Goal: Task Accomplishment & Management: Use online tool/utility

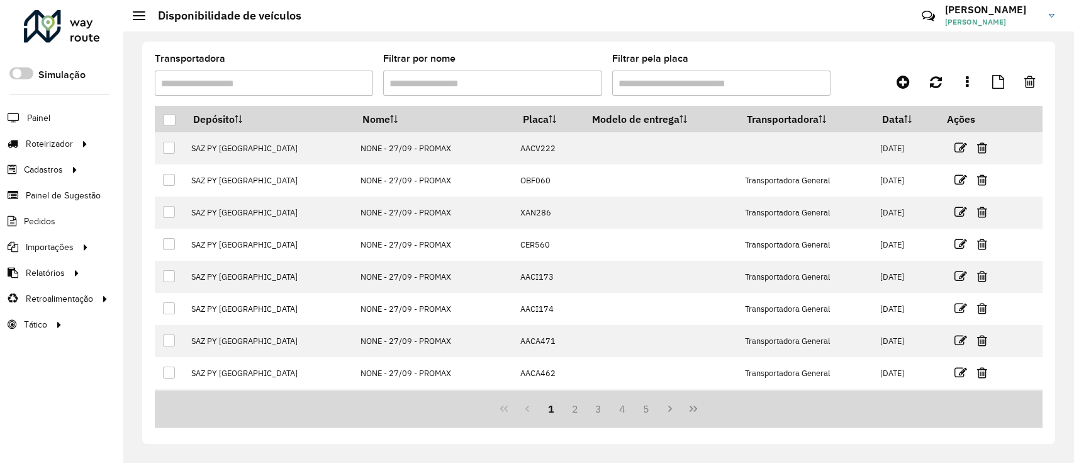
click at [74, 149] on div at bounding box center [82, 143] width 19 height 13
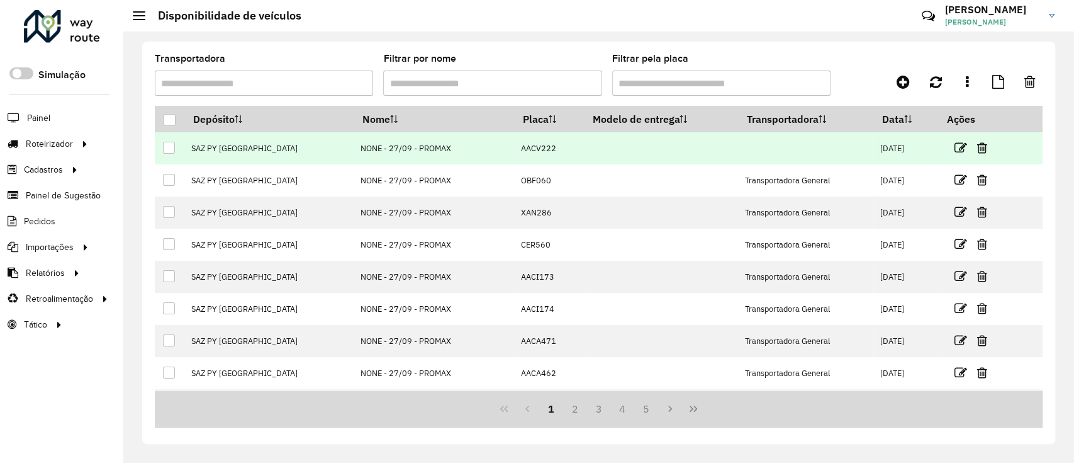
click at [203, 150] on td "SAZ PY Ciudad del Este" at bounding box center [268, 148] width 169 height 32
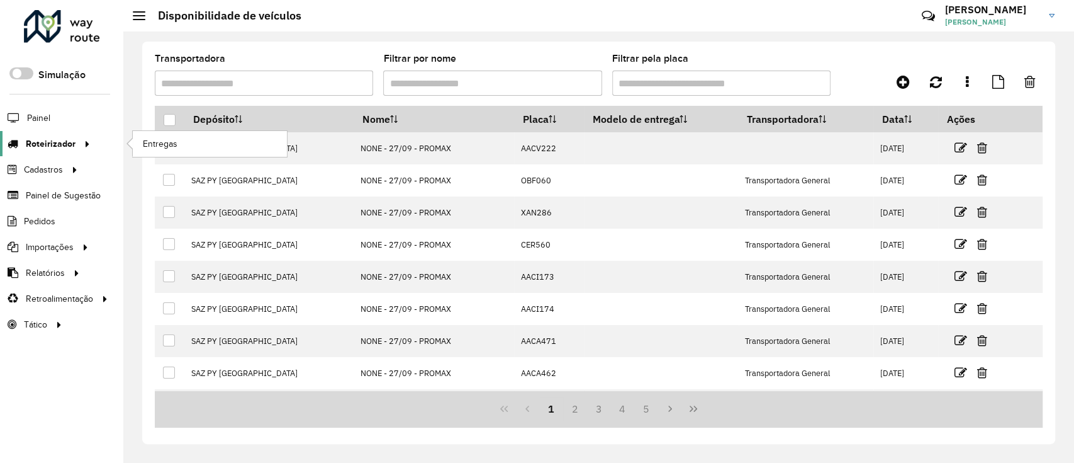
click at [57, 148] on span "Roteirizador" at bounding box center [51, 143] width 50 height 13
click at [164, 153] on link "Entregas" at bounding box center [210, 143] width 154 height 25
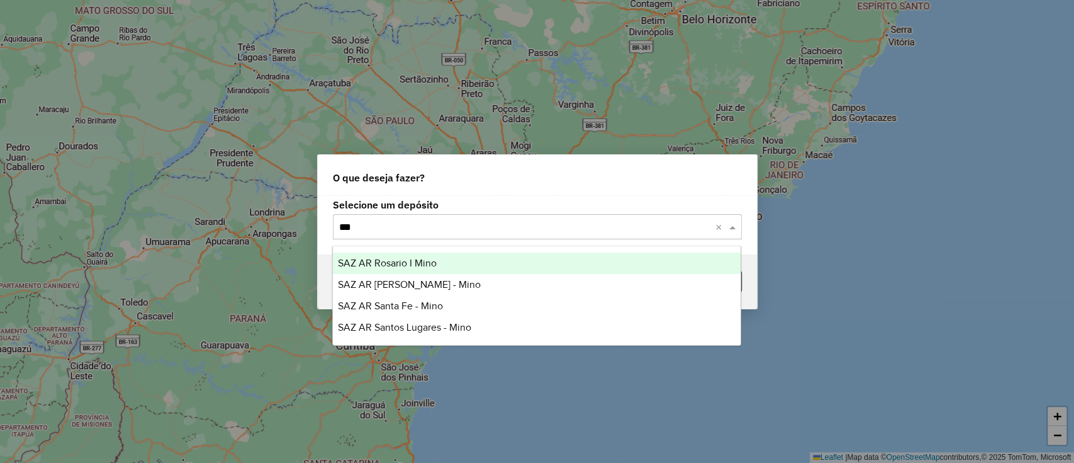
type input "****"
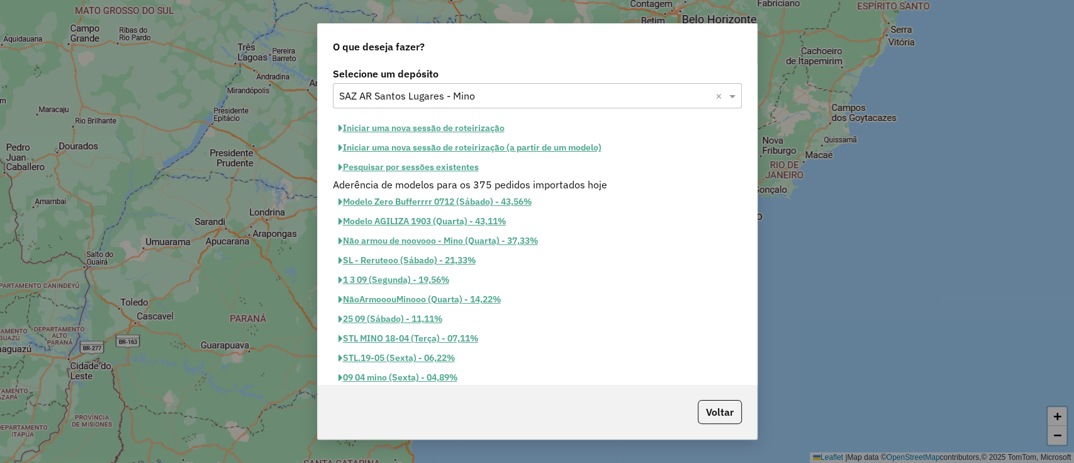
click at [408, 129] on button "Iniciar uma nova sessão de roteirização" at bounding box center [422, 128] width 178 height 20
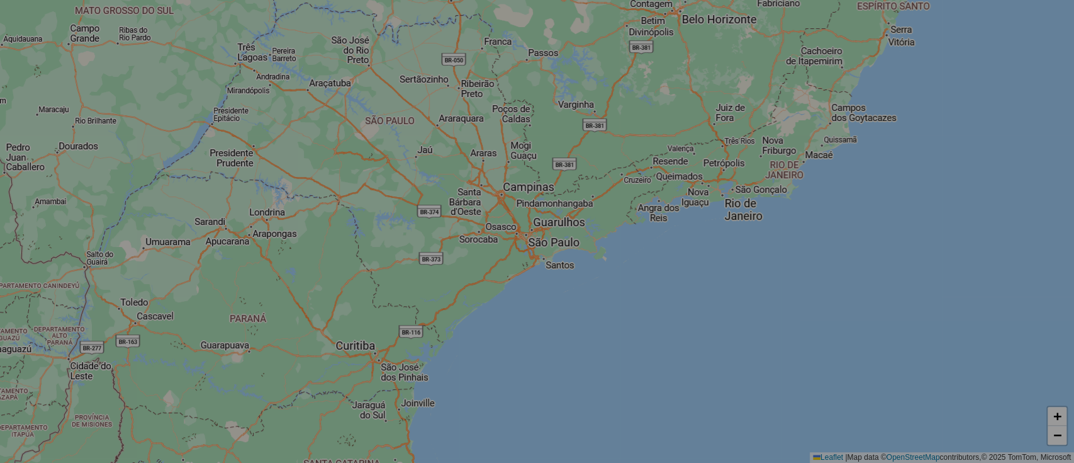
select select "*"
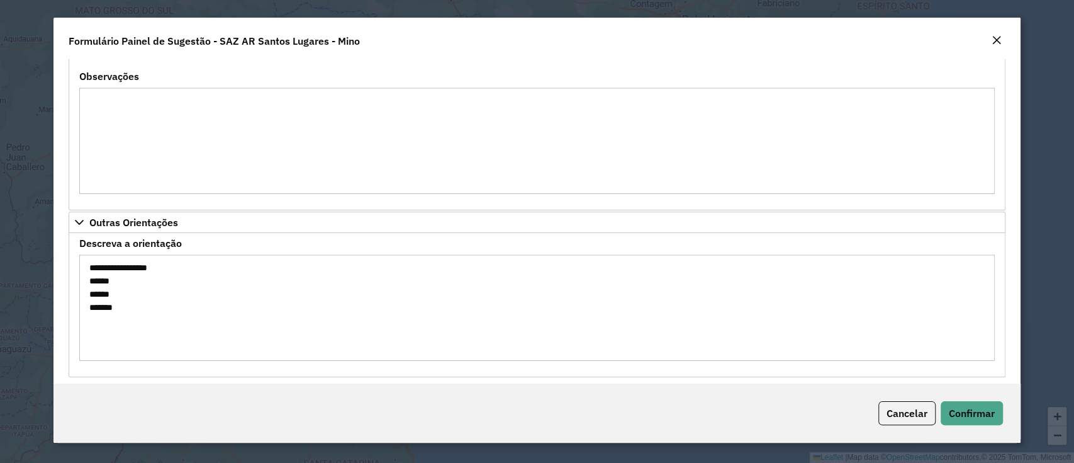
scroll to position [1444, 0]
drag, startPoint x: 104, startPoint y: 275, endPoint x: 91, endPoint y: 267, distance: 16.1
click at [91, 267] on textarea "**********" at bounding box center [536, 303] width 915 height 106
click at [958, 398] on div "Cancelar Confirmar" at bounding box center [537, 412] width 967 height 59
click at [967, 419] on span "Confirmar" at bounding box center [972, 413] width 46 height 13
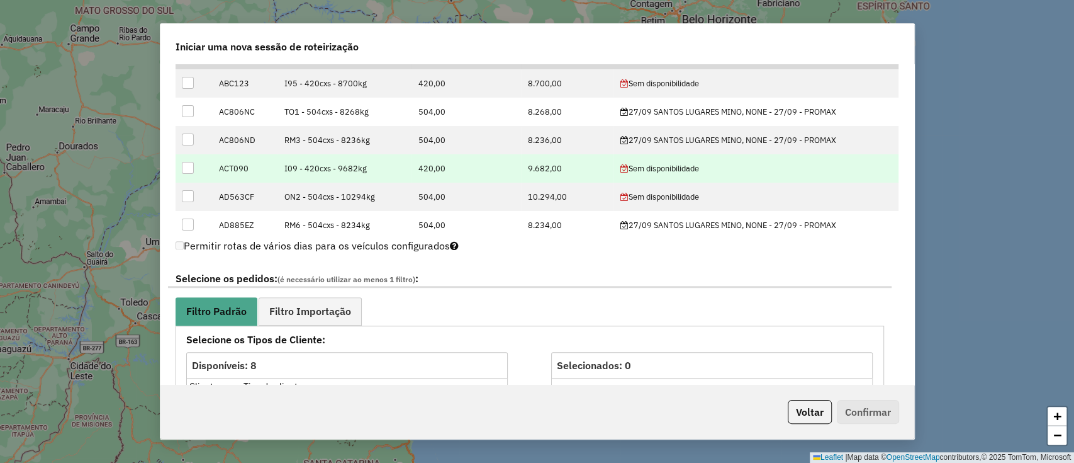
scroll to position [419, 0]
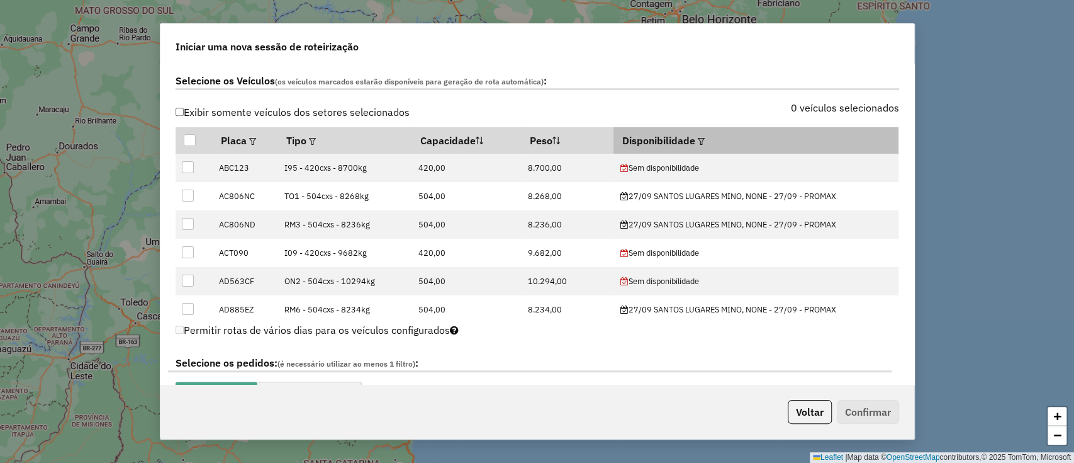
drag, startPoint x: 695, startPoint y: 131, endPoint x: 696, endPoint y: 139, distance: 8.3
click at [696, 133] on div at bounding box center [700, 140] width 9 height 15
click at [698, 139] on em at bounding box center [701, 141] width 7 height 7
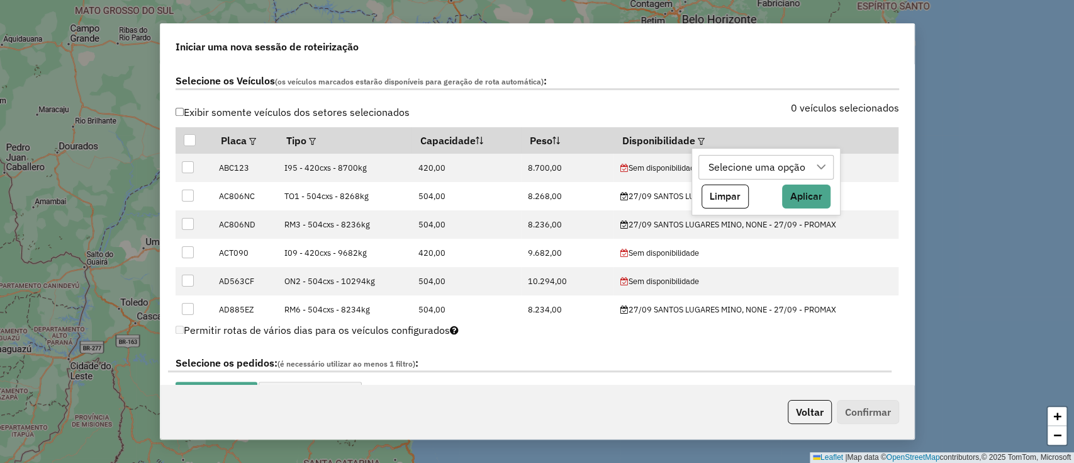
click at [716, 169] on div "Selecione uma opção" at bounding box center [757, 167] width 106 height 24
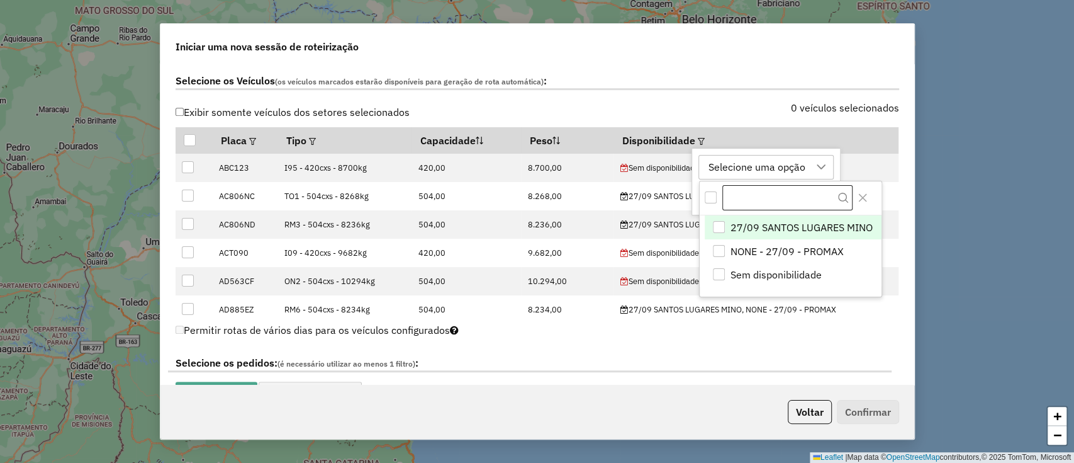
scroll to position [9, 57]
click at [752, 229] on span "27/09 SANTOS LUGARES MINO" at bounding box center [802, 227] width 142 height 15
click at [862, 195] on icon "Close" at bounding box center [863, 198] width 10 height 10
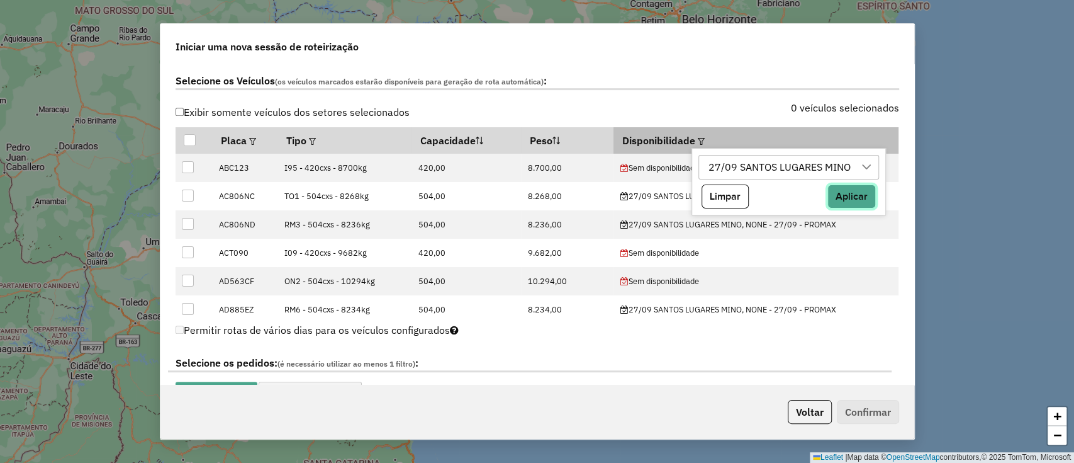
click at [861, 195] on button "Aplicar" at bounding box center [852, 196] width 48 height 24
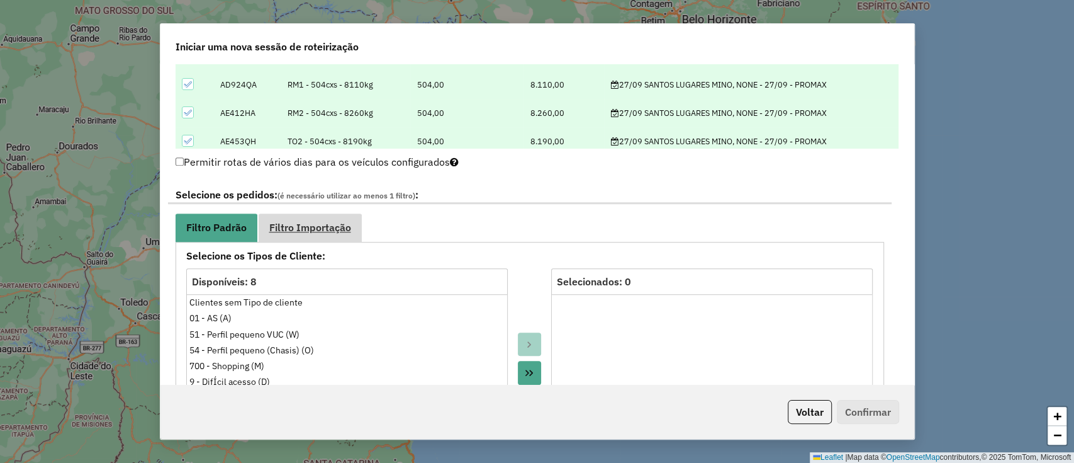
click at [307, 230] on span "Filtro Importação" at bounding box center [310, 227] width 82 height 10
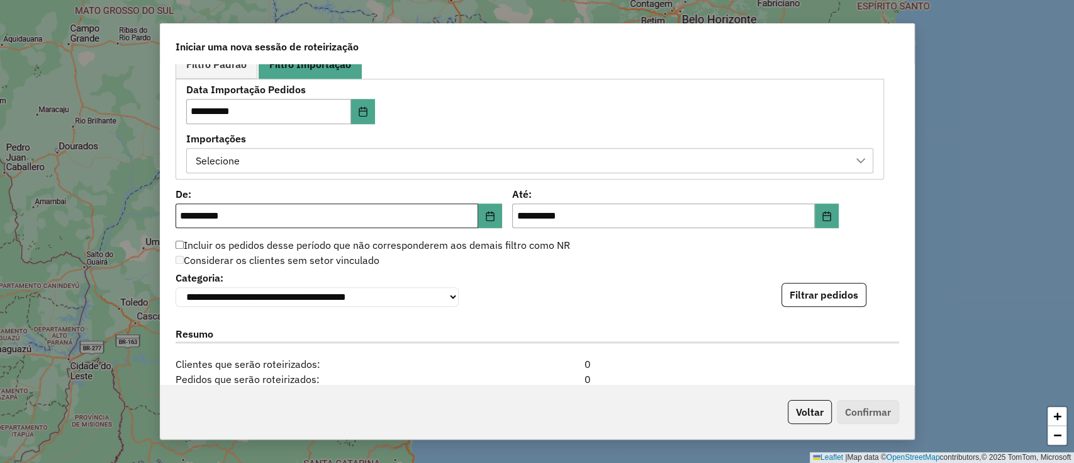
scroll to position [755, 0]
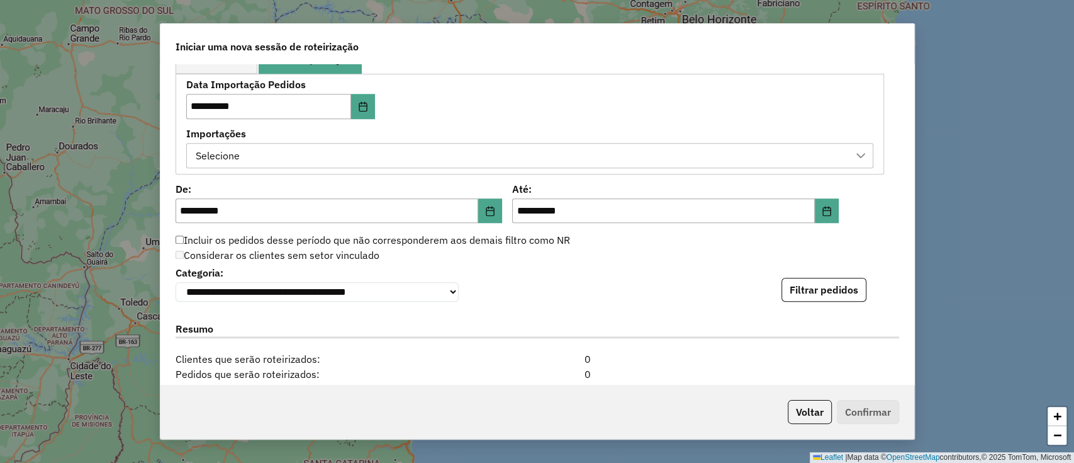
click at [354, 166] on div "Selecione" at bounding box center [529, 155] width 687 height 25
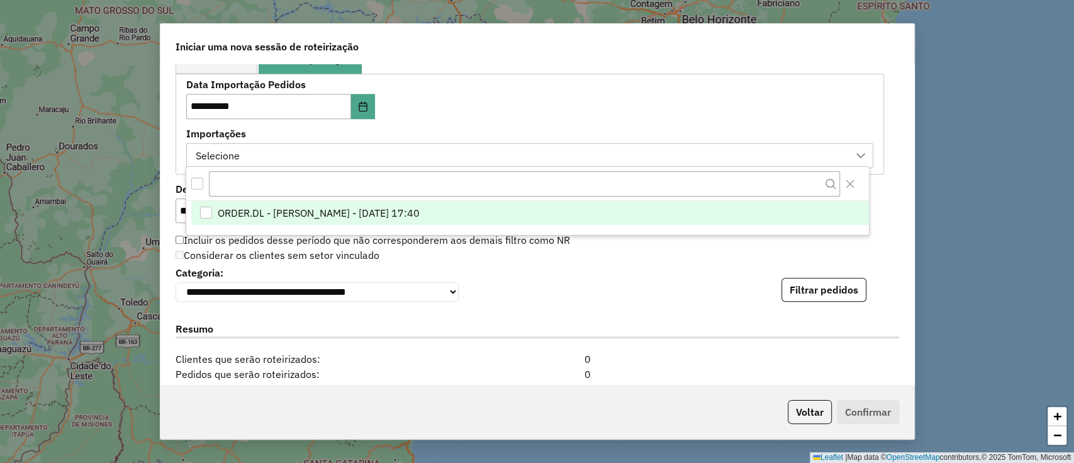
scroll to position [9, 57]
click at [343, 217] on span "ORDER.DL - [PERSON_NAME] - [DATE] 17:40" at bounding box center [319, 213] width 202 height 15
click at [806, 293] on button "Filtrar pedidos" at bounding box center [824, 290] width 85 height 24
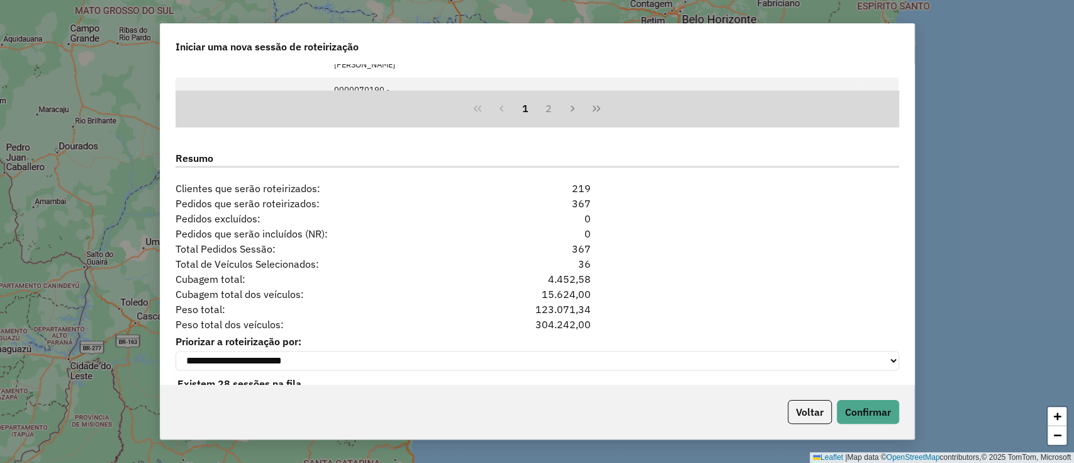
scroll to position [1218, 0]
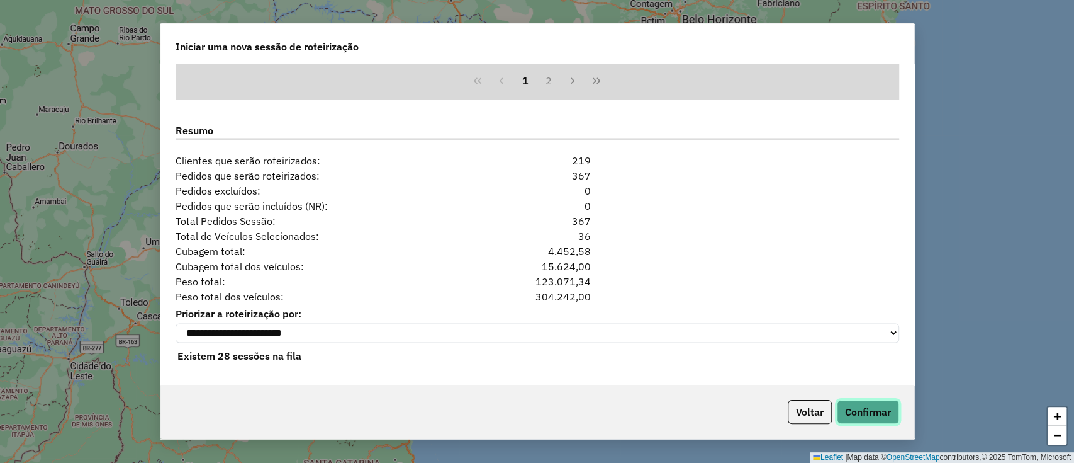
click at [855, 407] on button "Confirmar" at bounding box center [868, 412] width 62 height 24
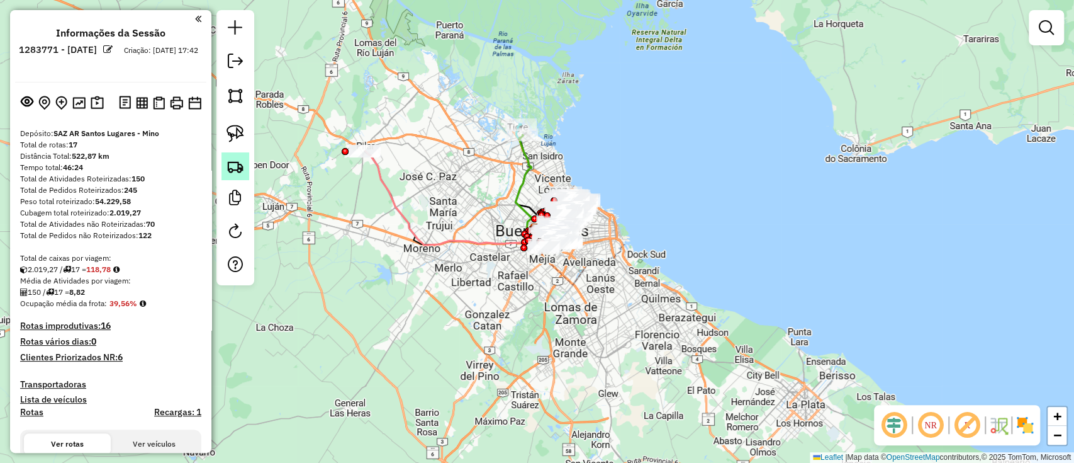
click at [230, 176] on link at bounding box center [236, 166] width 28 height 28
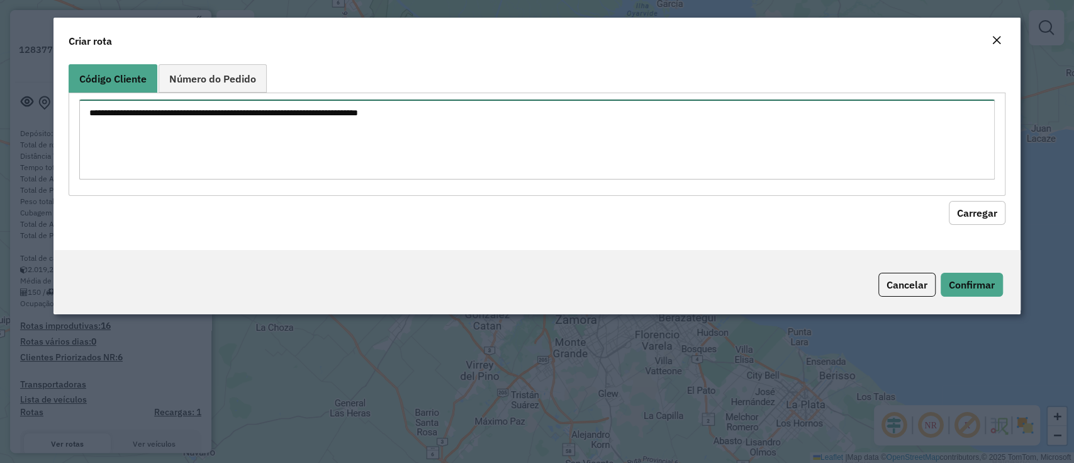
click at [262, 125] on textarea at bounding box center [536, 139] width 915 height 80
paste textarea "****** ****** ******"
click at [88, 115] on textarea "****** ****** ******" at bounding box center [536, 139] width 915 height 80
click at [86, 125] on textarea "**********" at bounding box center [536, 139] width 915 height 80
click at [91, 132] on textarea "**********" at bounding box center [536, 139] width 915 height 80
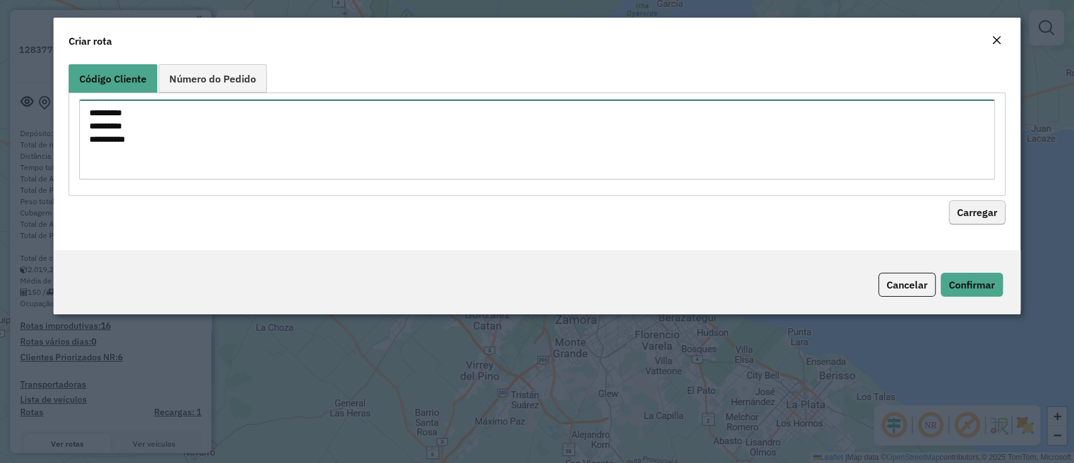
type textarea "**********"
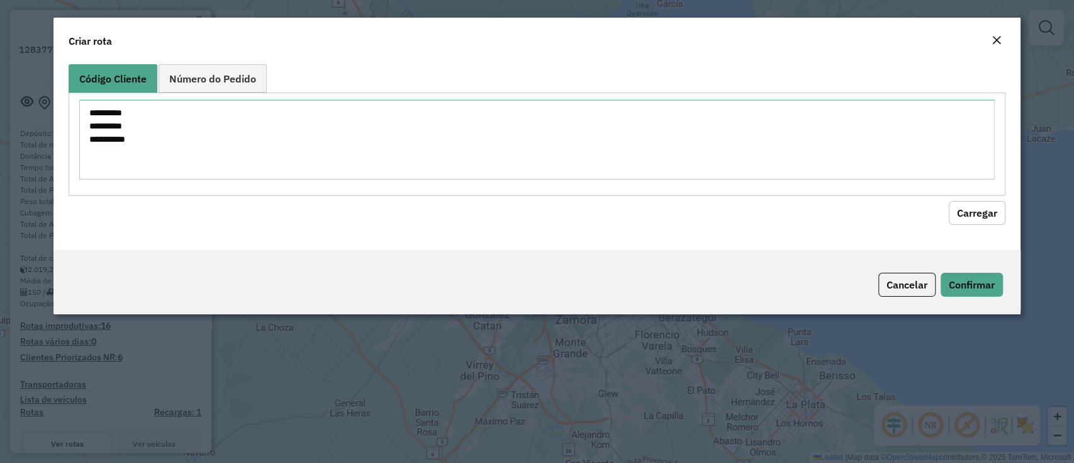
click at [967, 216] on button "Carregar" at bounding box center [977, 213] width 57 height 24
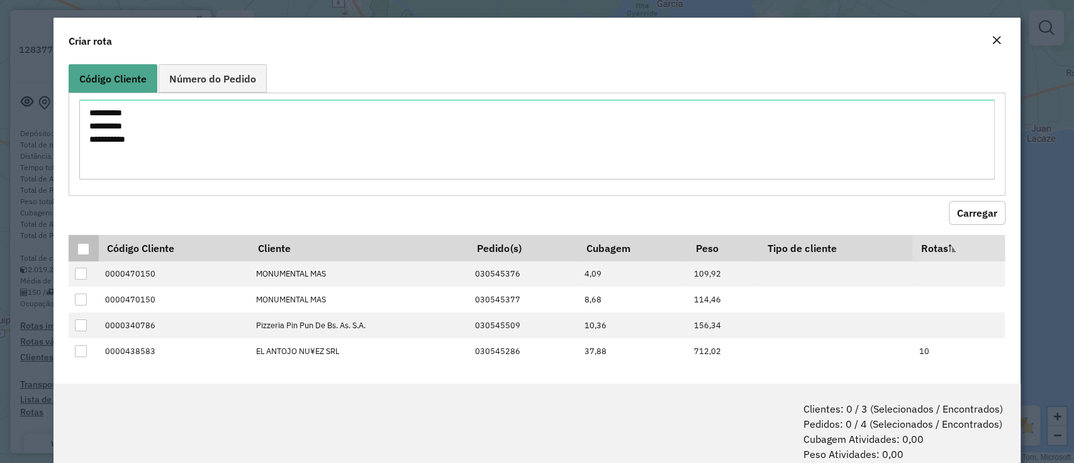
click at [79, 247] on div at bounding box center [83, 249] width 12 height 12
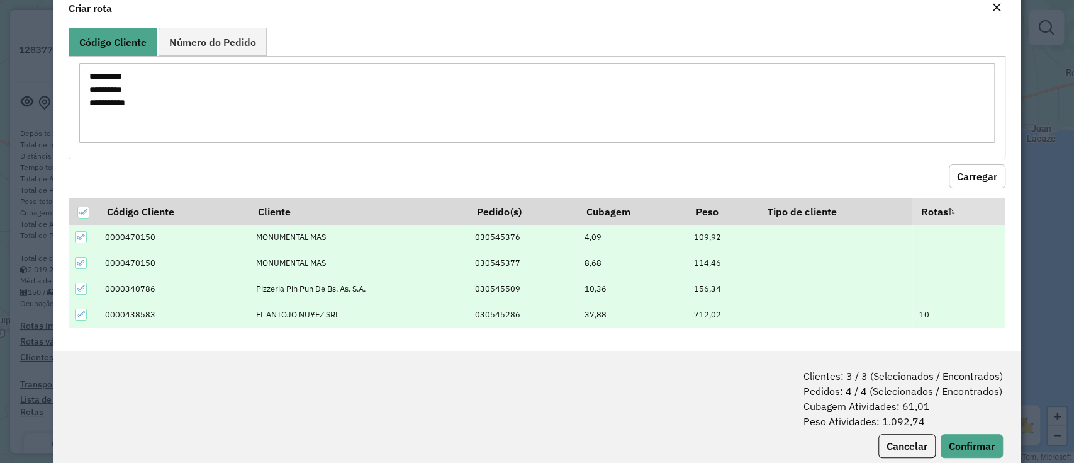
scroll to position [62, 0]
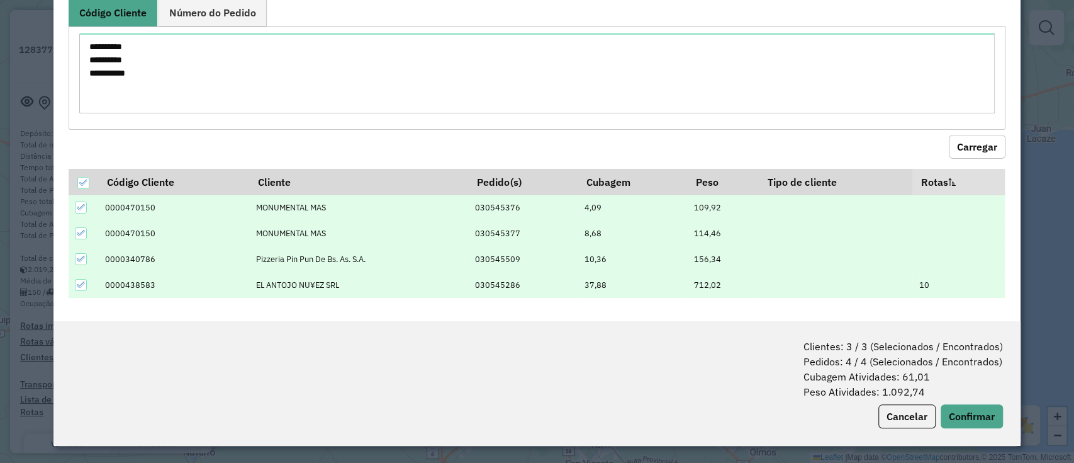
click at [976, 436] on div "Clientes: 3 / 3 (Selecionados / Encontrados) Pedidos: 4 / 4 (Selecionados / Enc…" at bounding box center [537, 383] width 967 height 125
click at [968, 410] on button "Confirmar" at bounding box center [972, 416] width 62 height 24
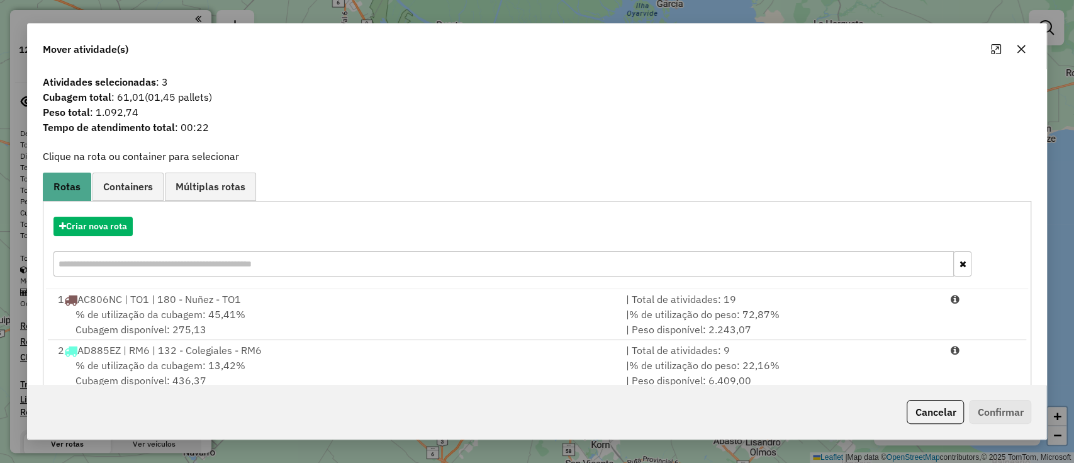
click at [133, 189] on span "Containers" at bounding box center [128, 186] width 50 height 10
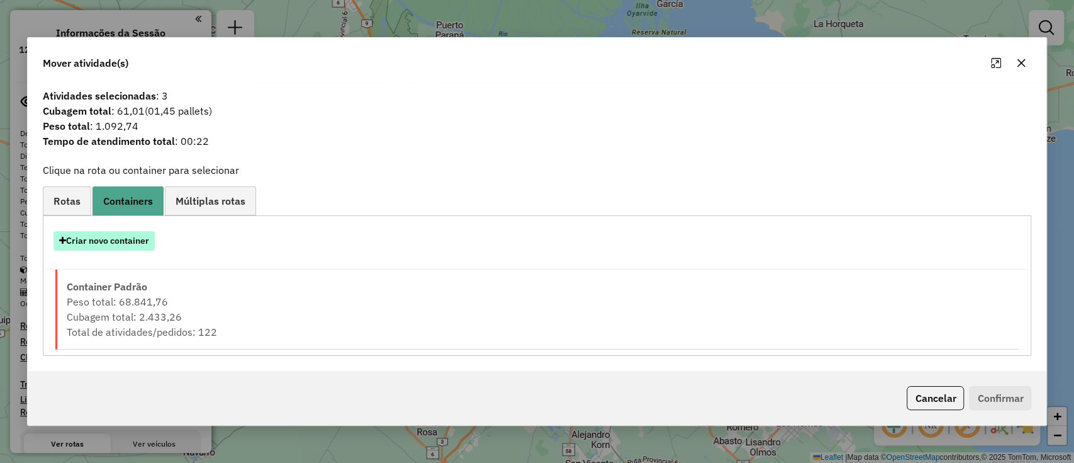
click at [128, 240] on button "Criar novo container" at bounding box center [104, 241] width 101 height 20
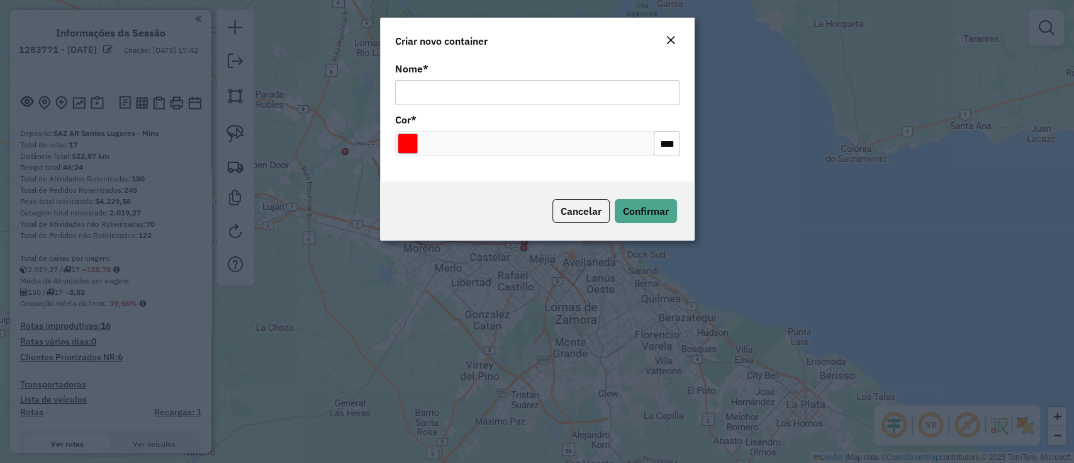
click at [460, 82] on input "Nome *" at bounding box center [537, 92] width 285 height 25
type input "******"
click at [399, 136] on input "Select a color" at bounding box center [408, 143] width 20 height 20
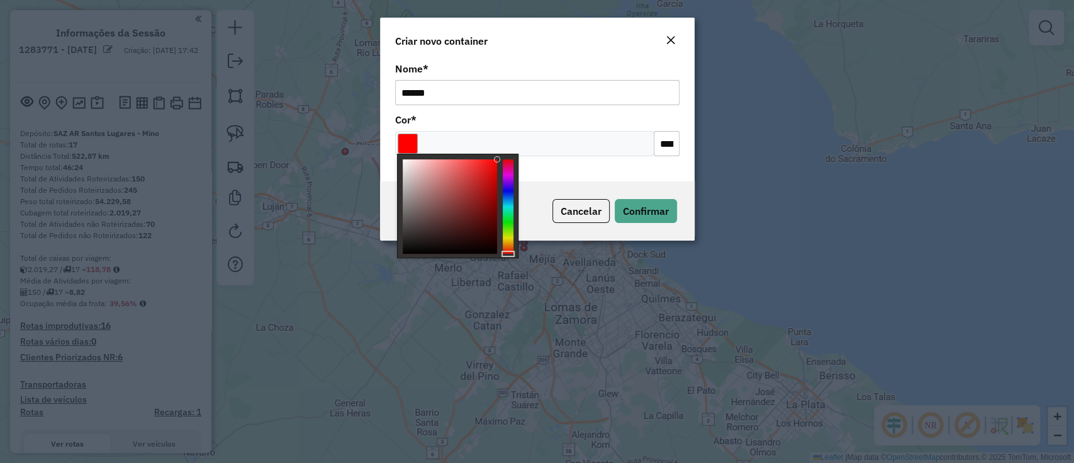
type input "*******"
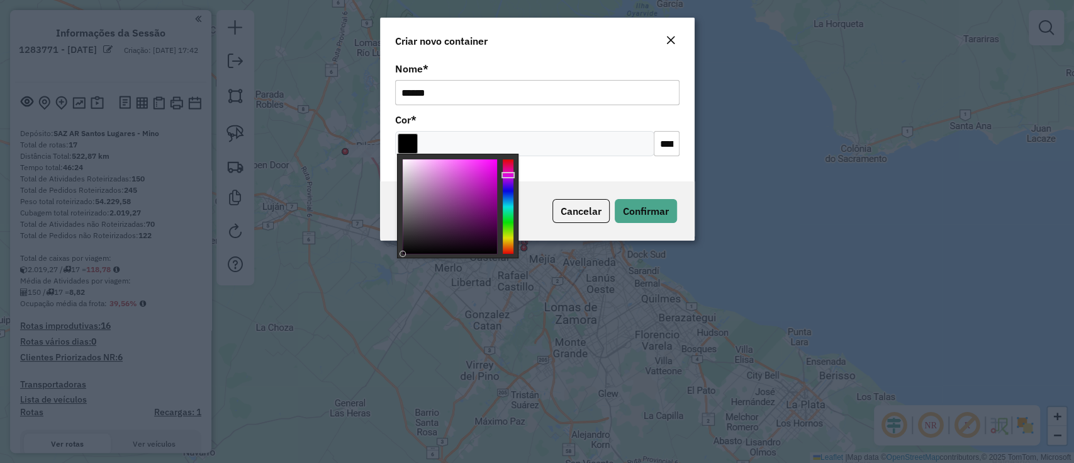
drag, startPoint x: 376, startPoint y: 263, endPoint x: 368, endPoint y: 271, distance: 11.1
click at [368, 271] on body "Aguarde... Pop-up bloqueado! Seu navegador bloqueou automáticamente a abertura …" at bounding box center [537, 231] width 1074 height 463
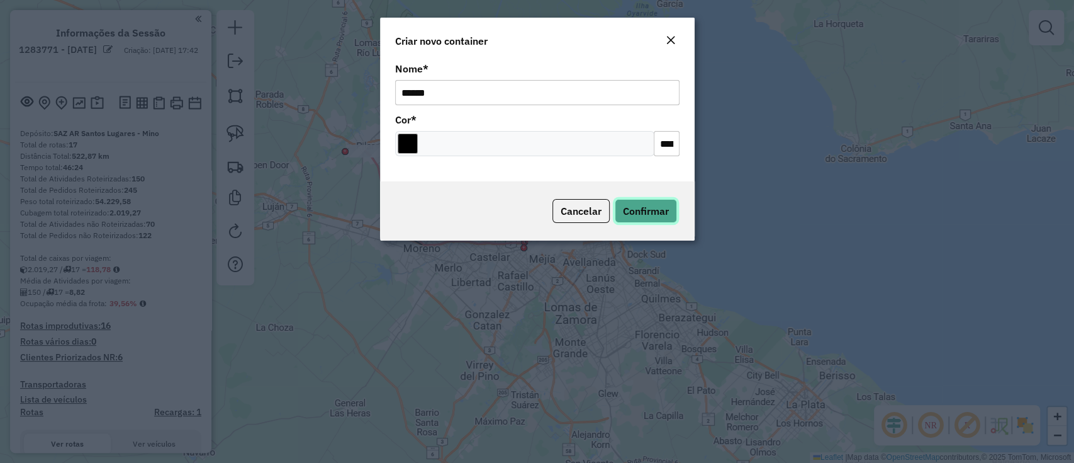
click at [670, 215] on button "Confirmar" at bounding box center [646, 211] width 62 height 24
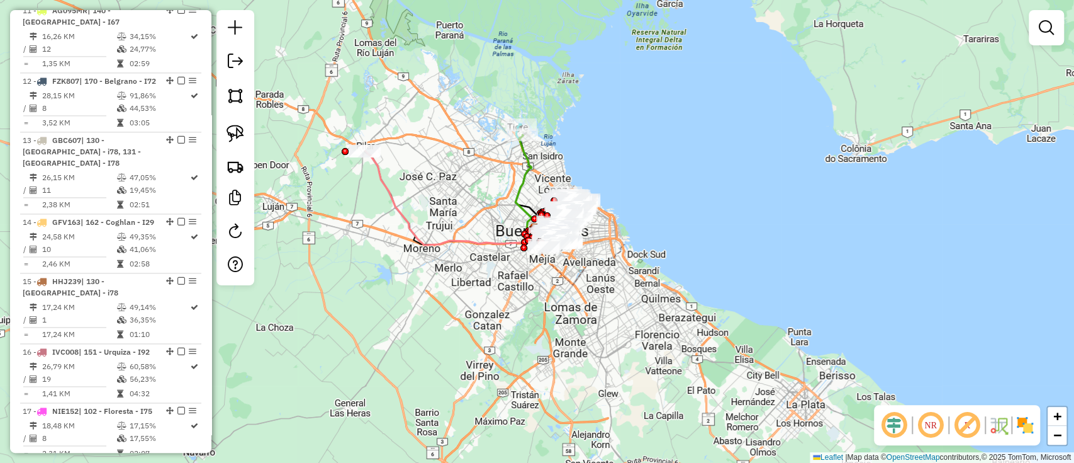
scroll to position [1542, 0]
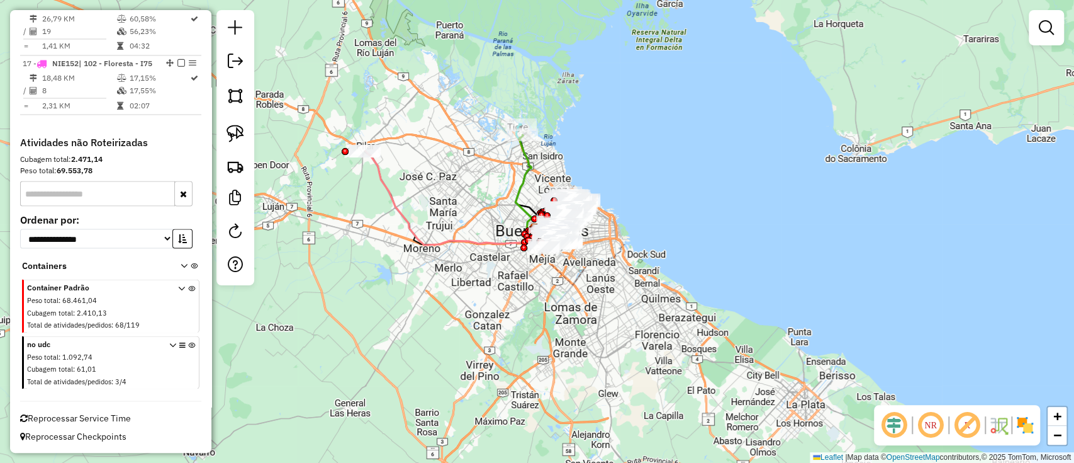
click at [188, 342] on icon at bounding box center [191, 364] width 7 height 47
click at [1056, 28] on link at bounding box center [1046, 27] width 25 height 25
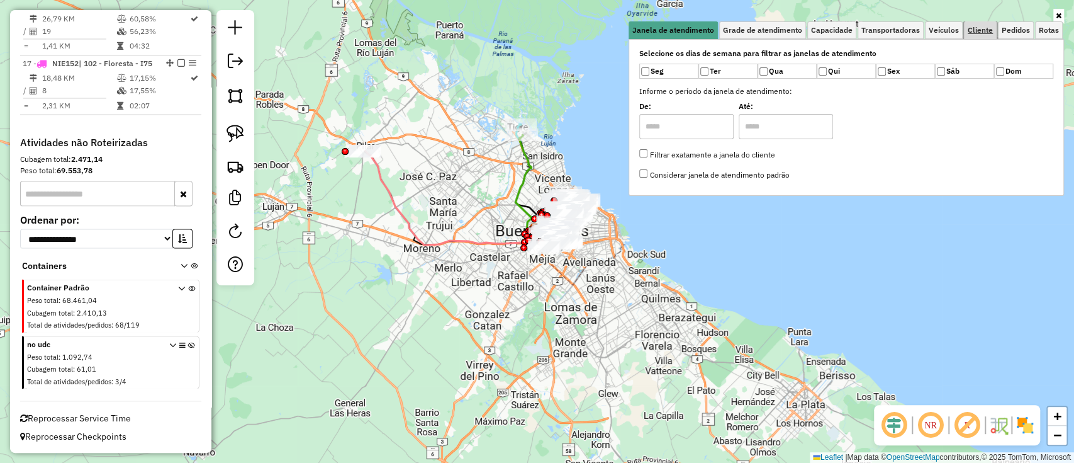
click at [969, 30] on span "Cliente" at bounding box center [980, 30] width 25 height 8
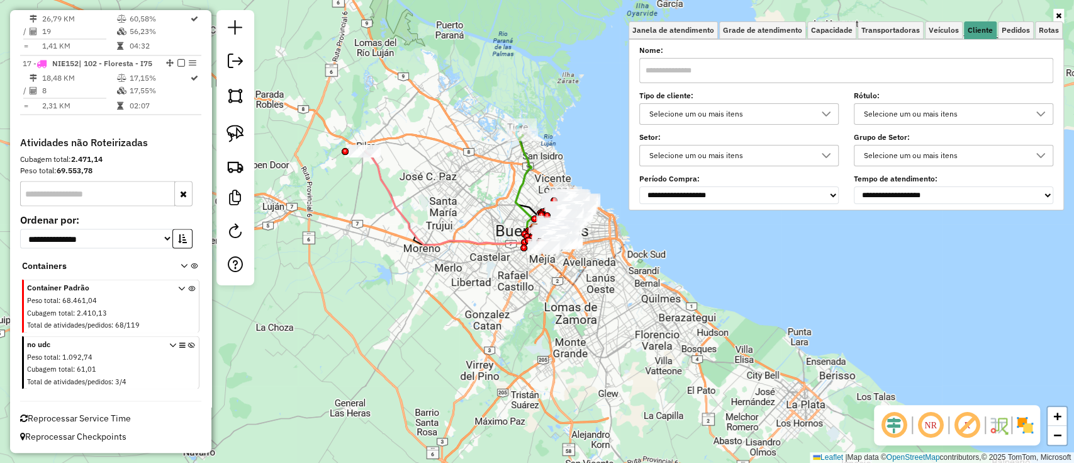
click at [714, 126] on div "**********" at bounding box center [847, 125] width 414 height 155
click at [718, 113] on div "Selecione um ou mais itens" at bounding box center [729, 114] width 169 height 20
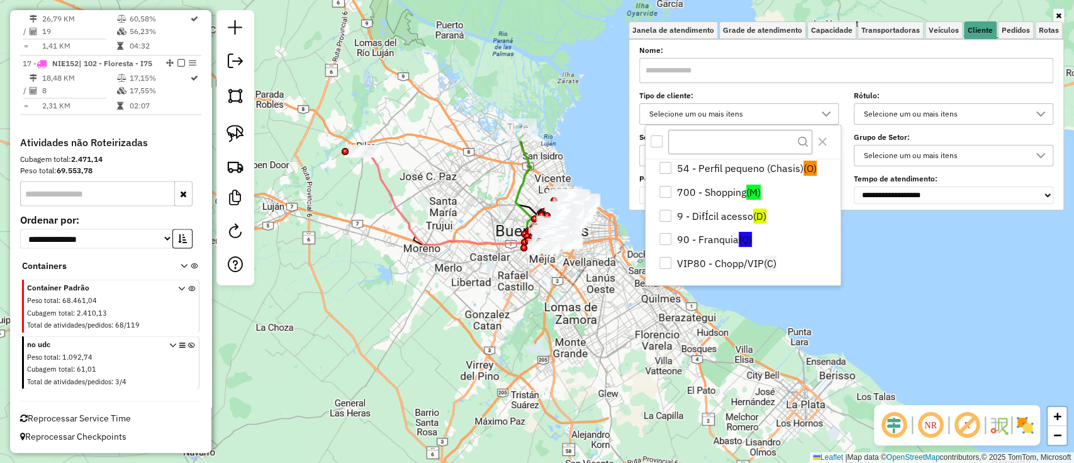
scroll to position [0, 0]
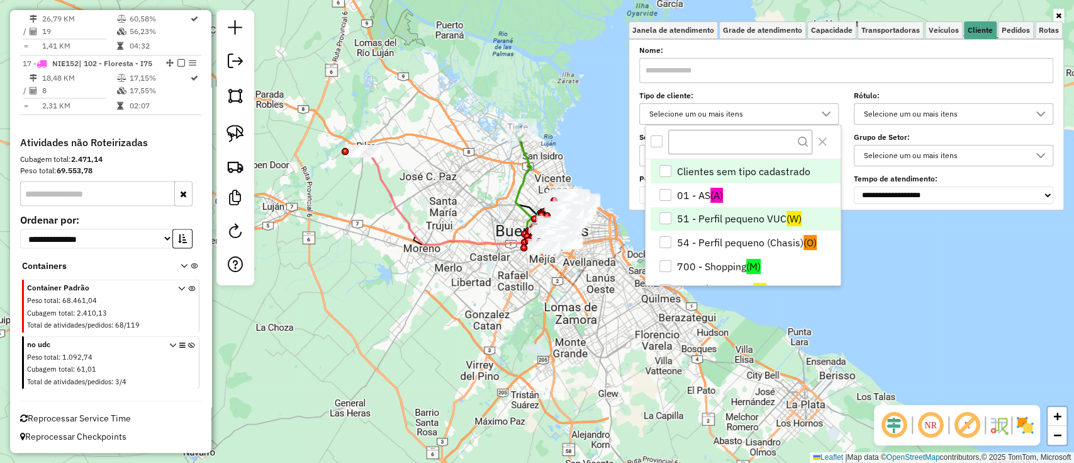
click at [752, 217] on li "51 - Perfil pequeno VUC (W)" at bounding box center [746, 219] width 190 height 24
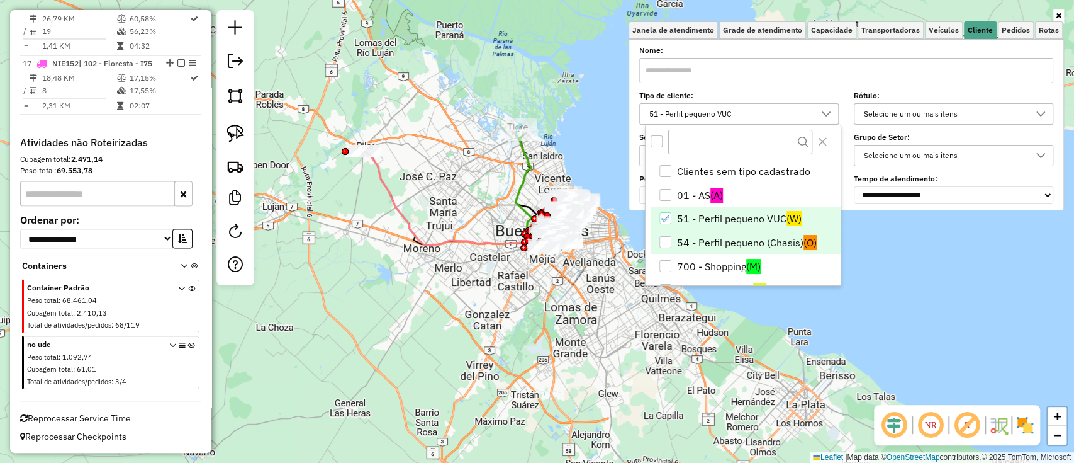
scroll to position [74, 0]
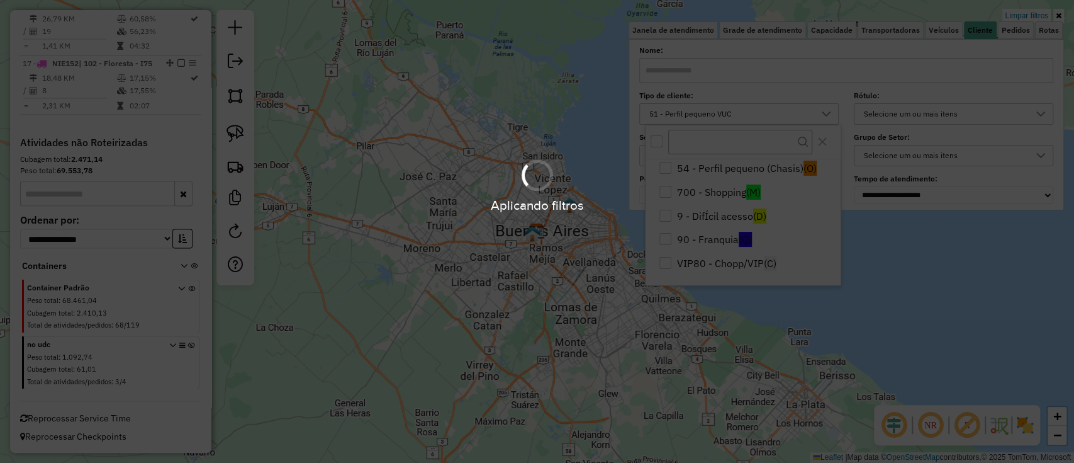
click at [745, 263] on div "Aplicando filtros" at bounding box center [537, 231] width 1074 height 463
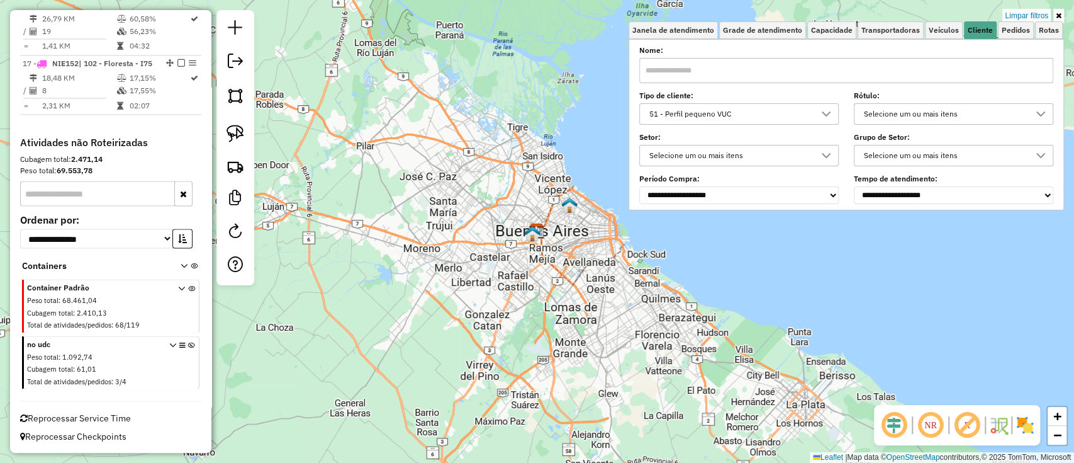
click at [737, 116] on div "51 - Perfil pequeno VUC" at bounding box center [729, 114] width 169 height 20
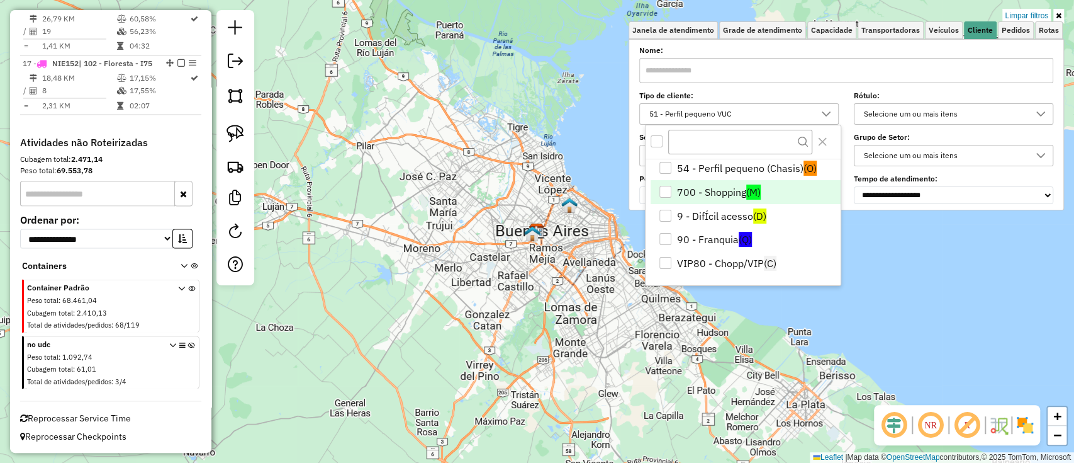
click at [728, 259] on li "VIP80 - Chopp/VIP (C)" at bounding box center [746, 263] width 190 height 24
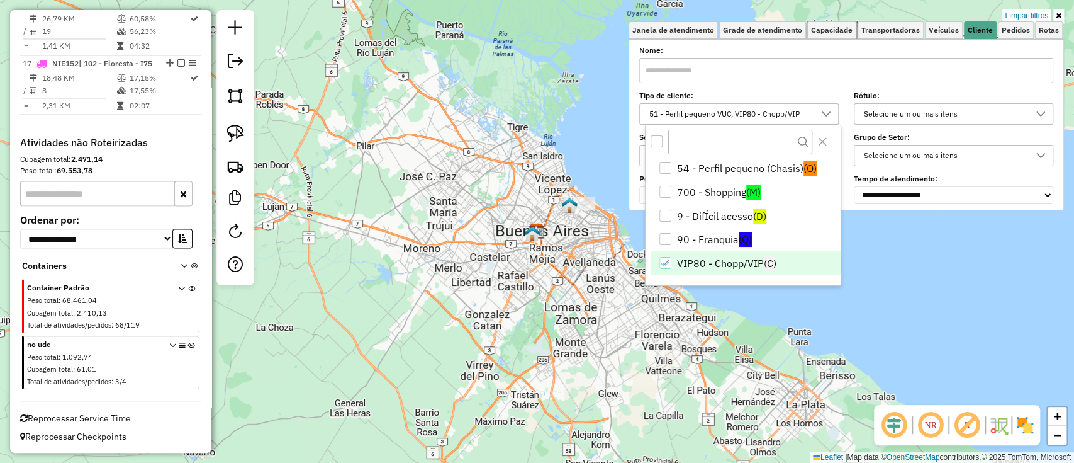
click at [835, 33] on span "Capacidade" at bounding box center [832, 30] width 42 height 8
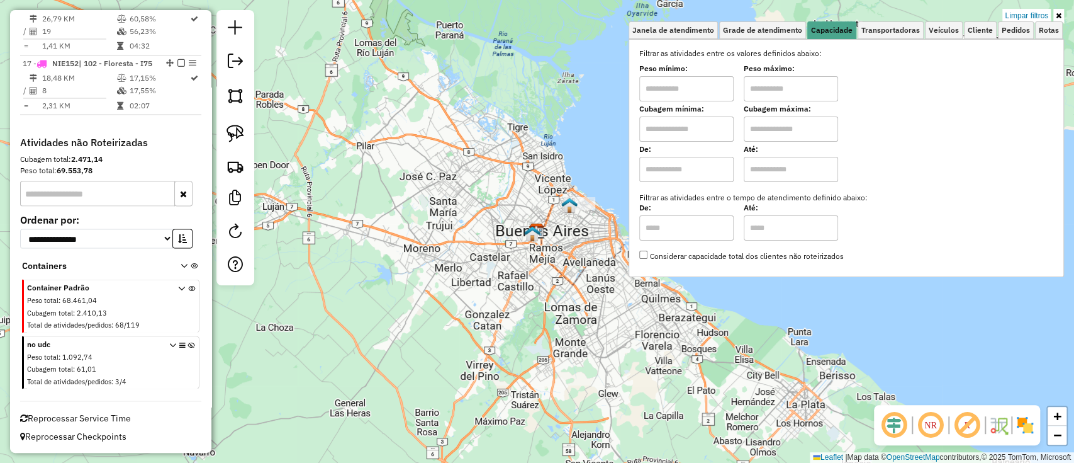
click at [673, 173] on input "text" at bounding box center [687, 169] width 94 height 25
type input "****"
click at [801, 172] on hb-app "Aplicando filtros Pop-up bloqueado! Seu navegador bloqueou automáticamente a ab…" at bounding box center [537, 231] width 1074 height 463
type input "*****"
click at [1028, 429] on img at bounding box center [1025, 425] width 20 height 20
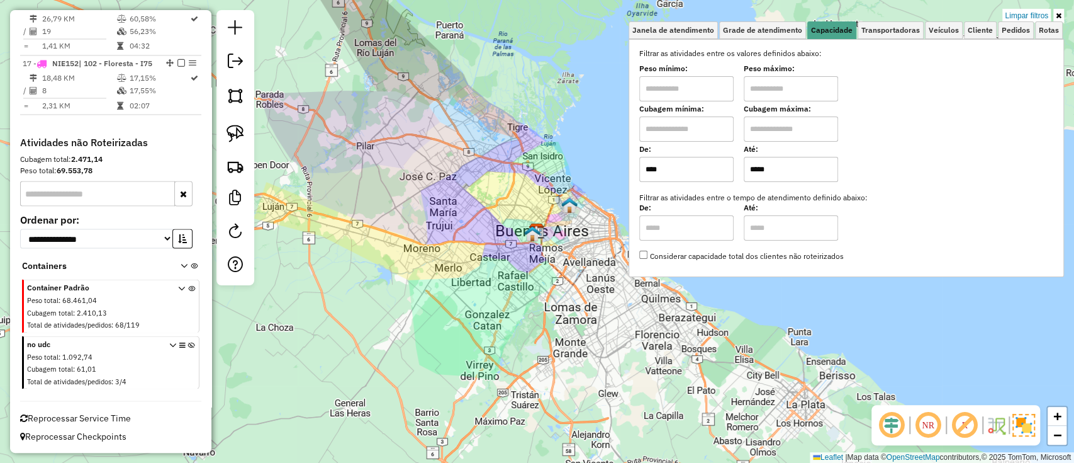
click at [1028, 429] on img at bounding box center [1024, 425] width 23 height 23
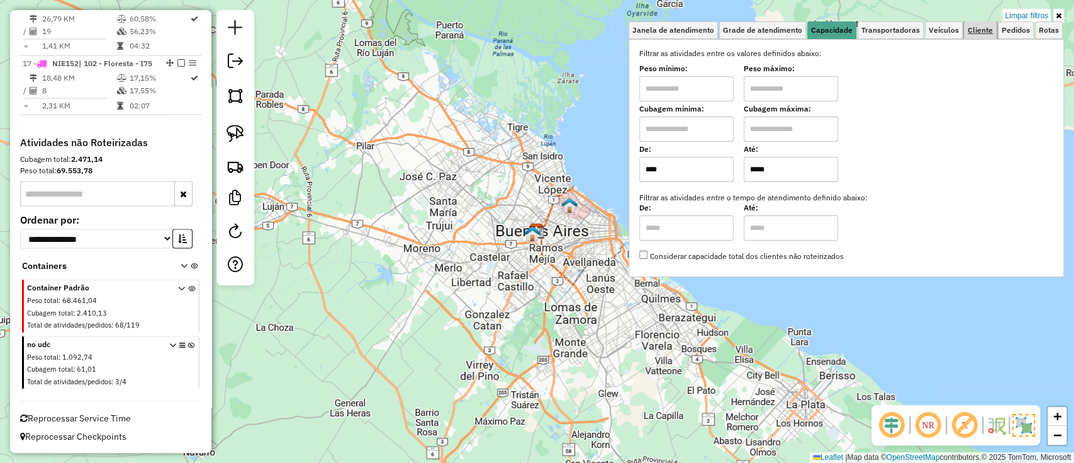
click at [977, 28] on span "Cliente" at bounding box center [980, 30] width 25 height 8
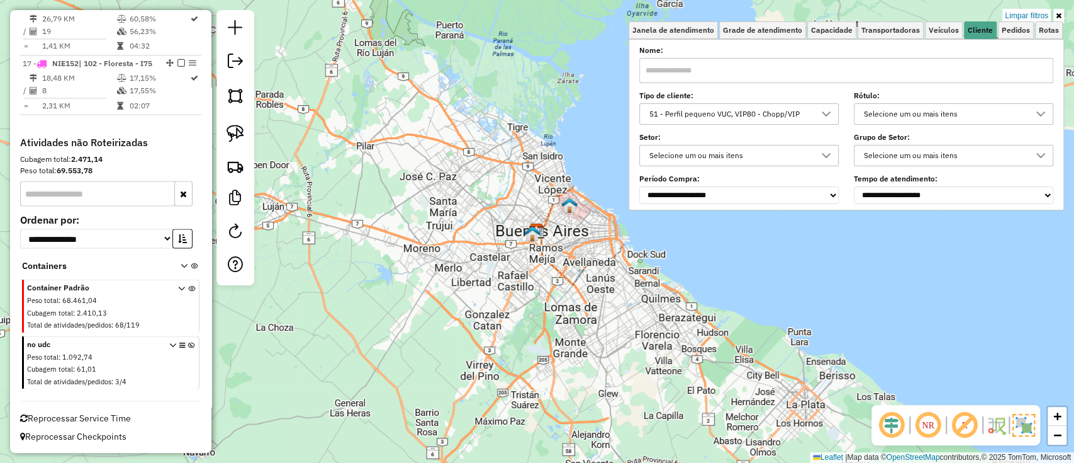
click at [745, 115] on div "51 - Perfil pequeno VUC, VIP80 - Chopp/VIP" at bounding box center [729, 114] width 169 height 20
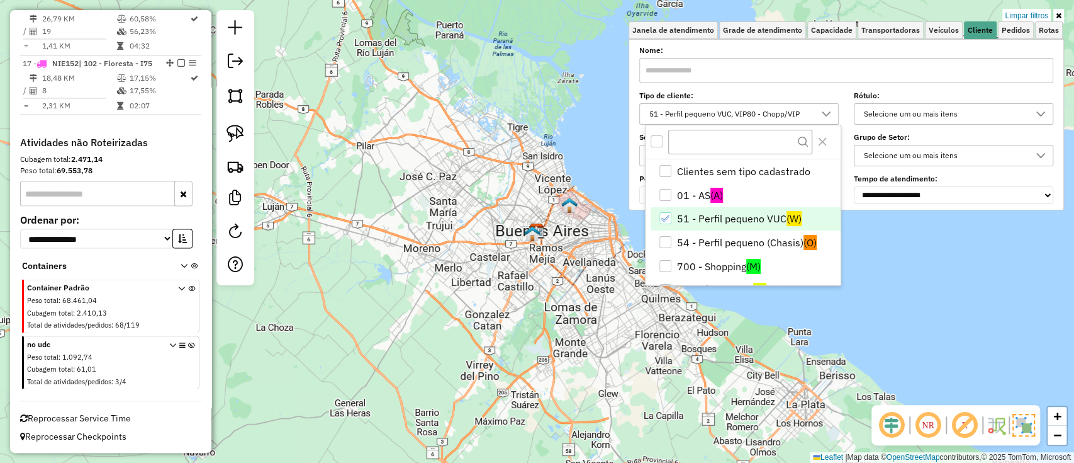
click at [708, 208] on li "51 - Perfil pequeno VUC (W)" at bounding box center [746, 219] width 190 height 24
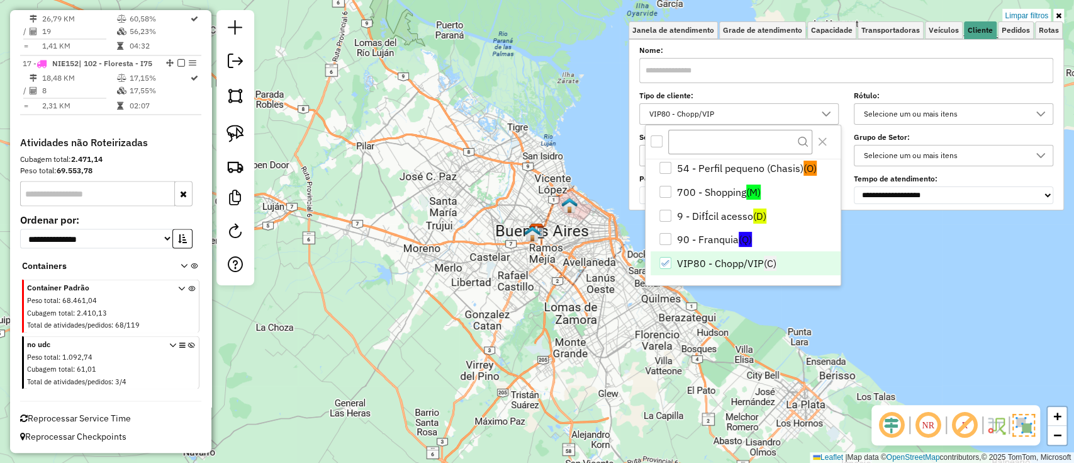
click at [722, 268] on li "VIP80 - Chopp/VIP (C)" at bounding box center [746, 263] width 190 height 24
click at [1022, 417] on img at bounding box center [1024, 425] width 23 height 23
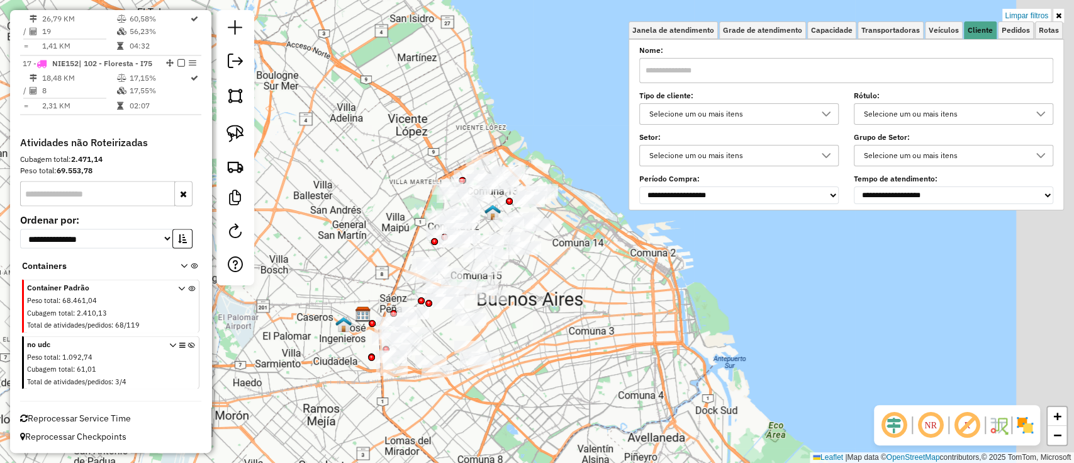
drag, startPoint x: 463, startPoint y: 224, endPoint x: 424, endPoint y: 250, distance: 47.3
click at [424, 250] on div "Limpar filtros Janela de atendimento Grade de atendimento Capacidade Transporta…" at bounding box center [537, 231] width 1074 height 463
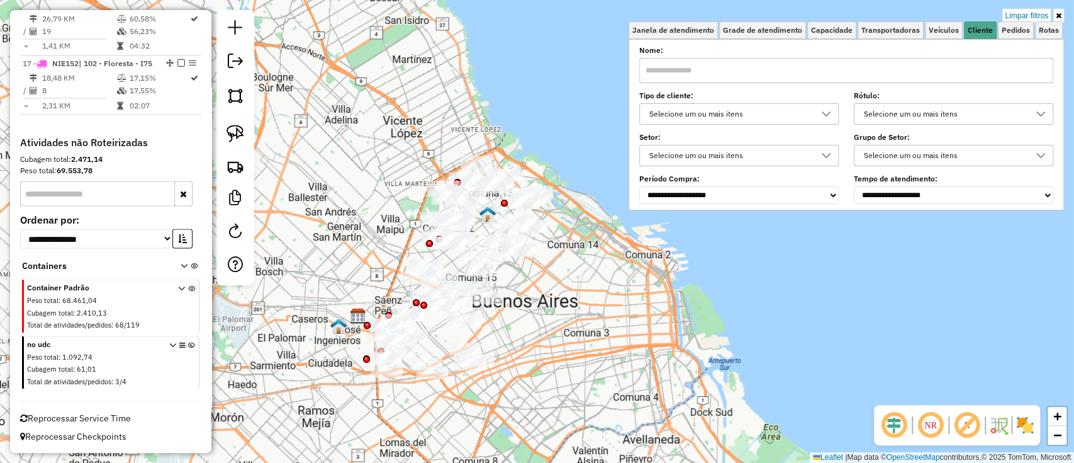
click at [1026, 434] on img at bounding box center [1025, 425] width 20 height 20
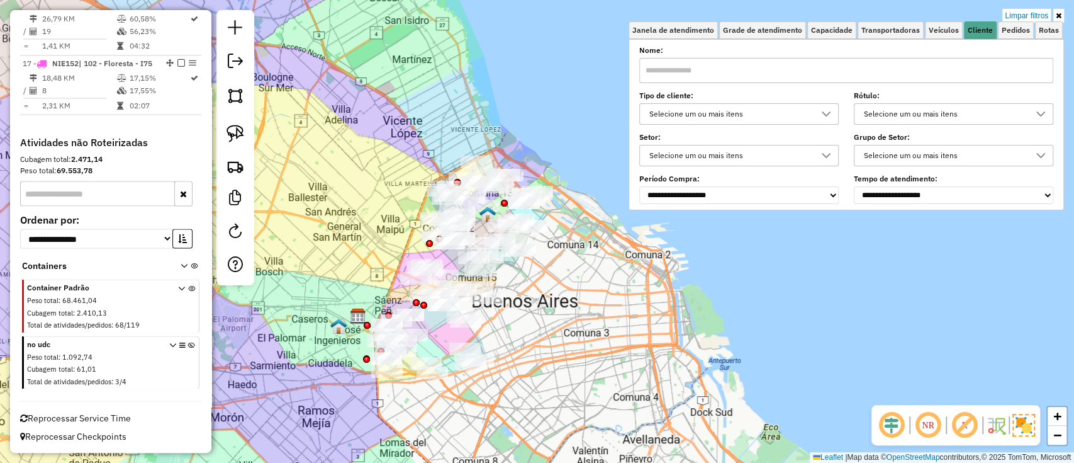
click at [1026, 434] on img at bounding box center [1024, 425] width 23 height 23
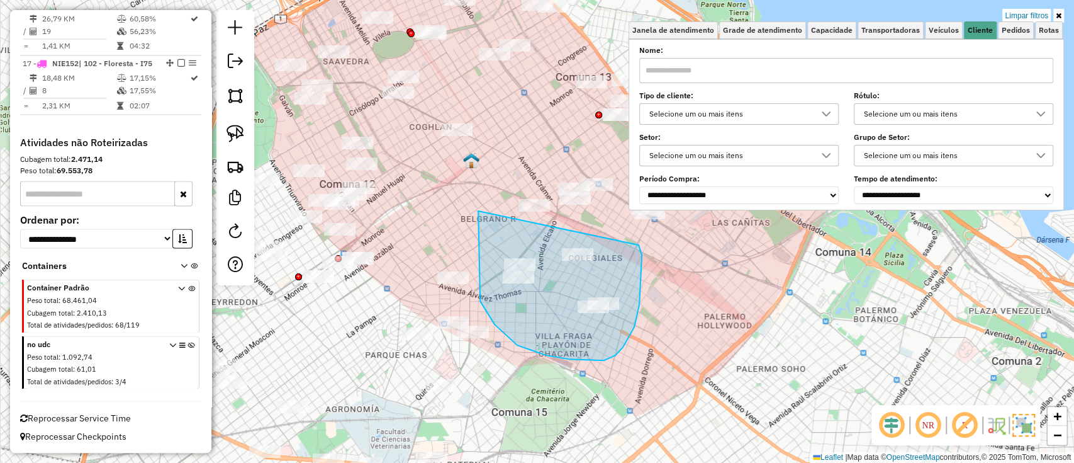
drag, startPoint x: 587, startPoint y: 360, endPoint x: 636, endPoint y: 244, distance: 125.8
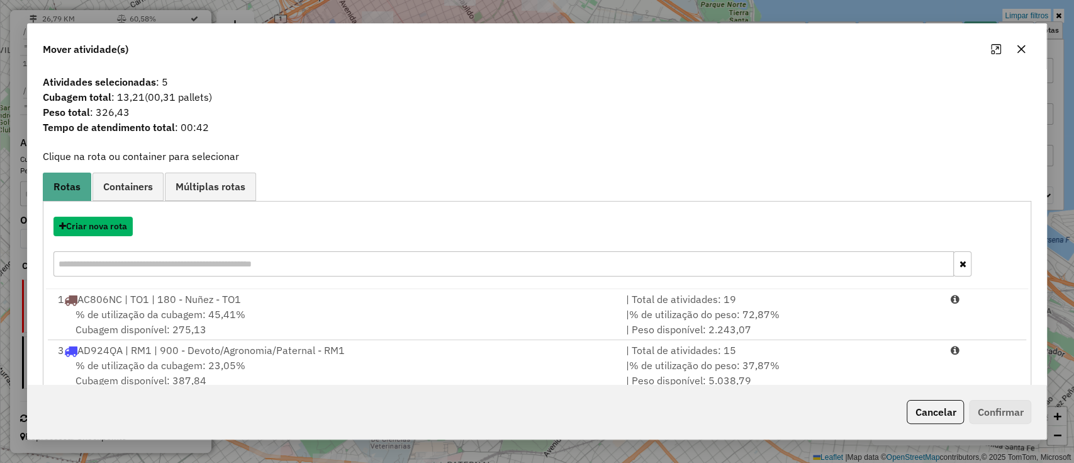
click at [81, 225] on button "Criar nova rota" at bounding box center [93, 227] width 79 height 20
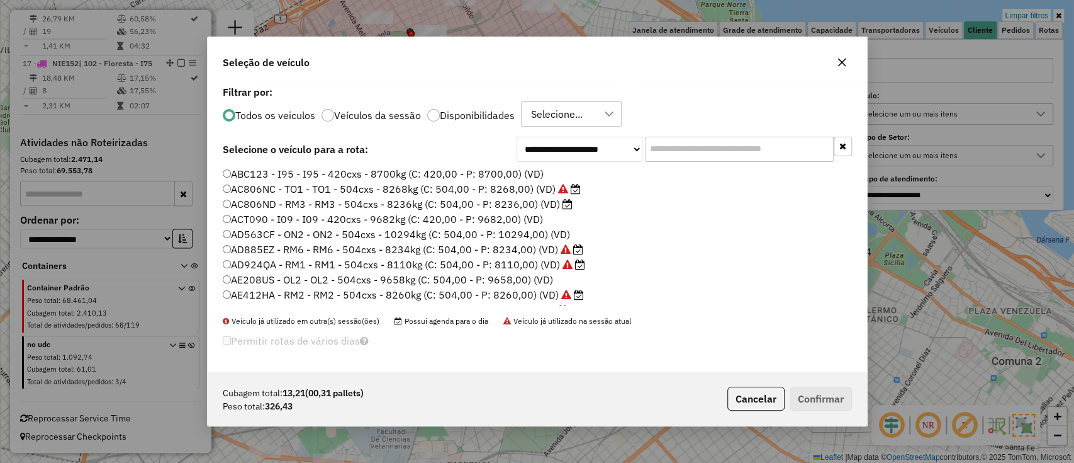
scroll to position [6, 4]
click at [685, 152] on input "text" at bounding box center [739, 149] width 189 height 25
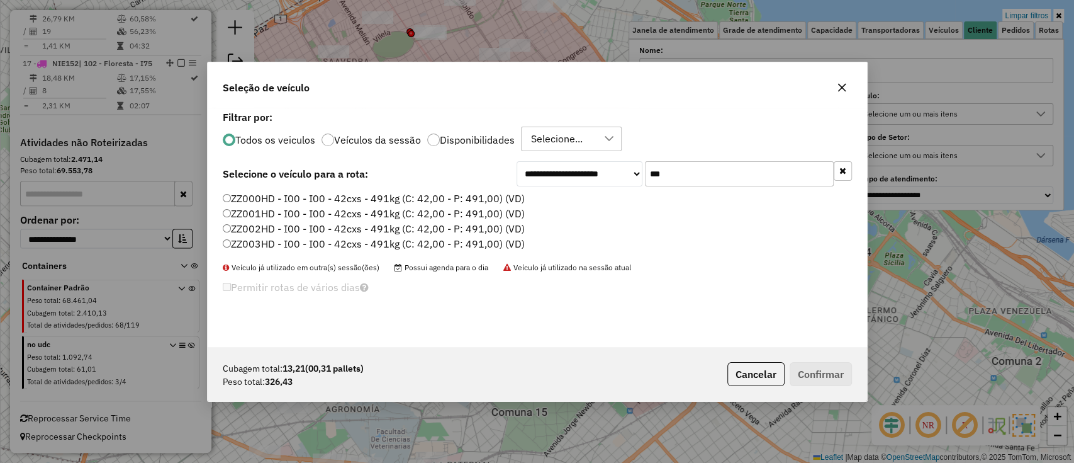
type input "***"
click at [487, 204] on label "ZZ000HD - I00 - I00 - 42cxs - 491kg (C: 42,00 - P: 491,00) (VD)" at bounding box center [374, 198] width 302 height 15
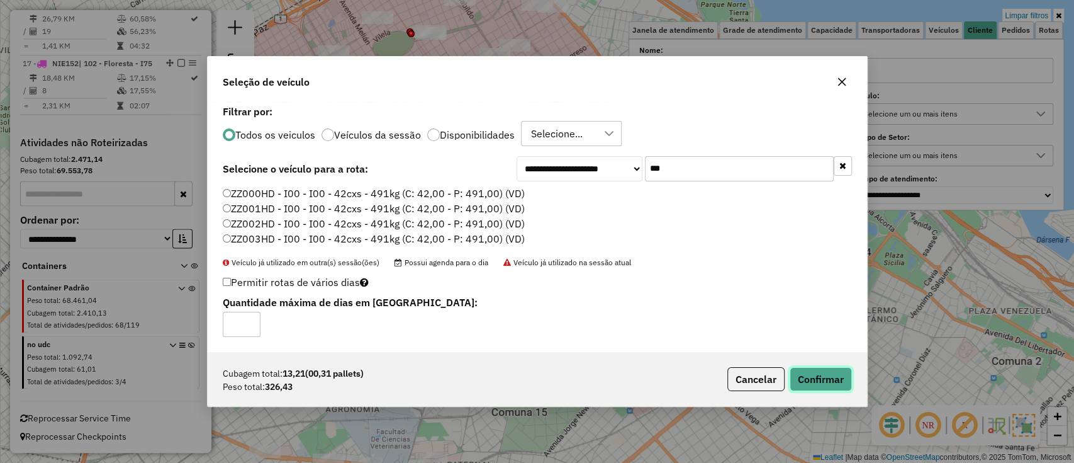
click at [832, 385] on button "Confirmar" at bounding box center [821, 379] width 62 height 24
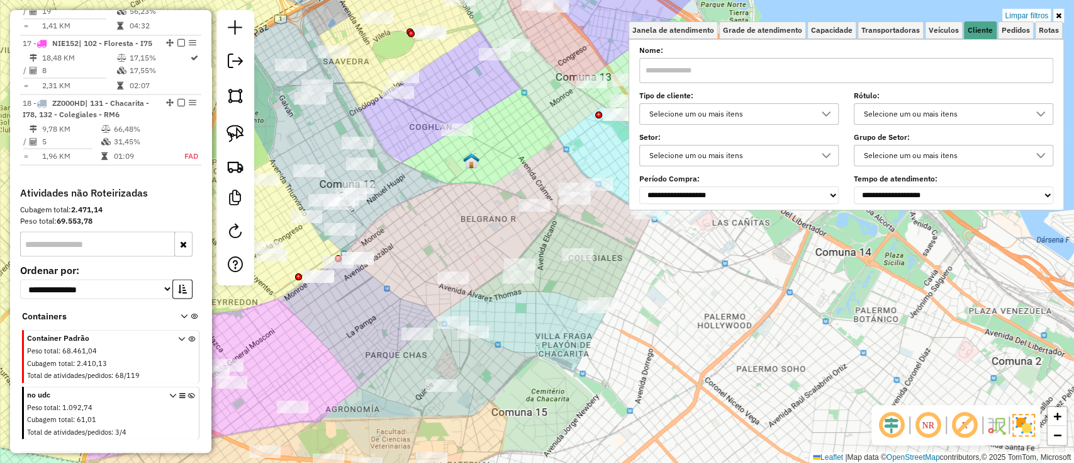
click at [149, 135] on td "66,48%" at bounding box center [140, 128] width 55 height 13
select select "**********"
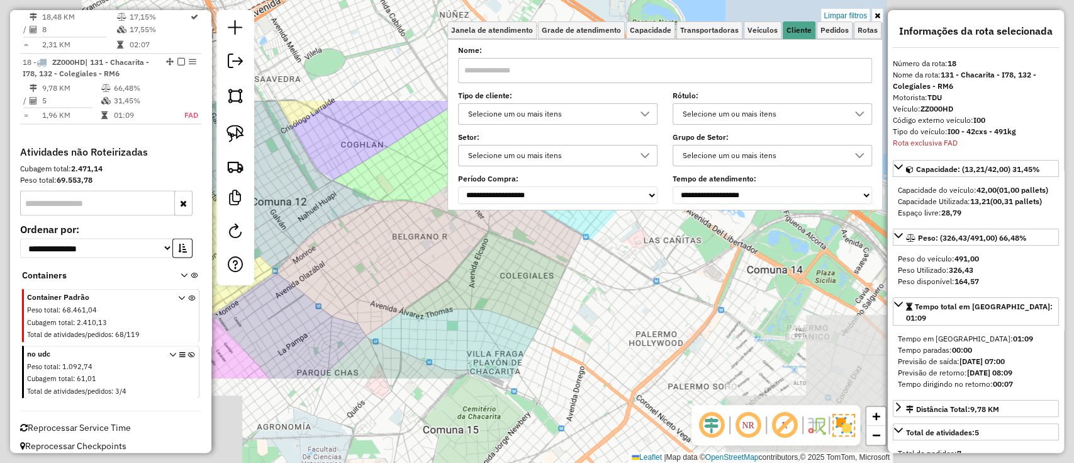
scroll to position [1613, 0]
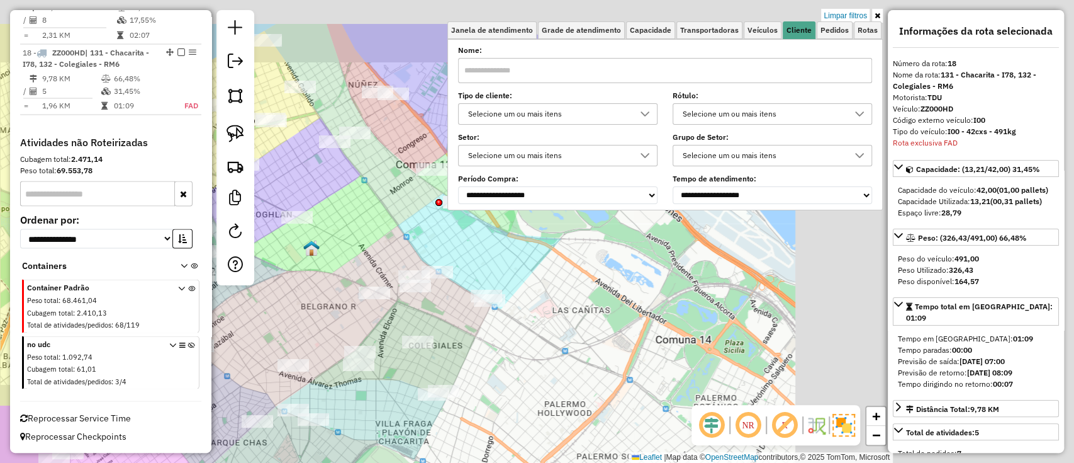
drag, startPoint x: 409, startPoint y: 220, endPoint x: 314, endPoint y: 293, distance: 119.0
click at [314, 293] on div "Limpar filtros Janela de atendimento Grade de atendimento Capacidade Transporta…" at bounding box center [537, 231] width 1074 height 463
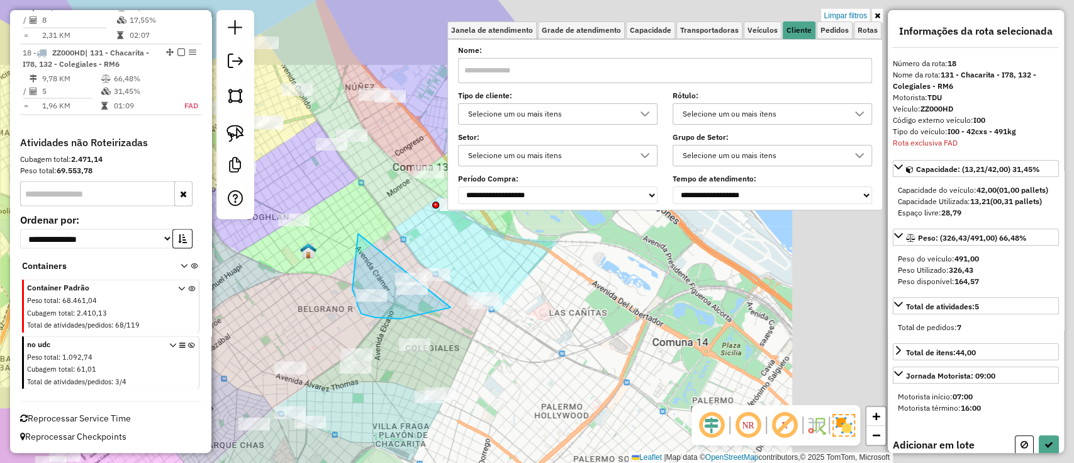
drag, startPoint x: 352, startPoint y: 290, endPoint x: 460, endPoint y: 278, distance: 108.3
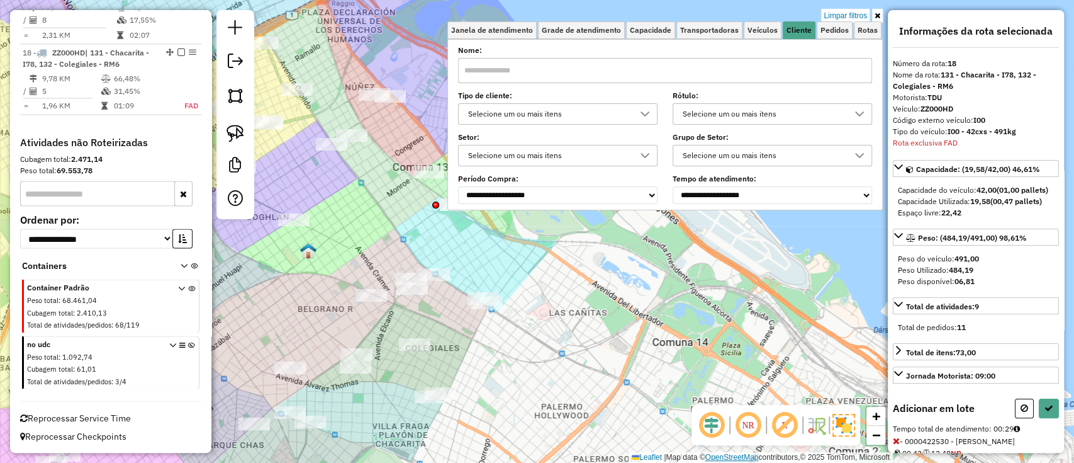
select select "**********"
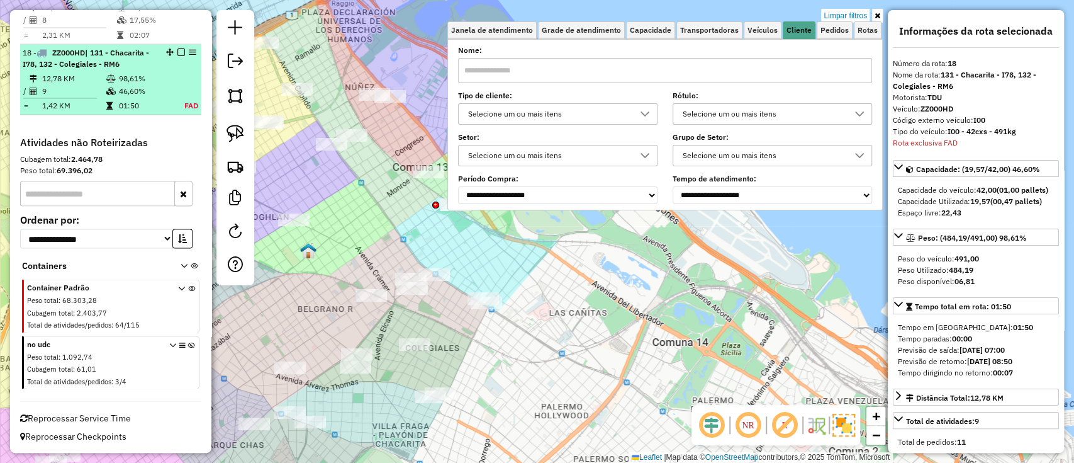
click at [179, 48] on em at bounding box center [182, 52] width 8 height 8
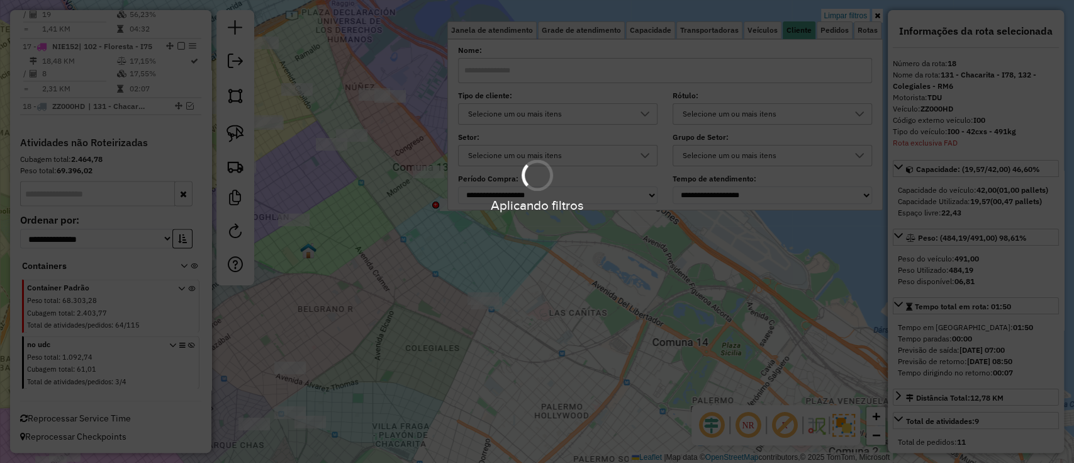
scroll to position [1559, 0]
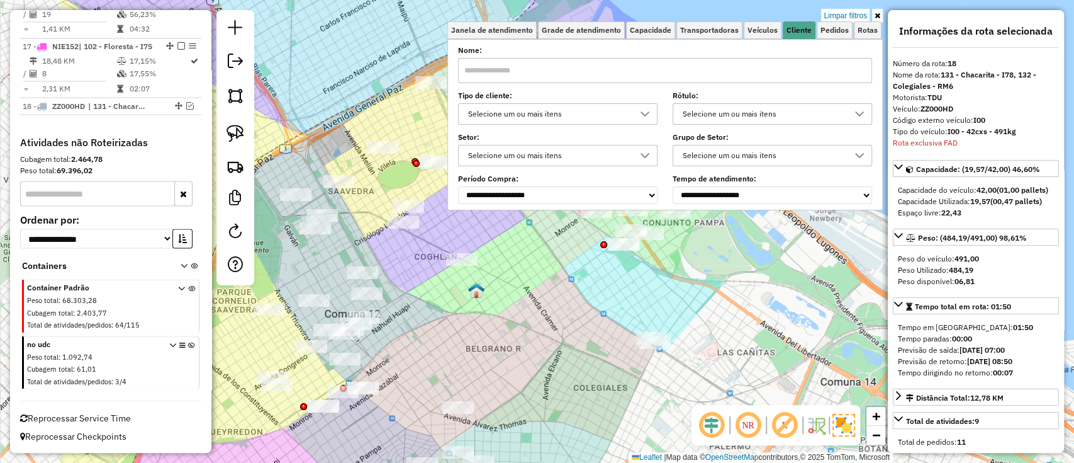
drag, startPoint x: 554, startPoint y: 322, endPoint x: 619, endPoint y: 331, distance: 66.1
click at [619, 331] on div "Limpar filtros Janela de atendimento Grade de atendimento Capacidade Transporta…" at bounding box center [537, 231] width 1074 height 463
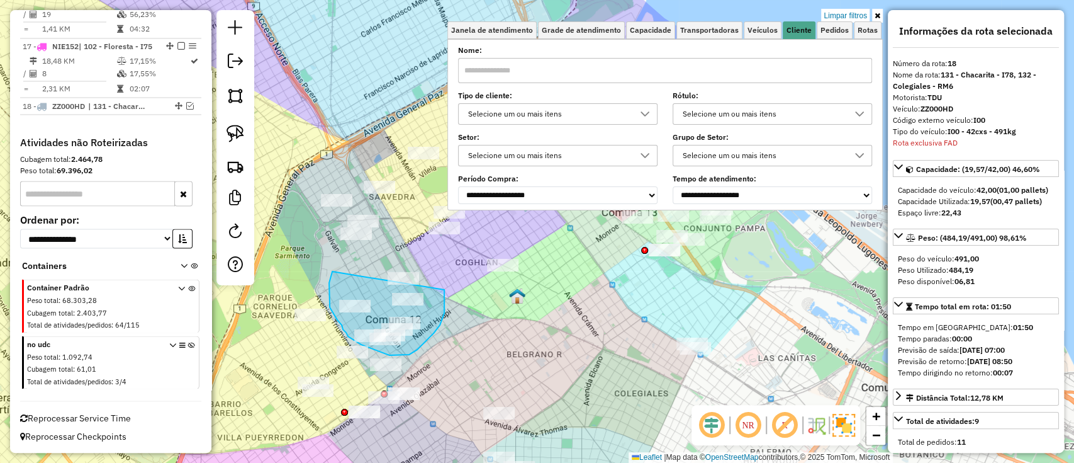
drag, startPoint x: 332, startPoint y: 271, endPoint x: 438, endPoint y: 275, distance: 105.8
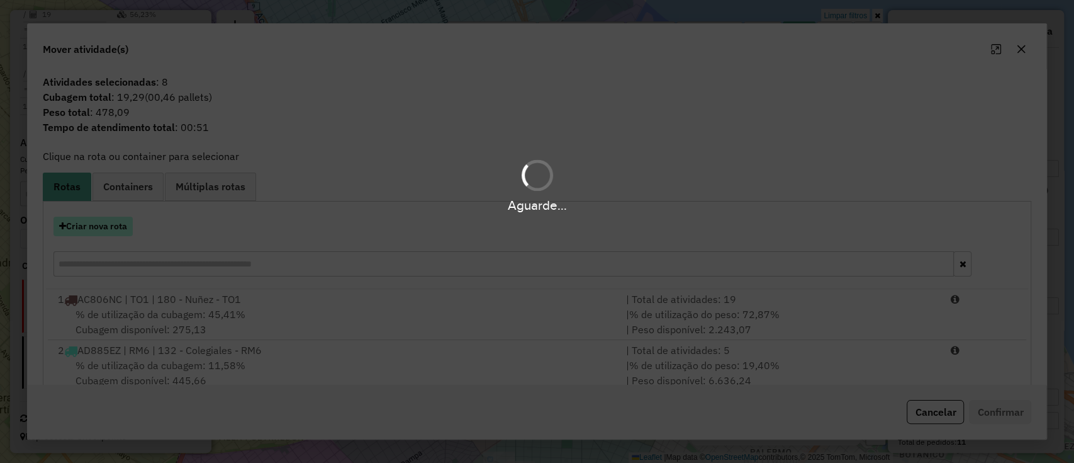
click at [104, 226] on button "Criar nova rota" at bounding box center [93, 227] width 79 height 20
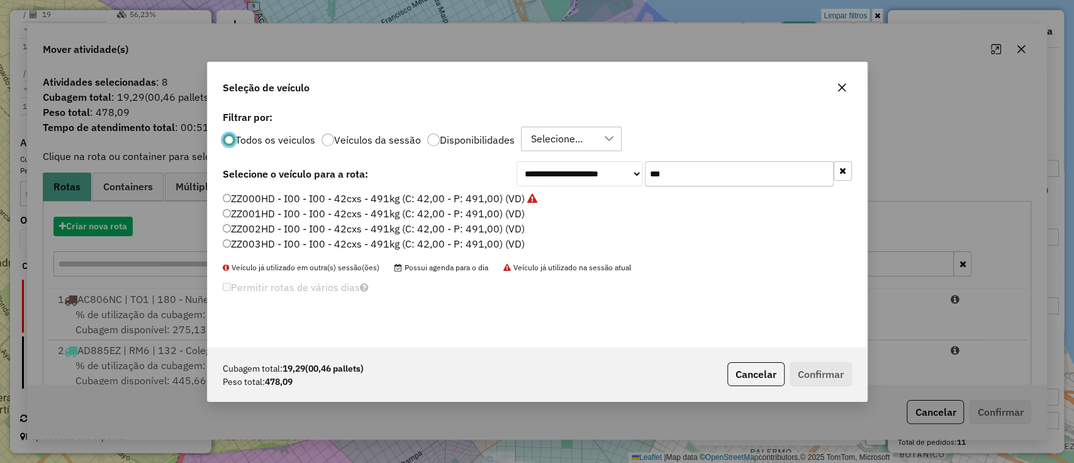
scroll to position [6, 4]
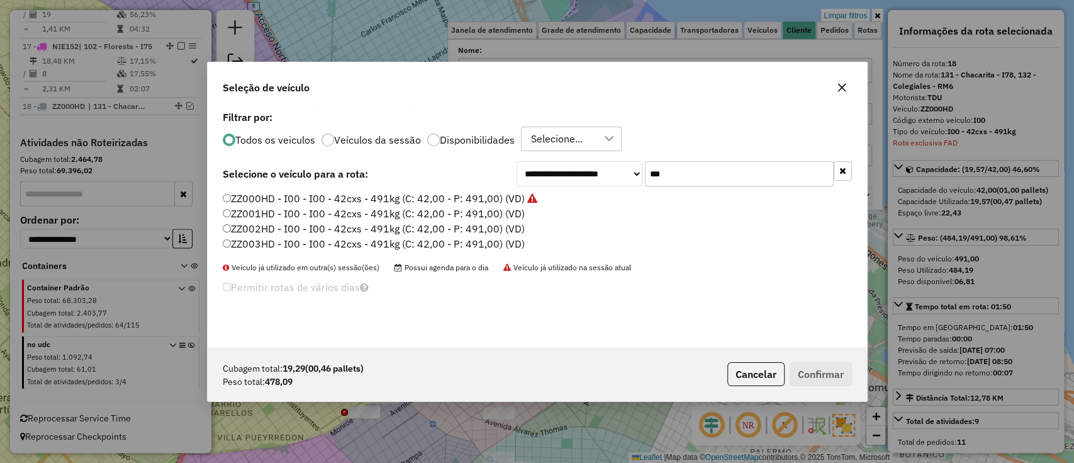
click at [473, 214] on label "ZZ001HD - I00 - I00 - 42cxs - 491kg (C: 42,00 - P: 491,00) (VD)" at bounding box center [374, 213] width 302 height 15
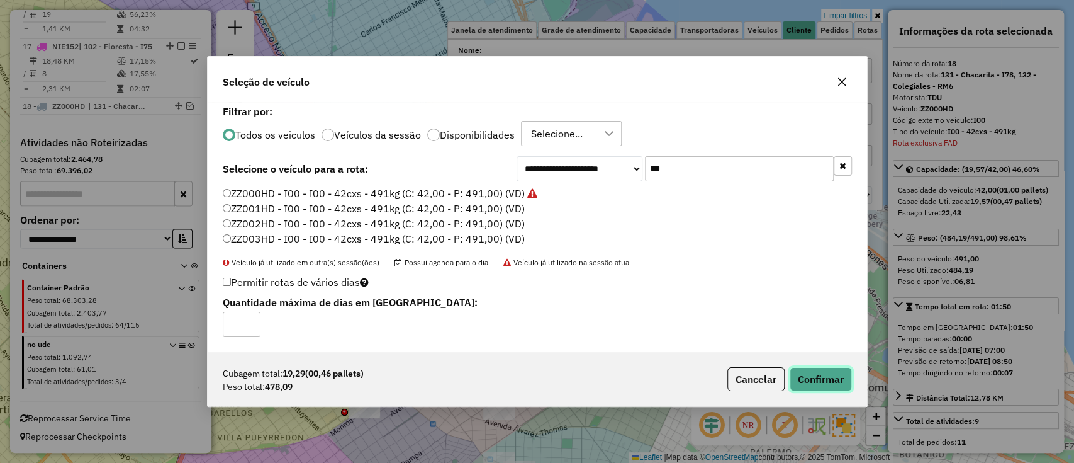
click at [817, 375] on button "Confirmar" at bounding box center [821, 379] width 62 height 24
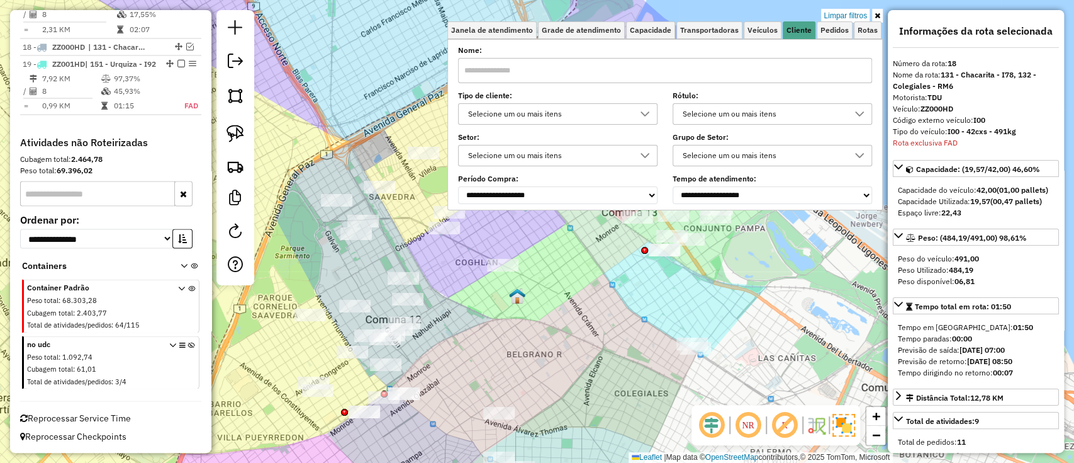
scroll to position [1630, 0]
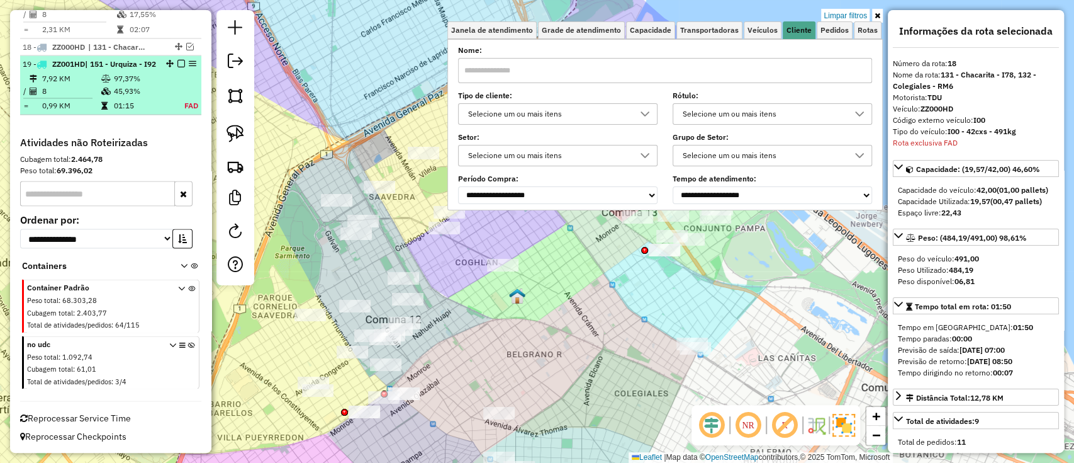
click at [156, 89] on td "45,93%" at bounding box center [140, 90] width 55 height 13
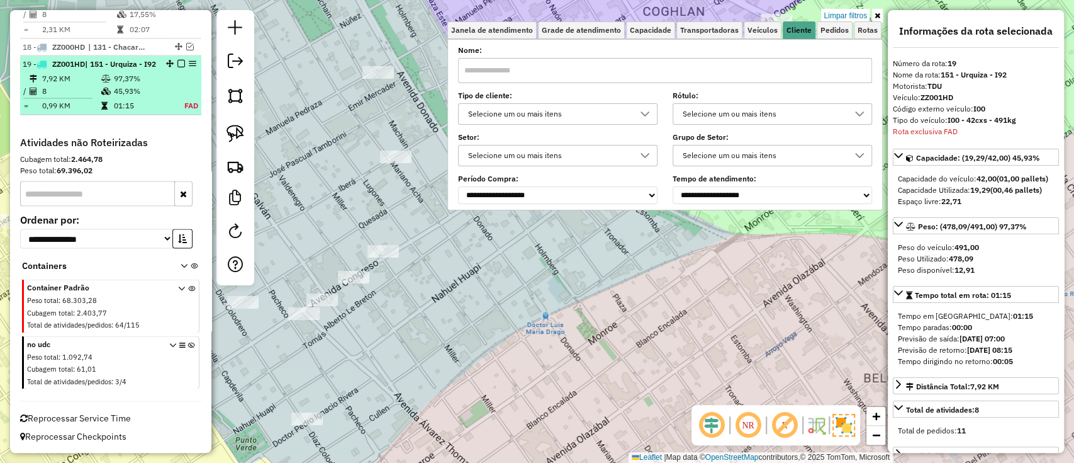
click at [156, 89] on td "45,93%" at bounding box center [140, 90] width 55 height 13
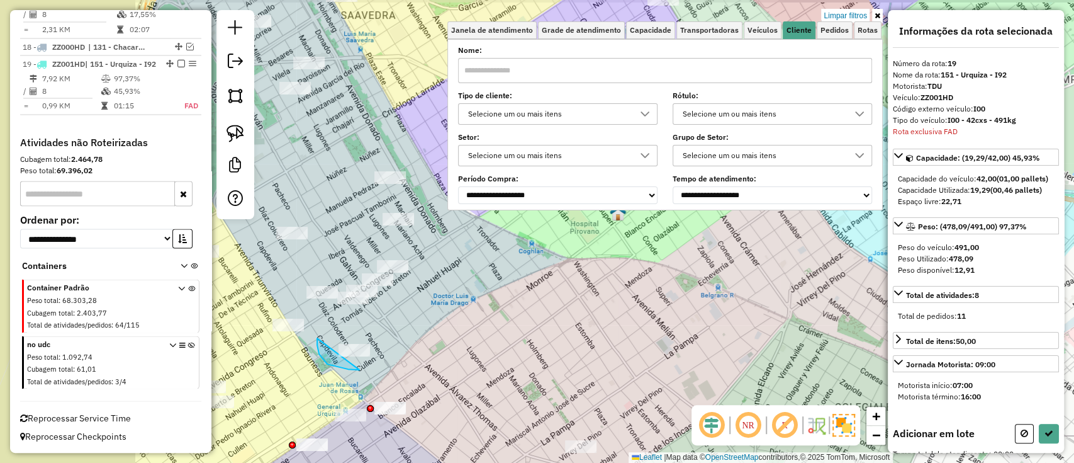
drag, startPoint x: 319, startPoint y: 354, endPoint x: 398, endPoint y: 330, distance: 82.2
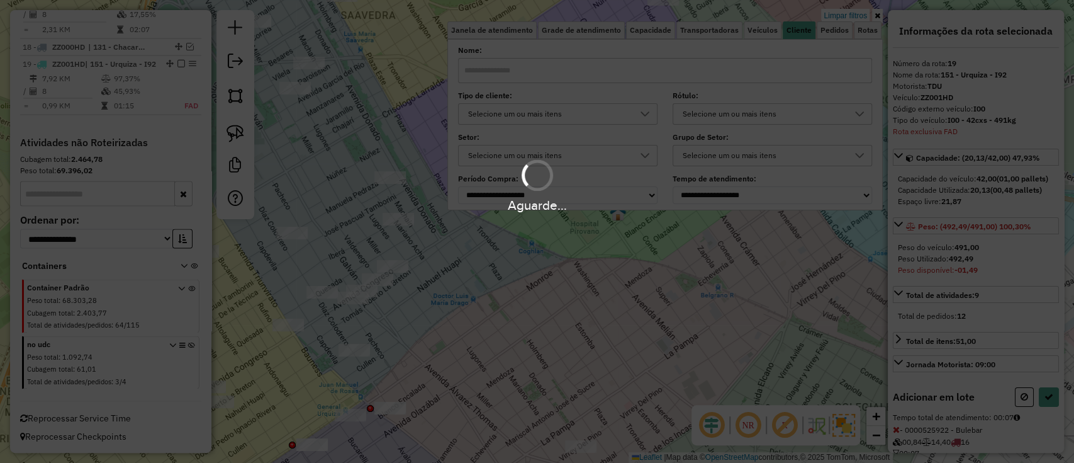
select select "**********"
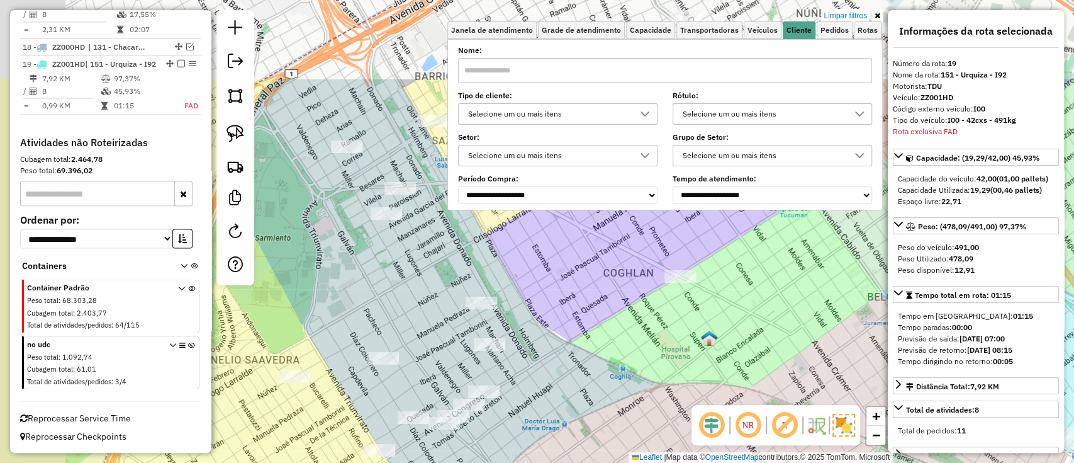
drag, startPoint x: 311, startPoint y: 162, endPoint x: 407, endPoint y: 295, distance: 163.5
click at [407, 295] on div "Limpar filtros Janela de atendimento Grade de atendimento Capacidade Transporta…" at bounding box center [537, 231] width 1074 height 463
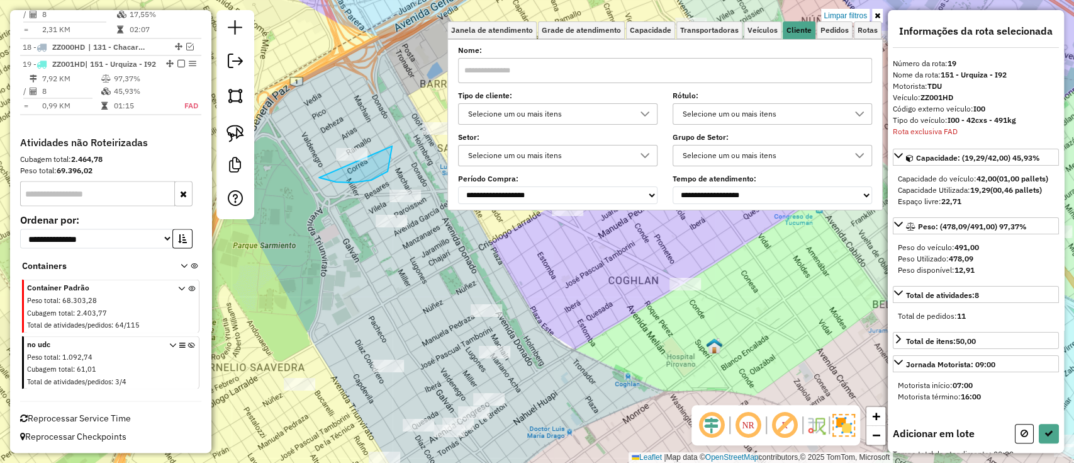
drag, startPoint x: 319, startPoint y: 178, endPoint x: 368, endPoint y: 121, distance: 74.6
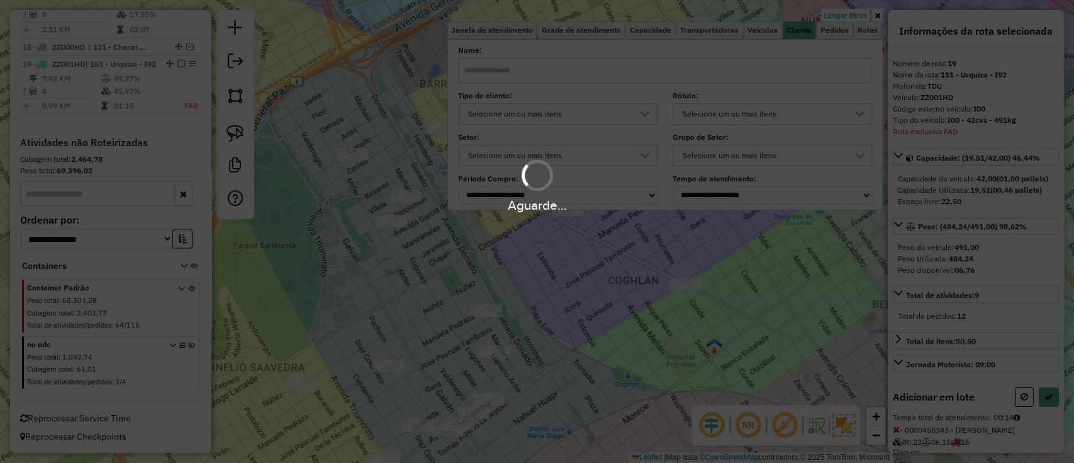
select select "**********"
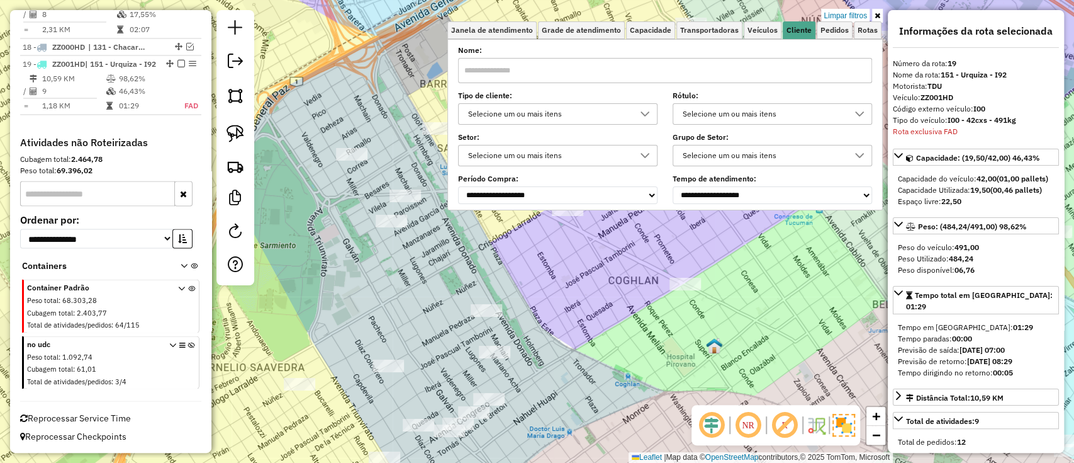
click at [178, 59] on em at bounding box center [182, 63] width 8 height 8
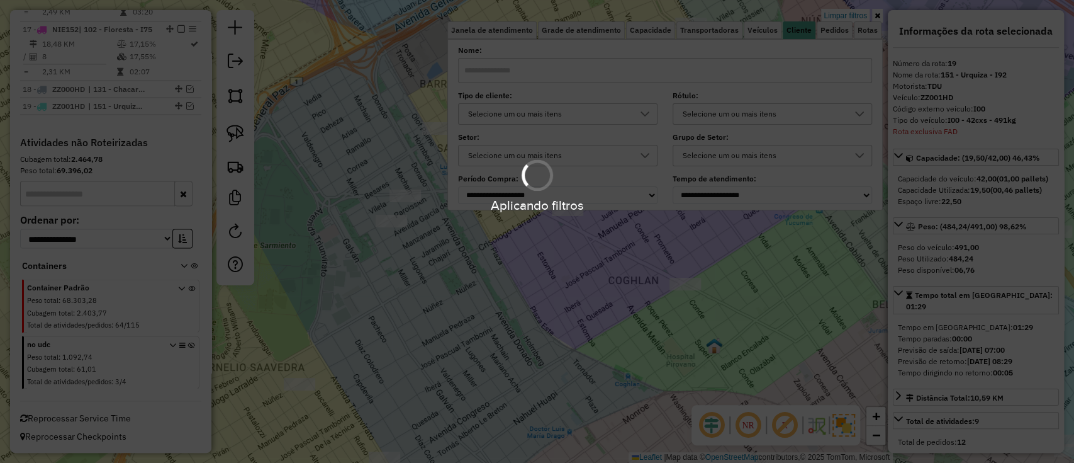
scroll to position [1576, 0]
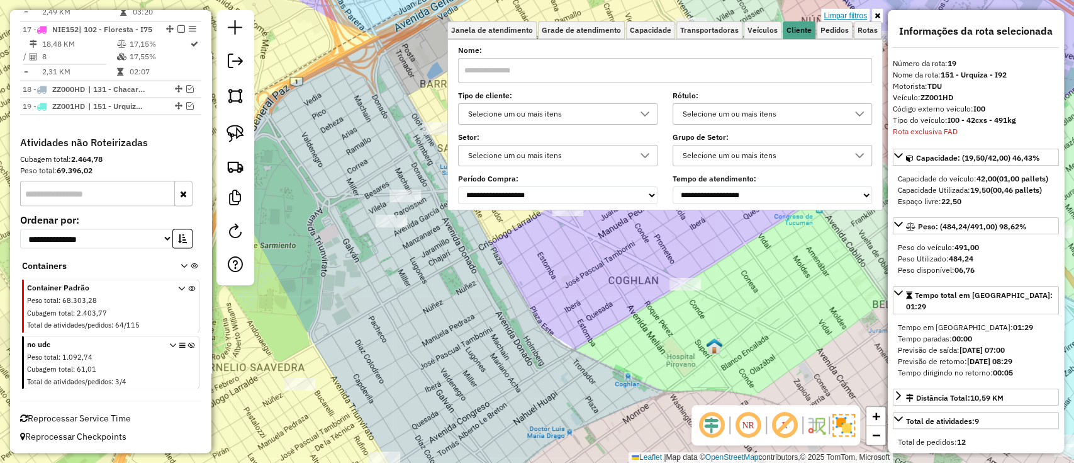
click at [851, 18] on link "Limpar filtros" at bounding box center [845, 16] width 48 height 14
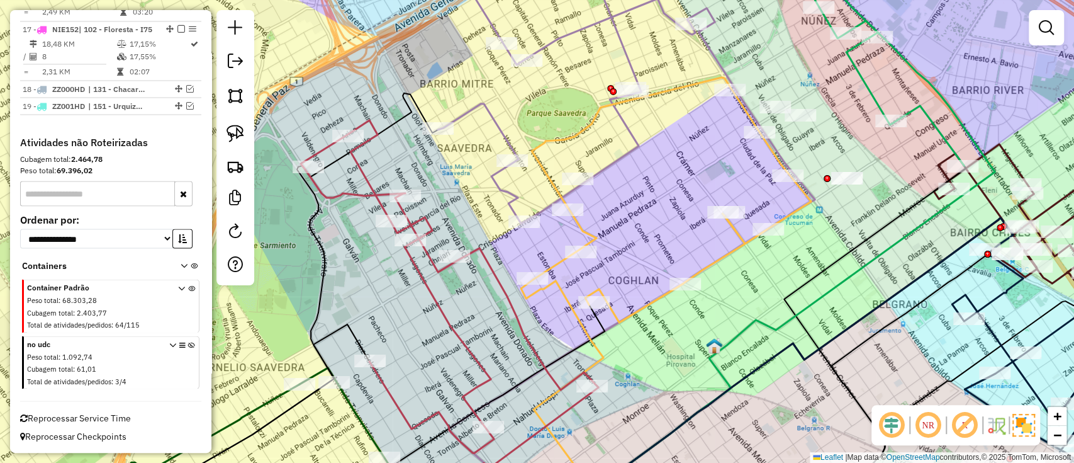
click at [188, 344] on icon at bounding box center [191, 364] width 7 height 47
click at [967, 425] on em at bounding box center [965, 425] width 30 height 30
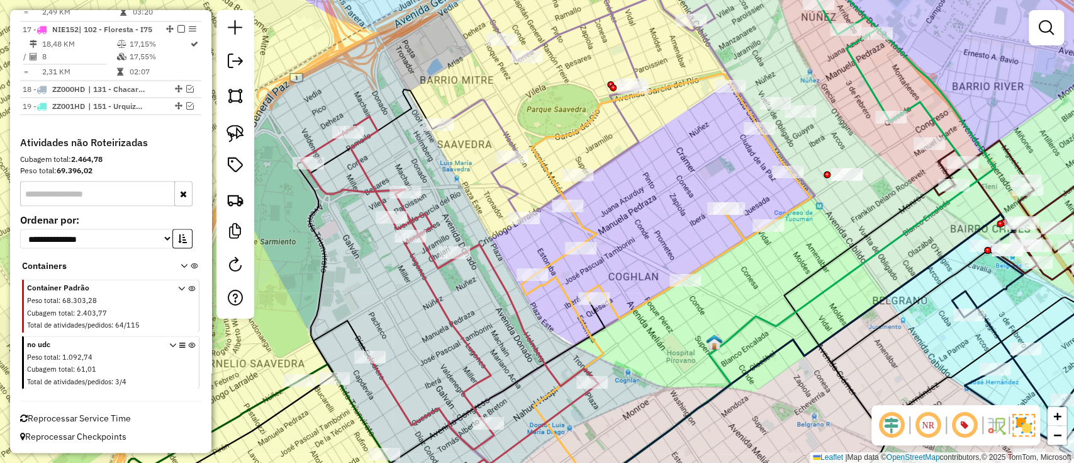
drag, startPoint x: 645, startPoint y: 369, endPoint x: 673, endPoint y: 172, distance: 198.5
click at [660, 158] on div "Janela de atendimento Grade de atendimento Capacidade Transportadoras Veículos …" at bounding box center [537, 231] width 1074 height 463
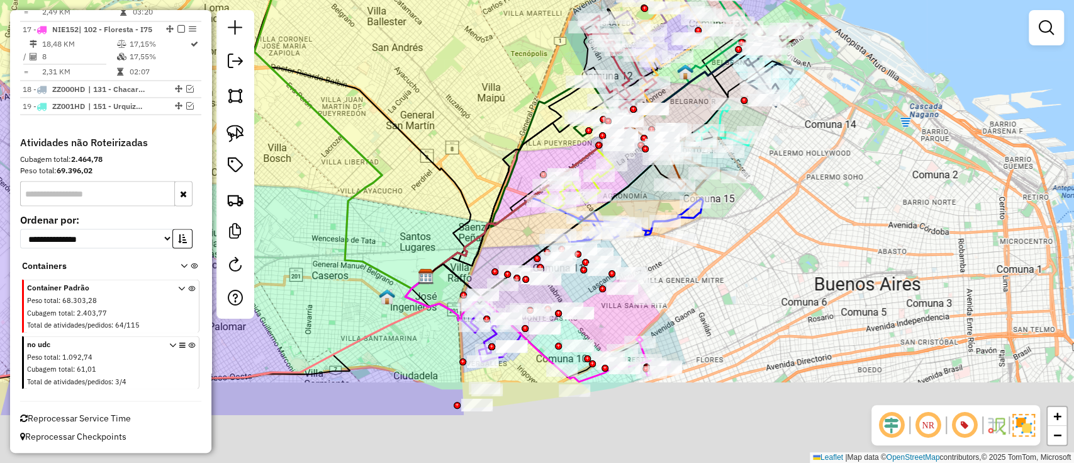
drag, startPoint x: 529, startPoint y: 316, endPoint x: 508, endPoint y: 129, distance: 188.1
click at [508, 129] on div "Janela de atendimento Grade de atendimento Capacidade Transportadoras Veículos …" at bounding box center [537, 231] width 1074 height 463
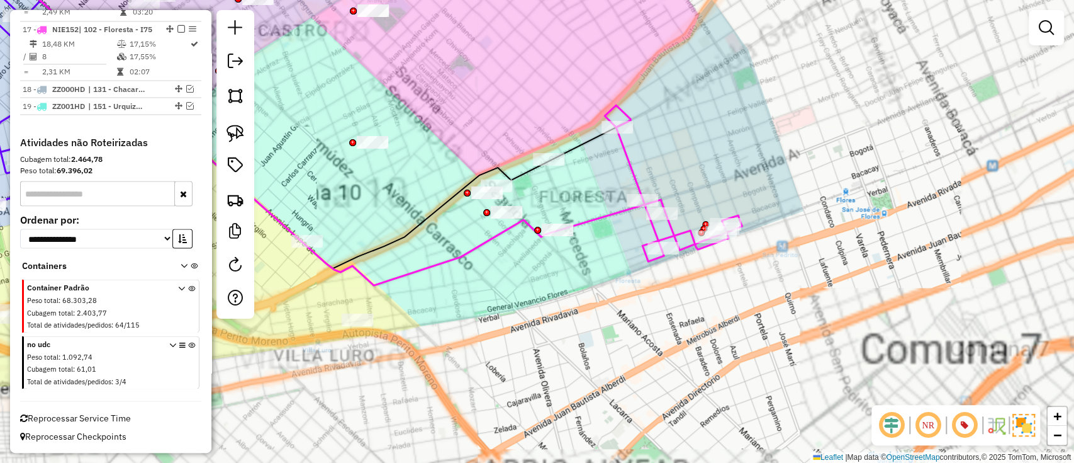
click at [633, 184] on icon at bounding box center [673, 183] width 137 height 156
select select "**********"
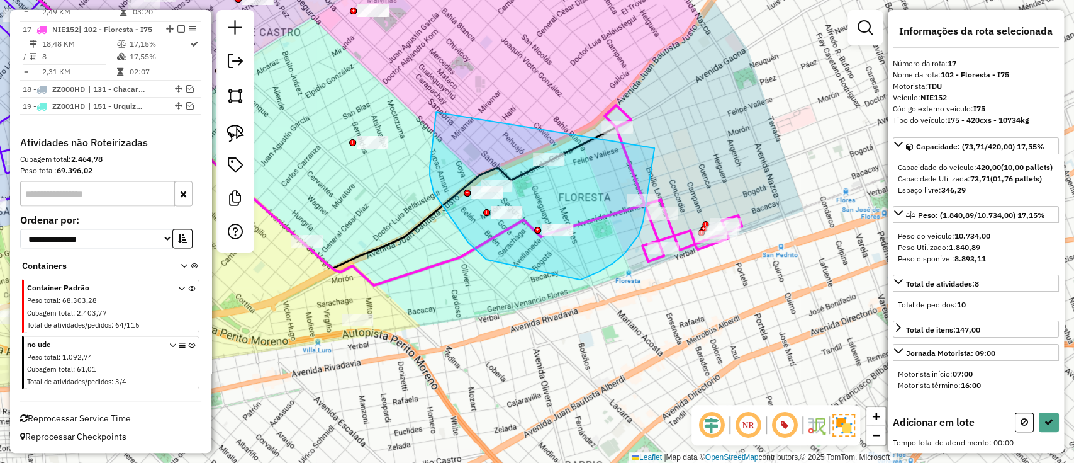
drag, startPoint x: 430, startPoint y: 166, endPoint x: 651, endPoint y: 129, distance: 224.7
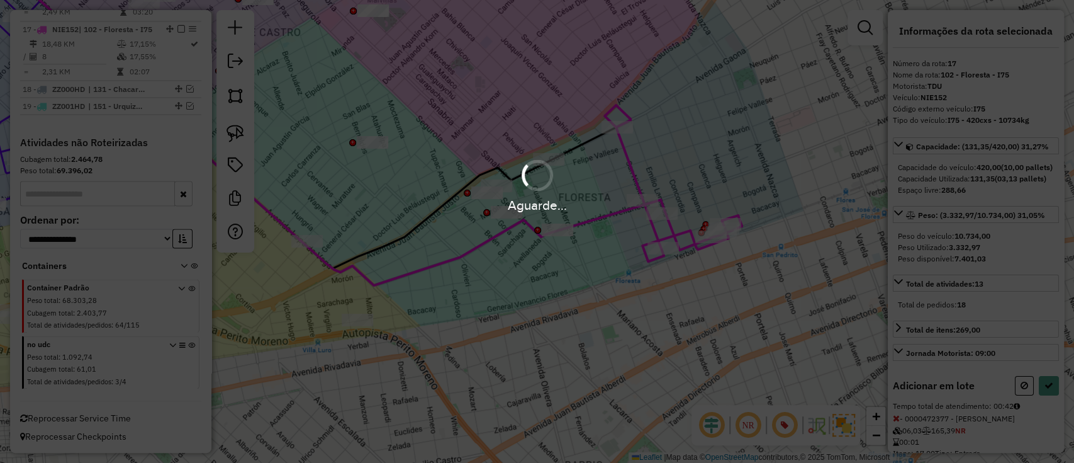
select select "**********"
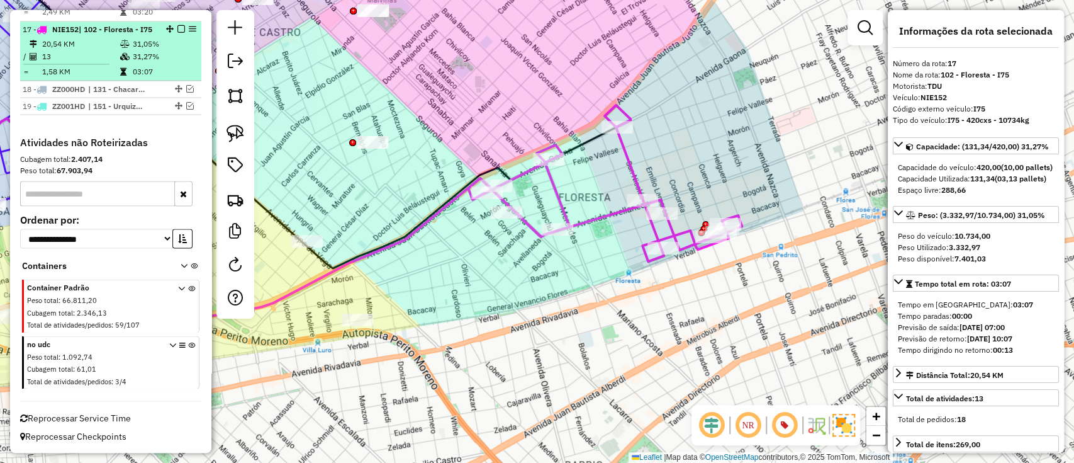
click at [178, 25] on em at bounding box center [182, 29] width 8 height 8
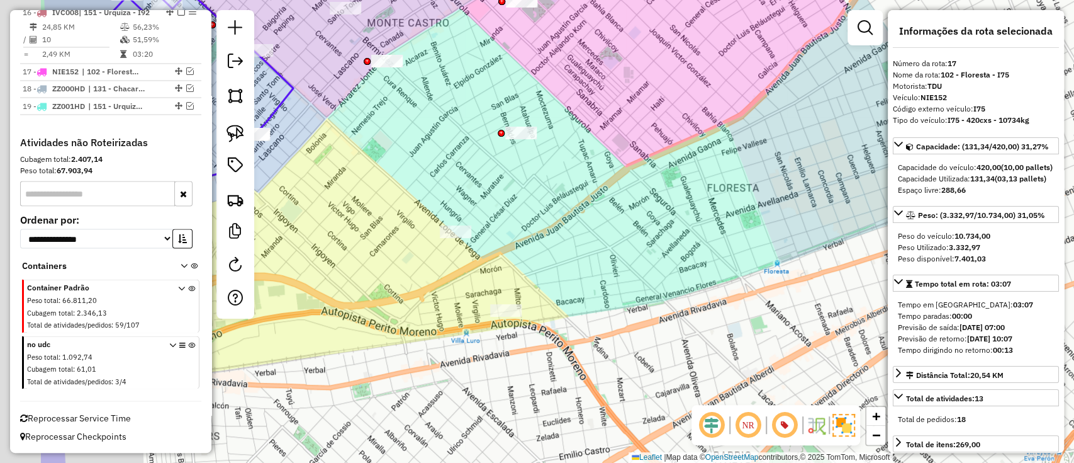
drag, startPoint x: 605, startPoint y: 244, endPoint x: 641, endPoint y: 232, distance: 37.8
click at [770, 218] on div "Janela de atendimento Grade de atendimento Capacidade Transportadoras Veículos …" at bounding box center [537, 231] width 1074 height 463
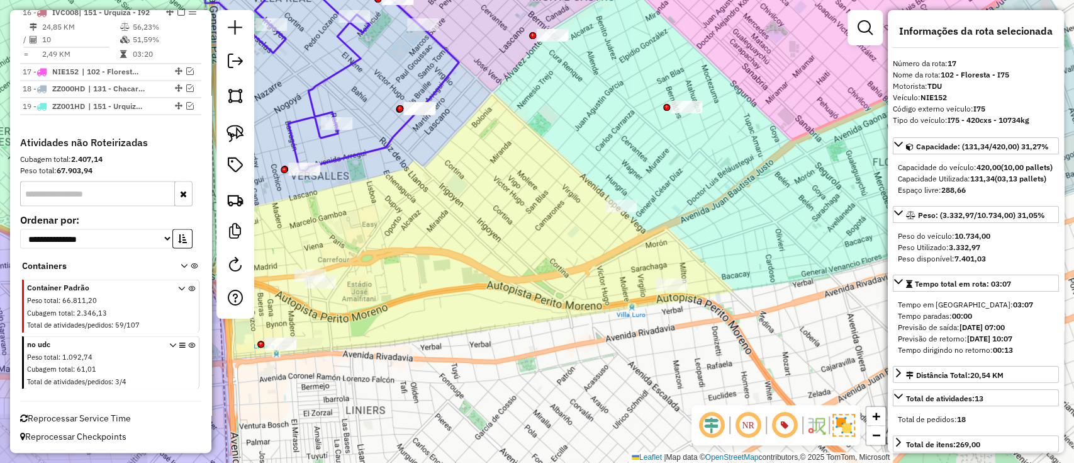
drag, startPoint x: 352, startPoint y: 206, endPoint x: 478, endPoint y: 201, distance: 126.0
click at [478, 205] on div "Janela de atendimento Grade de atendimento Capacidade Transportadoras Veículos …" at bounding box center [537, 231] width 1074 height 463
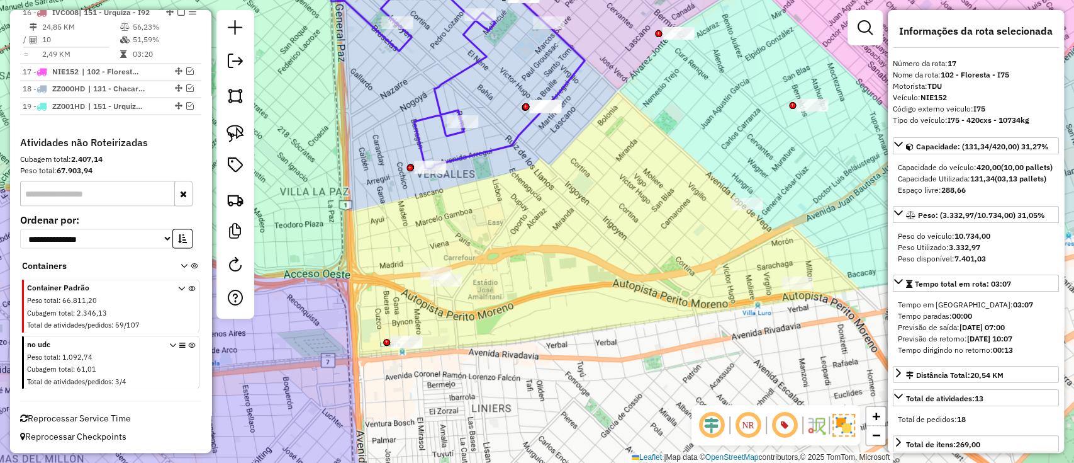
click at [467, 154] on icon at bounding box center [483, 60] width 204 height 215
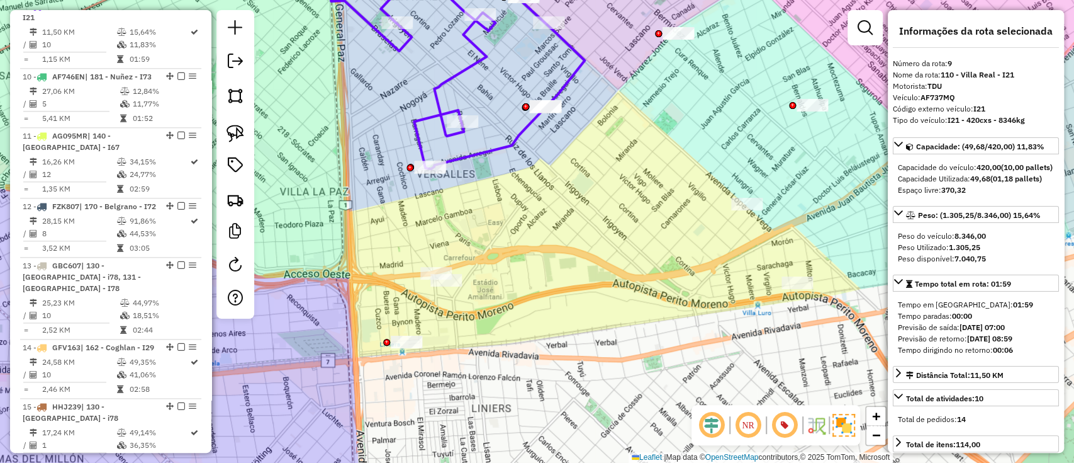
scroll to position [1025, 0]
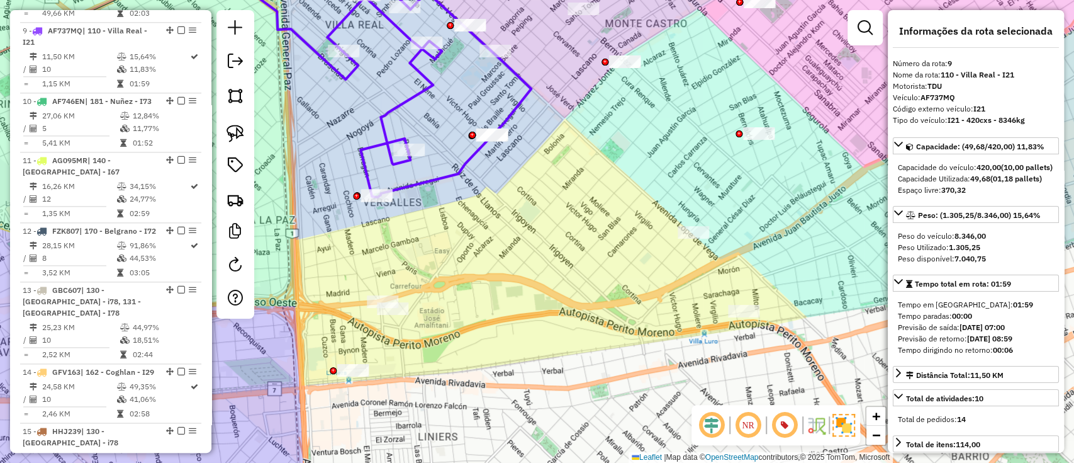
click at [475, 230] on div "Janela de atendimento Grade de atendimento Capacidade Transportadoras Veículos …" at bounding box center [537, 231] width 1074 height 463
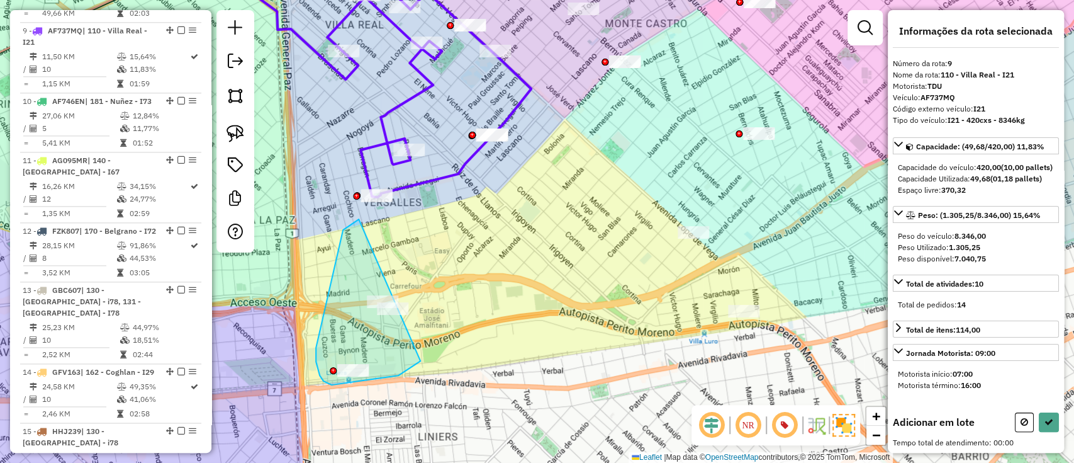
drag, startPoint x: 343, startPoint y: 230, endPoint x: 442, endPoint y: 266, distance: 105.3
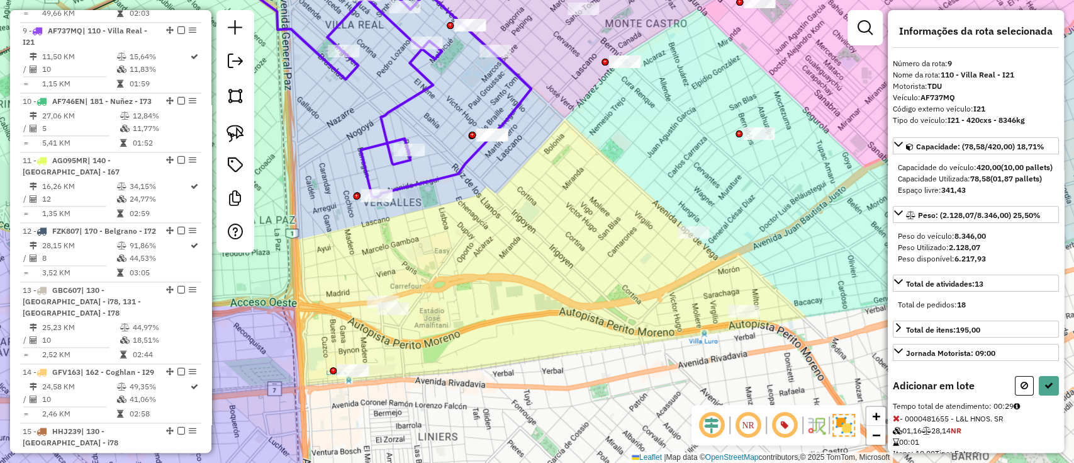
select select "**********"
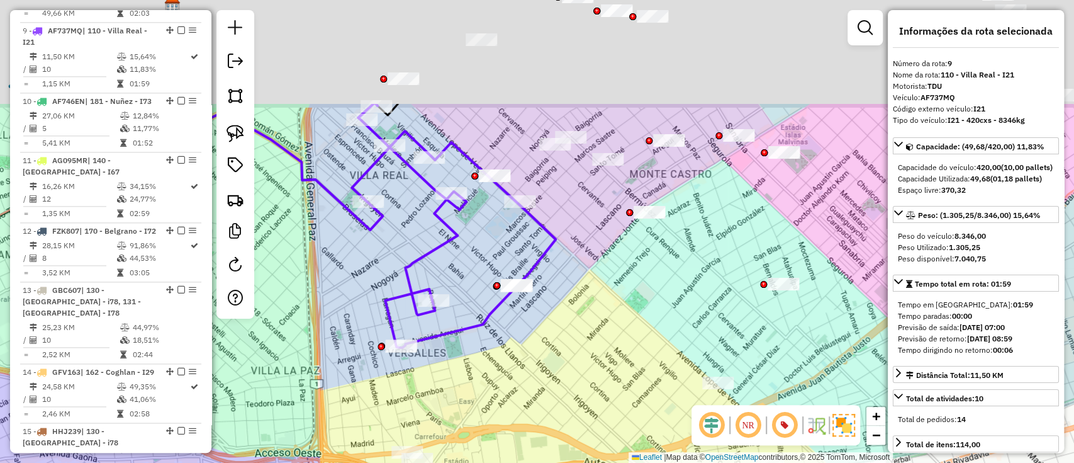
drag, startPoint x: 566, startPoint y: 218, endPoint x: 583, endPoint y: 343, distance: 125.8
click at [583, 343] on div "Janela de atendimento Grade de atendimento Capacidade Transportadoras Veículos …" at bounding box center [537, 231] width 1074 height 463
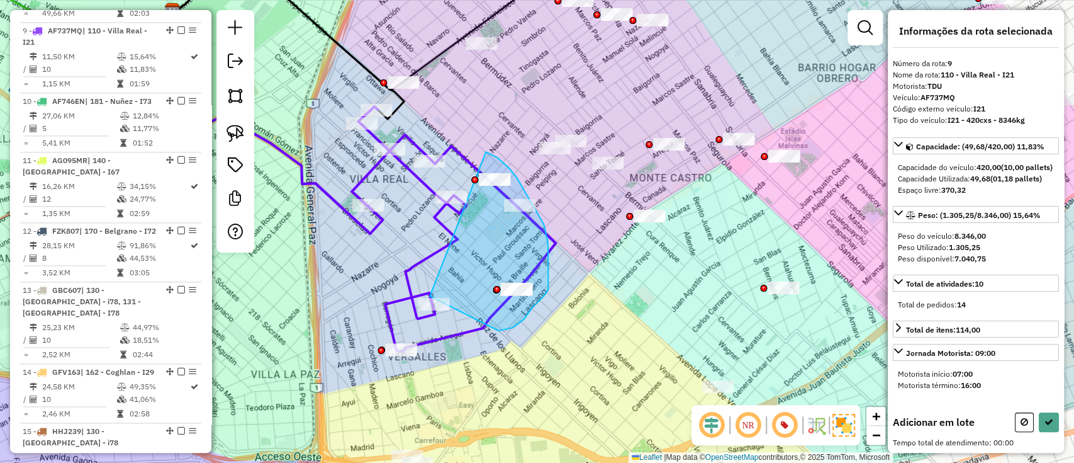
drag, startPoint x: 527, startPoint y: 315, endPoint x: 470, endPoint y: 150, distance: 174.6
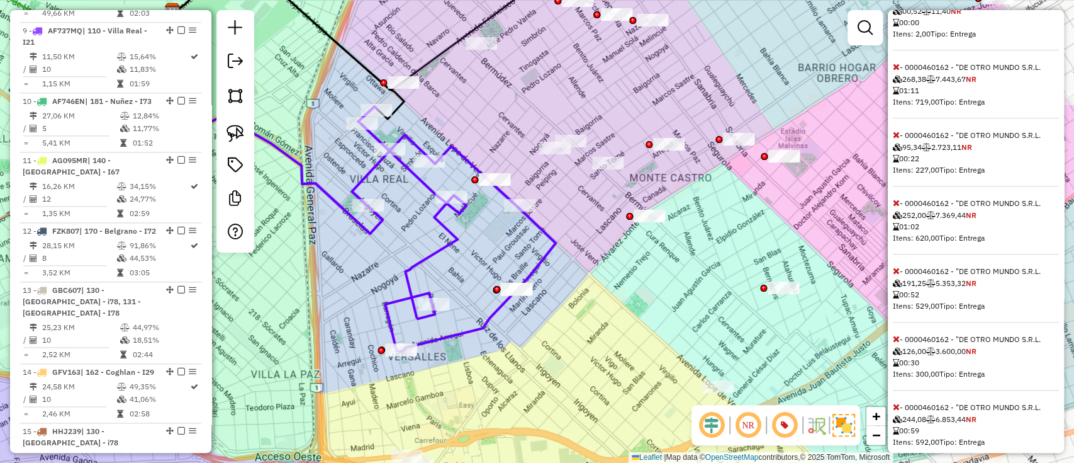
scroll to position [723, 0]
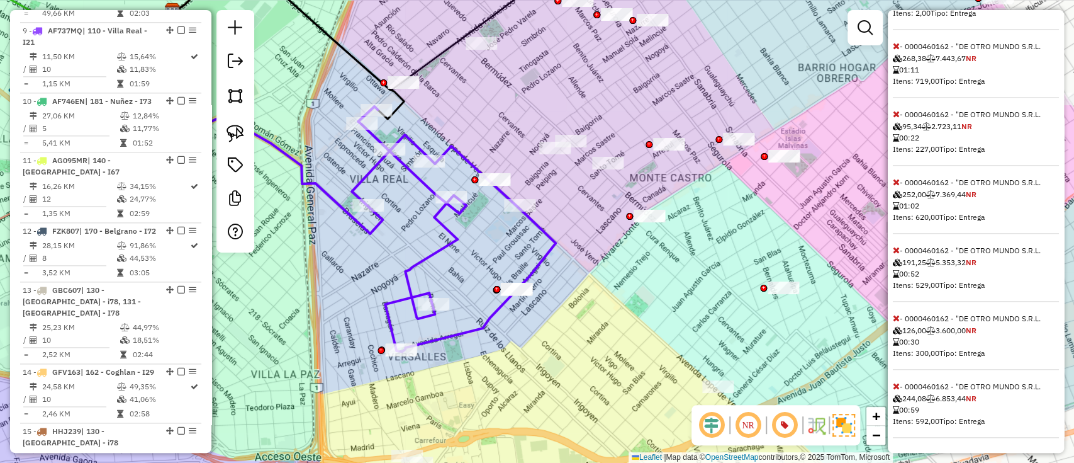
click at [898, 179] on icon at bounding box center [896, 182] width 7 height 9
click at [896, 179] on icon at bounding box center [896, 182] width 7 height 9
click at [896, 252] on icon at bounding box center [896, 249] width 7 height 9
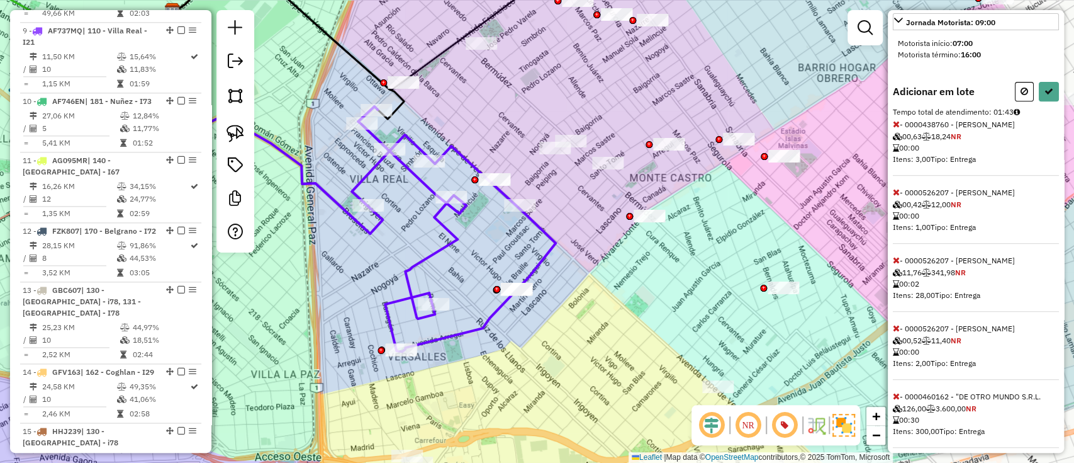
scroll to position [451, 0]
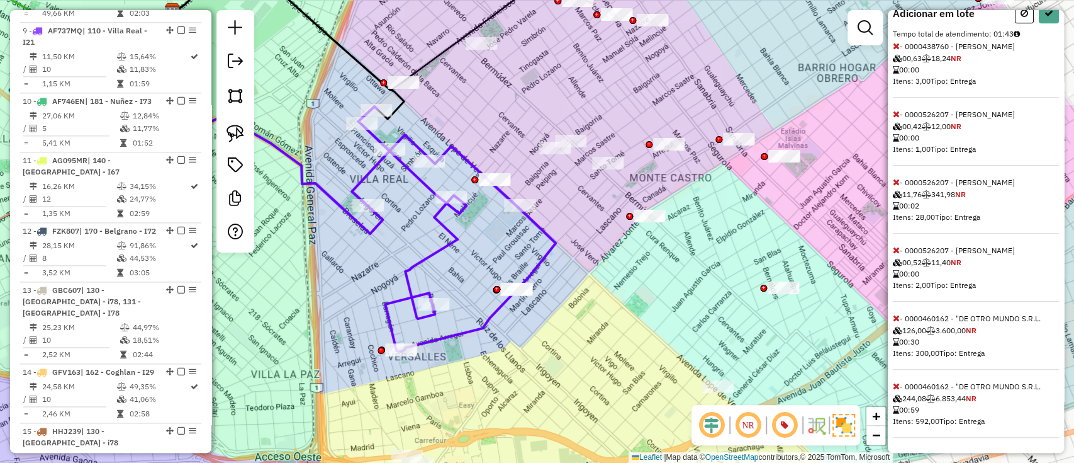
click at [897, 315] on icon at bounding box center [896, 317] width 7 height 9
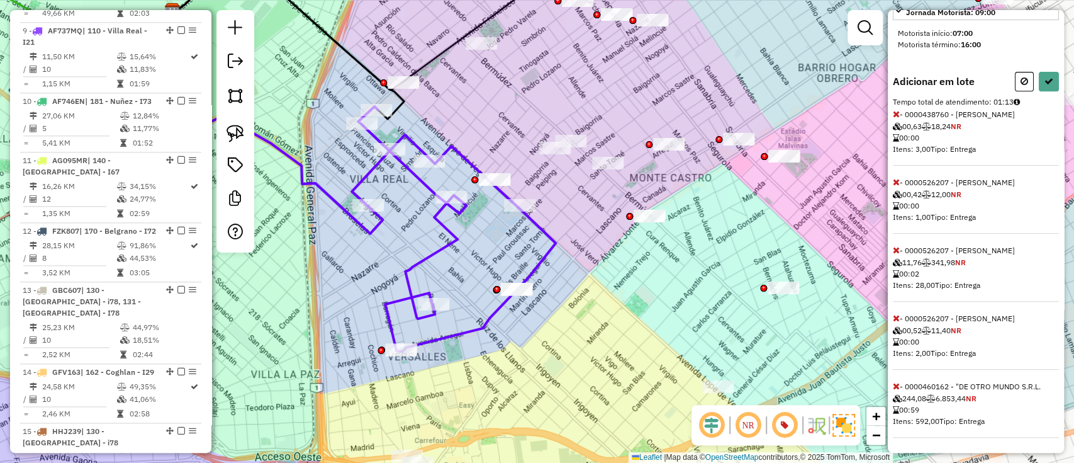
scroll to position [372, 0]
select select "**********"
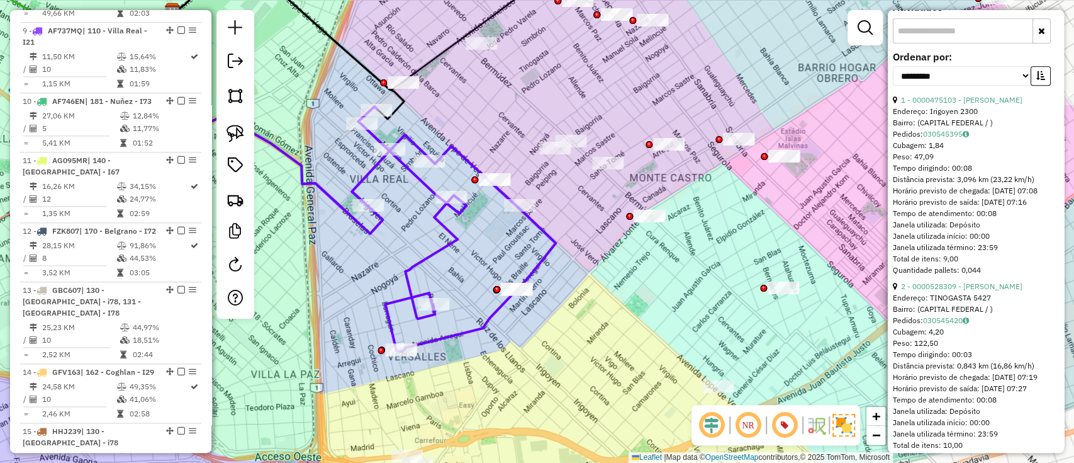
scroll to position [0, 0]
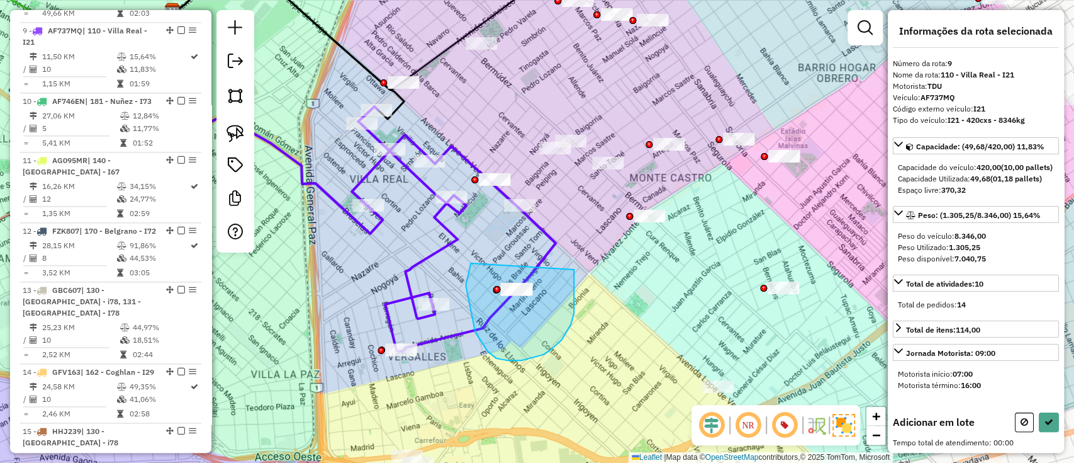
drag, startPoint x: 471, startPoint y: 263, endPoint x: 572, endPoint y: 267, distance: 101.4
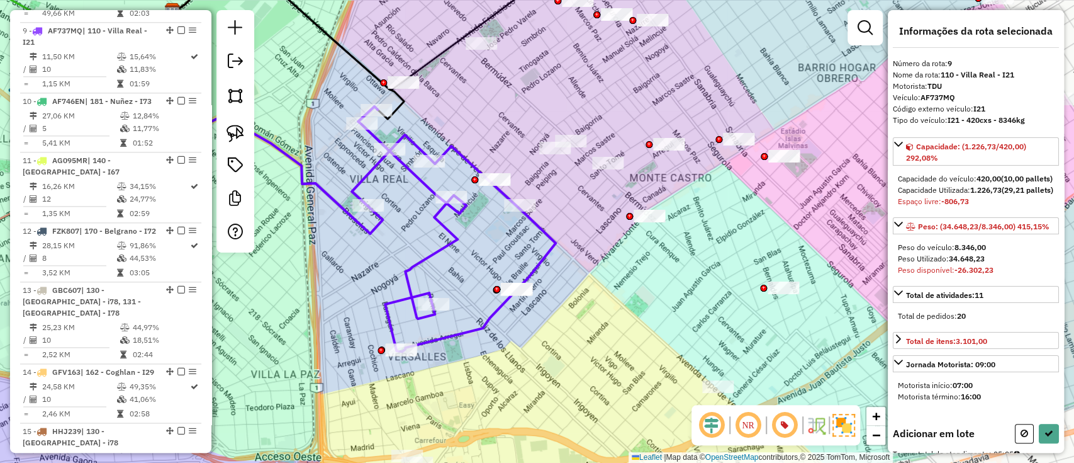
scroll to position [440, 0]
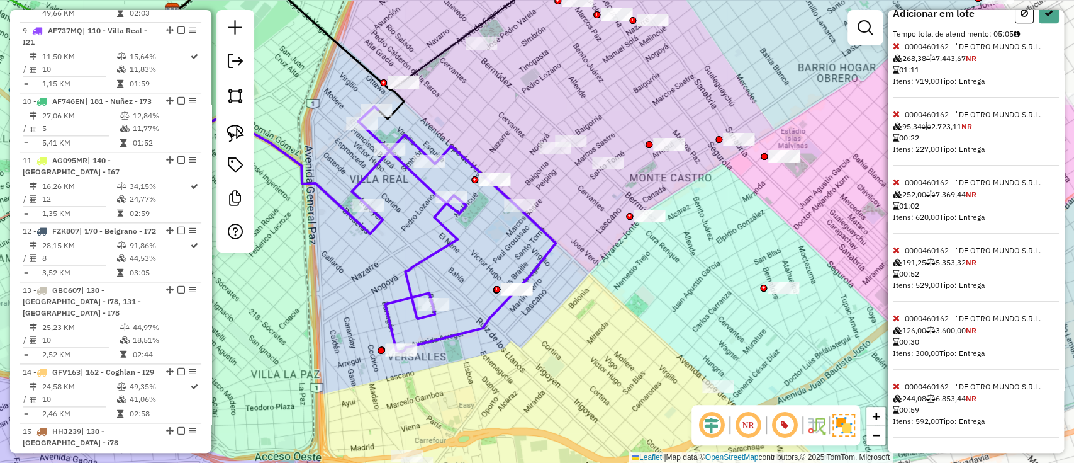
click at [896, 383] on icon at bounding box center [896, 385] width 7 height 9
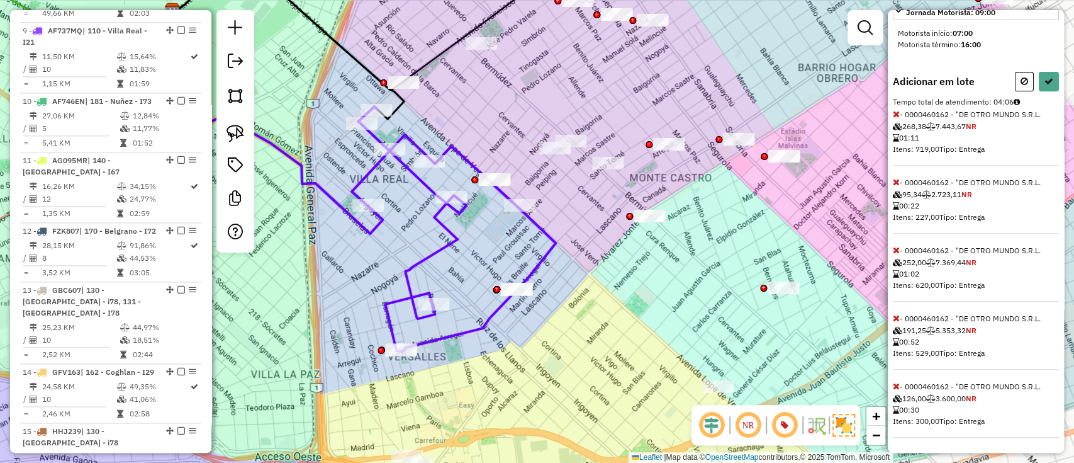
click at [898, 245] on icon at bounding box center [896, 249] width 7 height 9
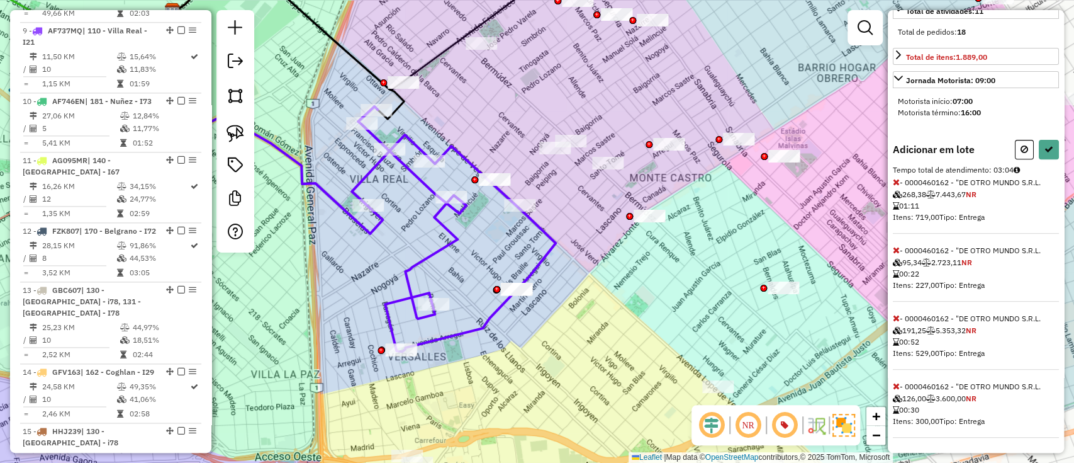
scroll to position [220, 0]
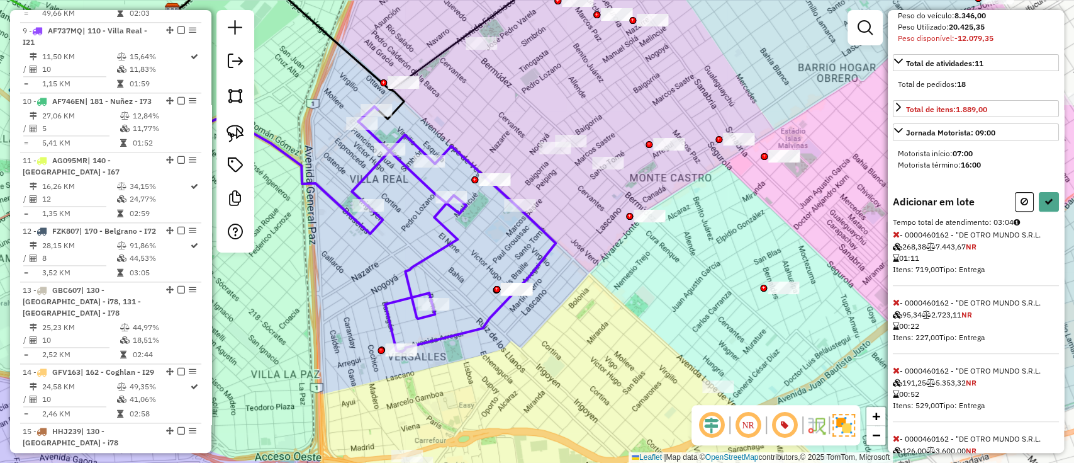
click at [895, 239] on icon at bounding box center [896, 234] width 7 height 9
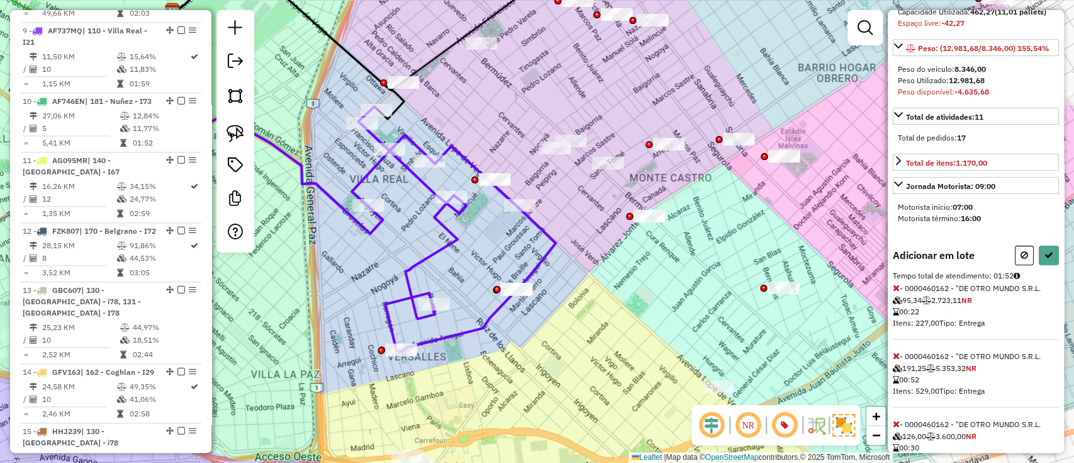
scroll to position [237, 0]
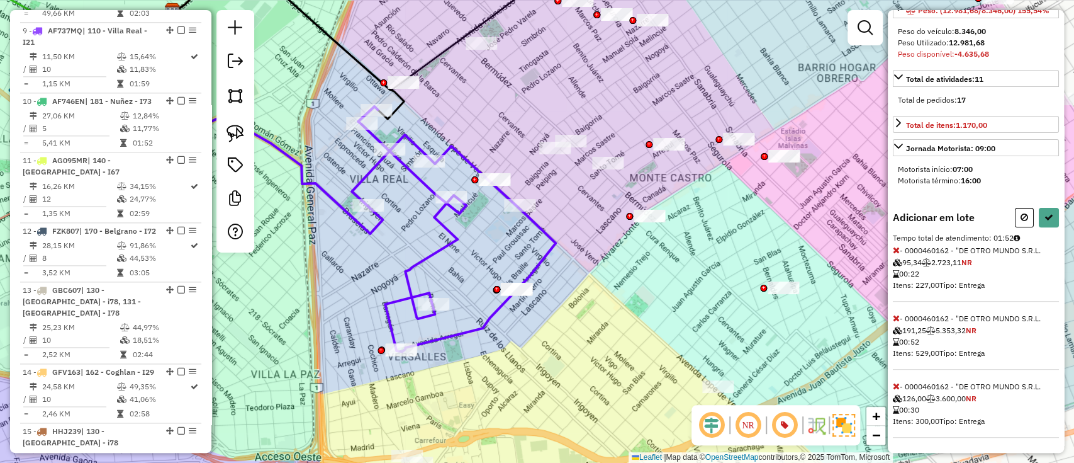
click at [899, 315] on icon at bounding box center [896, 317] width 7 height 9
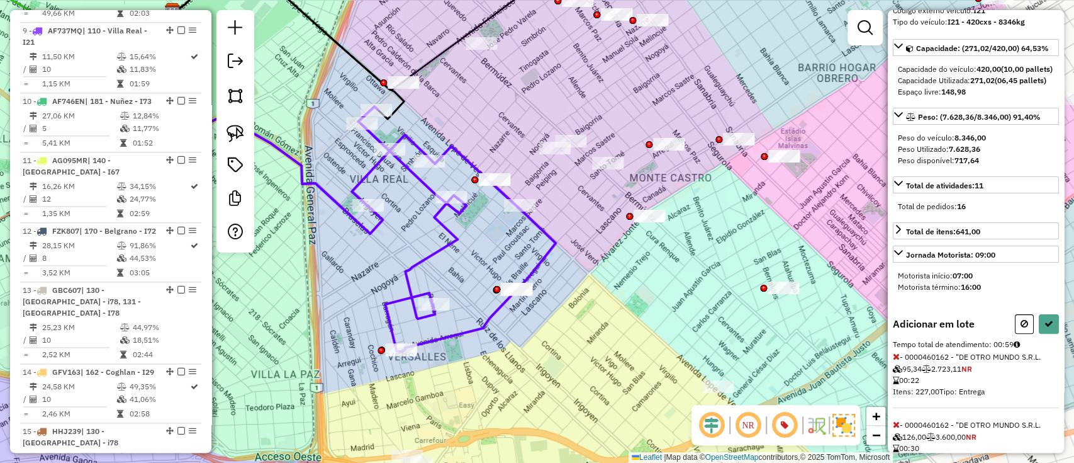
scroll to position [73, 0]
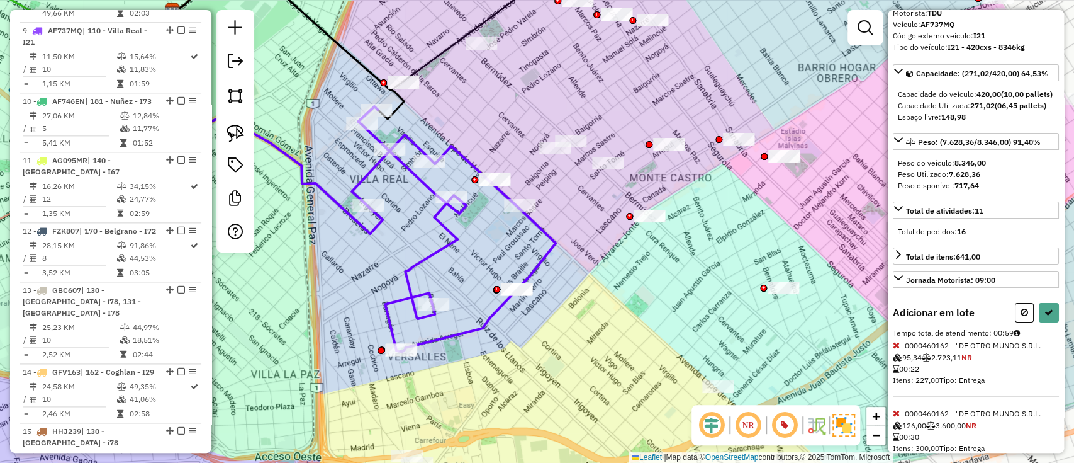
select select "**********"
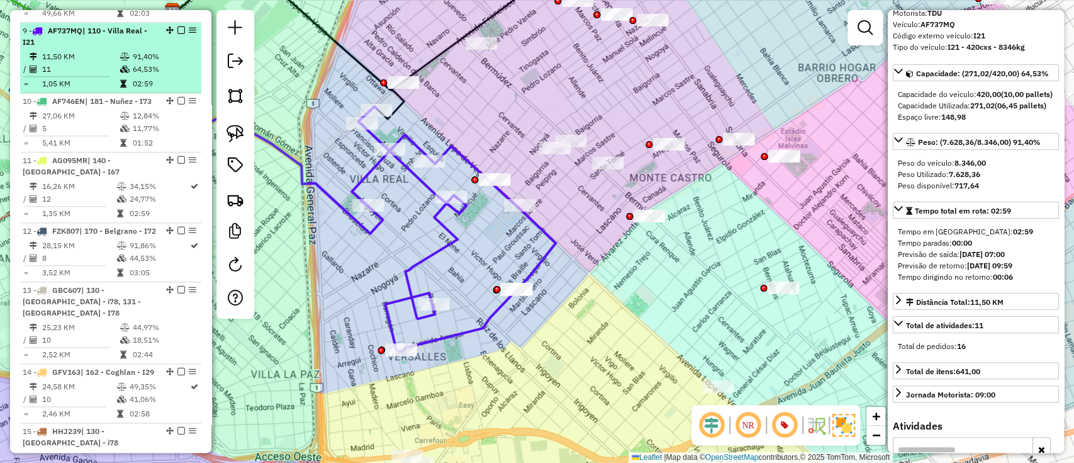
click at [178, 26] on em at bounding box center [182, 30] width 8 height 8
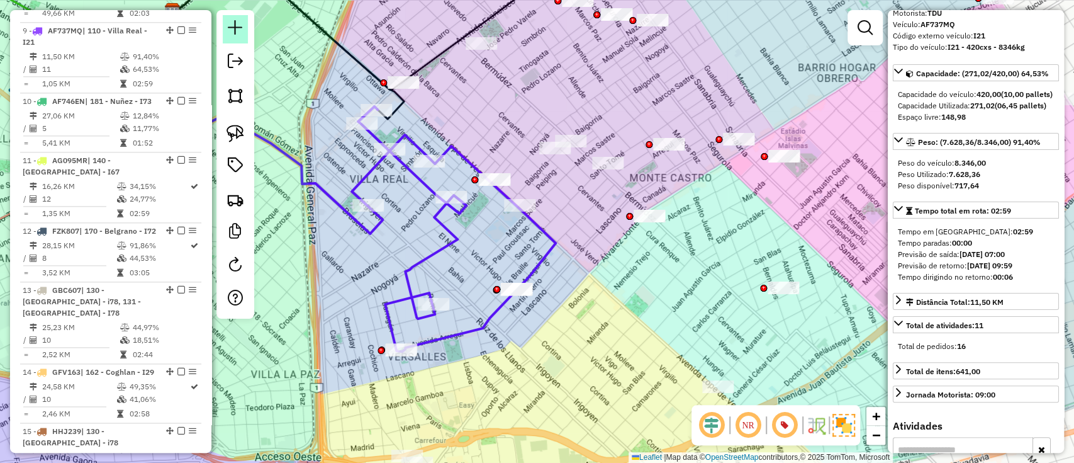
scroll to position [971, 0]
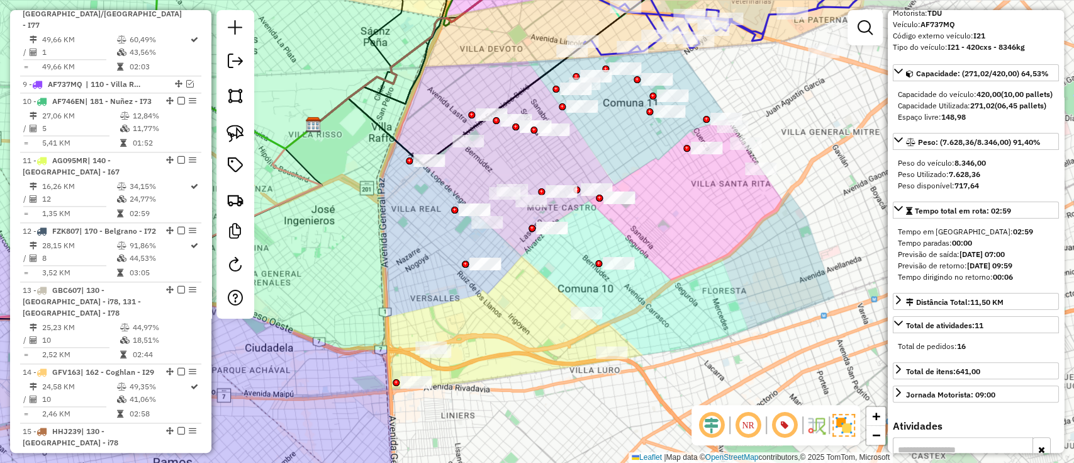
drag, startPoint x: 545, startPoint y: 295, endPoint x: 516, endPoint y: 318, distance: 37.3
click at [536, 315] on div "Janela de atendimento Grade de atendimento Capacidade Transportadoras Veículos …" at bounding box center [537, 231] width 1074 height 463
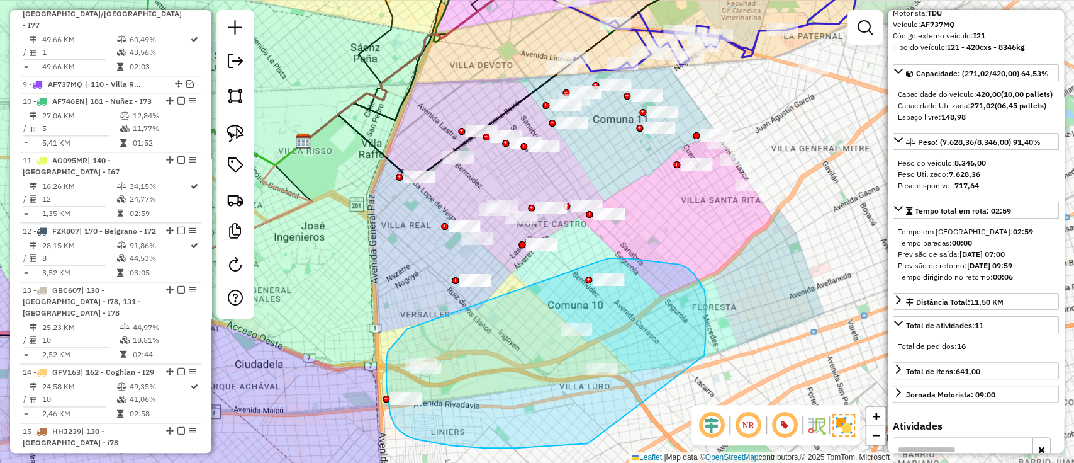
drag, startPoint x: 386, startPoint y: 360, endPoint x: 600, endPoint y: 261, distance: 236.0
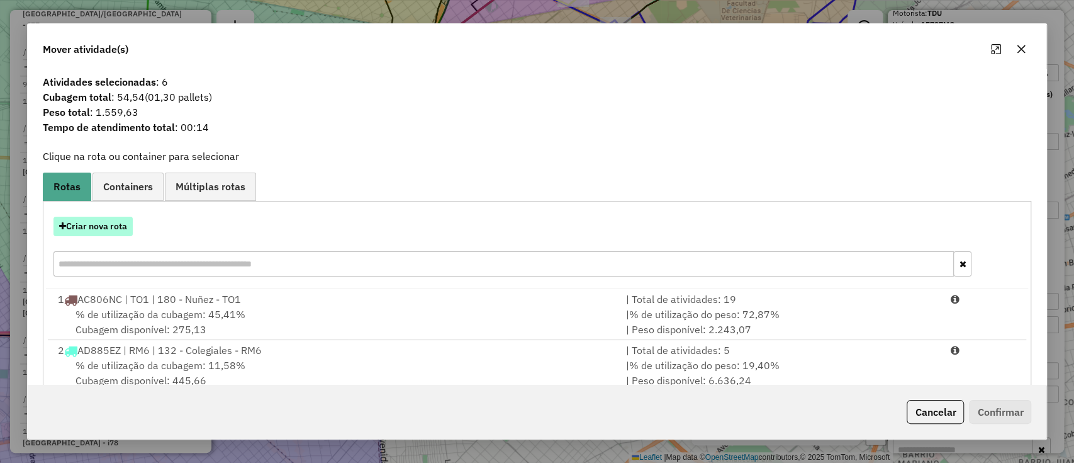
click at [110, 222] on button "Criar nova rota" at bounding box center [93, 227] width 79 height 20
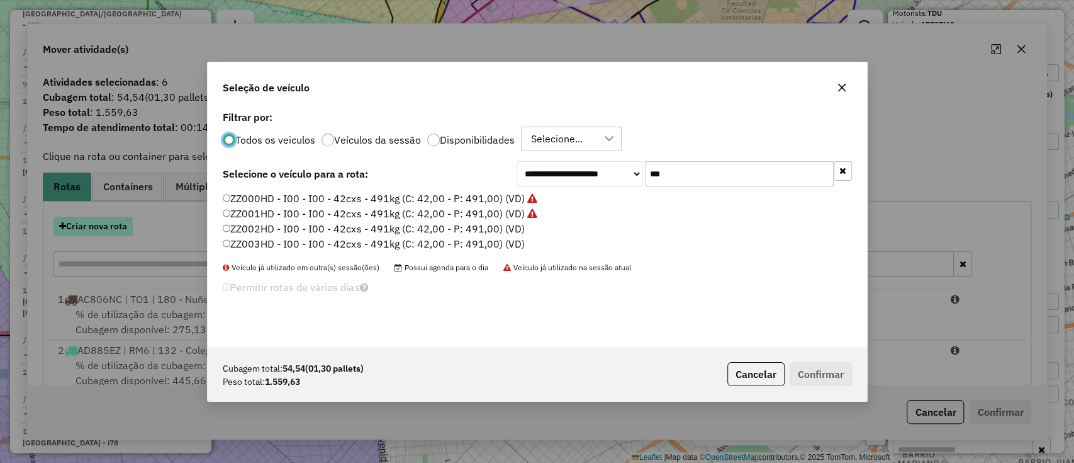
scroll to position [6, 4]
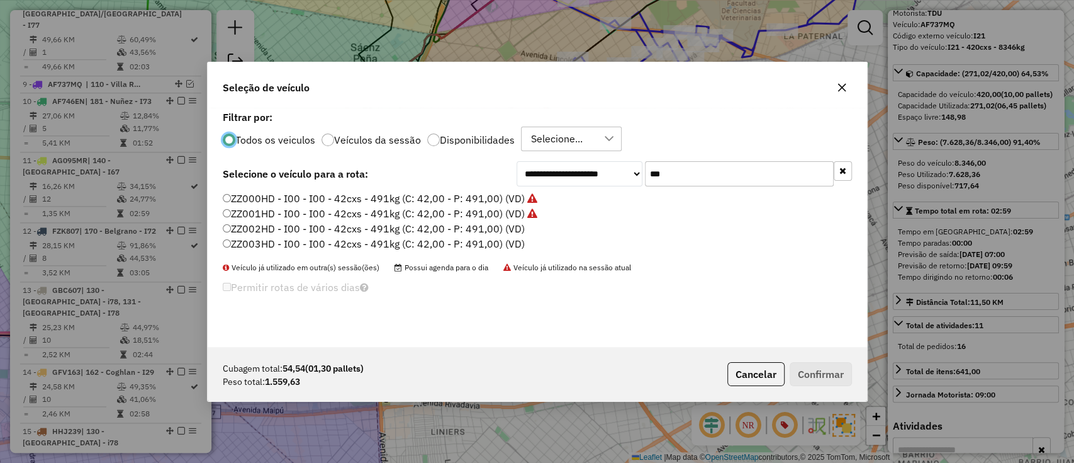
click at [697, 165] on input "***" at bounding box center [739, 173] width 189 height 25
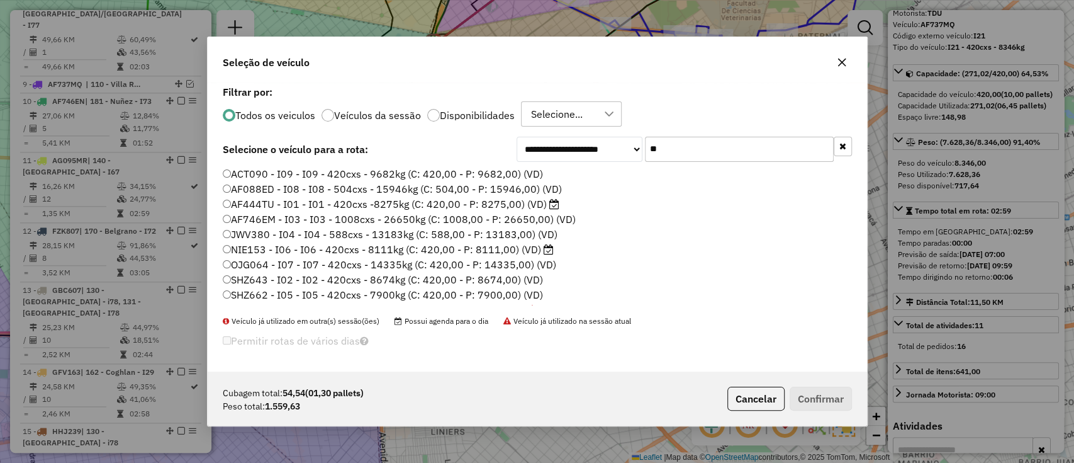
type input "*"
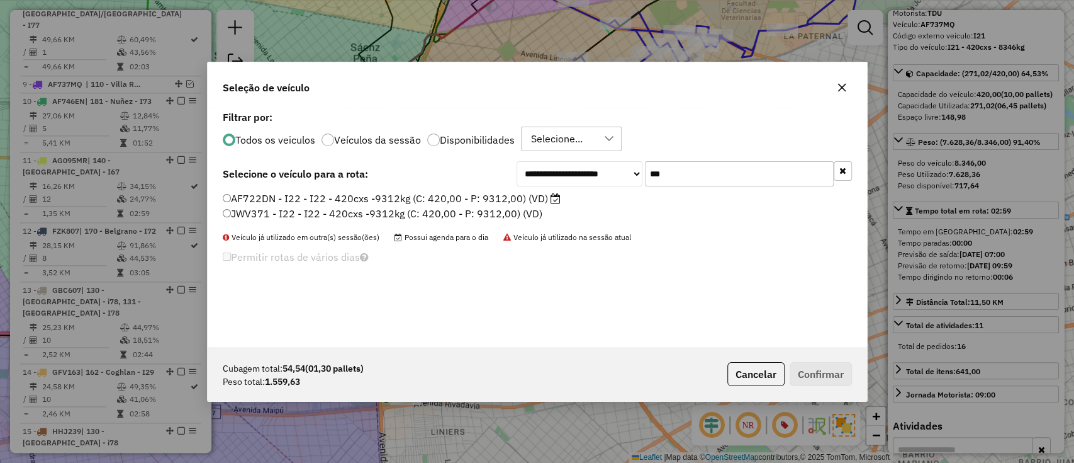
type input "***"
click at [500, 191] on label "AF722DN - I22 - I22 - 420cxs -9312kg (C: 420,00 - P: 9312,00) (VD)" at bounding box center [392, 198] width 338 height 15
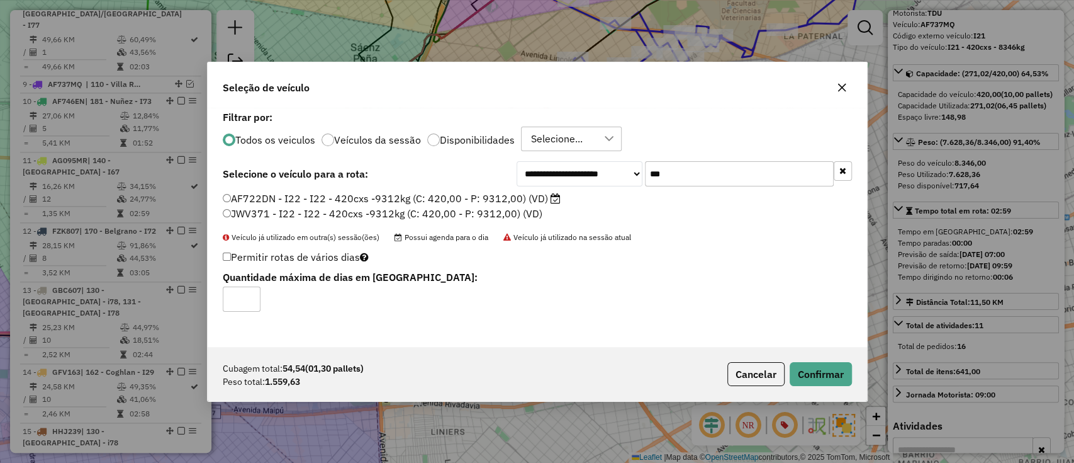
drag, startPoint x: 509, startPoint y: 194, endPoint x: 680, endPoint y: 290, distance: 196.7
click at [510, 194] on label "AF722DN - I22 - I22 - 420cxs -9312kg (C: 420,00 - P: 9312,00) (VD)" at bounding box center [392, 198] width 338 height 15
click at [803, 363] on button "Confirmar" at bounding box center [821, 374] width 62 height 24
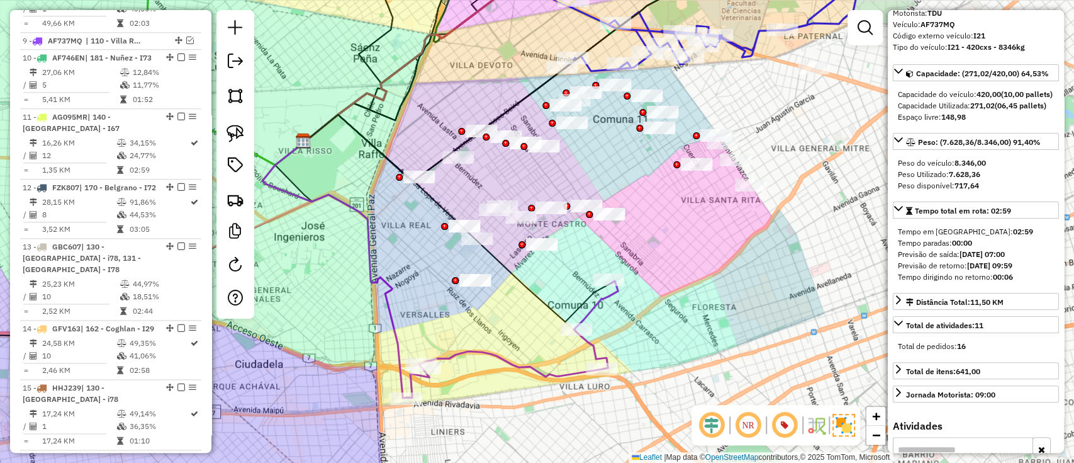
scroll to position [1025, 0]
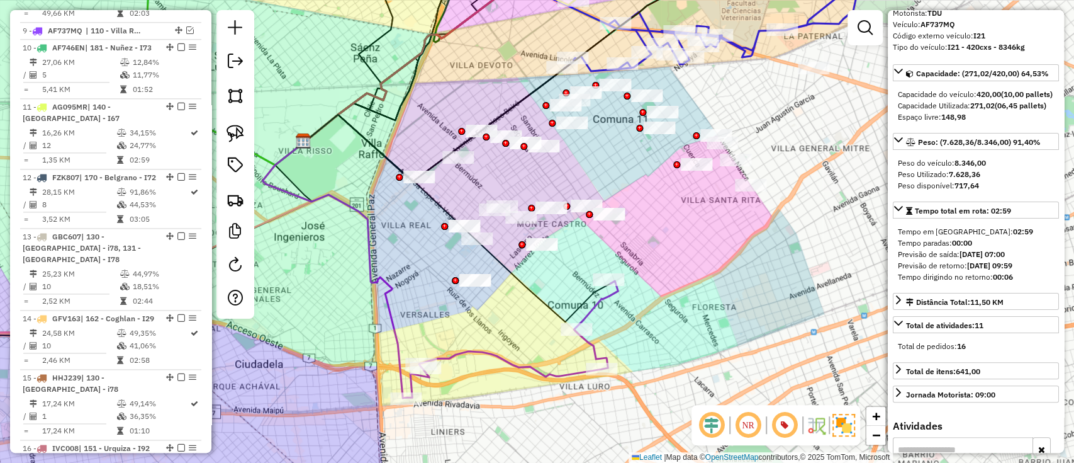
click at [591, 313] on icon at bounding box center [512, 339] width 212 height 116
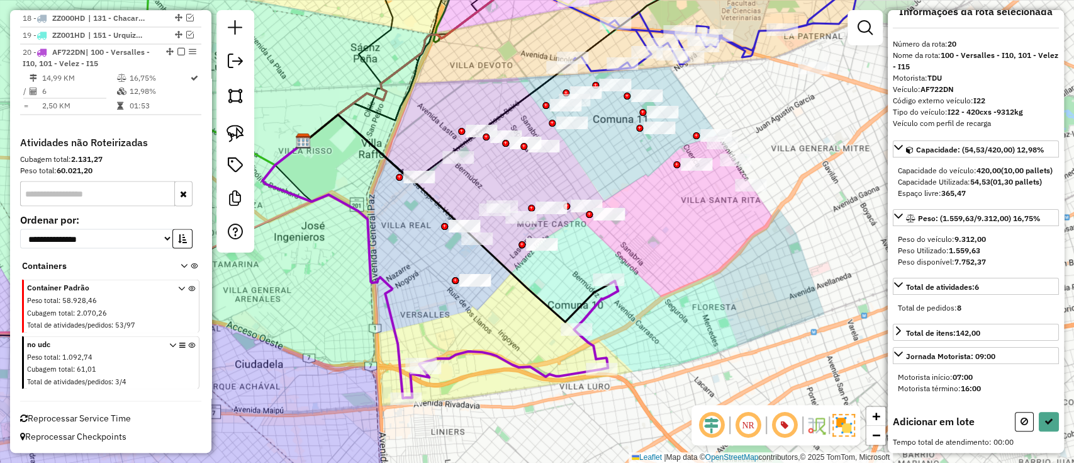
scroll to position [0, 0]
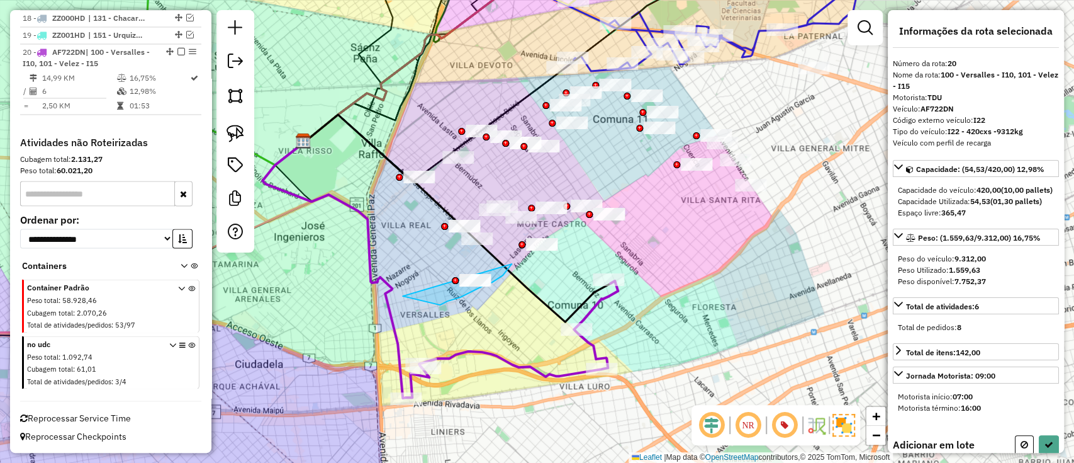
drag, startPoint x: 476, startPoint y: 290, endPoint x: 775, endPoint y: 260, distance: 300.4
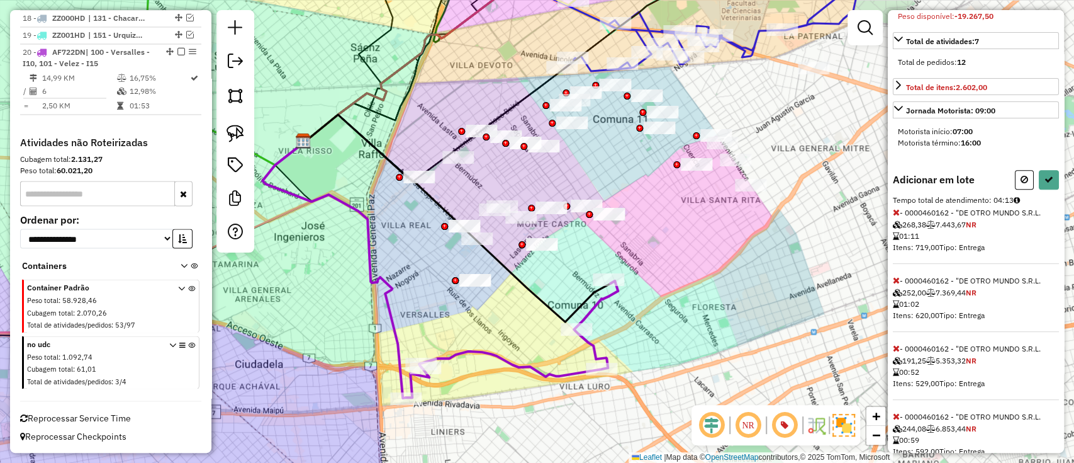
scroll to position [327, 0]
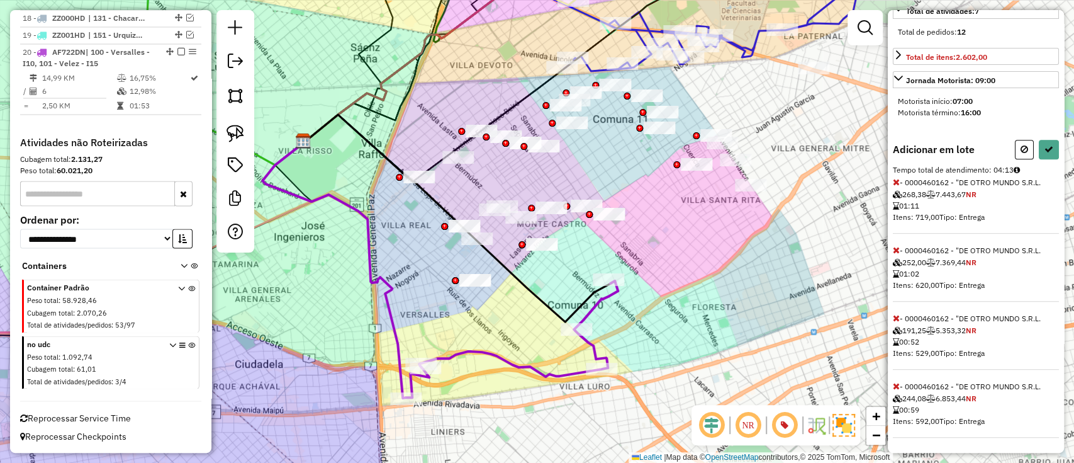
click at [893, 247] on icon at bounding box center [896, 249] width 7 height 9
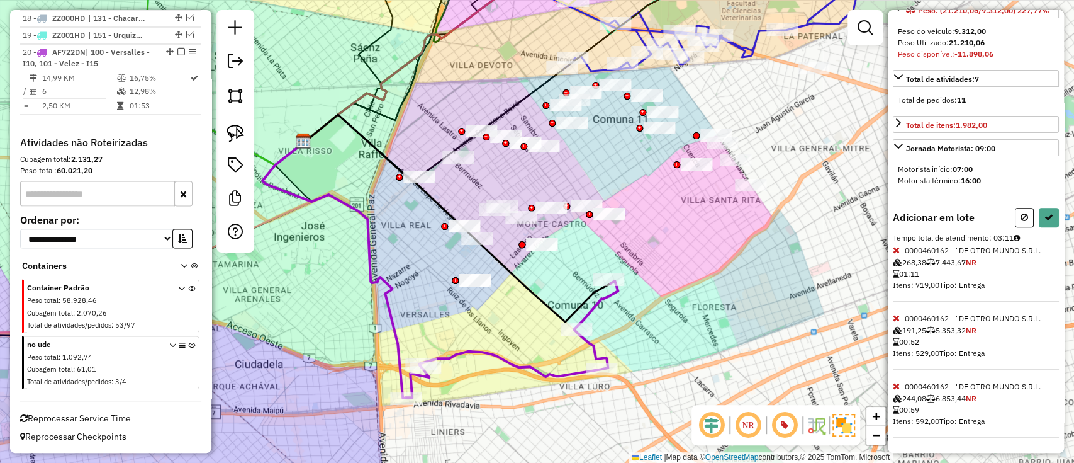
scroll to position [259, 0]
click at [893, 247] on icon at bounding box center [896, 249] width 7 height 9
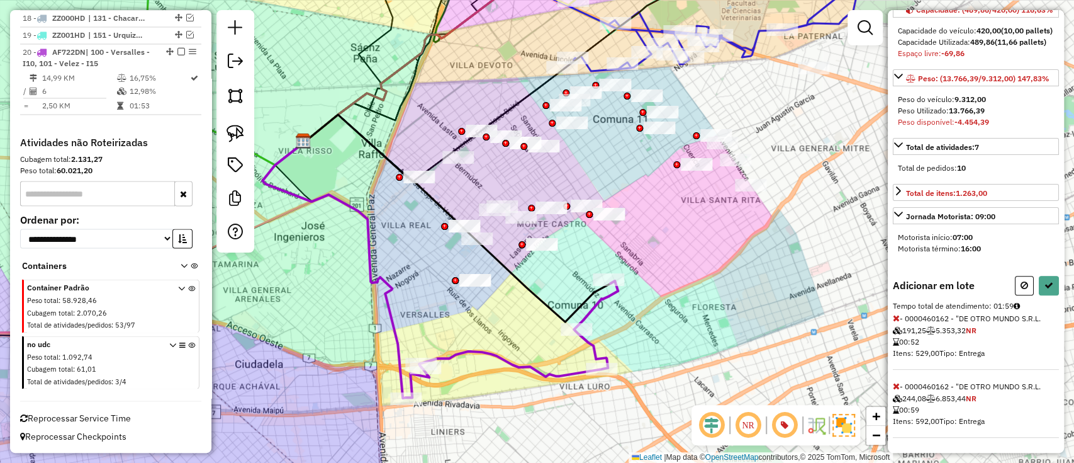
click at [896, 312] on span at bounding box center [896, 317] width 7 height 11
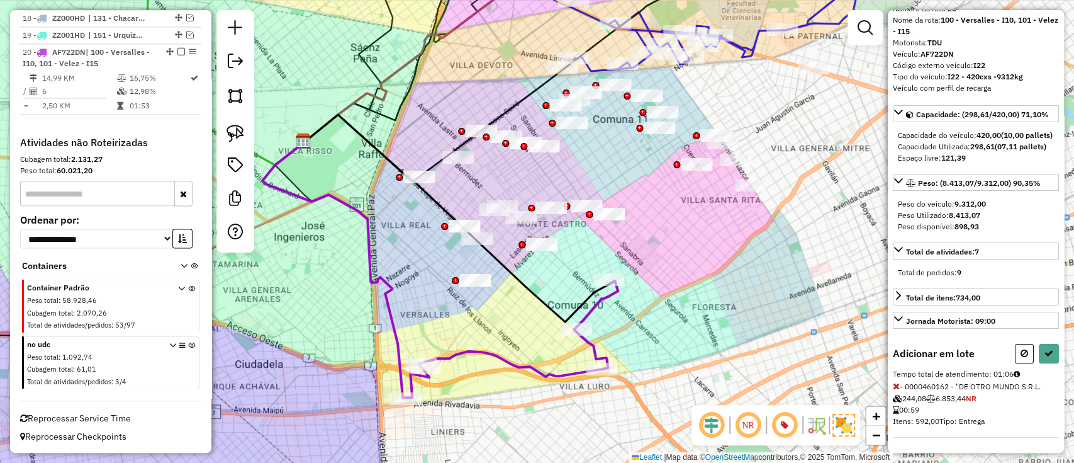
select select "**********"
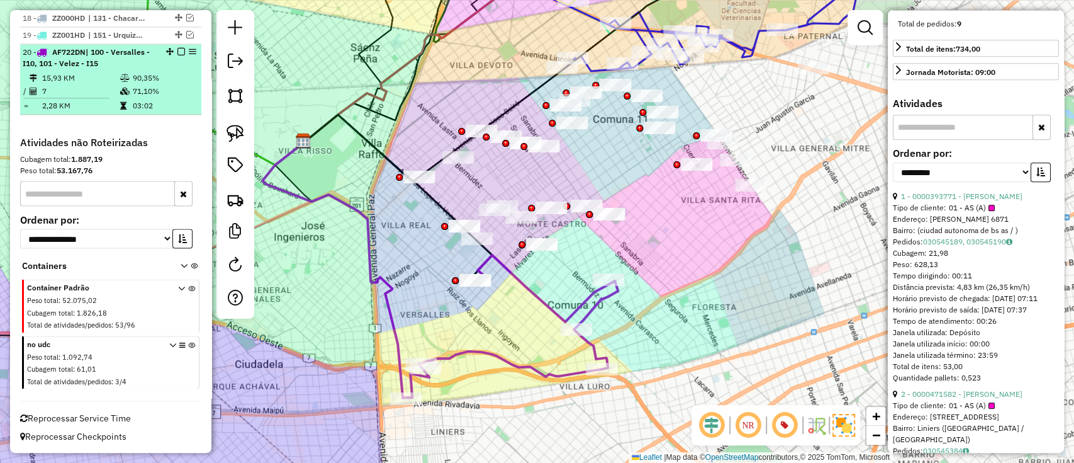
scroll to position [429, 0]
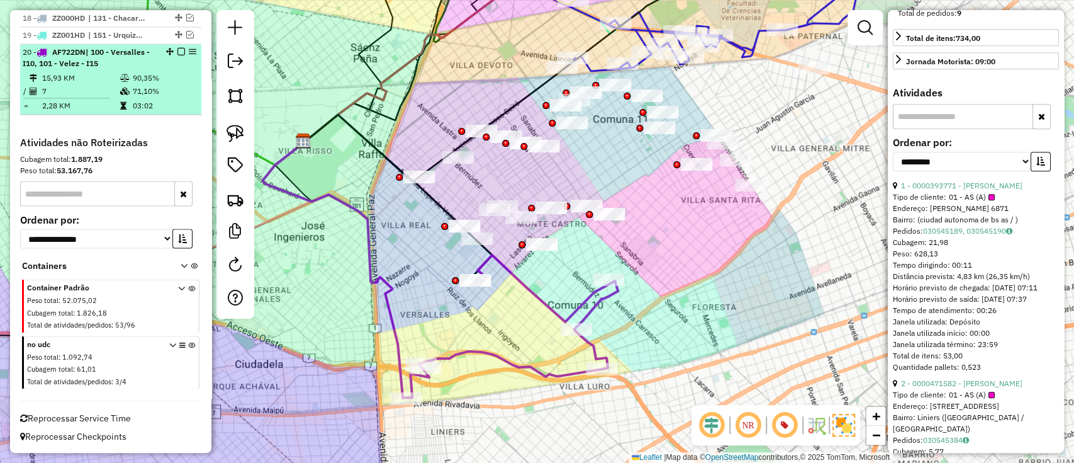
click at [178, 49] on em at bounding box center [182, 52] width 8 height 8
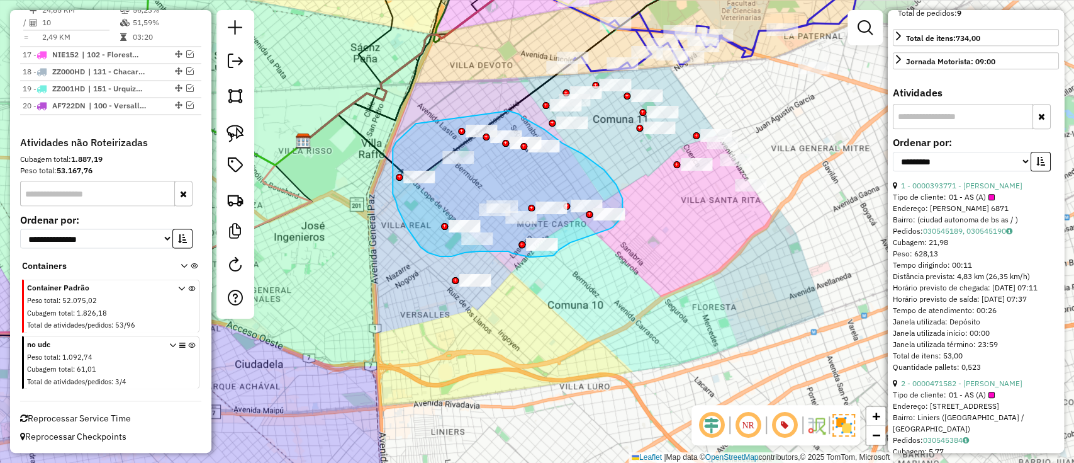
drag, startPoint x: 417, startPoint y: 123, endPoint x: 507, endPoint y: 111, distance: 90.9
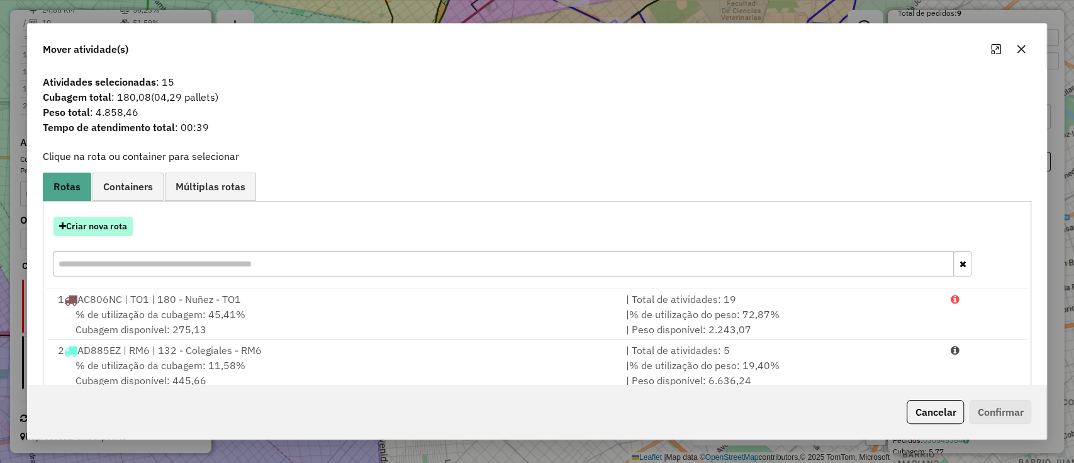
click at [106, 224] on button "Criar nova rota" at bounding box center [93, 227] width 79 height 20
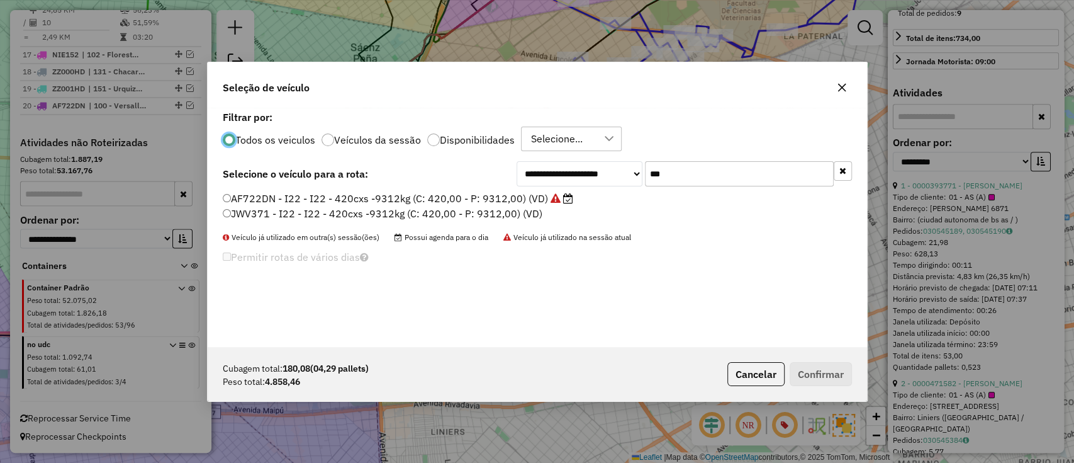
scroll to position [6, 4]
click at [676, 167] on input "***" at bounding box center [739, 173] width 189 height 25
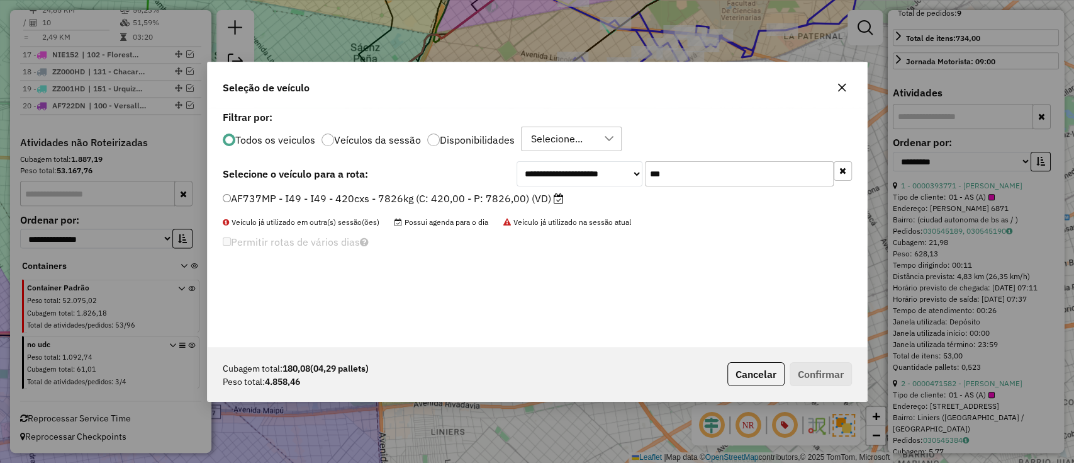
type input "***"
click at [537, 196] on label "AF737MP - I49 - I49 - 420cxs - 7826kg (C: 420,00 - P: 7826,00) (VD)" at bounding box center [393, 198] width 341 height 15
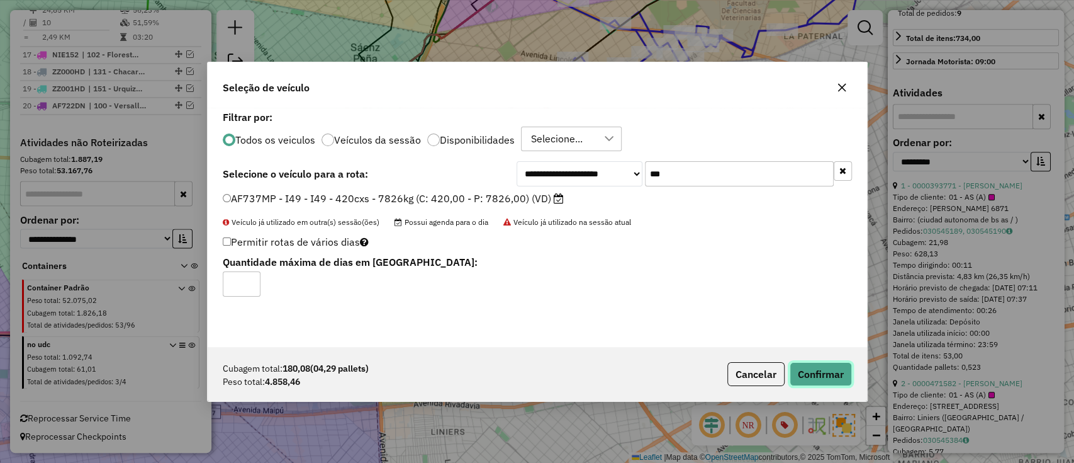
click at [826, 375] on button "Confirmar" at bounding box center [821, 374] width 62 height 24
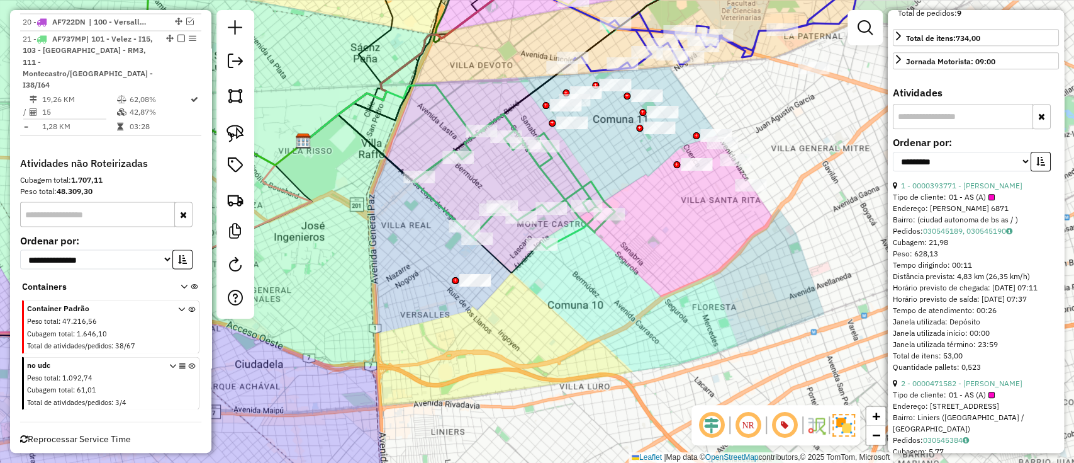
scroll to position [1568, 0]
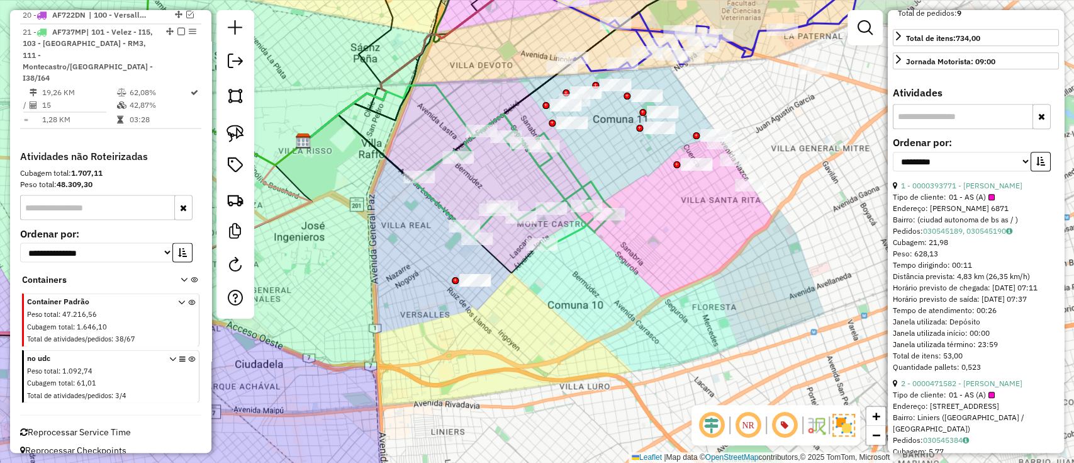
drag, startPoint x: 631, startPoint y: 174, endPoint x: 592, endPoint y: 205, distance: 49.2
click at [592, 205] on div "Janela de atendimento Grade de atendimento Capacidade Transportadoras Veículos …" at bounding box center [537, 231] width 1074 height 463
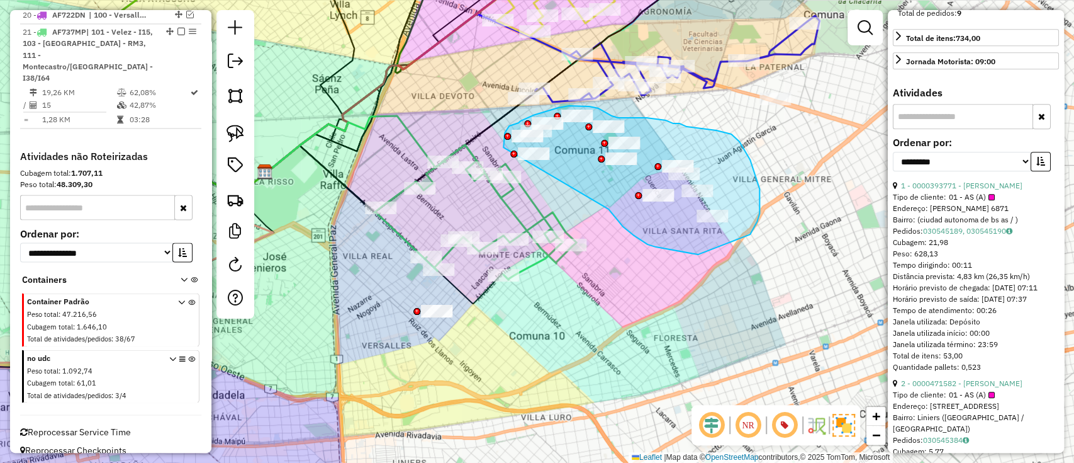
drag, startPoint x: 656, startPoint y: 247, endPoint x: 504, endPoint y: 149, distance: 181.2
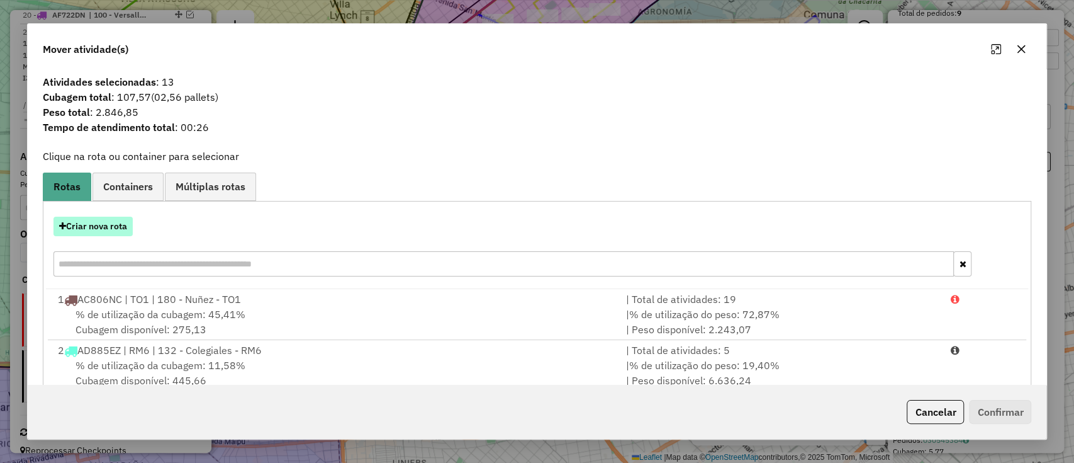
click at [112, 230] on button "Criar nova rota" at bounding box center [93, 227] width 79 height 20
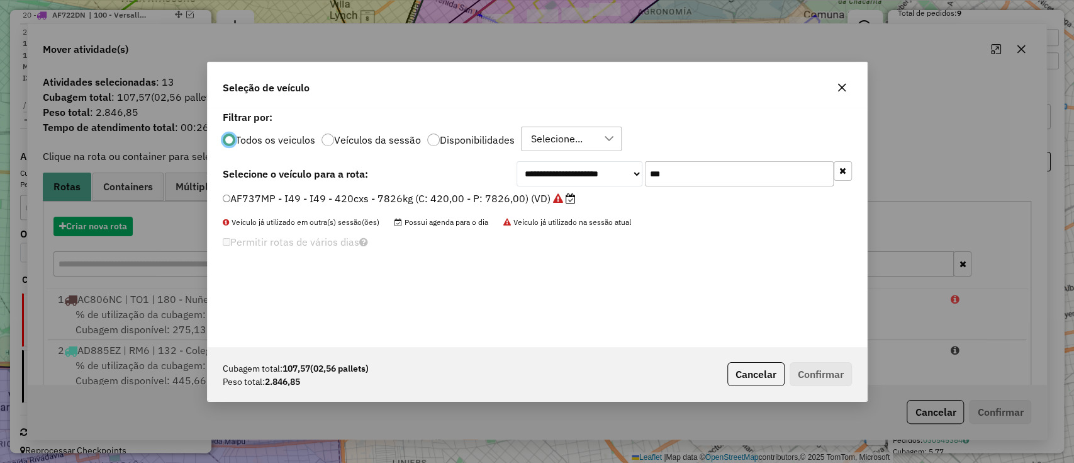
scroll to position [6, 4]
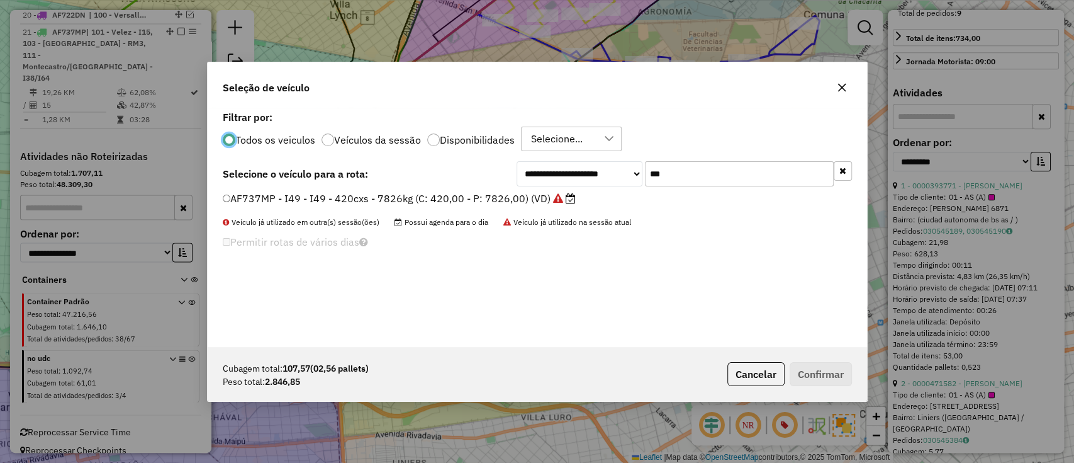
click at [709, 176] on input "***" at bounding box center [739, 173] width 189 height 25
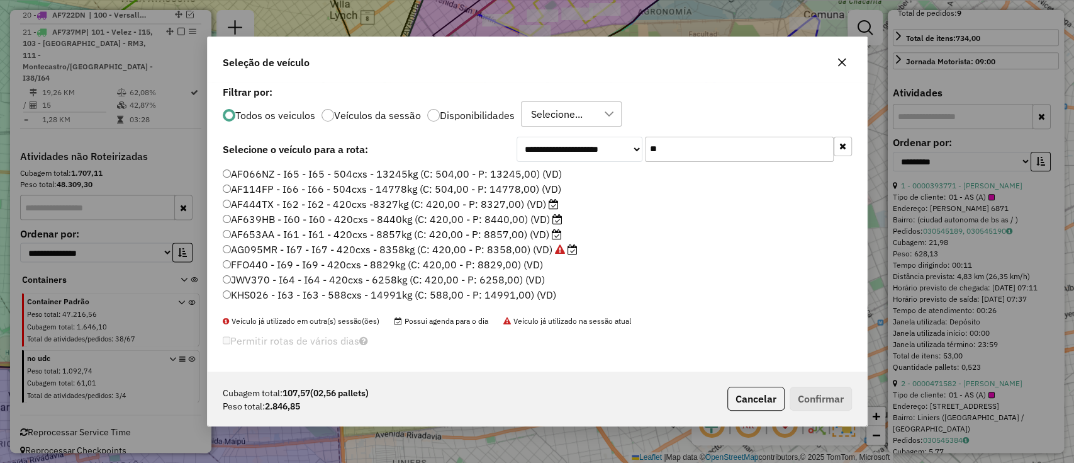
type input "*"
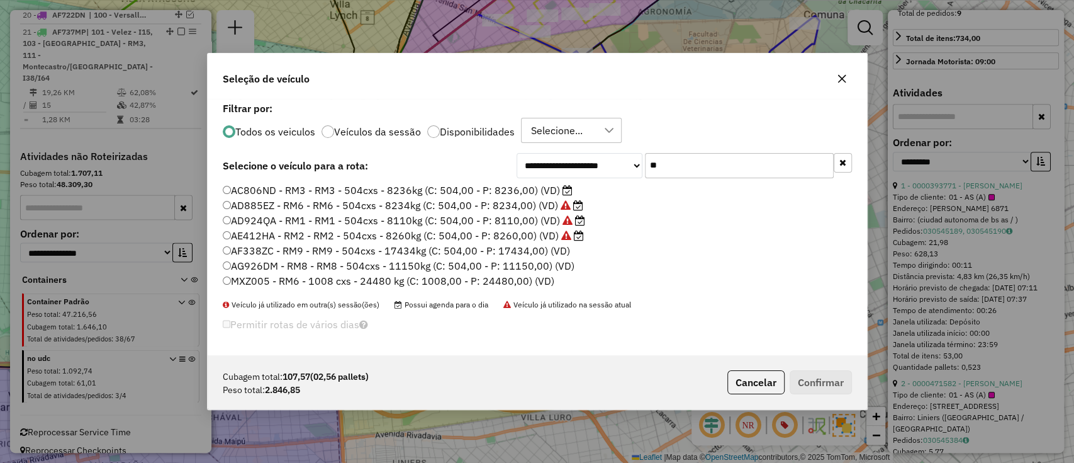
type input "*"
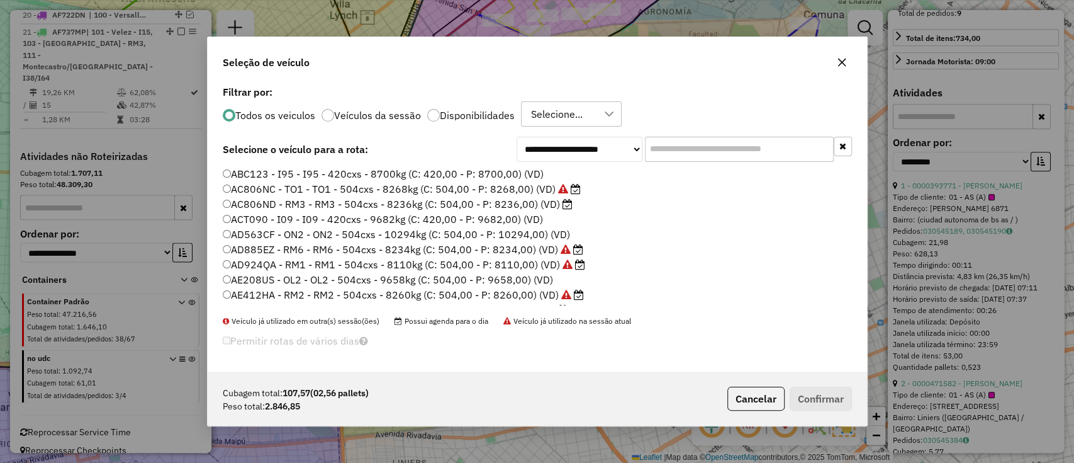
click at [511, 209] on label "AC806ND - RM3 - RM3 - 504cxs - 8236kg (C: 504,00 - P: 8236,00) (VD)" at bounding box center [398, 203] width 350 height 15
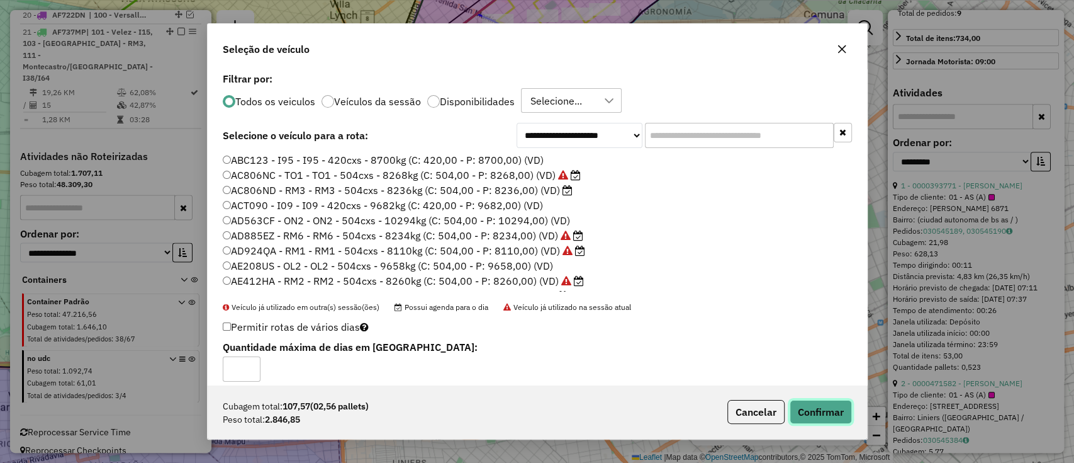
click at [804, 409] on button "Confirmar" at bounding box center [821, 412] width 62 height 24
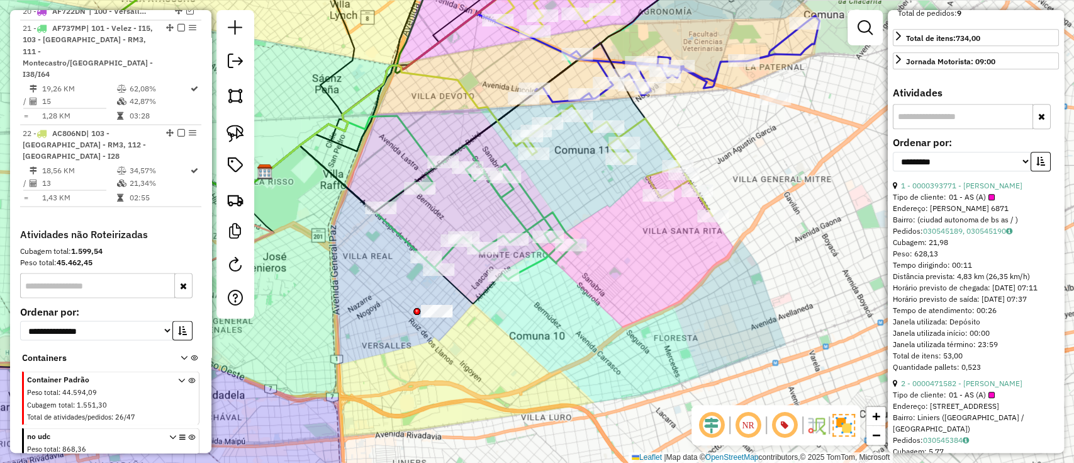
scroll to position [1574, 0]
drag, startPoint x: 400, startPoint y: 295, endPoint x: 449, endPoint y: 300, distance: 48.7
click at [513, 215] on icon at bounding box center [419, 189] width 307 height 147
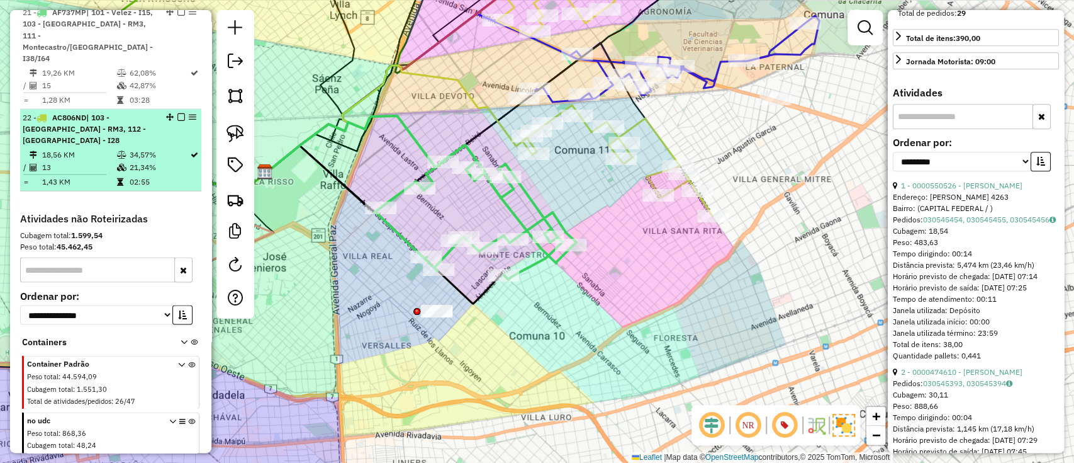
scroll to position [1591, 0]
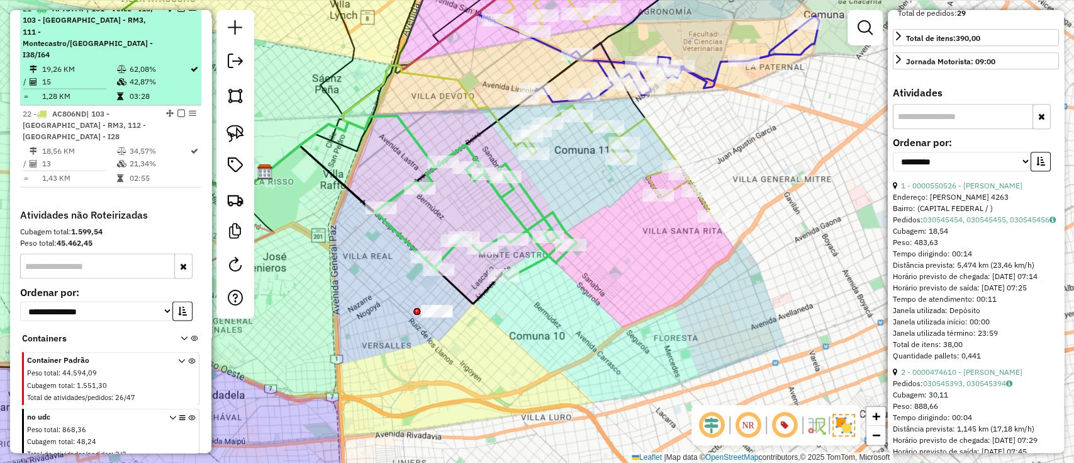
click at [178, 13] on li "21 - AF737MP | 101 - Velez - I15, 103 - [GEOGRAPHIC_DATA] - RM3, 111 - Montecas…" at bounding box center [110, 53] width 181 height 104
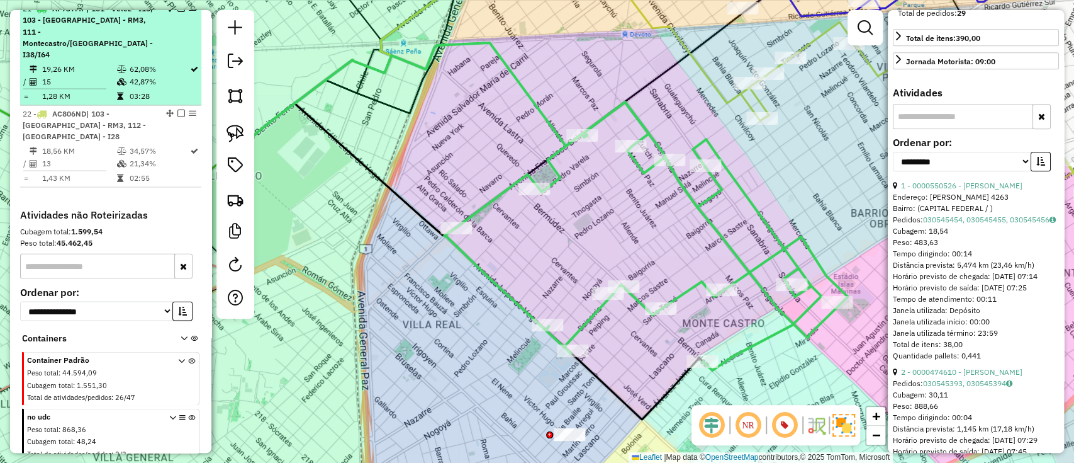
click at [178, 12] on em at bounding box center [182, 8] width 8 height 8
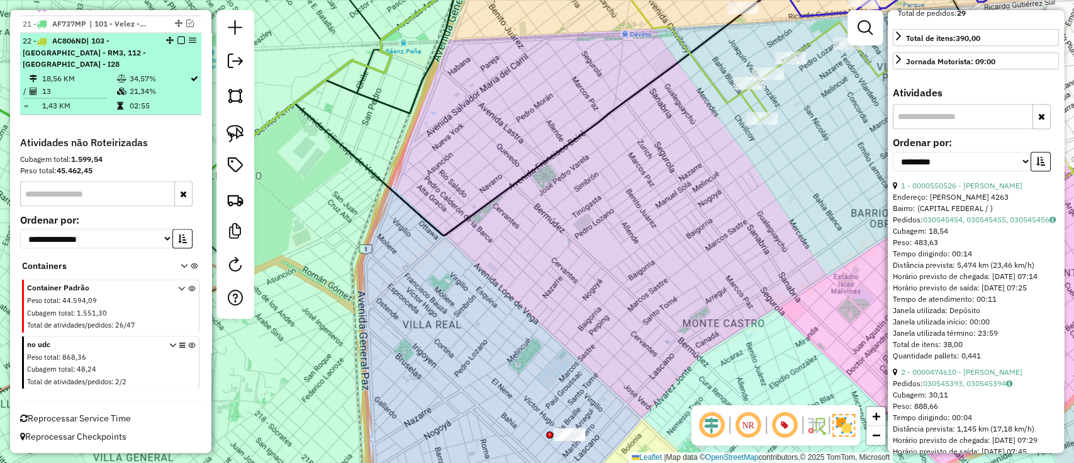
scroll to position [1574, 0]
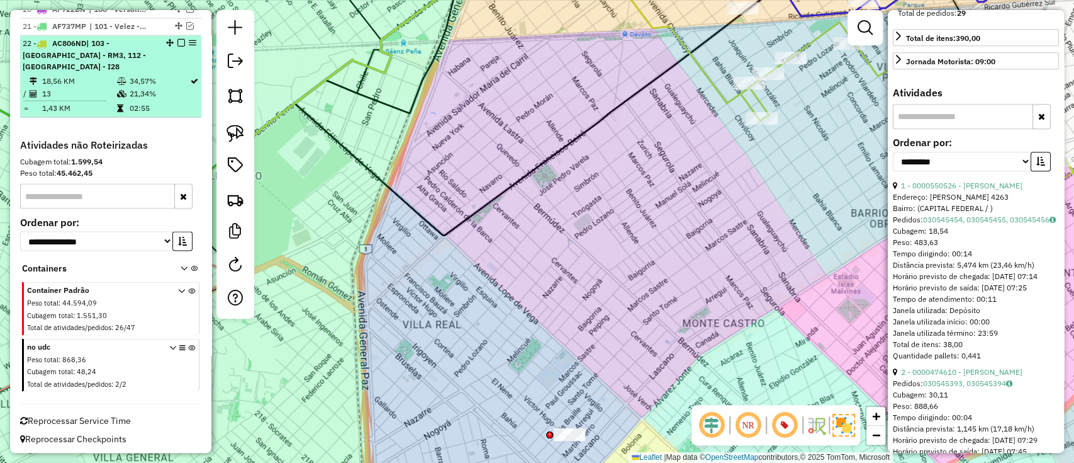
click at [155, 77] on td "34,57%" at bounding box center [158, 80] width 61 height 13
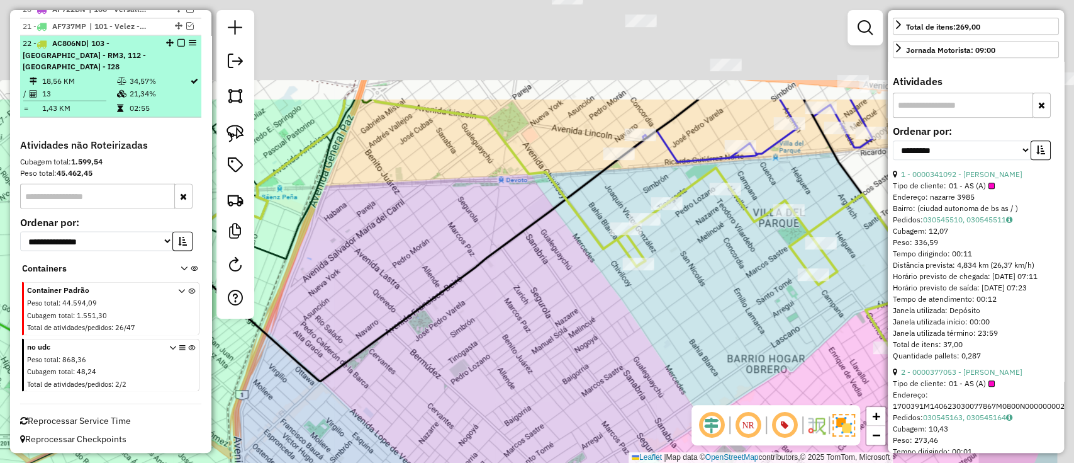
scroll to position [418, 0]
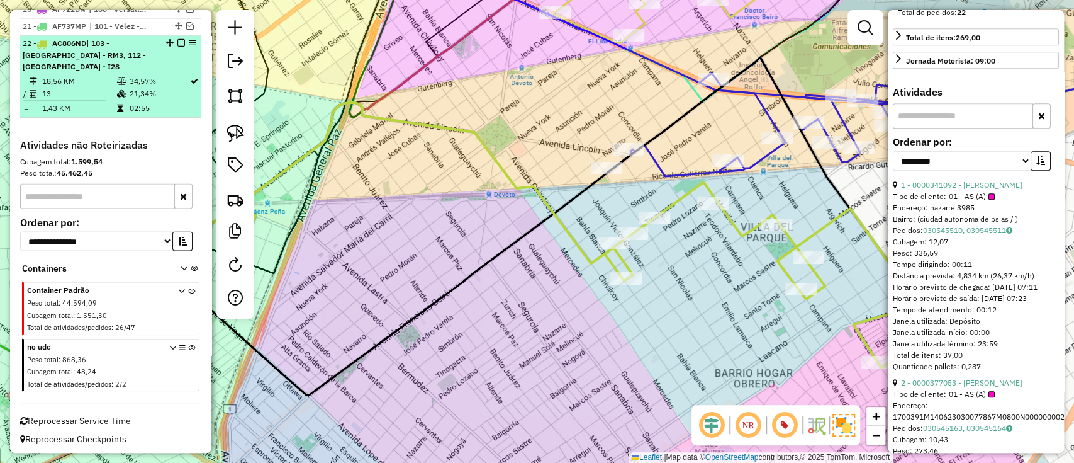
click at [178, 47] on em at bounding box center [182, 43] width 8 height 8
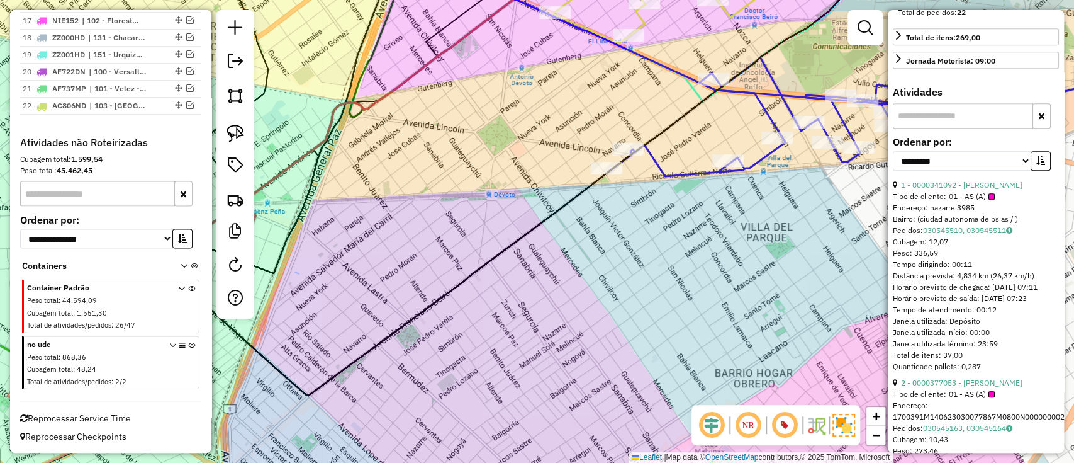
scroll to position [1520, 0]
click at [762, 102] on icon at bounding box center [895, 92] width 572 height 167
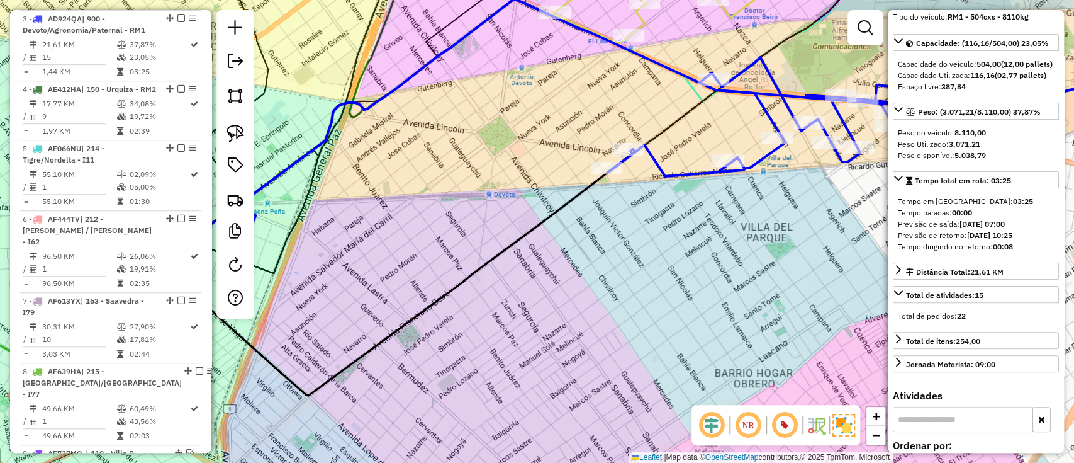
scroll to position [0, 0]
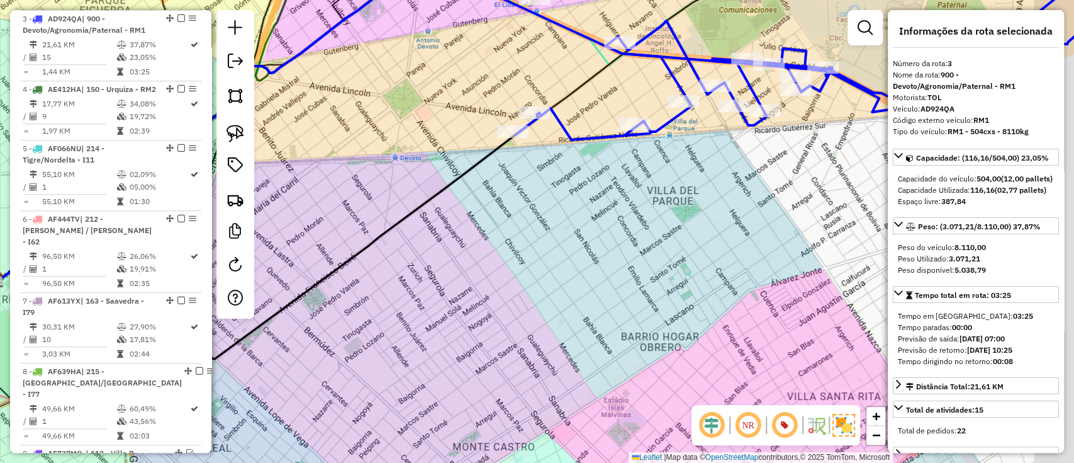
drag, startPoint x: 585, startPoint y: 291, endPoint x: 520, endPoint y: 268, distance: 68.9
click at [520, 269] on div "Janela de atendimento Grade de atendimento Capacidade Transportadoras Veículos …" at bounding box center [537, 231] width 1074 height 463
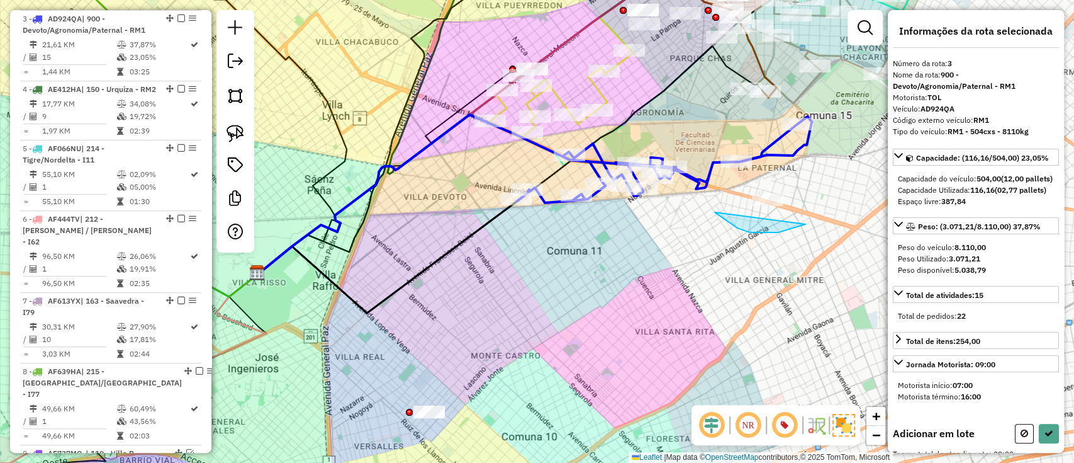
drag, startPoint x: 778, startPoint y: 232, endPoint x: 799, endPoint y: 159, distance: 76.5
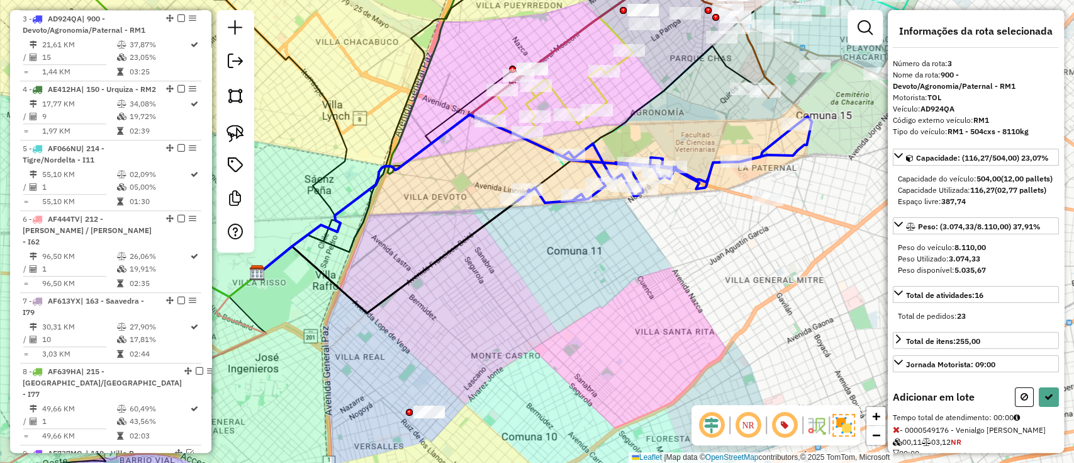
select select "**********"
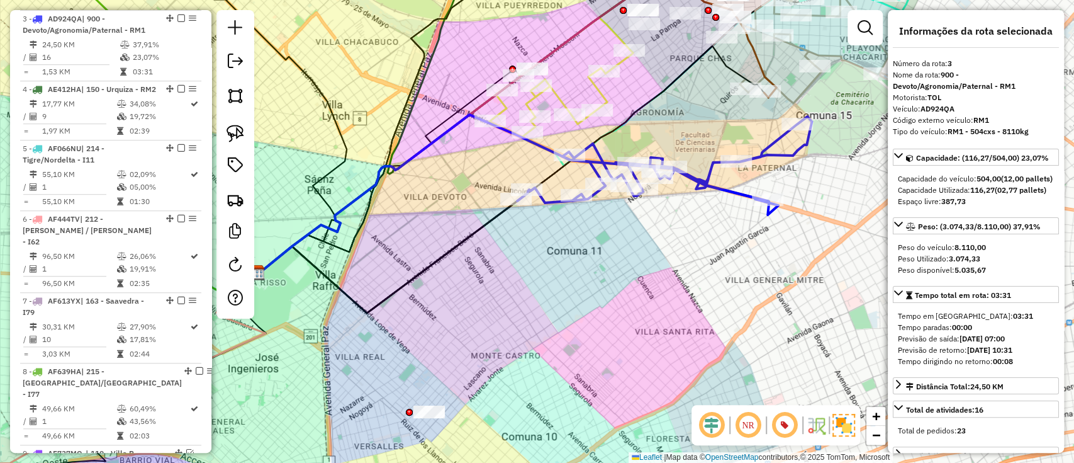
click at [178, 18] on em at bounding box center [182, 18] width 8 height 8
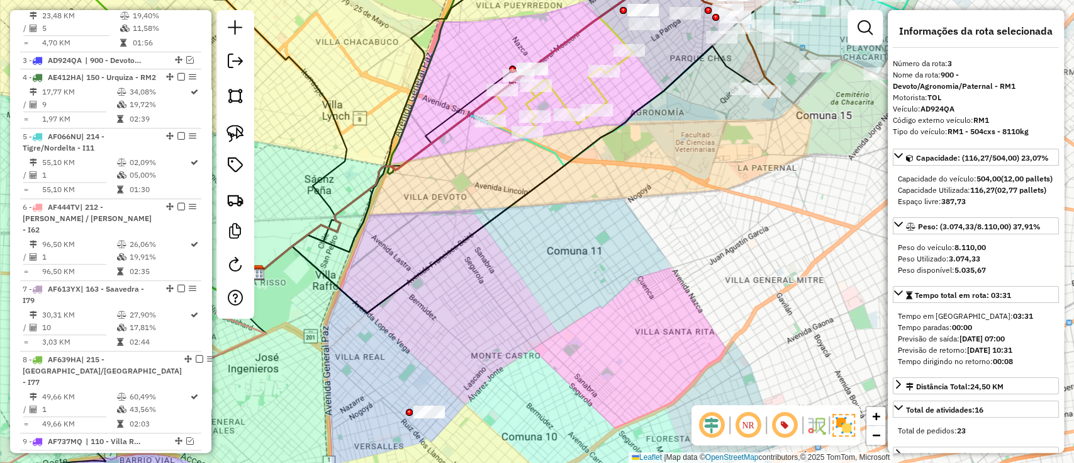
scroll to position [602, 0]
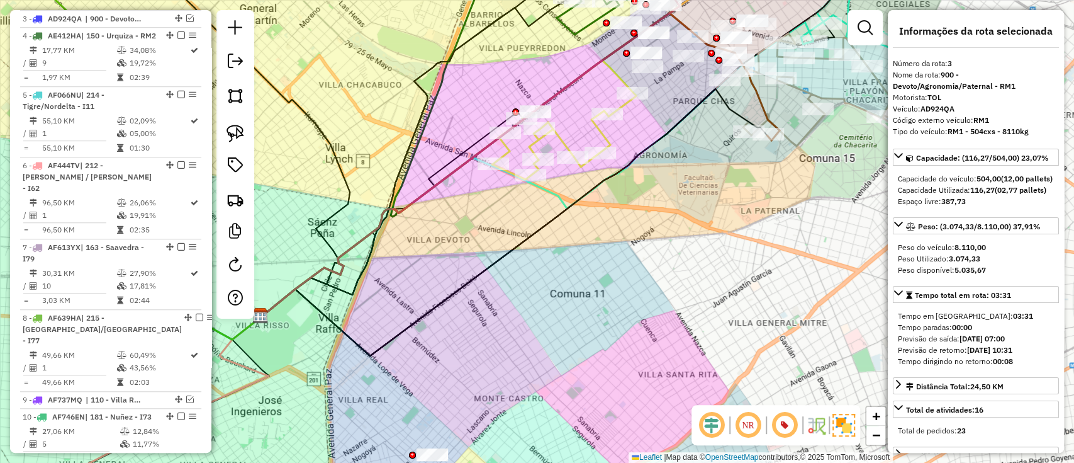
drag, startPoint x: 569, startPoint y: 200, endPoint x: 561, endPoint y: 276, distance: 76.6
click at [561, 276] on div "Janela de atendimento Grade de atendimento Capacidade Transportadoras Veículos …" at bounding box center [537, 231] width 1074 height 463
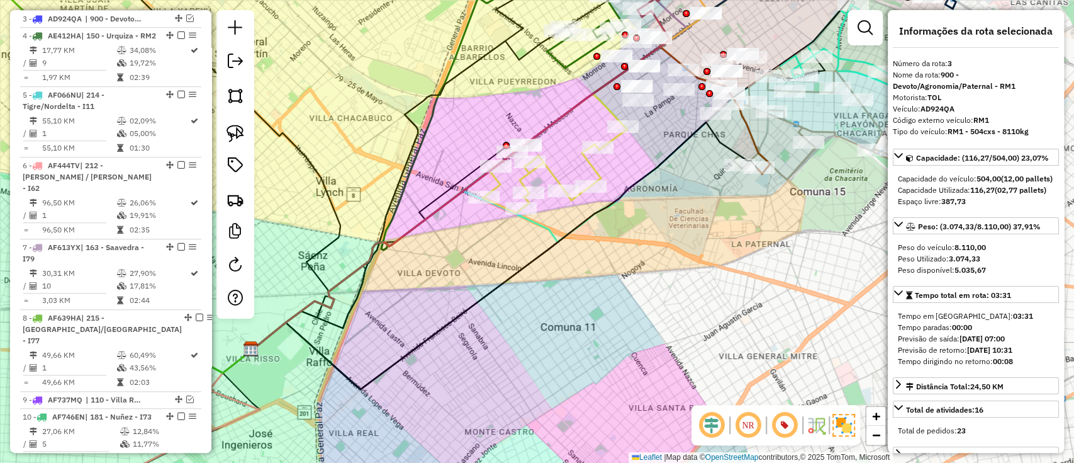
click at [589, 162] on icon at bounding box center [555, 153] width 144 height 119
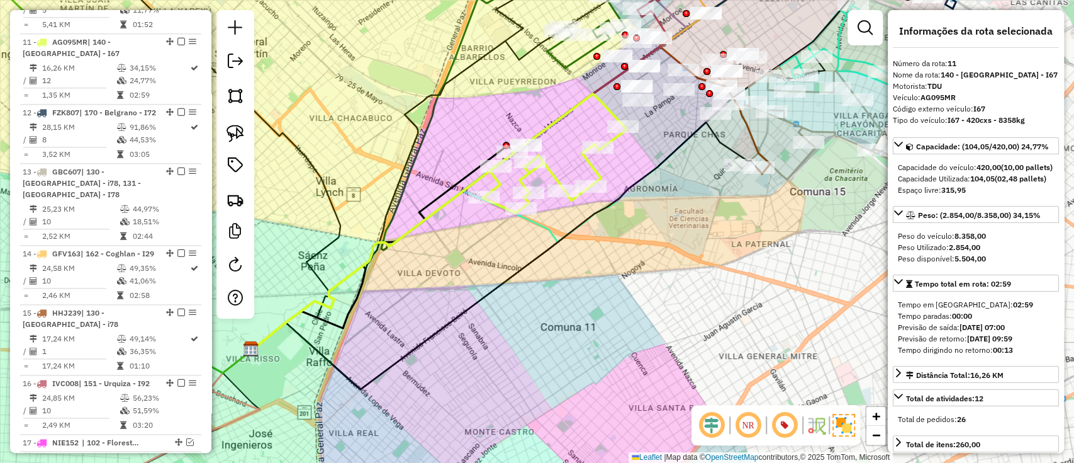
scroll to position [1058, 0]
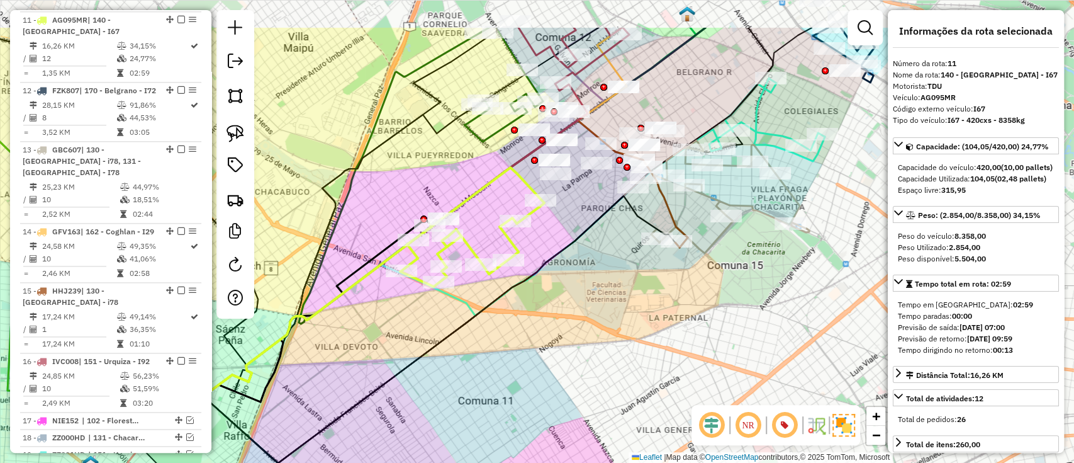
drag, startPoint x: 565, startPoint y: 239, endPoint x: 548, endPoint y: 255, distance: 23.2
click at [548, 255] on icon at bounding box center [422, 329] width 506 height 267
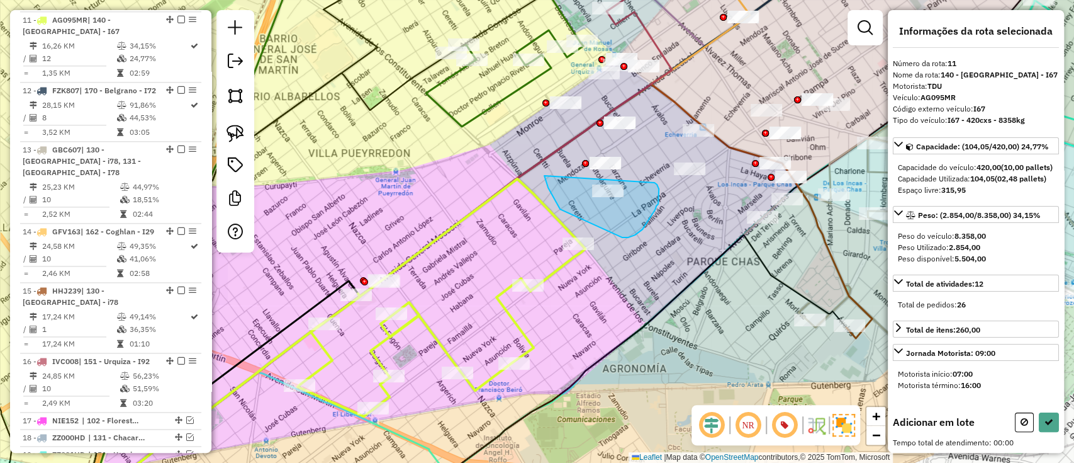
drag, startPoint x: 544, startPoint y: 176, endPoint x: 655, endPoint y: 183, distance: 110.4
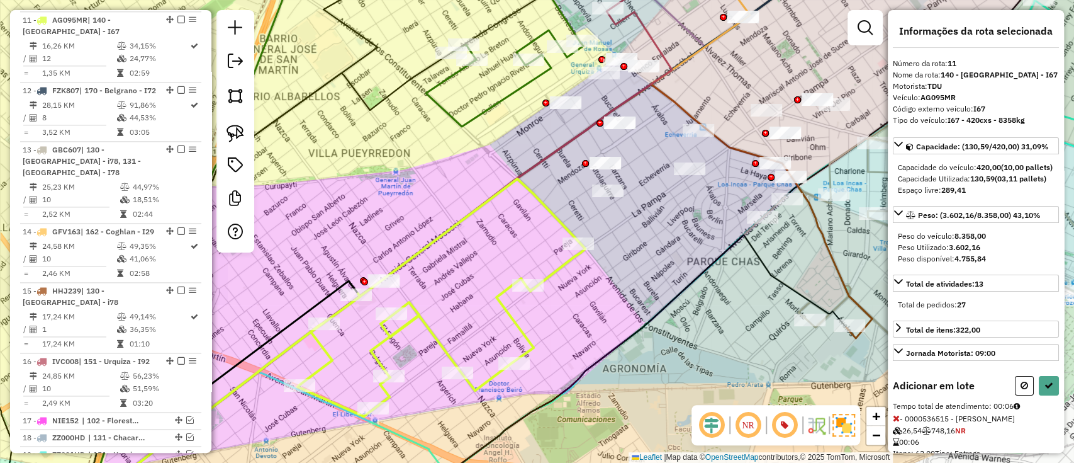
select select "**********"
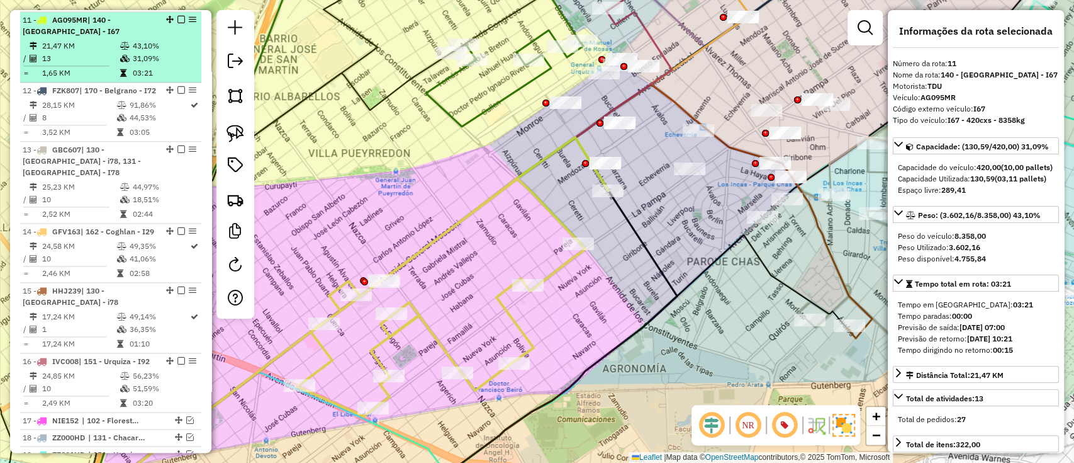
click at [178, 17] on em at bounding box center [182, 20] width 8 height 8
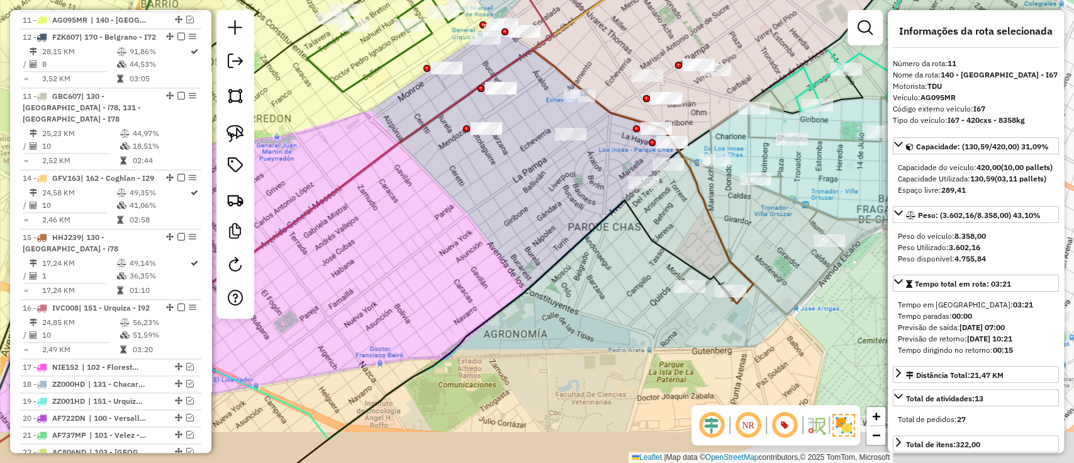
click at [619, 317] on div "Janela de atendimento Grade de atendimento Capacidade Transportadoras Veículos …" at bounding box center [537, 231] width 1074 height 463
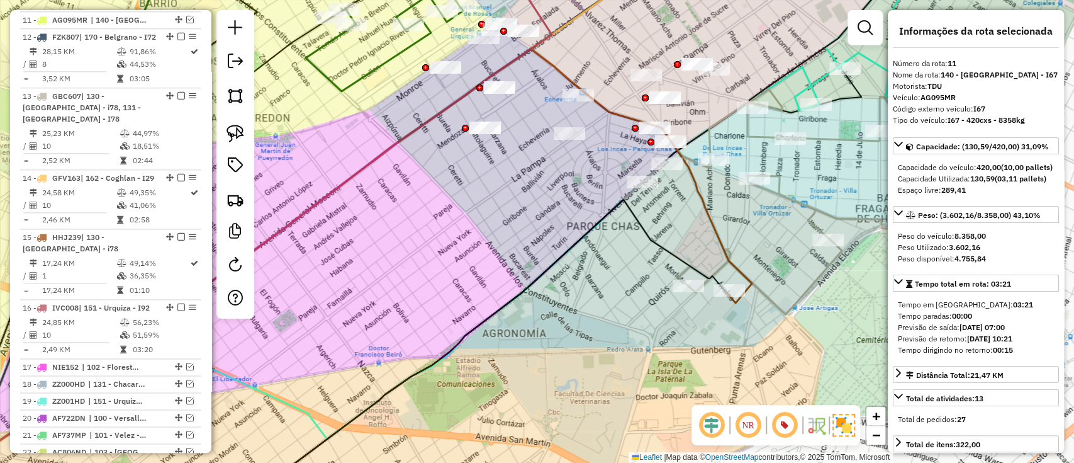
click at [746, 290] on icon at bounding box center [329, 279] width 845 height 460
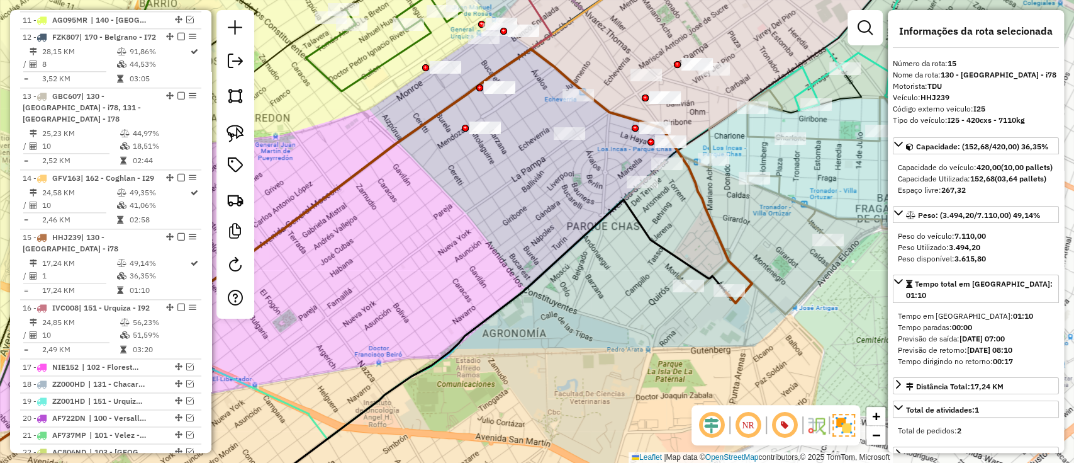
scroll to position [1287, 0]
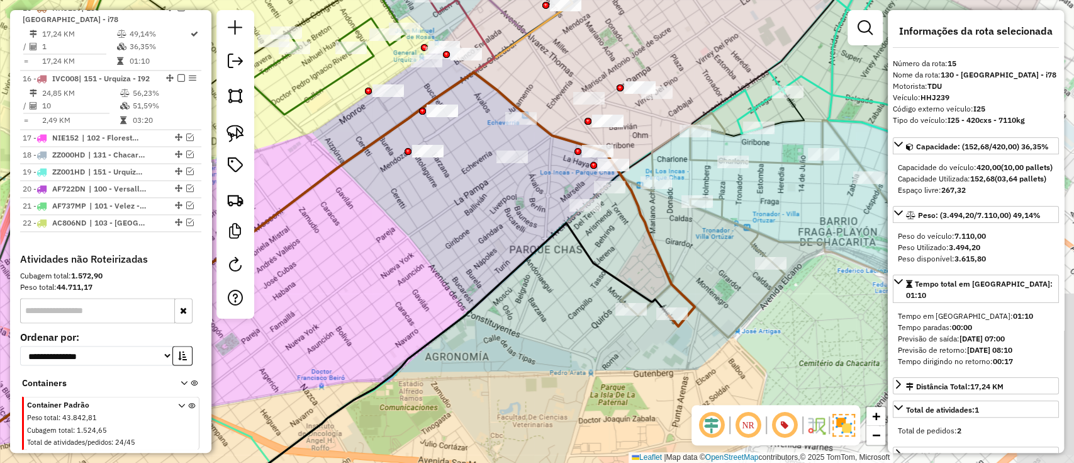
drag, startPoint x: 570, startPoint y: 242, endPoint x: 531, endPoint y: 257, distance: 41.8
click at [531, 257] on icon at bounding box center [422, 378] width 493 height 310
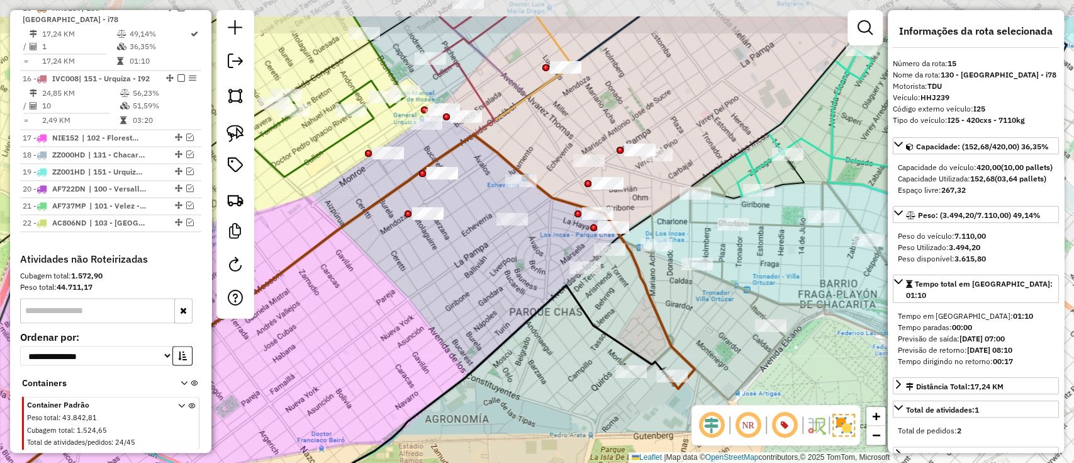
drag, startPoint x: 472, startPoint y: 188, endPoint x: 472, endPoint y: 251, distance: 62.3
click at [472, 251] on div "Janela de atendimento Grade de atendimento Capacidade Transportadoras Veículos …" at bounding box center [537, 231] width 1074 height 463
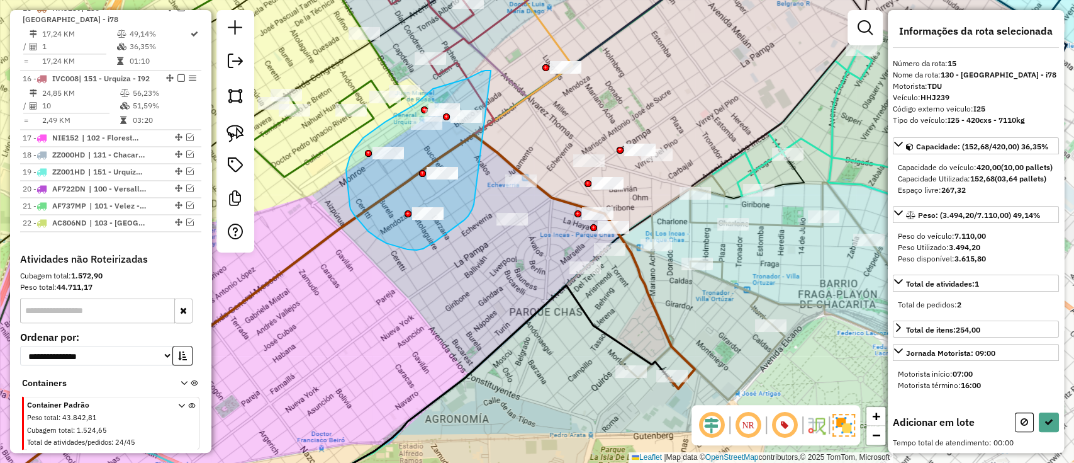
drag, startPoint x: 491, startPoint y: 70, endPoint x: 479, endPoint y: 191, distance: 121.4
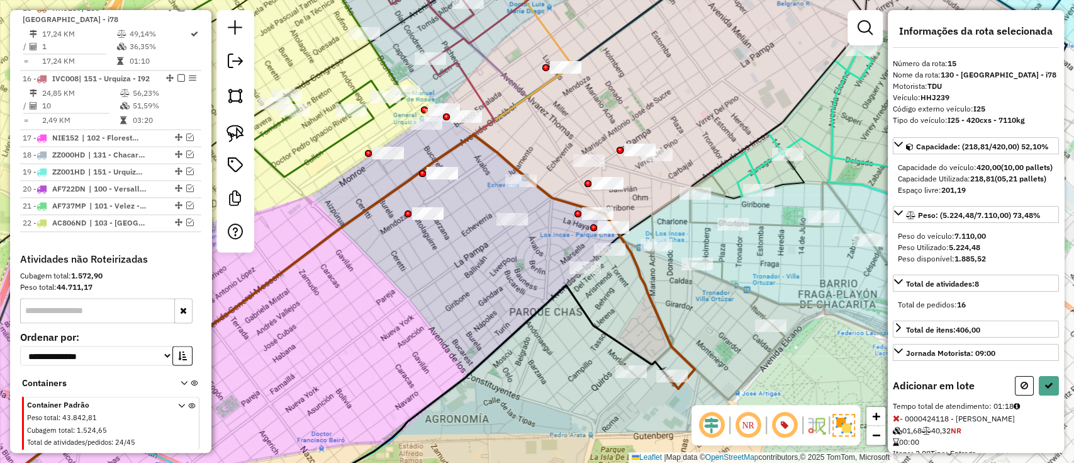
select select "**********"
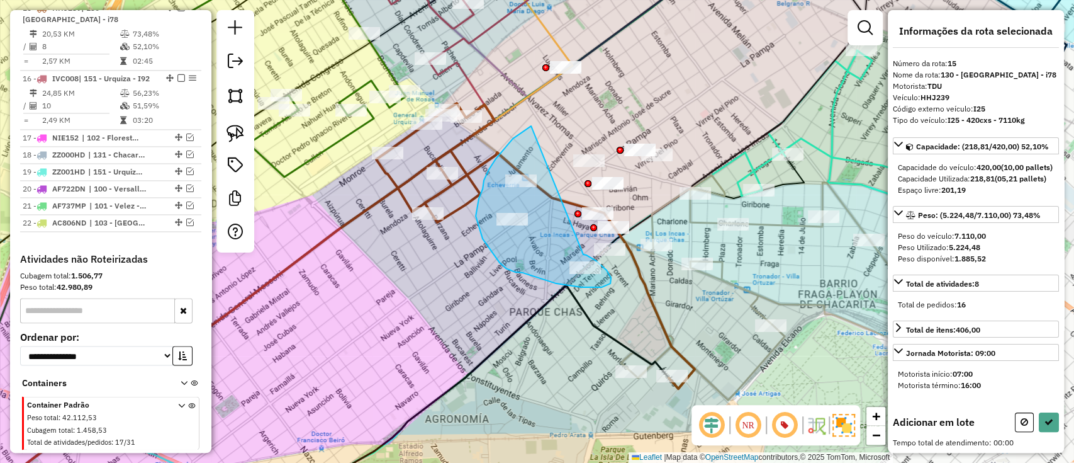
drag, startPoint x: 513, startPoint y: 138, endPoint x: 560, endPoint y: 234, distance: 106.7
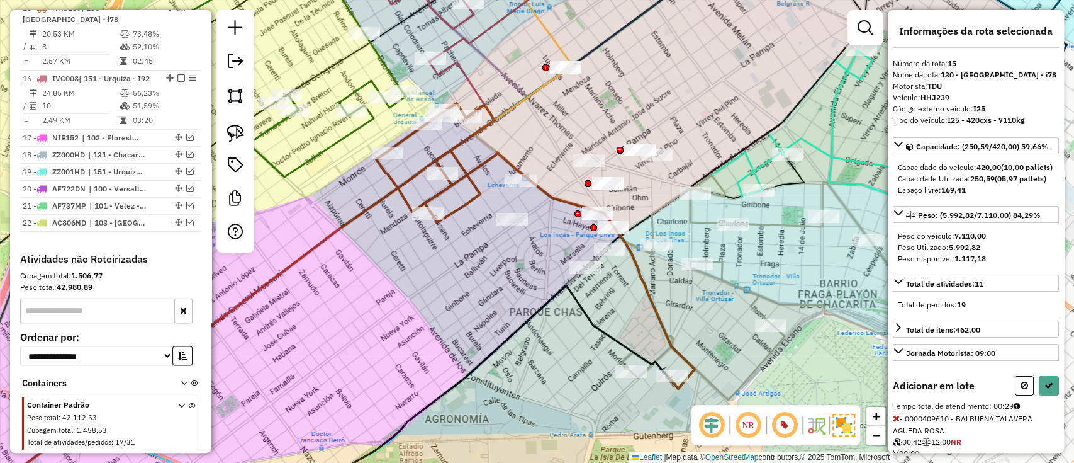
select select "**********"
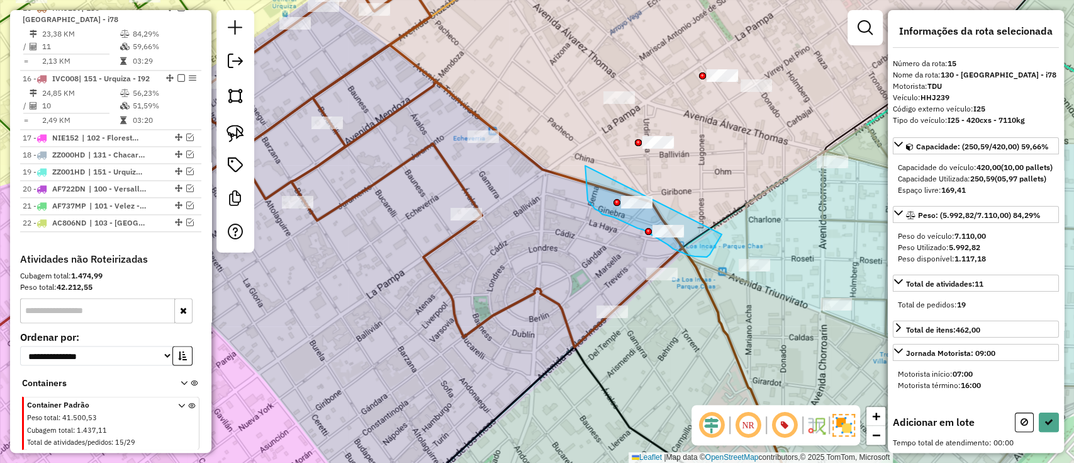
drag, startPoint x: 585, startPoint y: 166, endPoint x: 725, endPoint y: 189, distance: 141.7
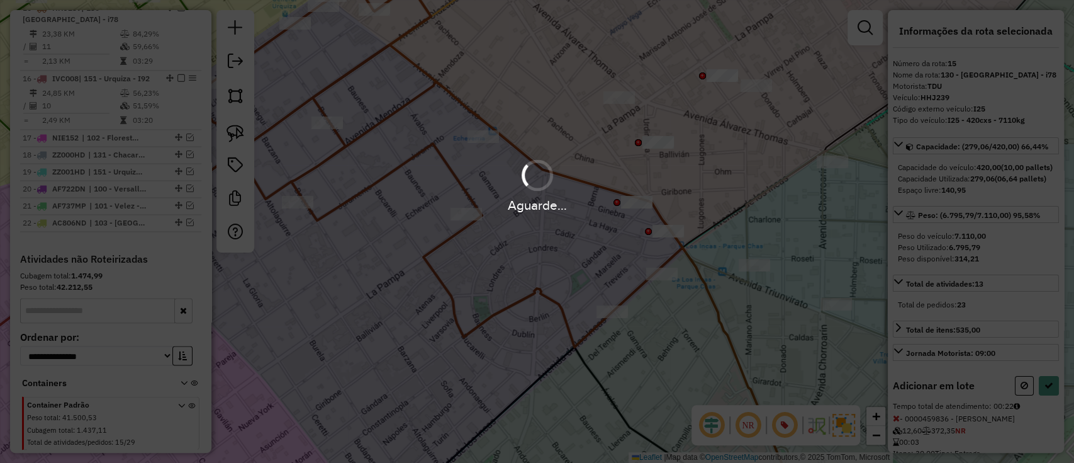
select select "**********"
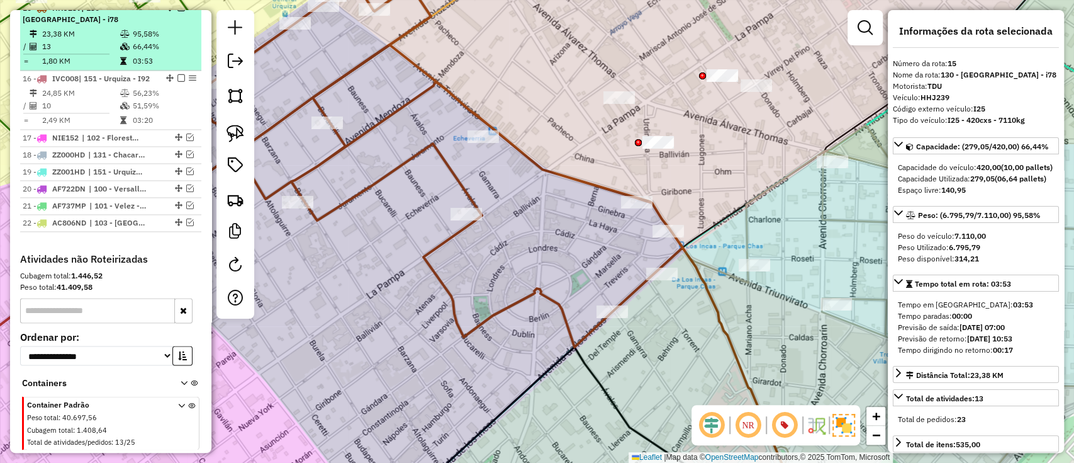
click at [172, 11] on div at bounding box center [178, 8] width 38 height 8
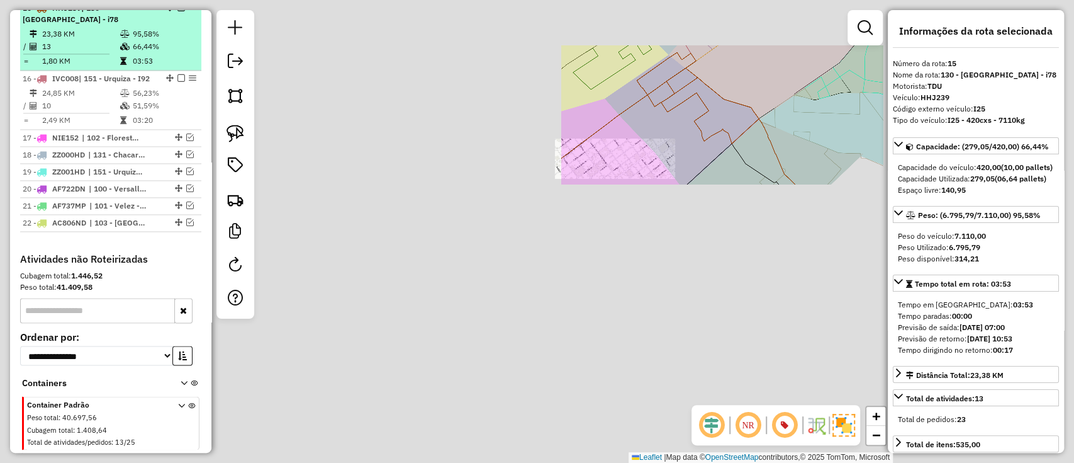
scroll to position [1283, 0]
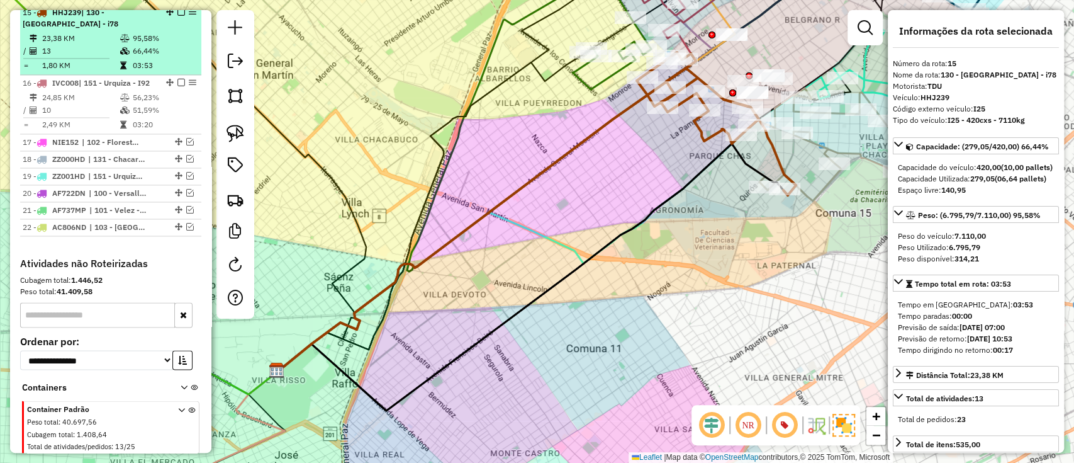
click at [178, 16] on em at bounding box center [182, 12] width 8 height 8
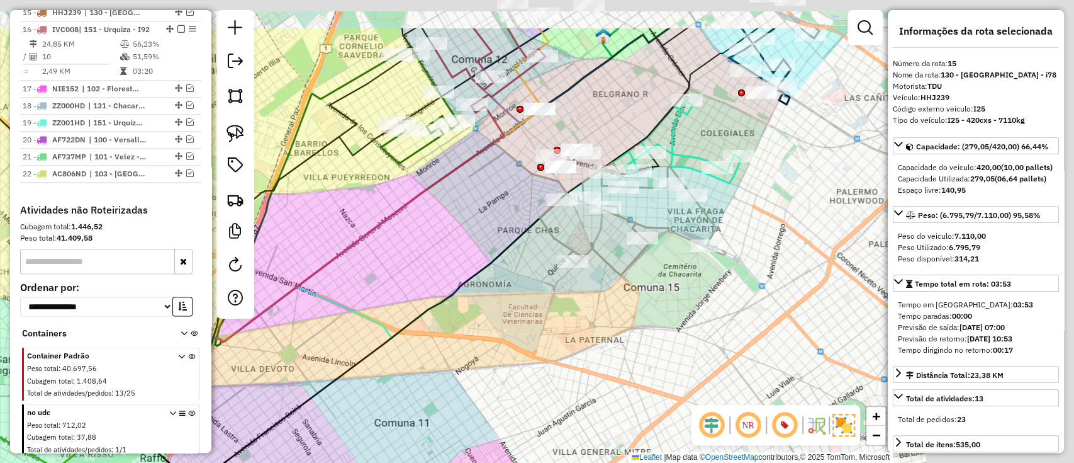
drag, startPoint x: 419, startPoint y: 288, endPoint x: 278, endPoint y: 335, distance: 148.9
click at [278, 335] on div "Janela de atendimento Grade de atendimento Capacidade Transportadoras Veículos …" at bounding box center [537, 231] width 1074 height 463
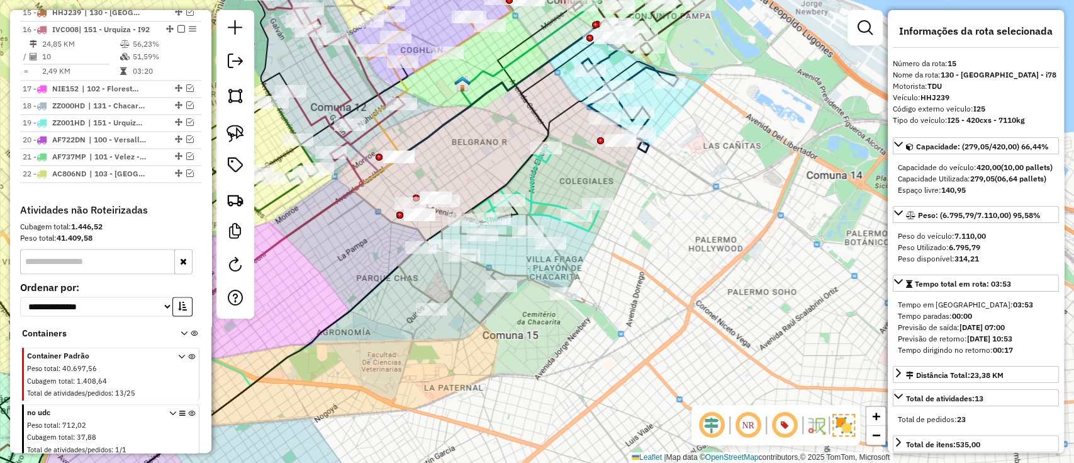
click at [457, 283] on div "Janela de atendimento Grade de atendimento Capacidade Transportadoras Veículos …" at bounding box center [537, 231] width 1074 height 463
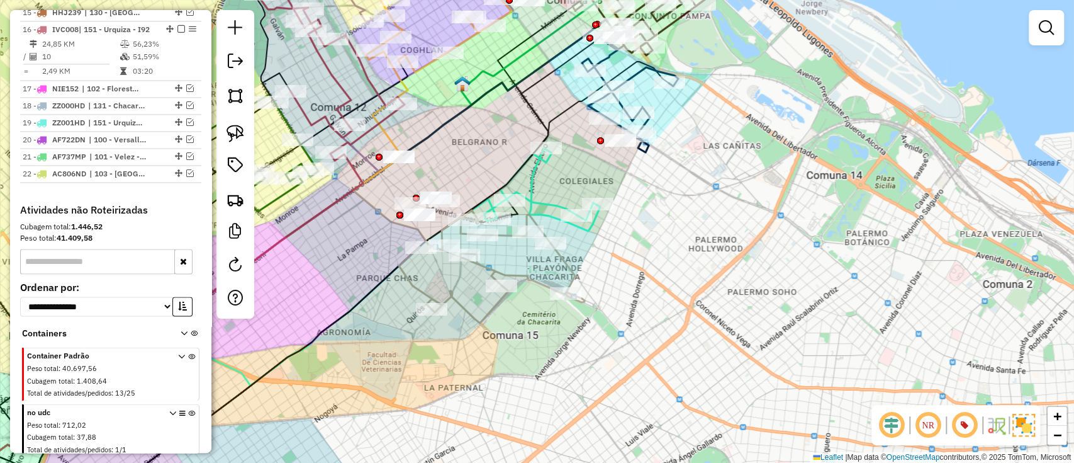
click at [455, 300] on icon at bounding box center [492, 266] width 186 height 113
select select "**********"
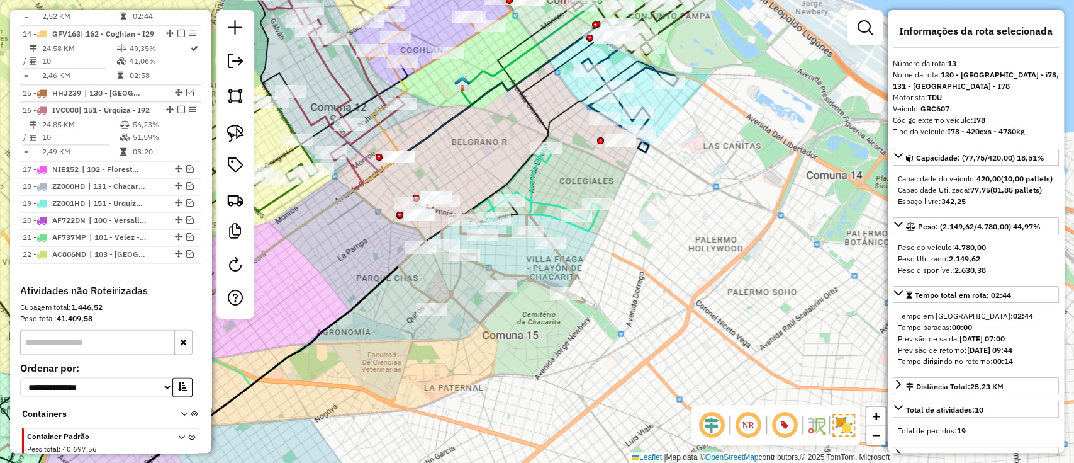
scroll to position [1146, 0]
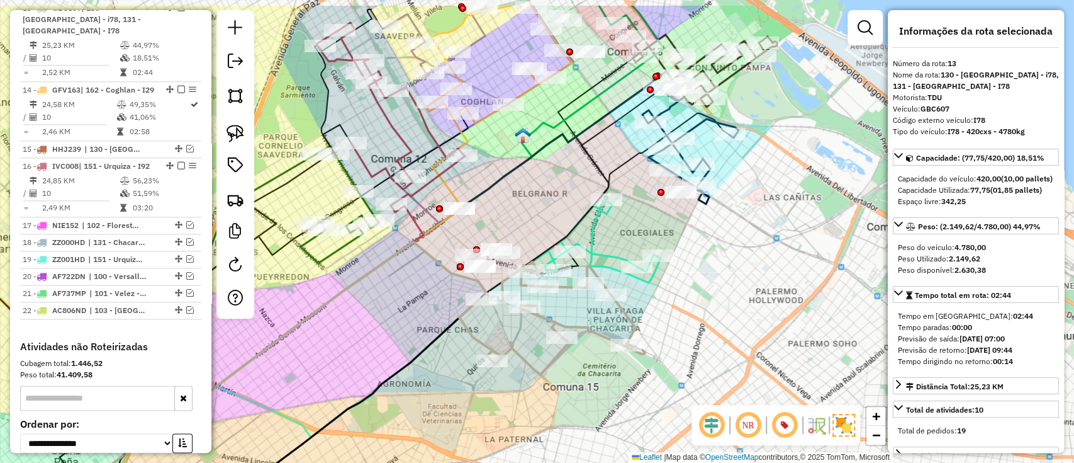
drag, startPoint x: 318, startPoint y: 247, endPoint x: 379, endPoint y: 298, distance: 79.5
click at [379, 298] on div "Janela de atendimento Grade de atendimento Capacidade Transportadoras Veículos …" at bounding box center [537, 231] width 1074 height 463
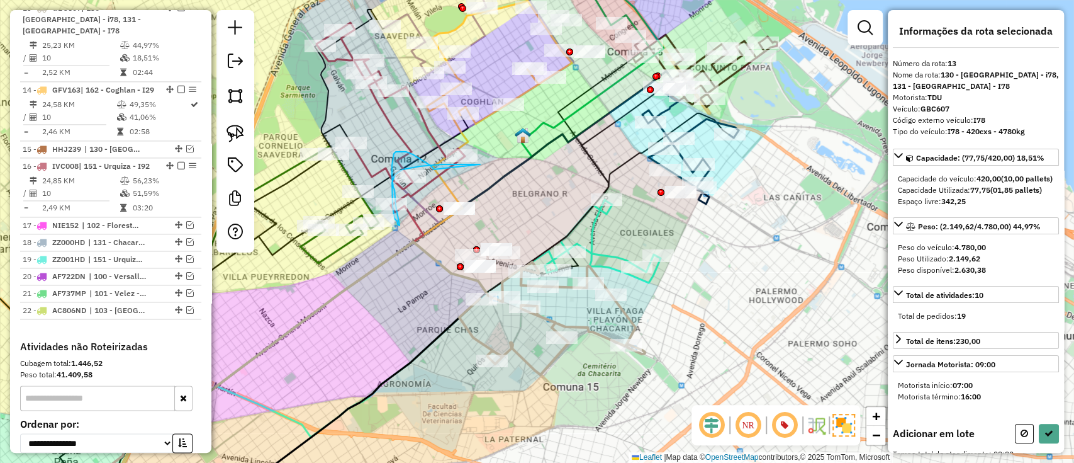
drag, startPoint x: 409, startPoint y: 169, endPoint x: 444, endPoint y: 179, distance: 37.3
click at [444, 179] on div "Janela de atendimento Grade de atendimento Capacidade Transportadoras Veículos …" at bounding box center [537, 231] width 1074 height 463
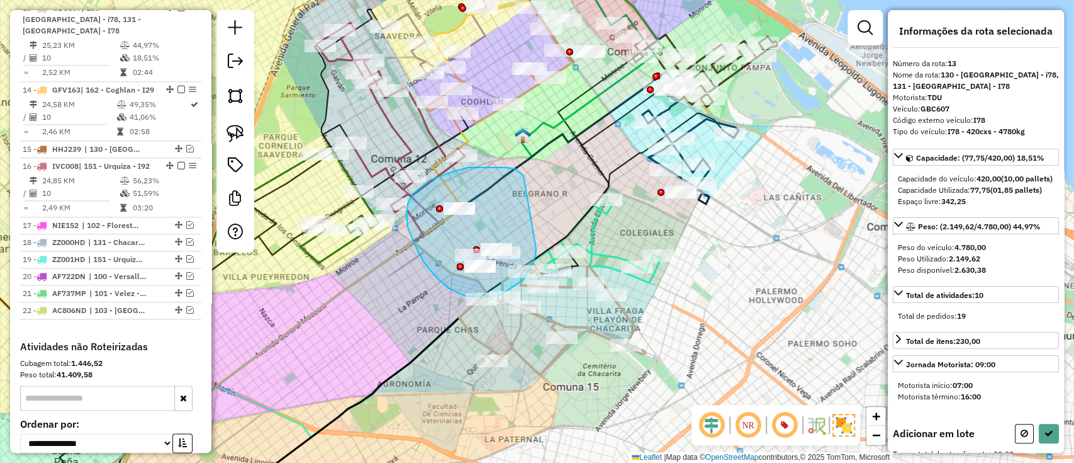
drag, startPoint x: 430, startPoint y: 180, endPoint x: 536, endPoint y: 249, distance: 126.6
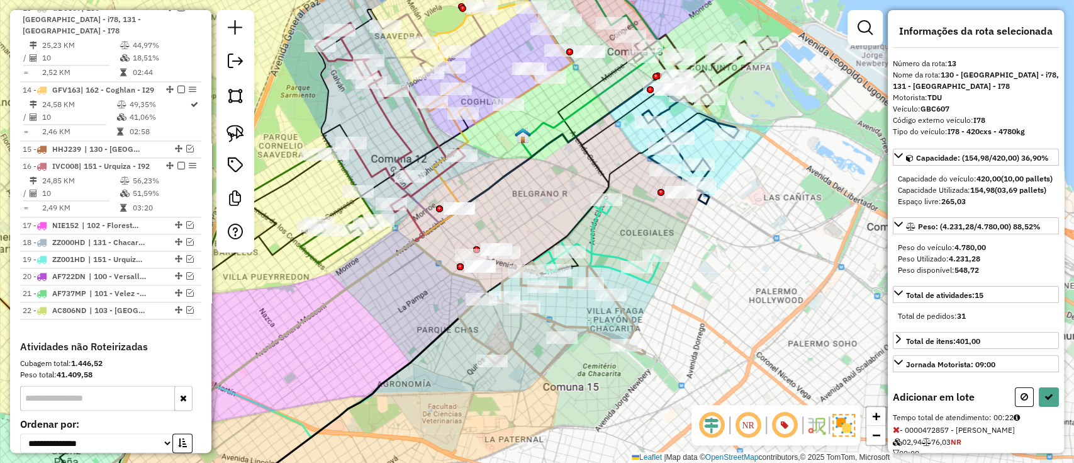
select select "**********"
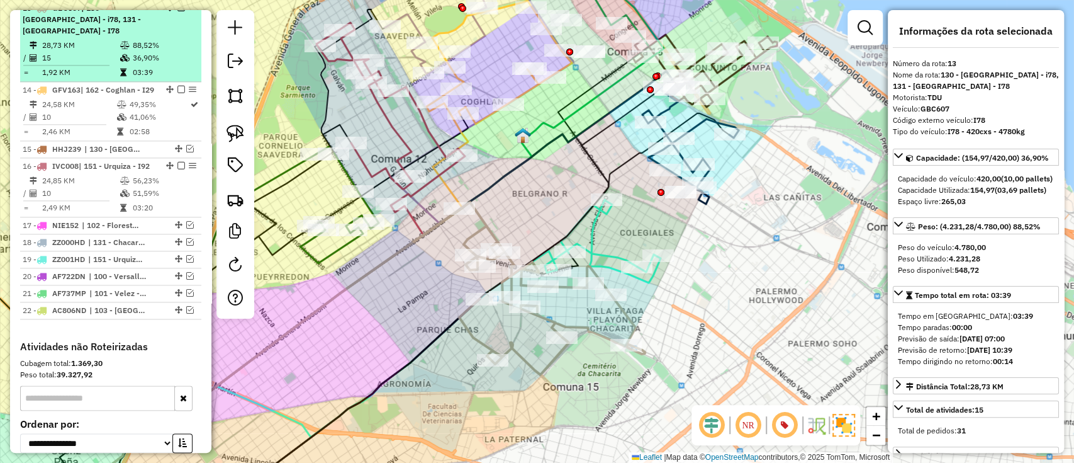
click at [178, 11] on em at bounding box center [182, 8] width 8 height 8
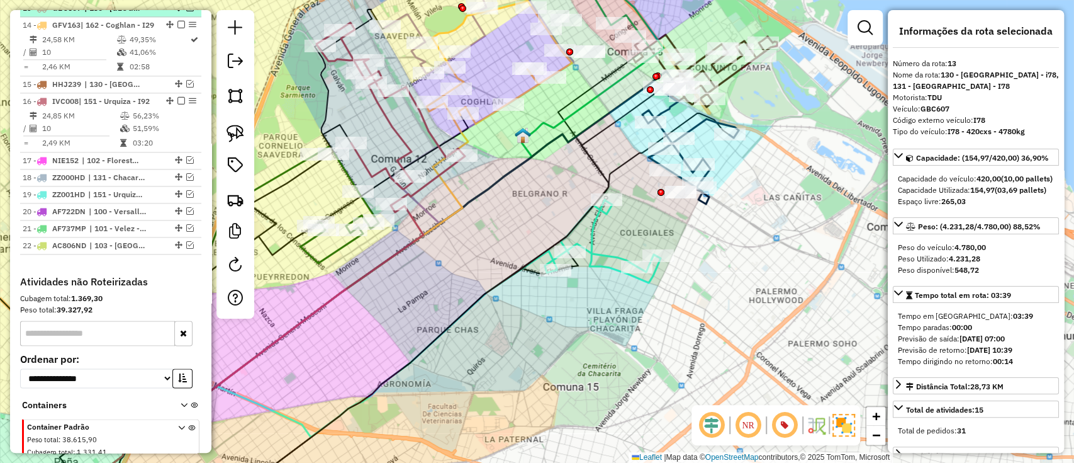
scroll to position [1093, 0]
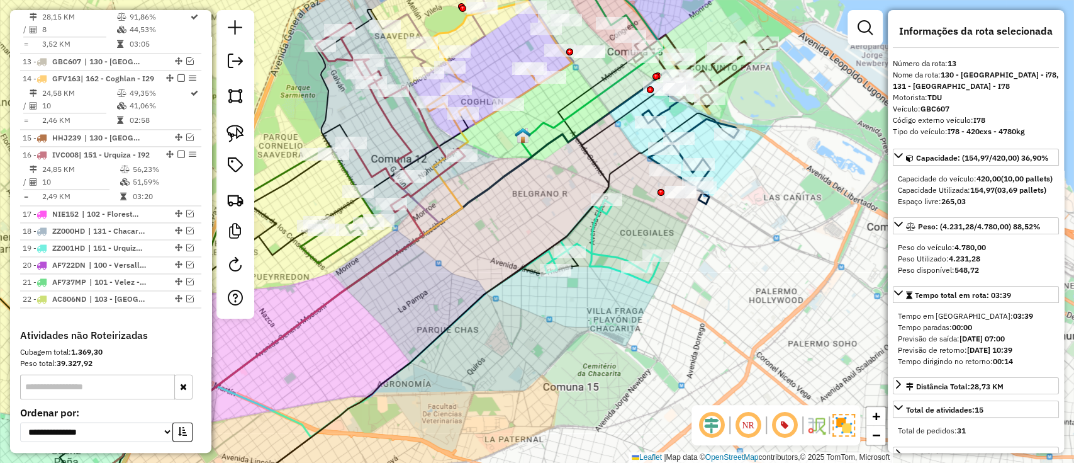
click at [596, 258] on icon at bounding box center [603, 241] width 116 height 83
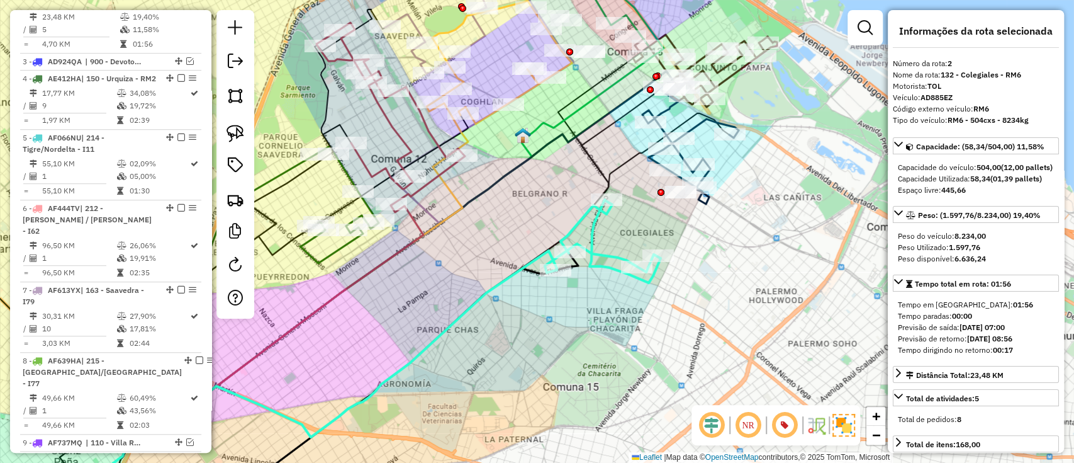
scroll to position [532, 0]
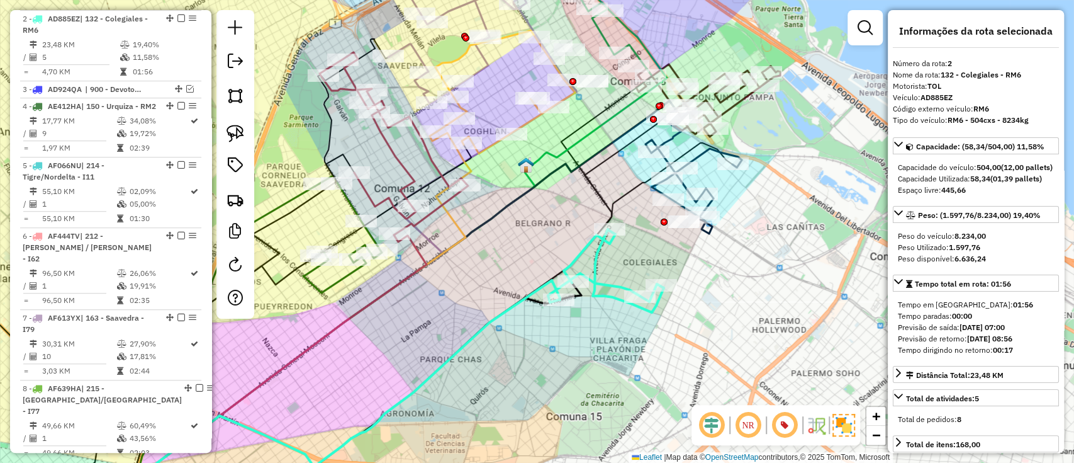
drag, startPoint x: 536, startPoint y: 246, endPoint x: 539, endPoint y: 276, distance: 29.8
click at [539, 276] on div "Janela de atendimento Grade de atendimento Capacidade Transportadoras Veículos …" at bounding box center [537, 231] width 1074 height 463
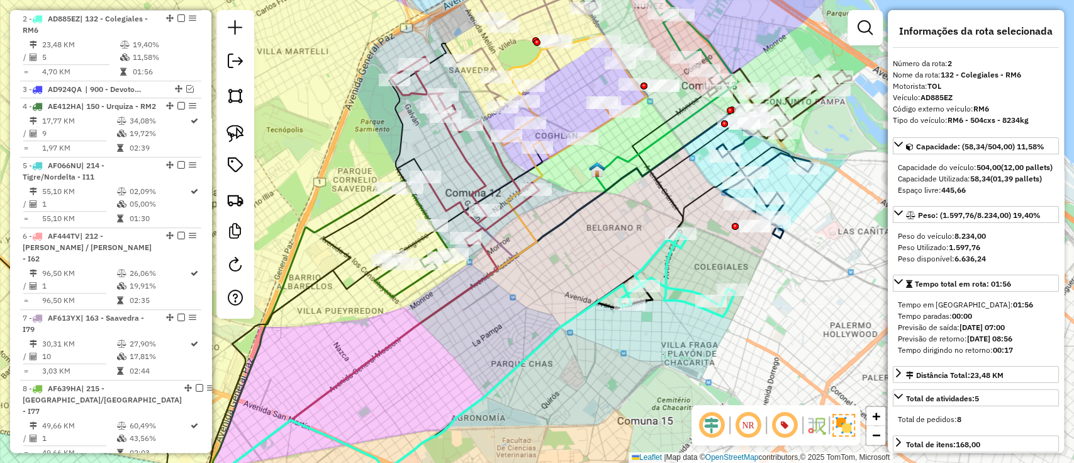
drag, startPoint x: 493, startPoint y: 269, endPoint x: 564, endPoint y: 277, distance: 70.9
click at [564, 277] on div "Janela de atendimento Grade de atendimento Capacidade Transportadoras Veículos …" at bounding box center [537, 231] width 1074 height 463
click at [358, 207] on icon at bounding box center [280, 348] width 219 height 321
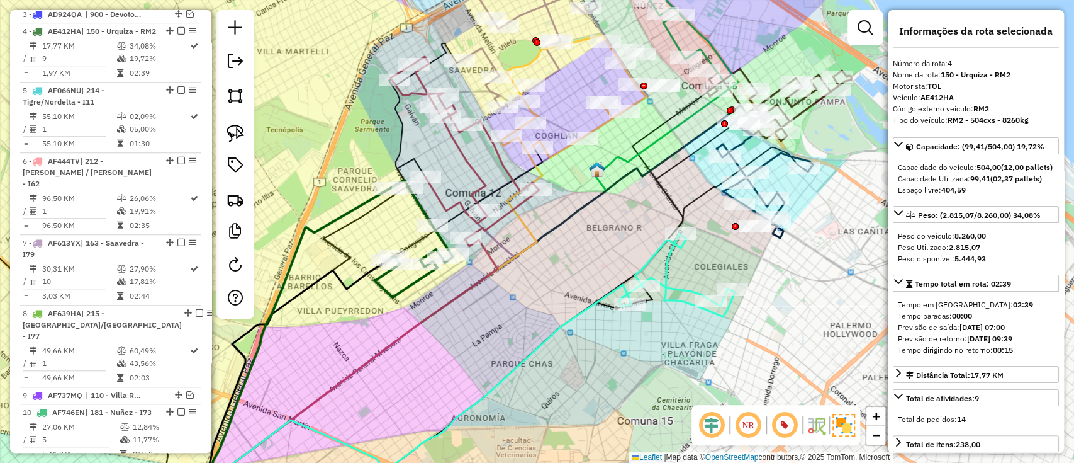
scroll to position [619, 0]
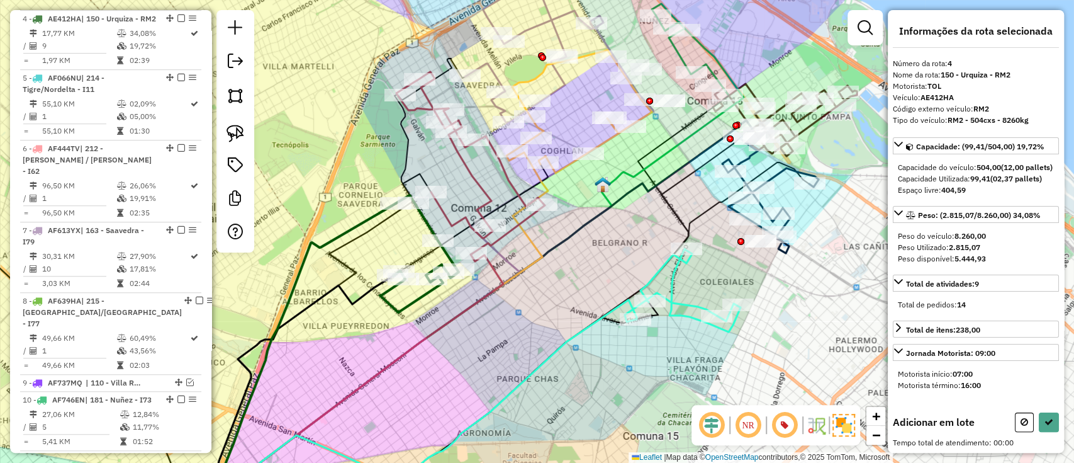
drag, startPoint x: 357, startPoint y: 168, endPoint x: 363, endPoint y: 203, distance: 35.2
click at [363, 203] on div "Janela de atendimento Grade de atendimento Capacidade Transportadoras Veículos …" at bounding box center [537, 231] width 1074 height 463
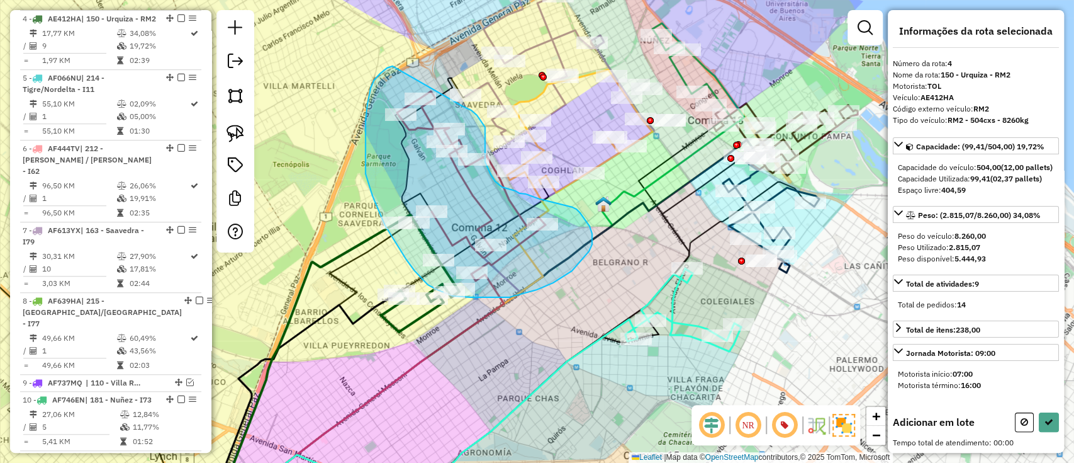
drag, startPoint x: 371, startPoint y: 88, endPoint x: 463, endPoint y: 106, distance: 94.3
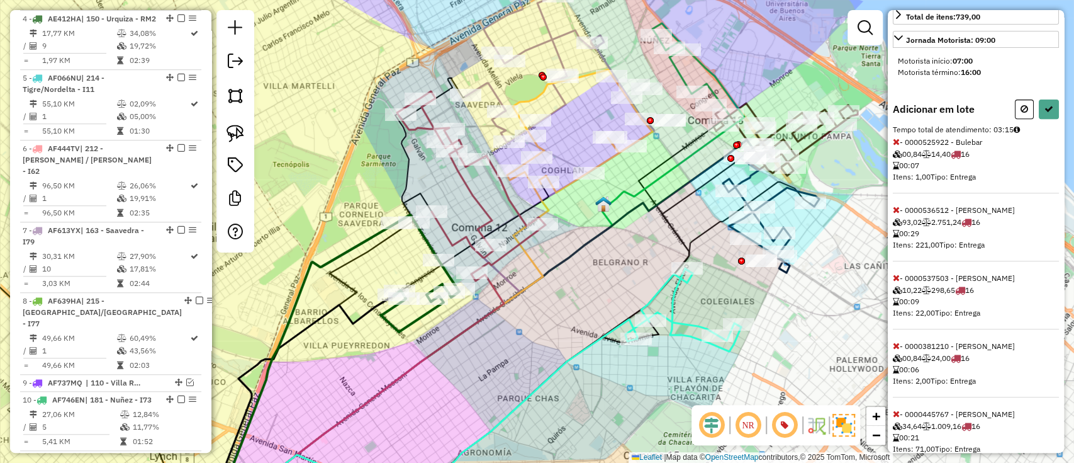
scroll to position [335, 0]
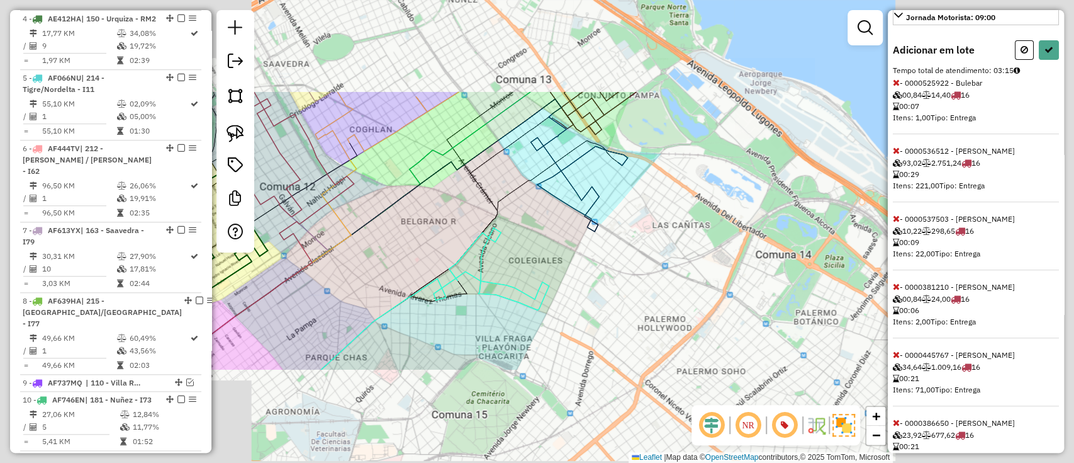
select select "**********"
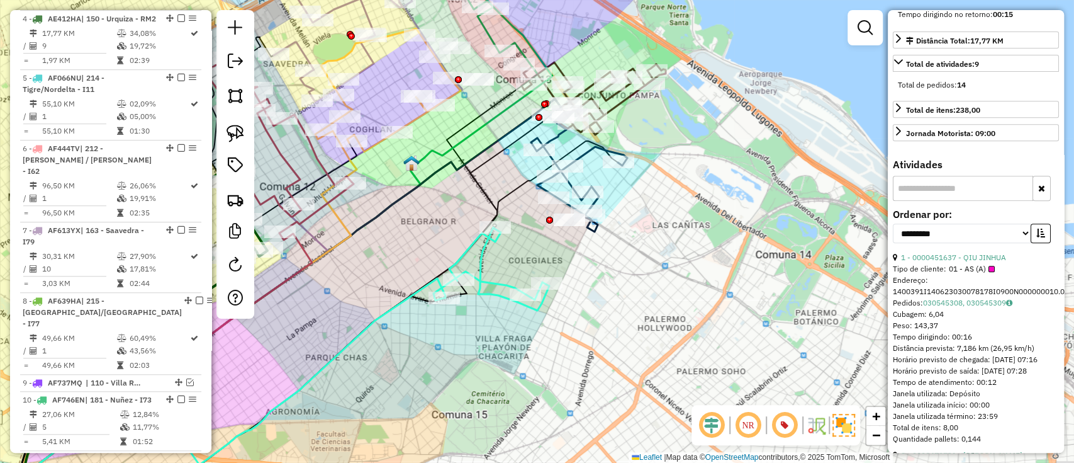
scroll to position [438, 0]
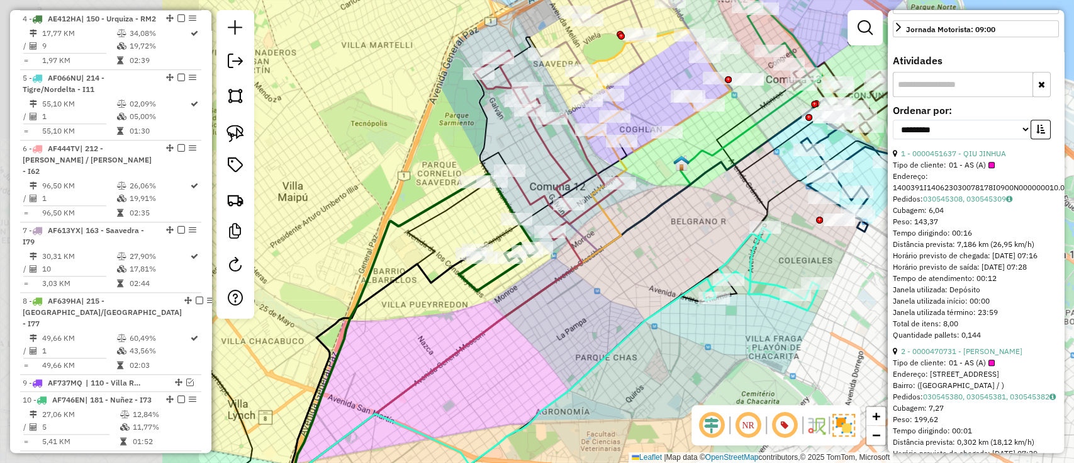
drag, startPoint x: 447, startPoint y: 229, endPoint x: 719, endPoint y: 229, distance: 272.5
click at [719, 229] on div "Janela de atendimento Grade de atendimento Capacidade Transportadoras Veículos …" at bounding box center [537, 231] width 1074 height 463
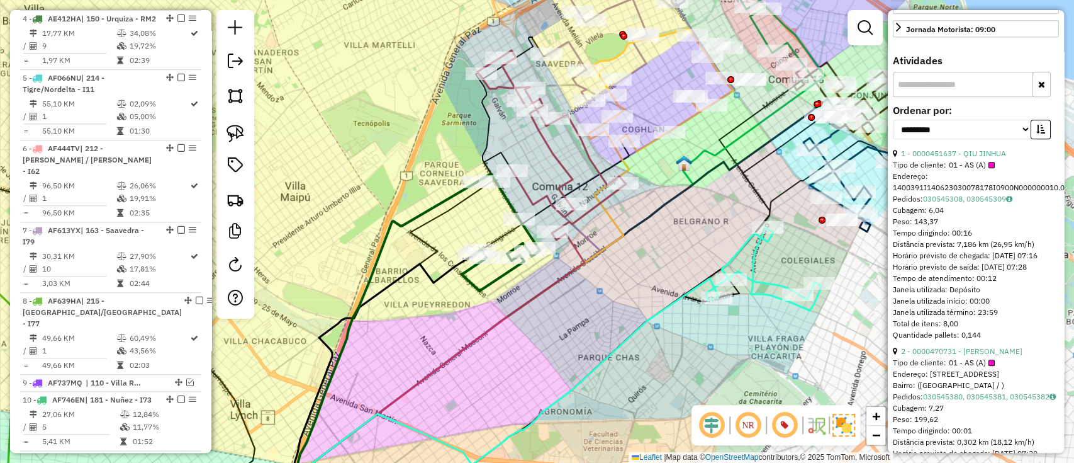
click at [560, 162] on icon at bounding box center [552, 141] width 149 height 182
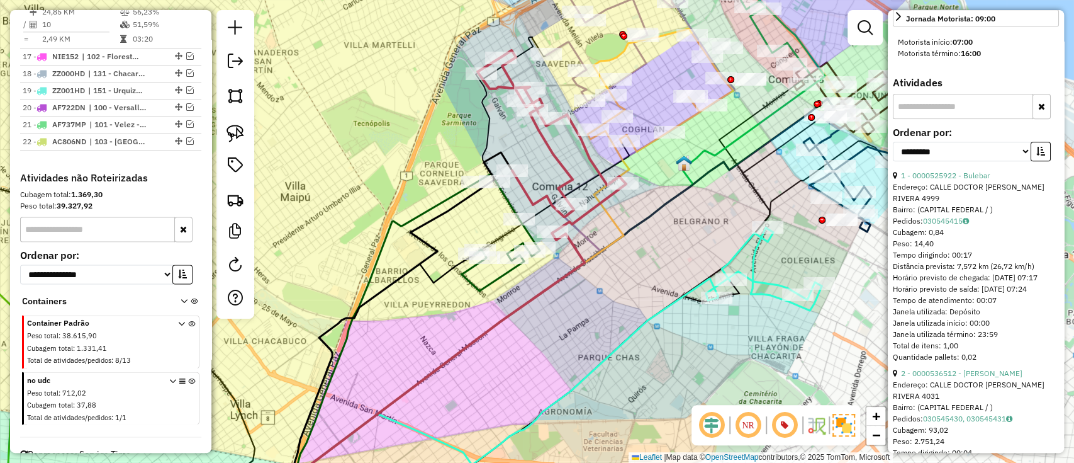
scroll to position [0, 0]
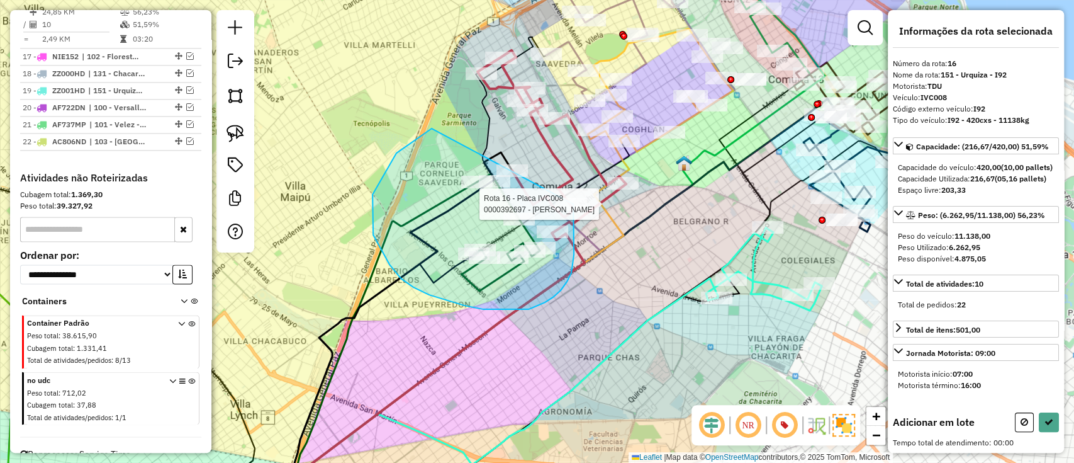
click at [573, 204] on div "Rota 16 - Placa IVC008 0000392697 - [PERSON_NAME] de atendimento Grade de atend…" at bounding box center [537, 231] width 1074 height 463
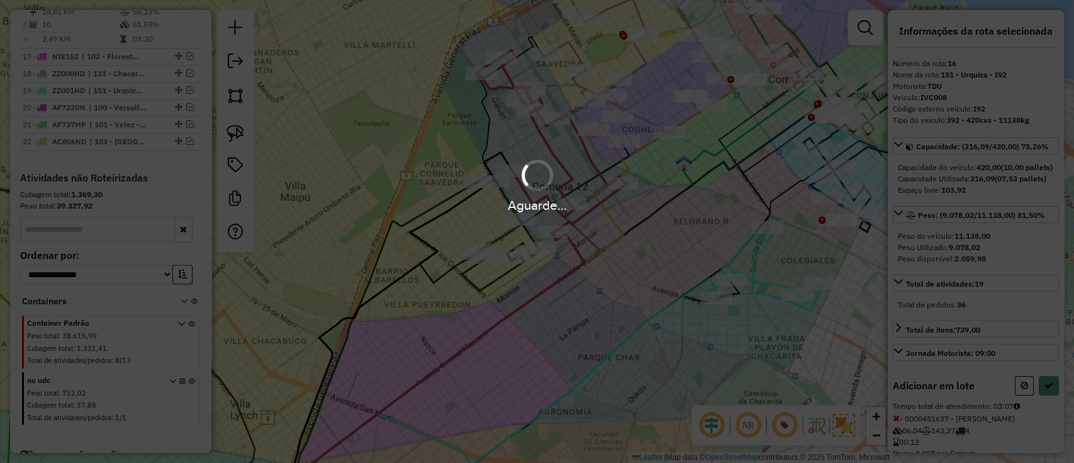
select select "**********"
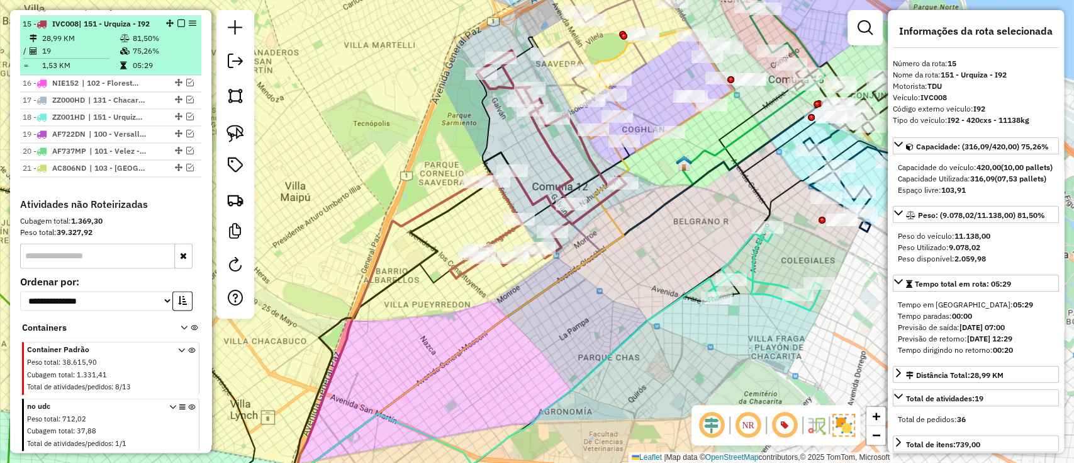
scroll to position [1141, 0]
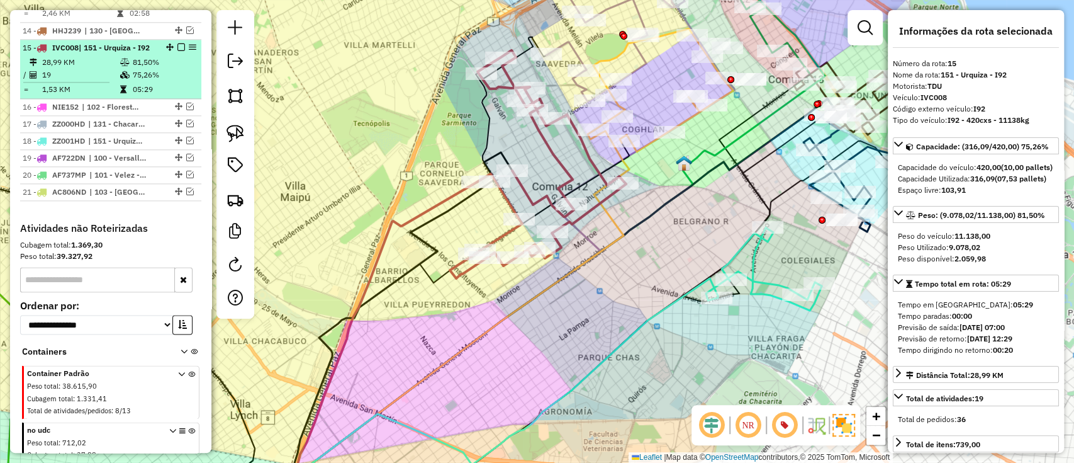
click at [178, 45] on em at bounding box center [182, 47] width 8 height 8
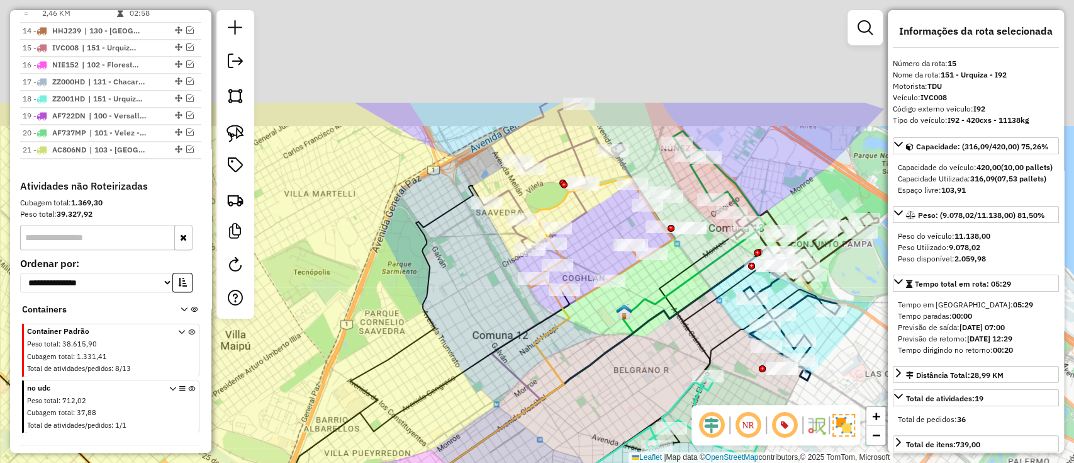
drag, startPoint x: 357, startPoint y: 305, endPoint x: 348, endPoint y: 324, distance: 20.3
click at [348, 324] on div "Janela de atendimento Grade de atendimento Capacidade Transportadoras Veículos …" at bounding box center [537, 231] width 1074 height 463
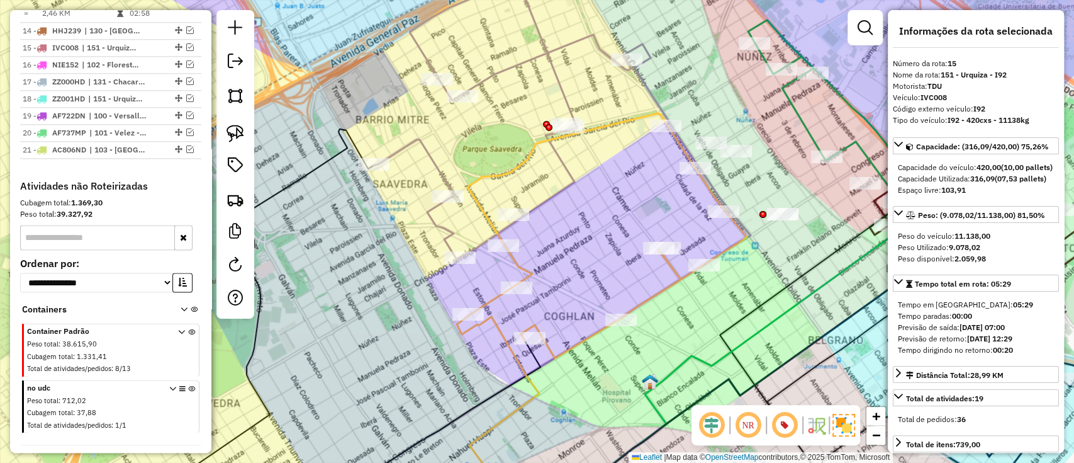
click at [558, 89] on icon at bounding box center [502, 106] width 257 height 305
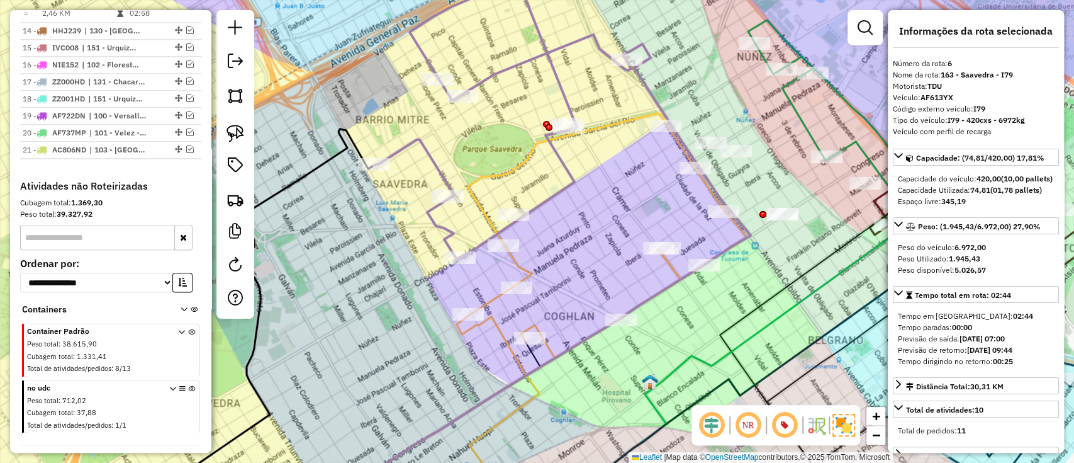
scroll to position [760, 0]
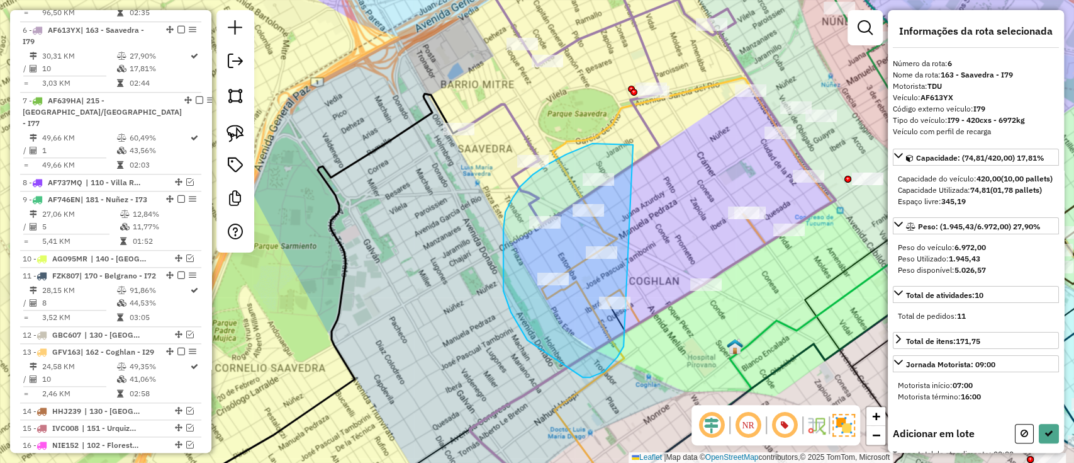
drag, startPoint x: 633, startPoint y: 145, endPoint x: 639, endPoint y: 306, distance: 161.2
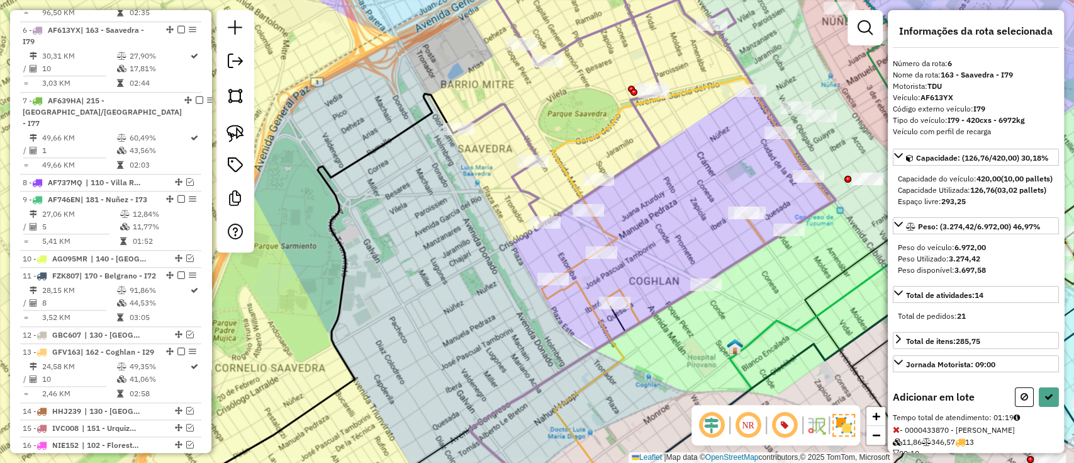
select select "**********"
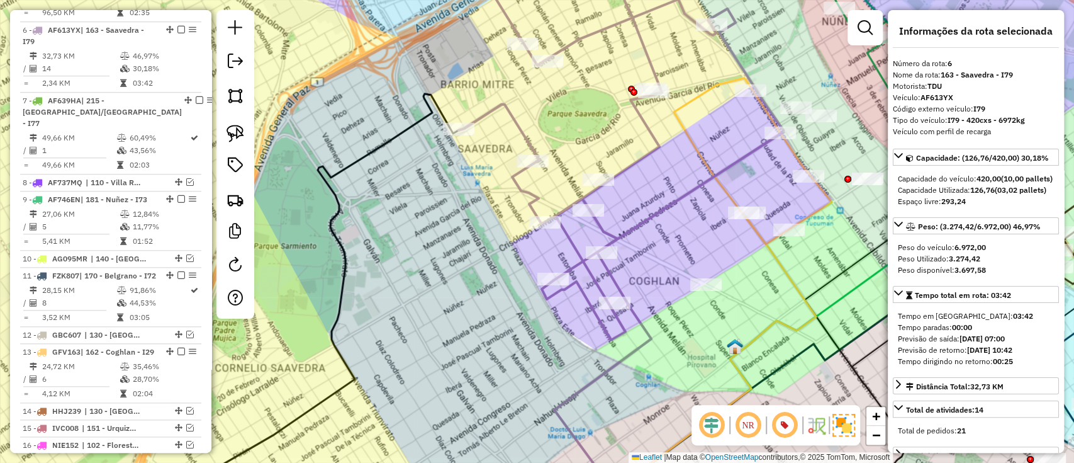
click at [757, 231] on icon at bounding box center [787, 166] width 89 height 155
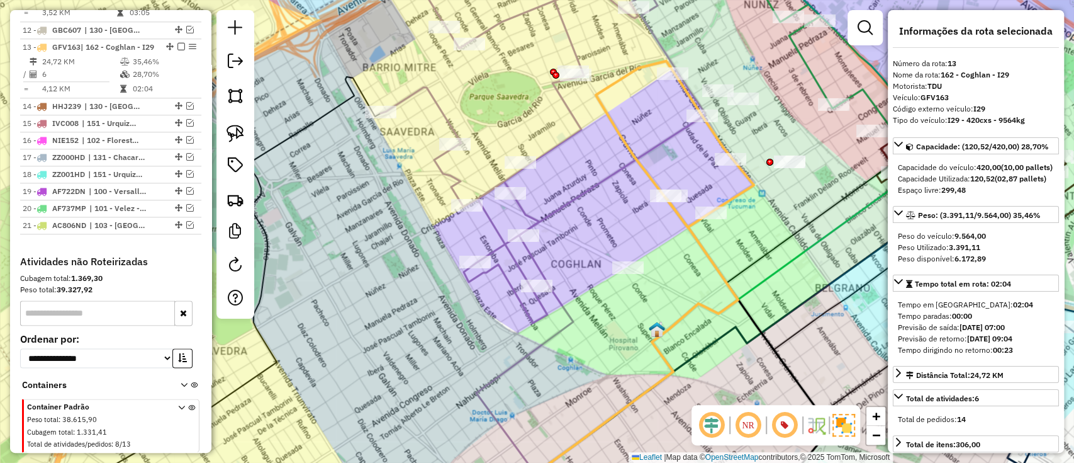
scroll to position [1081, 0]
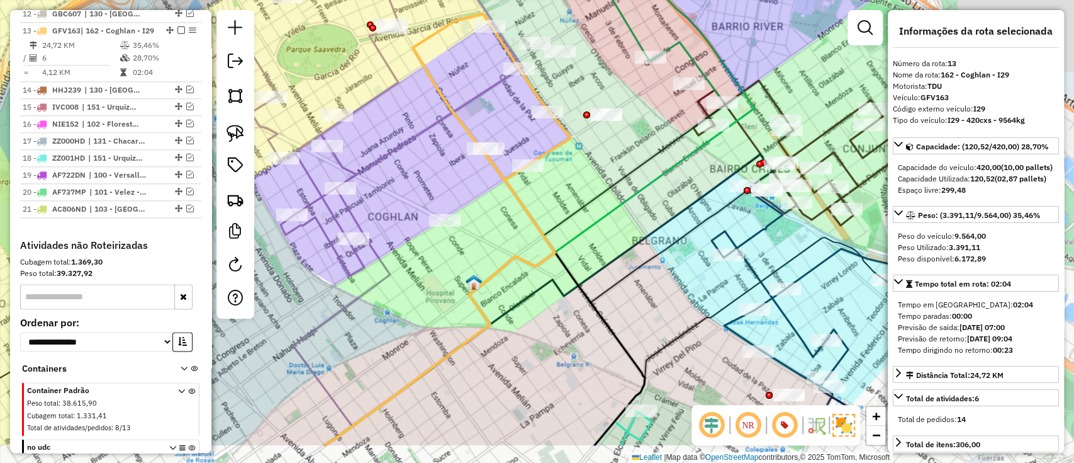
drag, startPoint x: 745, startPoint y: 265, endPoint x: 491, endPoint y: 198, distance: 262.3
click at [491, 198] on div "Janela de atendimento Grade de atendimento Capacidade Transportadoras Veículos …" at bounding box center [537, 231] width 1074 height 463
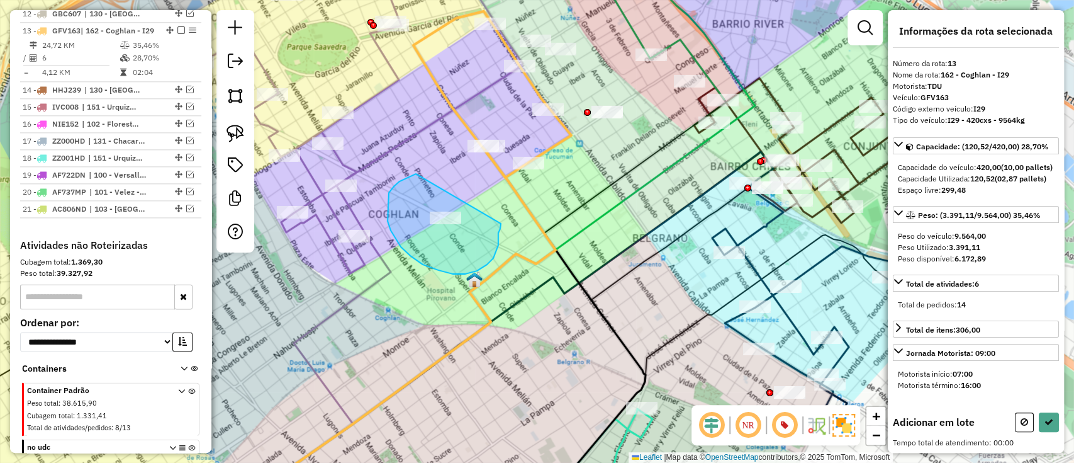
drag, startPoint x: 400, startPoint y: 181, endPoint x: 501, endPoint y: 223, distance: 109.8
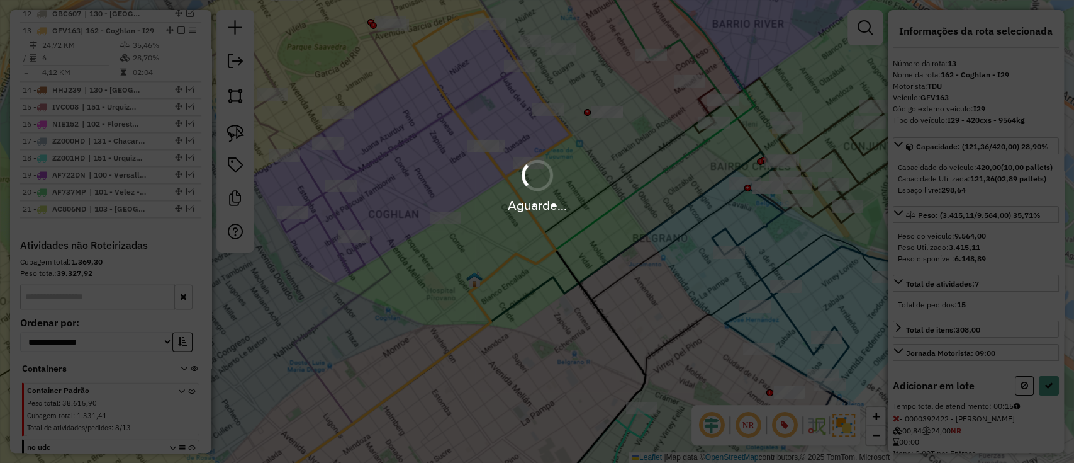
select select "**********"
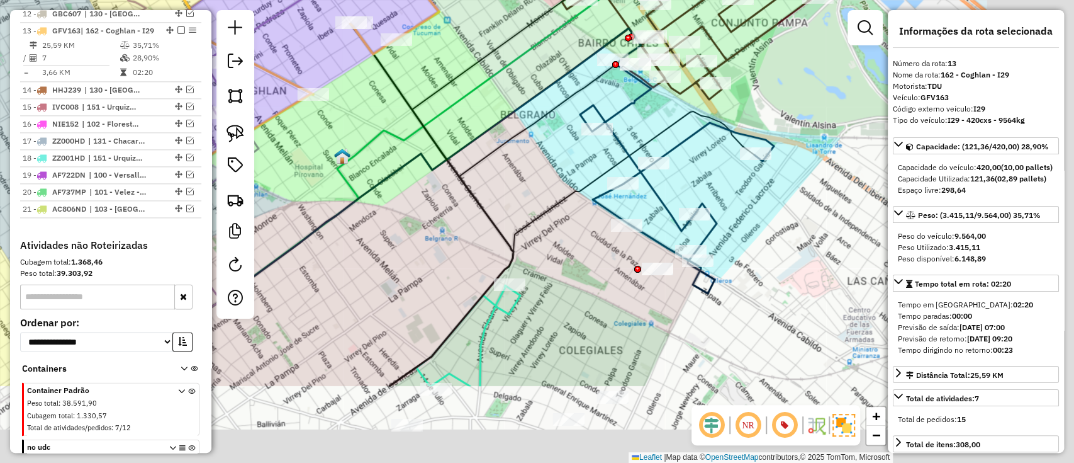
drag, startPoint x: 680, startPoint y: 357, endPoint x: 541, endPoint y: 230, distance: 188.5
click at [541, 230] on div "Janela de atendimento Grade de atendimento Capacidade Transportadoras Veículos …" at bounding box center [537, 231] width 1074 height 463
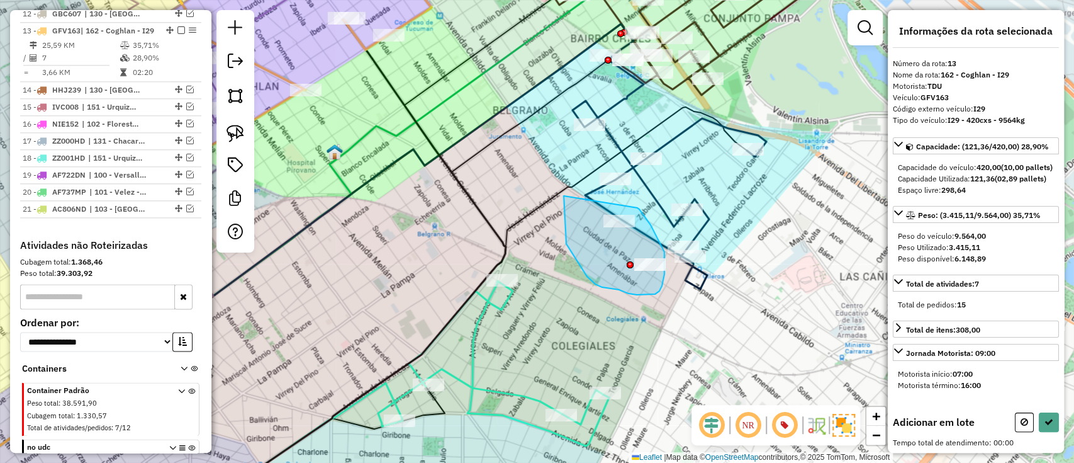
drag, startPoint x: 566, startPoint y: 244, endPoint x: 638, endPoint y: 207, distance: 79.9
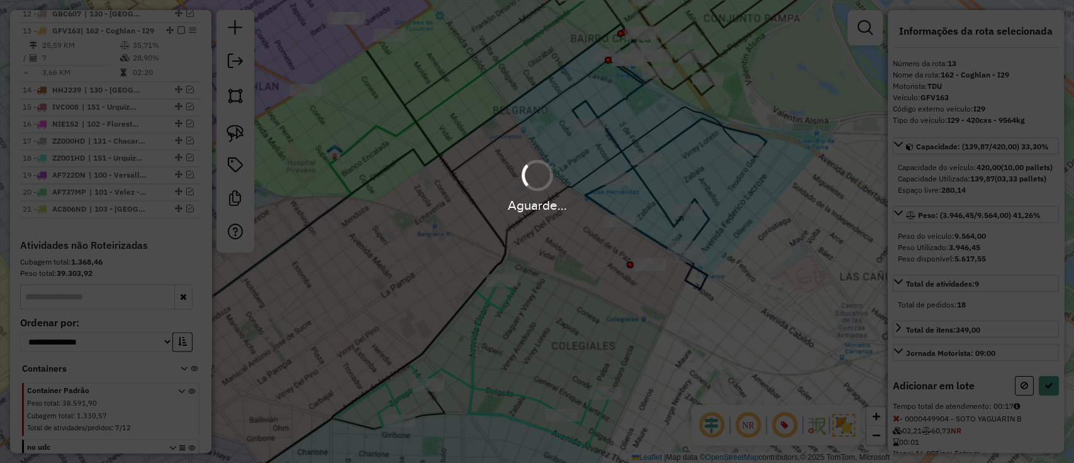
select select "**********"
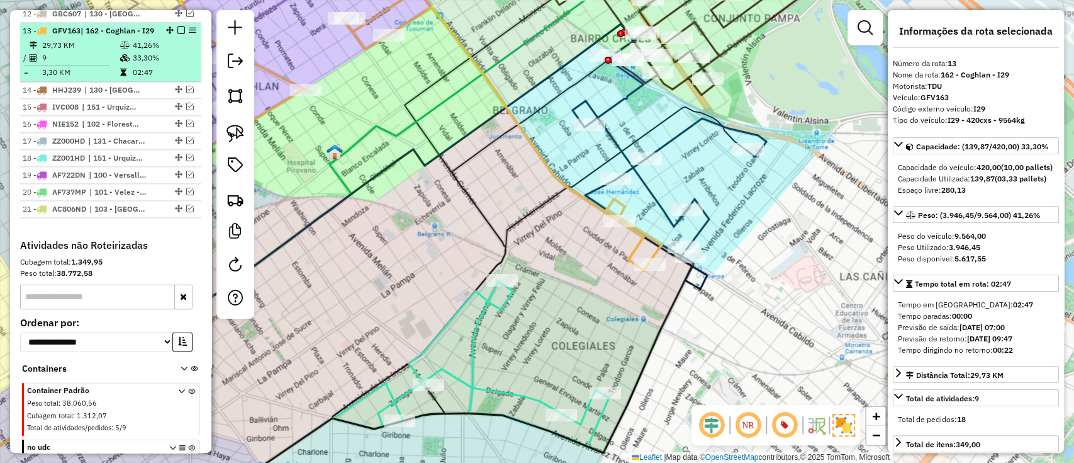
click at [178, 26] on em at bounding box center [182, 30] width 8 height 8
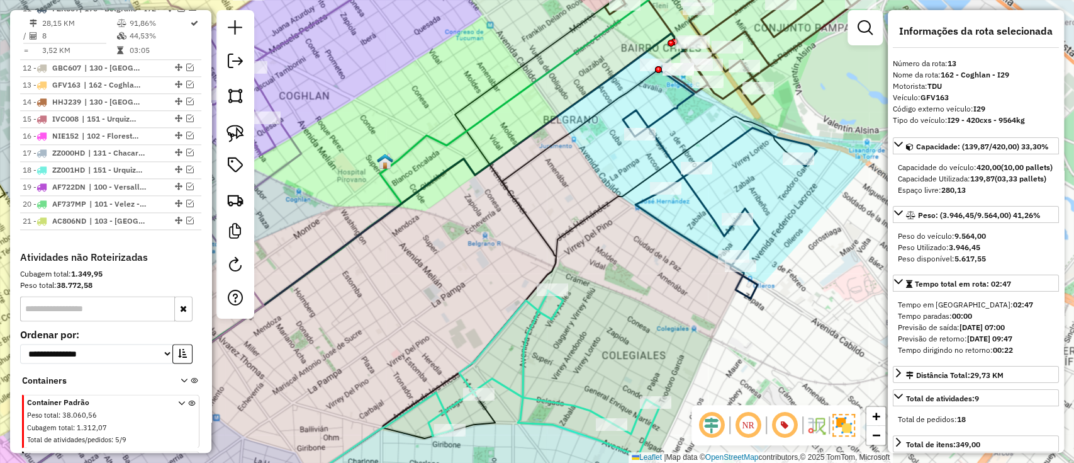
drag, startPoint x: 410, startPoint y: 181, endPoint x: 561, endPoint y: 188, distance: 151.2
click at [561, 188] on div "Janela de atendimento Grade de atendimento Capacidade Transportadoras Veículos …" at bounding box center [537, 231] width 1074 height 463
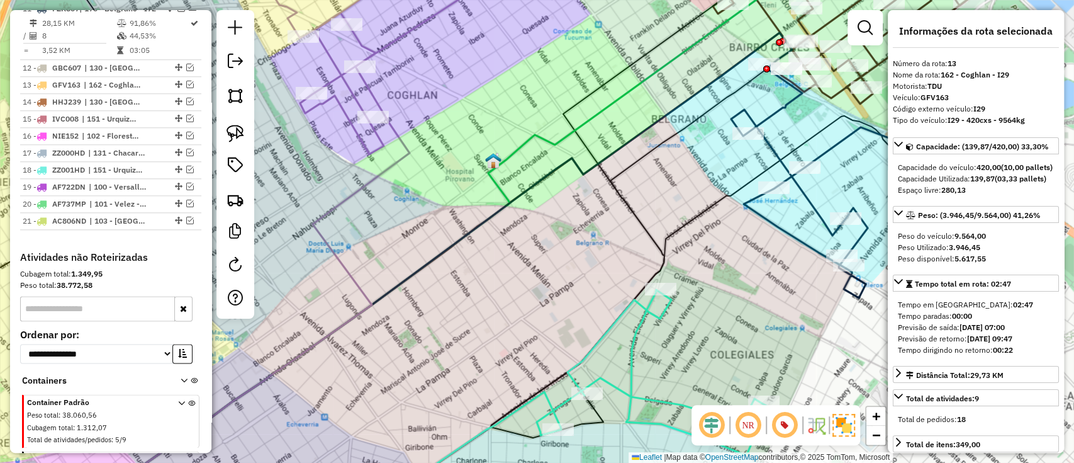
click at [395, 128] on icon at bounding box center [246, 287] width 325 height 444
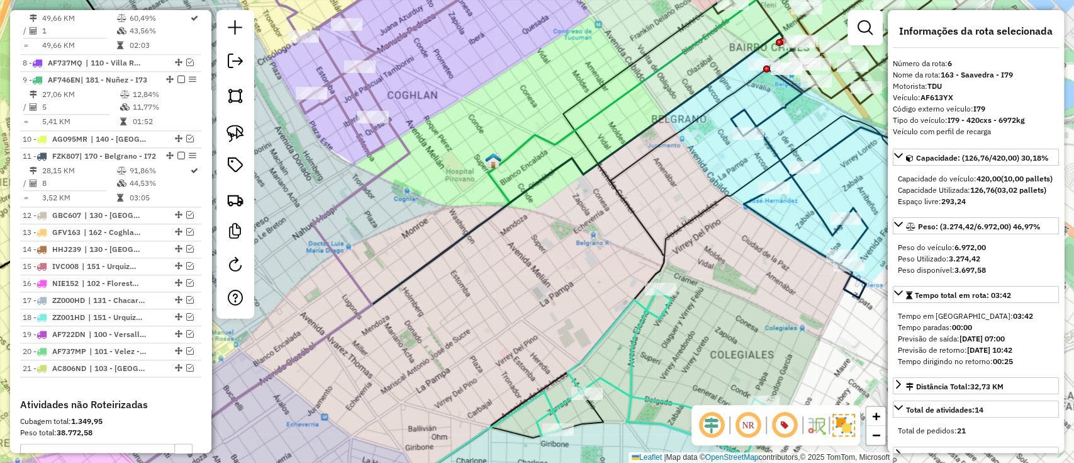
scroll to position [760, 0]
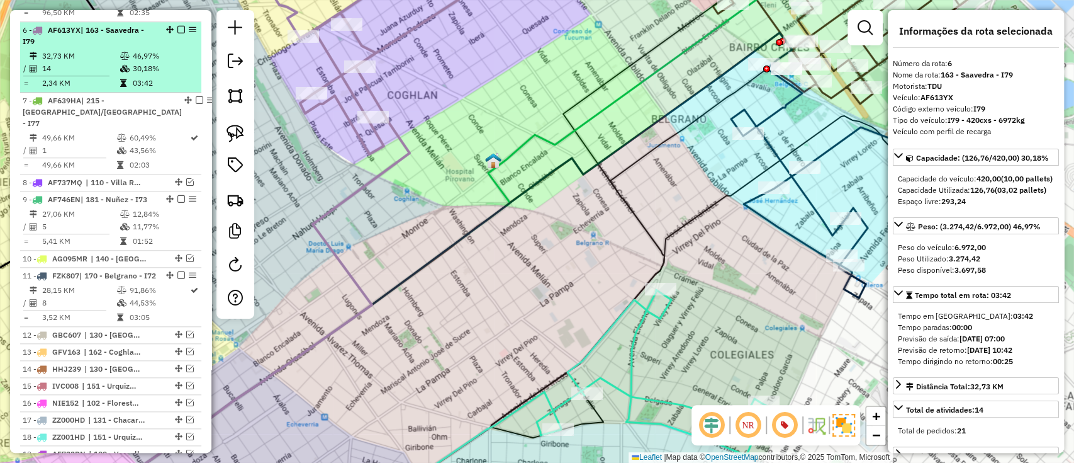
click at [178, 26] on em at bounding box center [182, 30] width 8 height 8
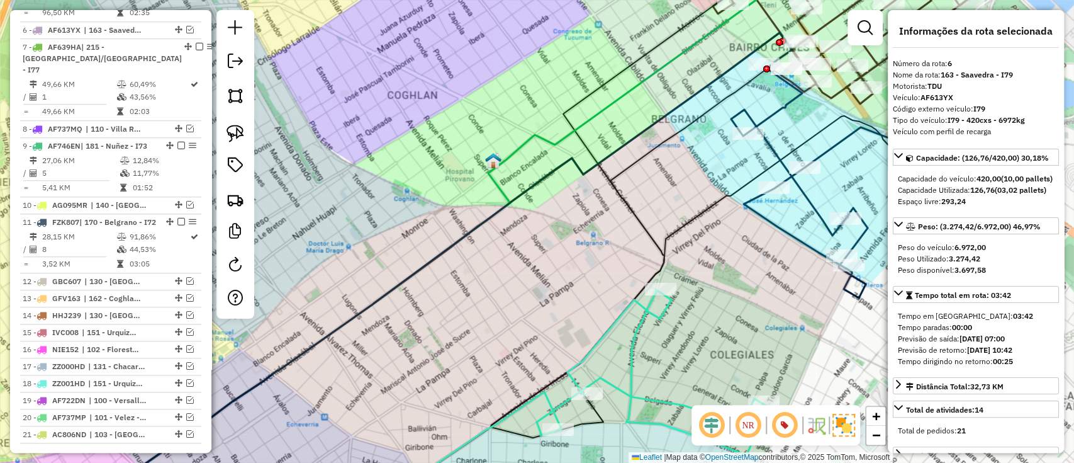
click at [640, 330] on icon at bounding box center [652, 372] width 231 height 165
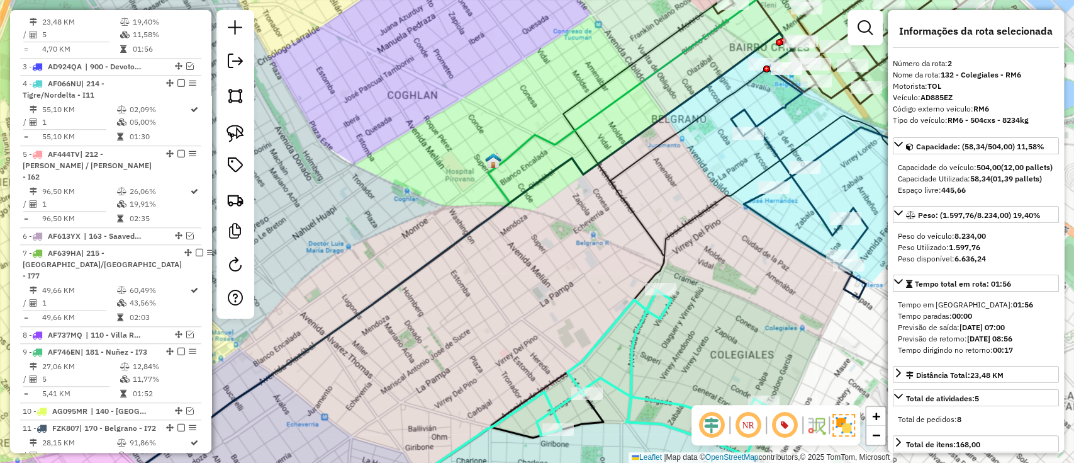
scroll to position [532, 0]
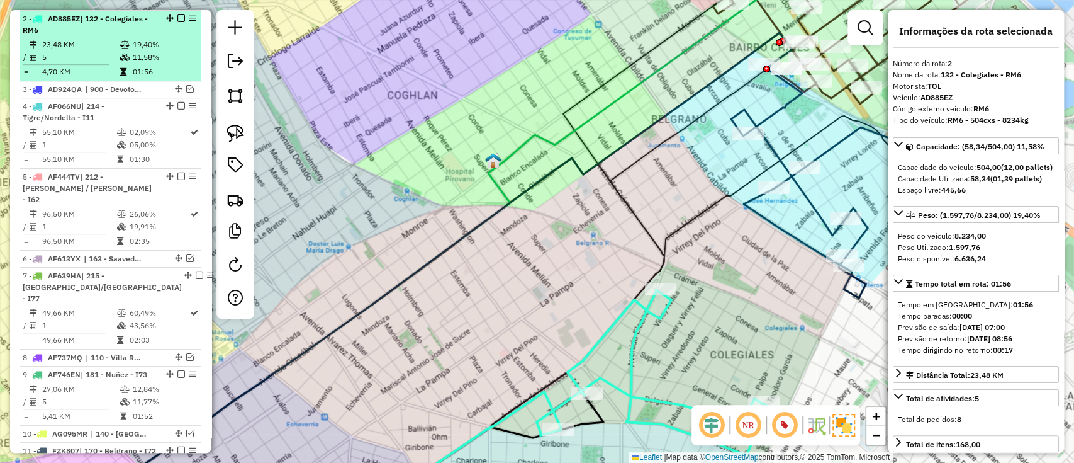
click at [178, 14] on em at bounding box center [182, 18] width 8 height 8
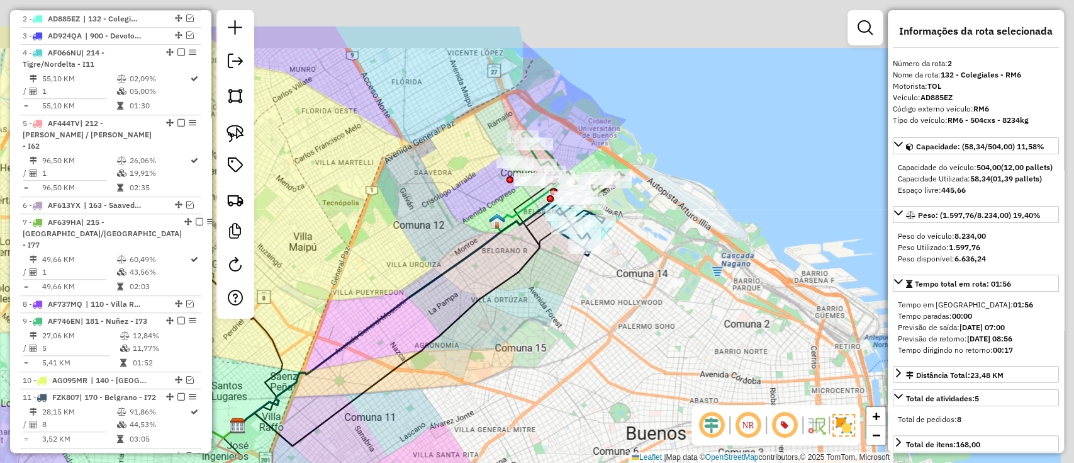
drag, startPoint x: 490, startPoint y: 202, endPoint x: 490, endPoint y: 211, distance: 8.8
click at [490, 211] on div "Janela de atendimento Grade de atendimento Capacidade Transportadoras Veículos …" at bounding box center [537, 231] width 1074 height 463
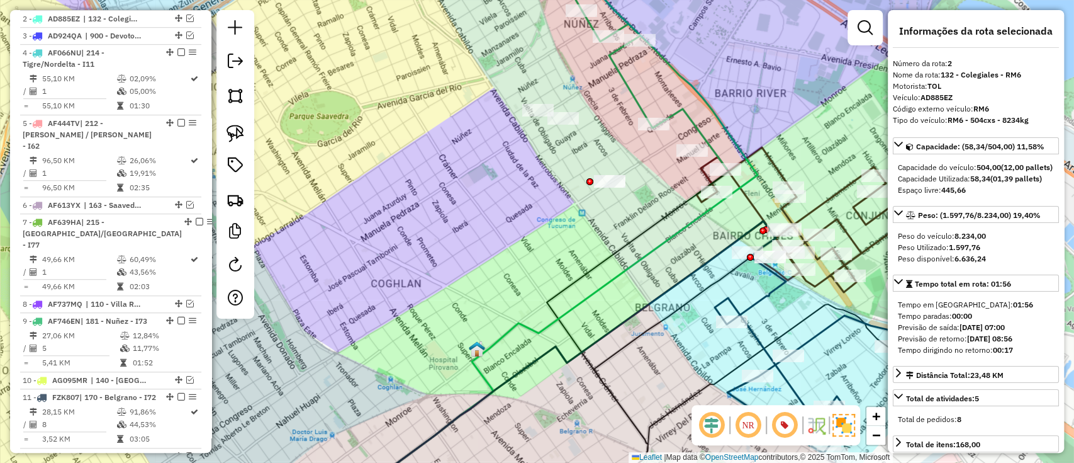
click at [760, 341] on icon at bounding box center [812, 371] width 194 height 230
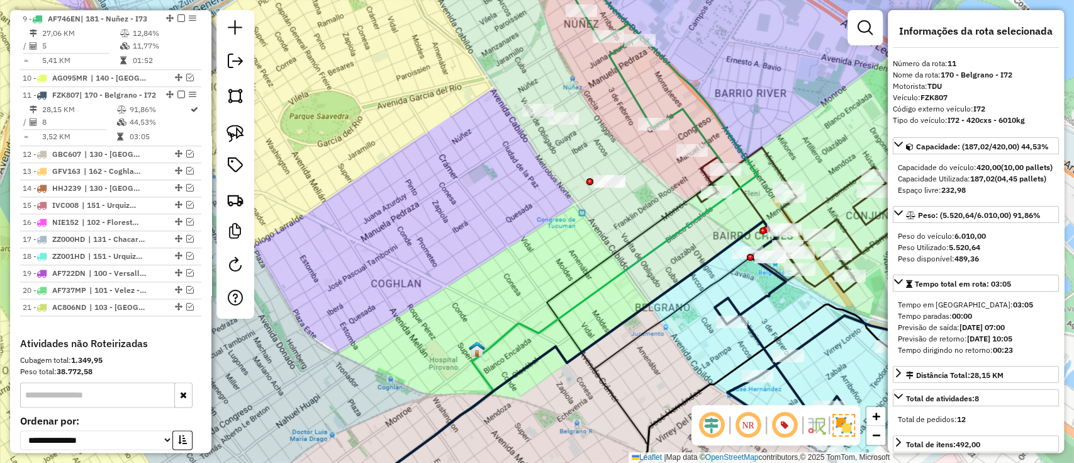
scroll to position [886, 0]
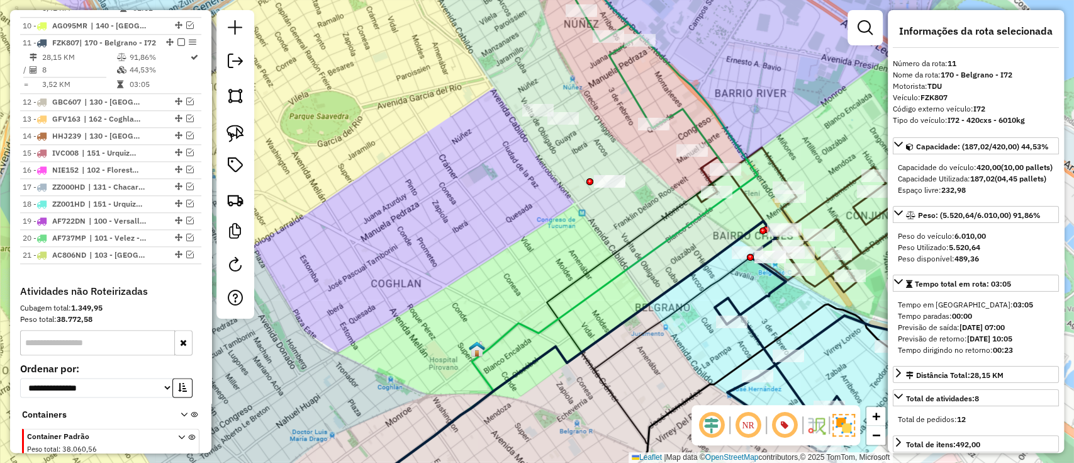
drag, startPoint x: 539, startPoint y: 242, endPoint x: 509, endPoint y: 240, distance: 30.3
click at [524, 273] on div "Rota 11 - Placa FZK807 0000417346 - Tang Guiyun Janela de atendimento Grade de …" at bounding box center [537, 231] width 1074 height 463
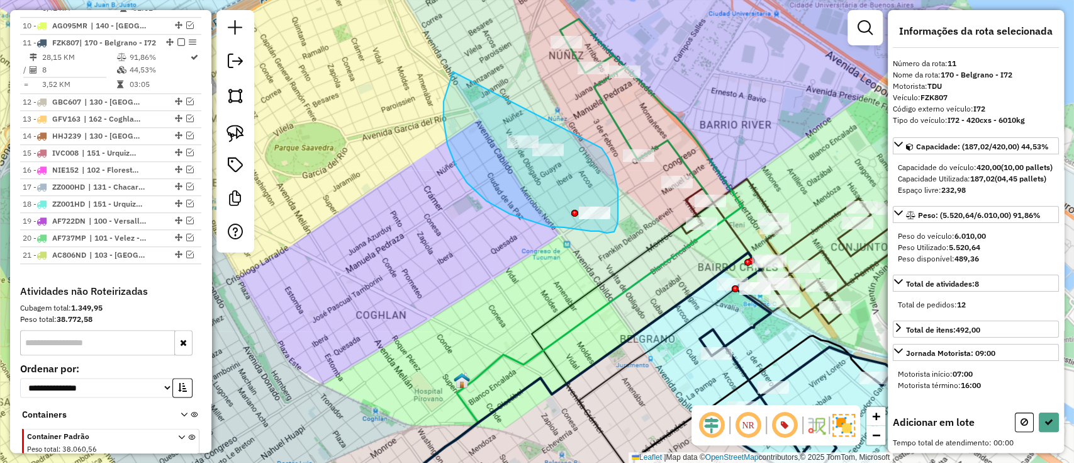
drag, startPoint x: 448, startPoint y: 144, endPoint x: 601, endPoint y: 147, distance: 153.6
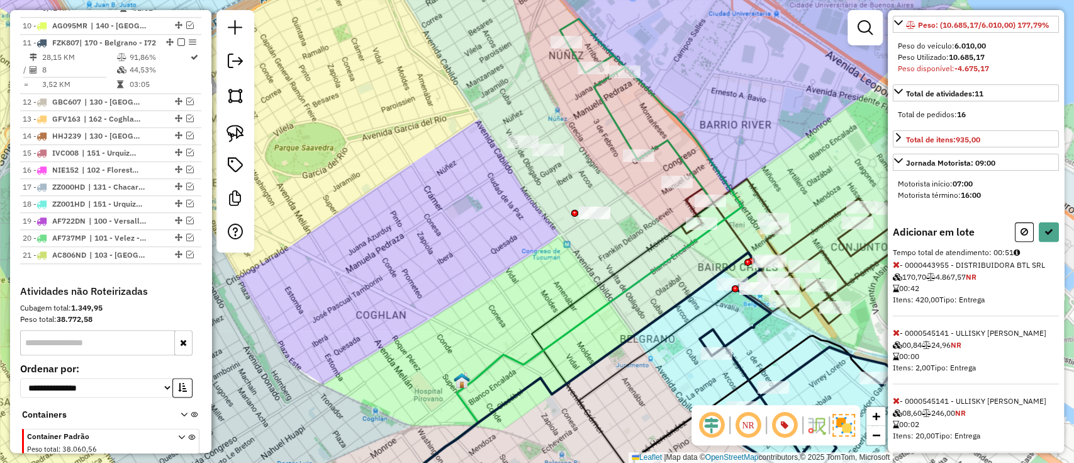
scroll to position [293, 0]
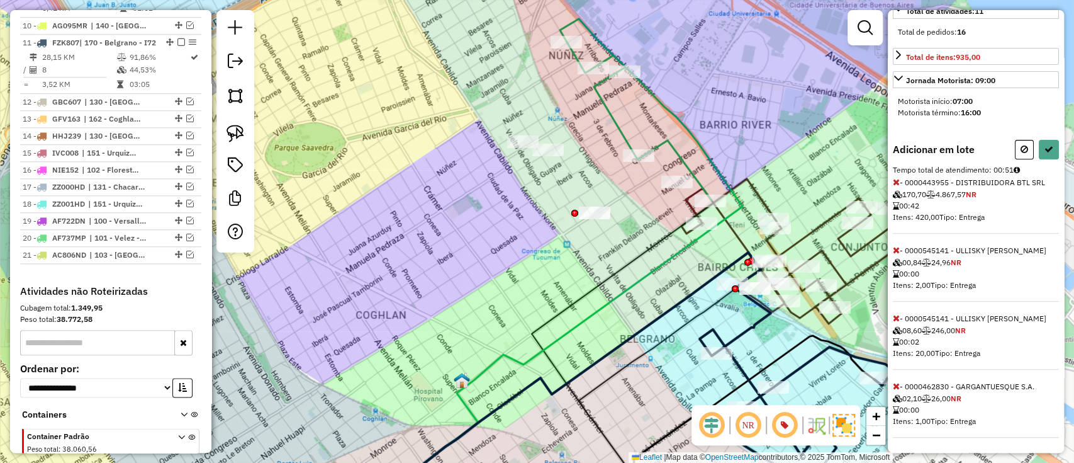
select select "**********"
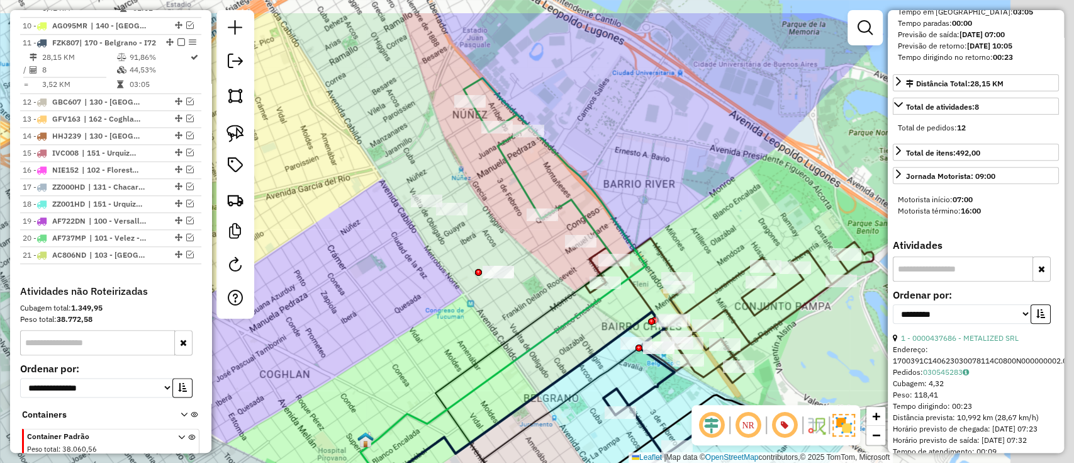
scroll to position [407, 0]
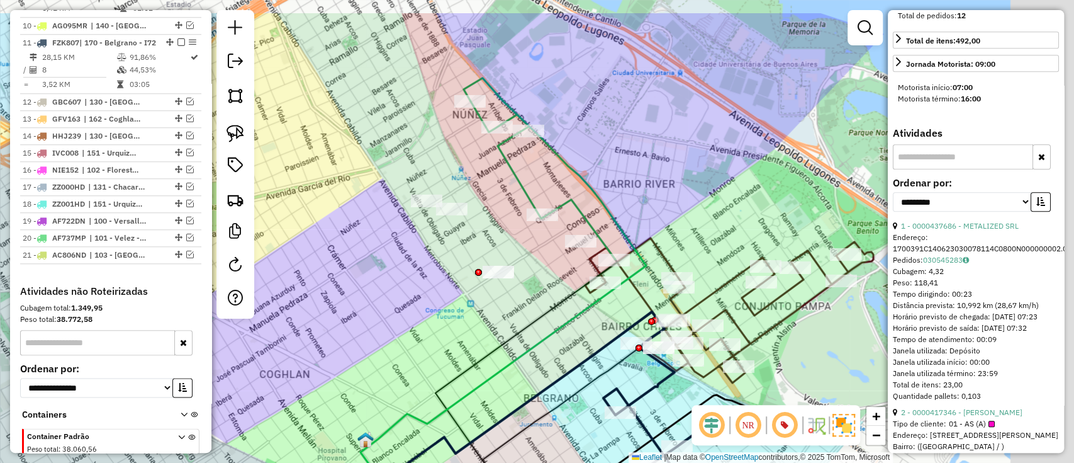
drag, startPoint x: 588, startPoint y: 269, endPoint x: 512, endPoint y: 320, distance: 90.8
click at [512, 320] on div "Janela de atendimento Grade de atendimento Capacidade Transportadoras Veículos …" at bounding box center [537, 231] width 1074 height 463
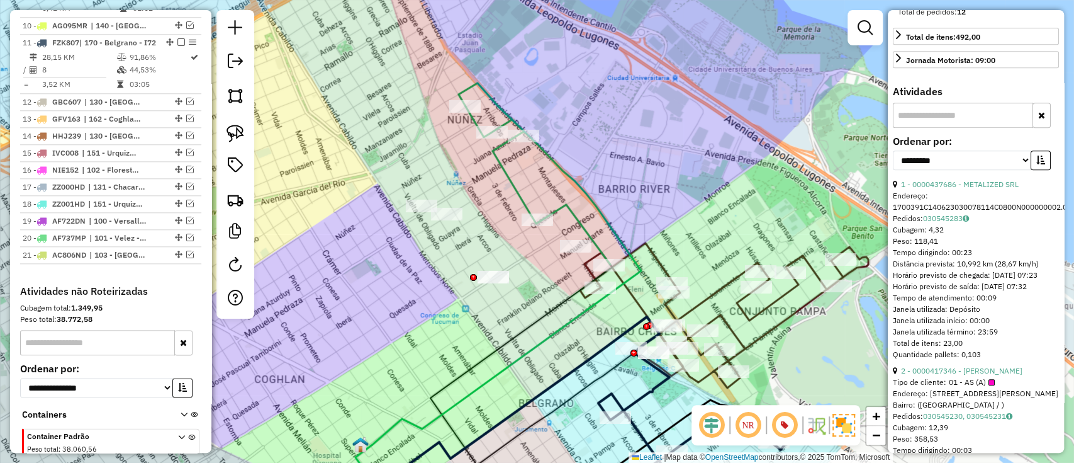
click at [568, 207] on icon at bounding box center [538, 185] width 145 height 158
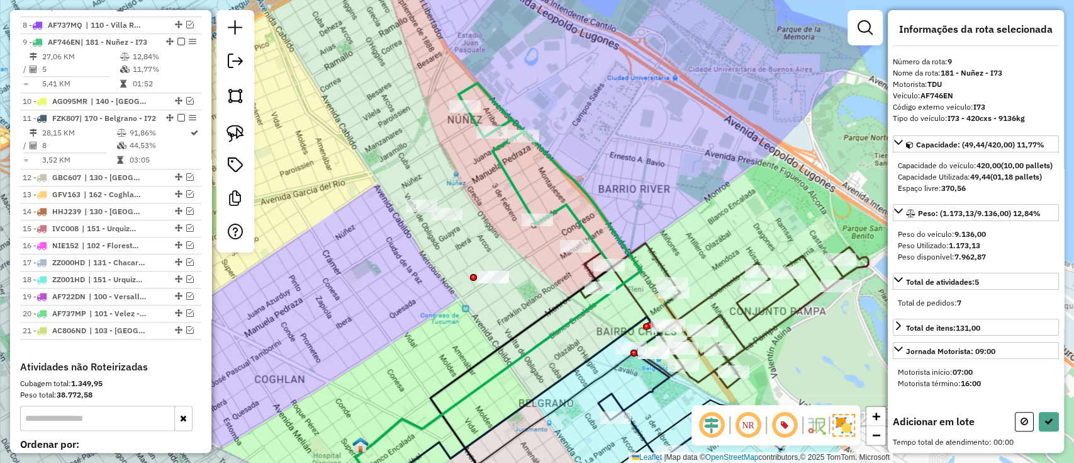
scroll to position [0, 0]
drag, startPoint x: 529, startPoint y: 266, endPoint x: 590, endPoint y: 174, distance: 110.7
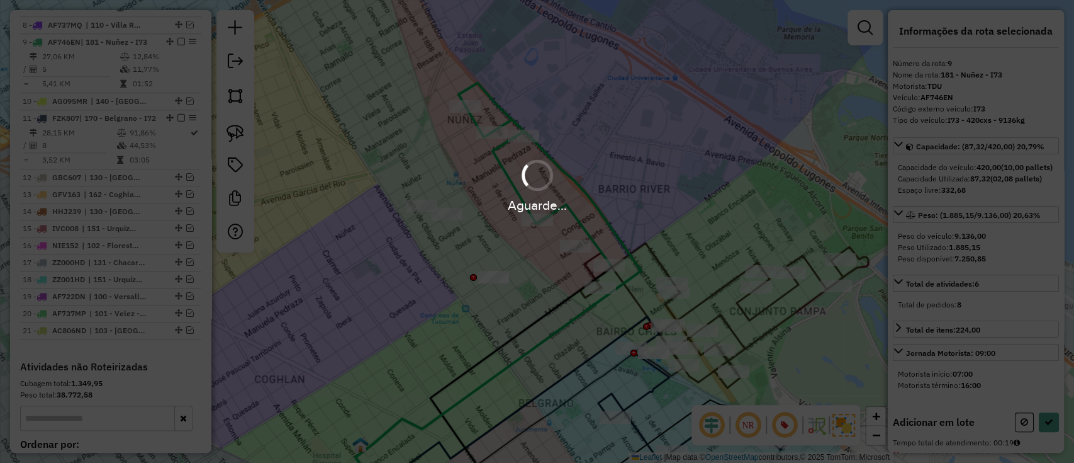
select select "**********"
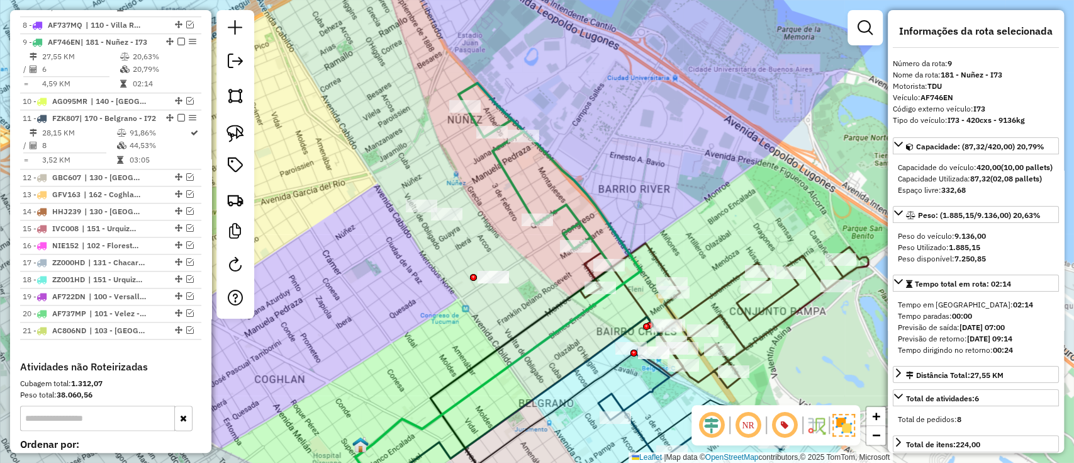
click at [747, 316] on icon at bounding box center [724, 315] width 288 height 145
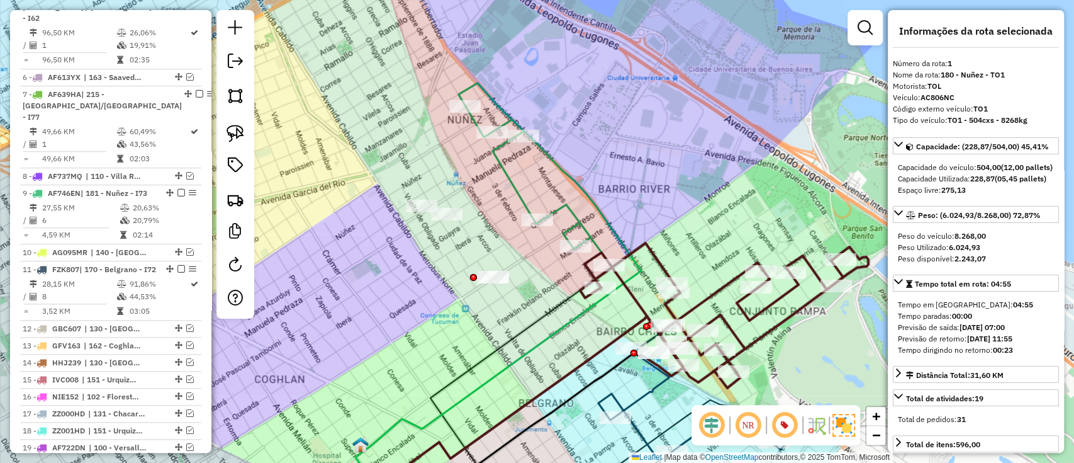
scroll to position [473, 0]
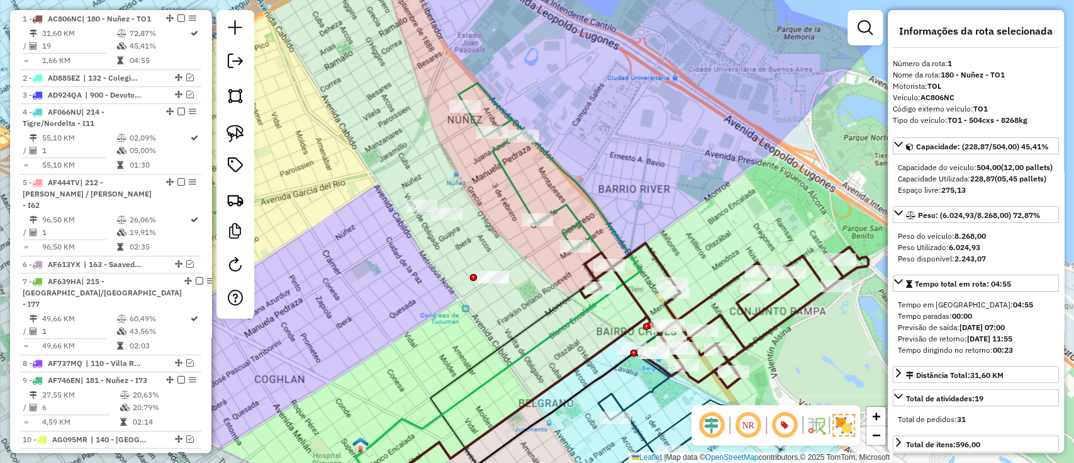
click at [563, 213] on icon at bounding box center [538, 185] width 145 height 158
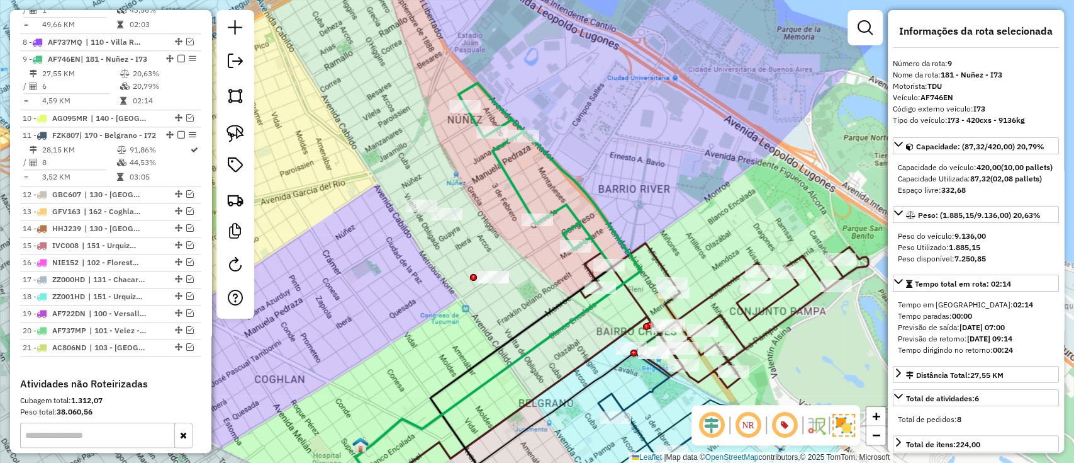
scroll to position [811, 0]
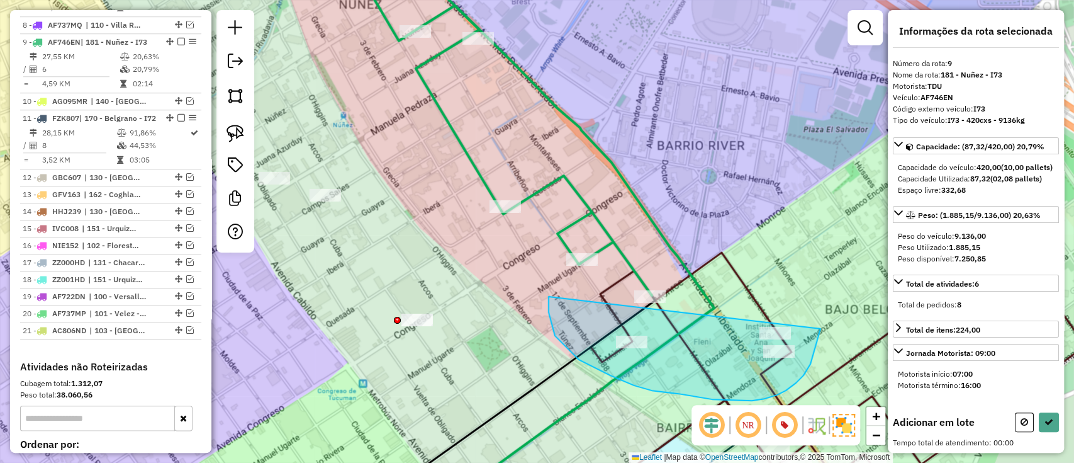
drag, startPoint x: 549, startPoint y: 312, endPoint x: 803, endPoint y: 246, distance: 262.1
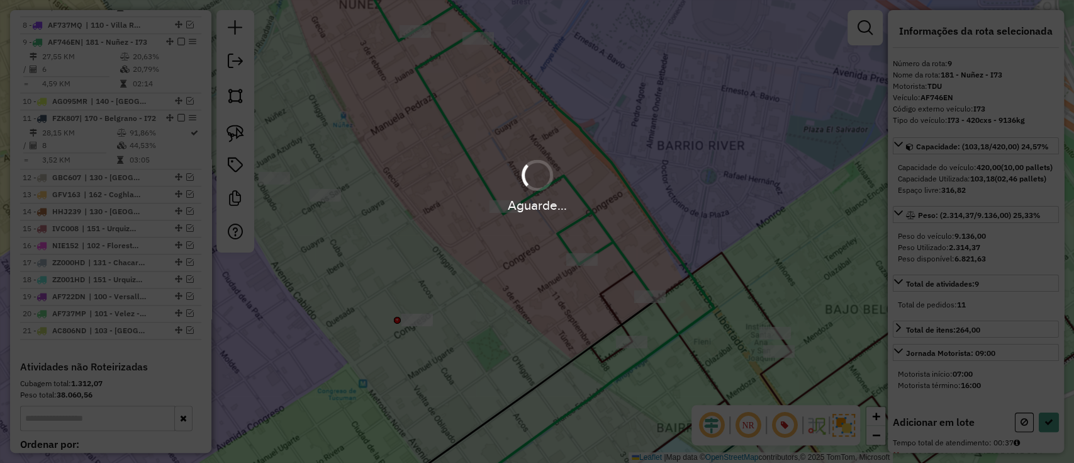
select select "**********"
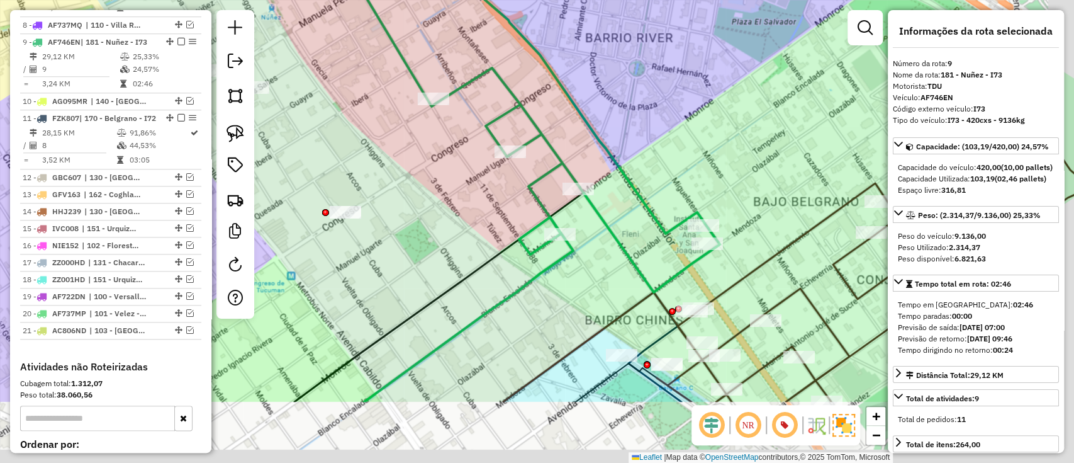
drag, startPoint x: 787, startPoint y: 276, endPoint x: 632, endPoint y: 24, distance: 296.1
click at [633, 26] on div "Janela de atendimento Grade de atendimento Capacidade Transportadoras Veículos …" at bounding box center [537, 231] width 1074 height 463
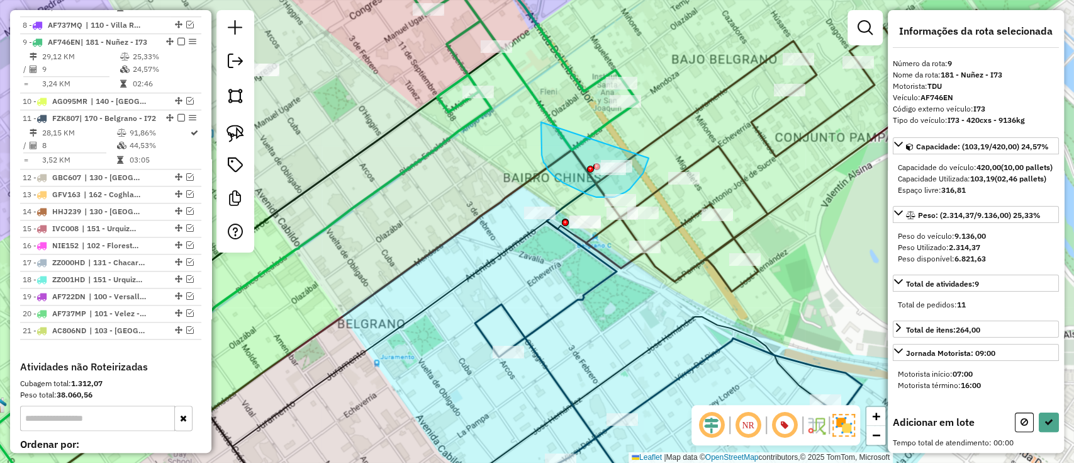
drag, startPoint x: 541, startPoint y: 122, endPoint x: 650, endPoint y: 147, distance: 111.2
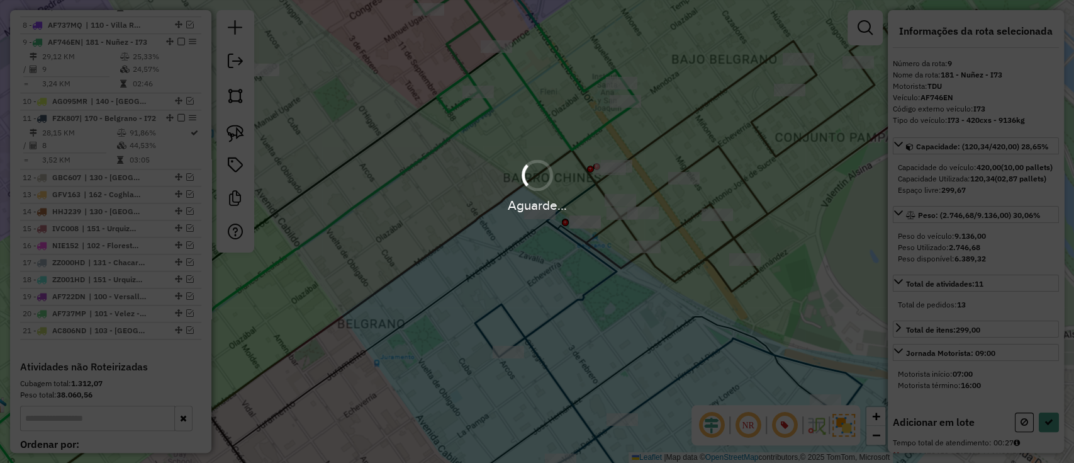
select select "**********"
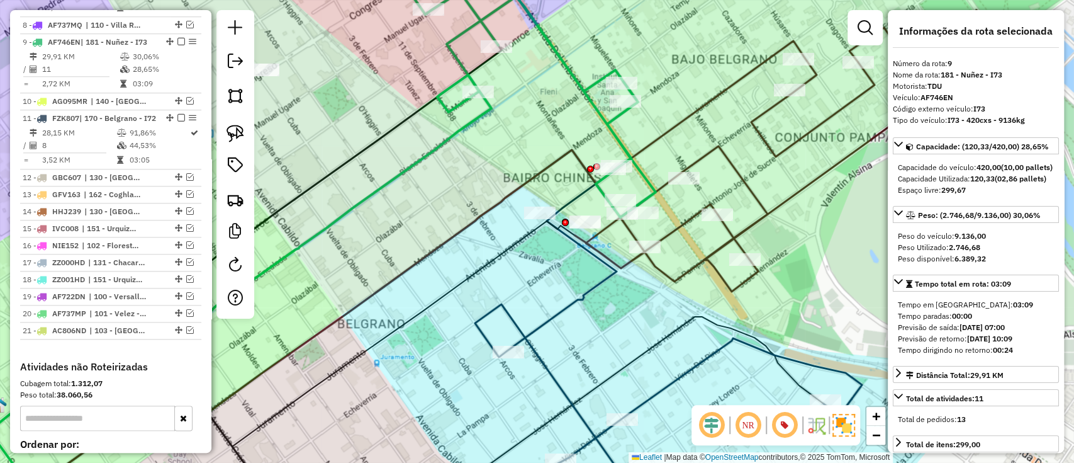
click at [761, 143] on icon at bounding box center [795, 150] width 440 height 281
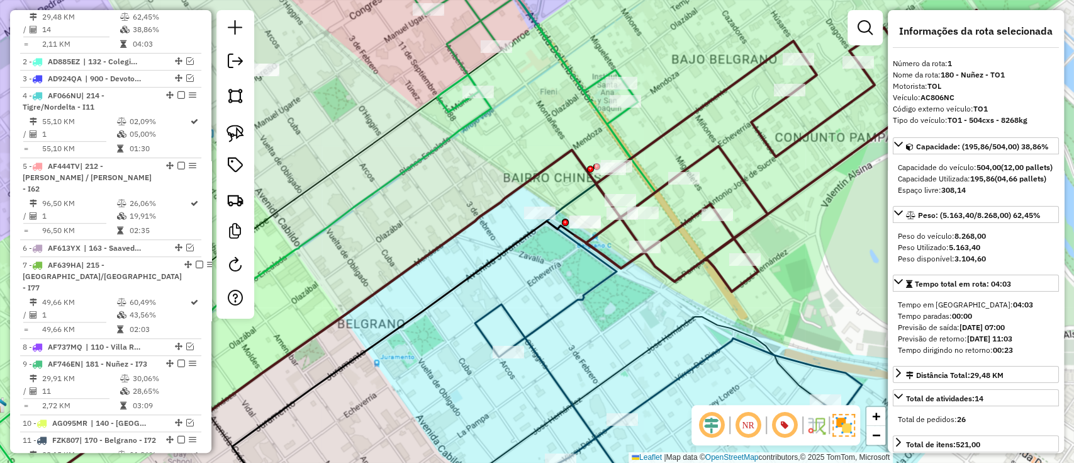
scroll to position [473, 0]
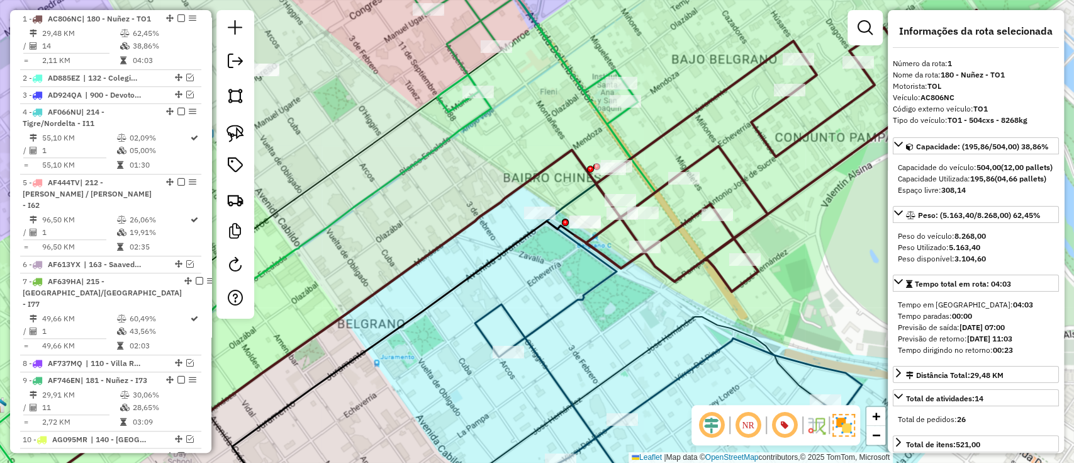
click at [622, 132] on icon at bounding box center [500, 85] width 312 height 263
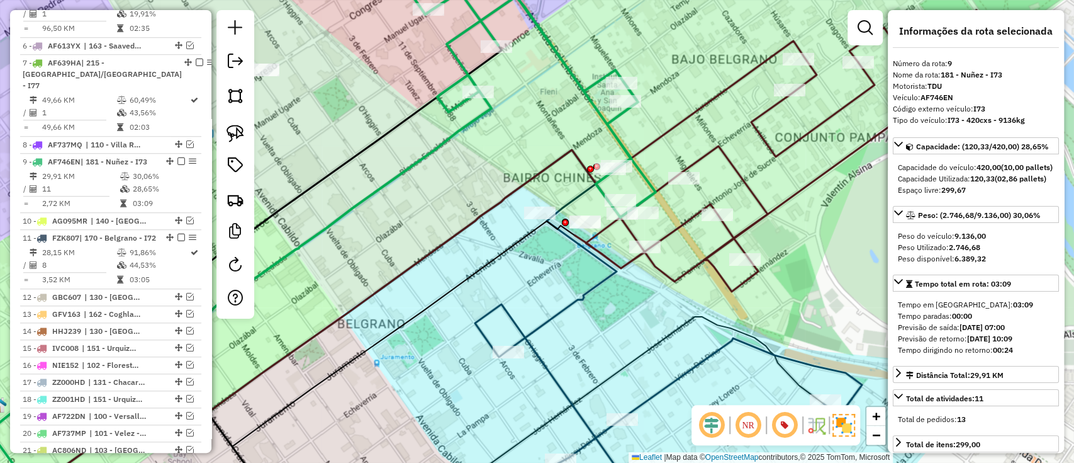
scroll to position [811, 0]
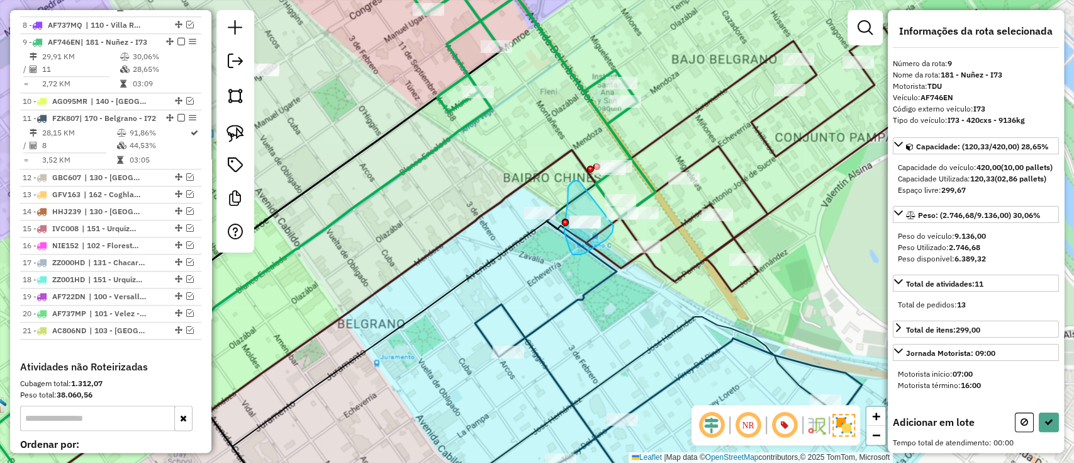
drag, startPoint x: 579, startPoint y: 181, endPoint x: 614, endPoint y: 225, distance: 56.5
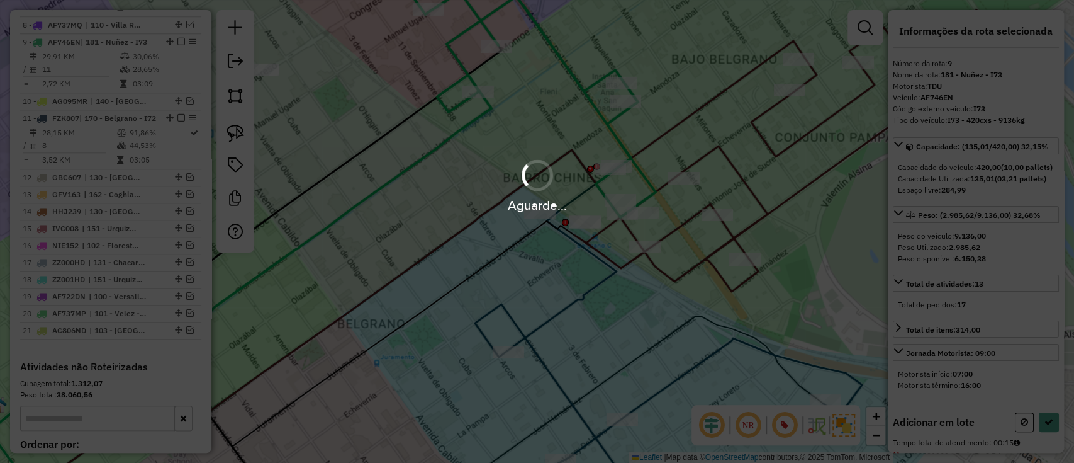
select select "**********"
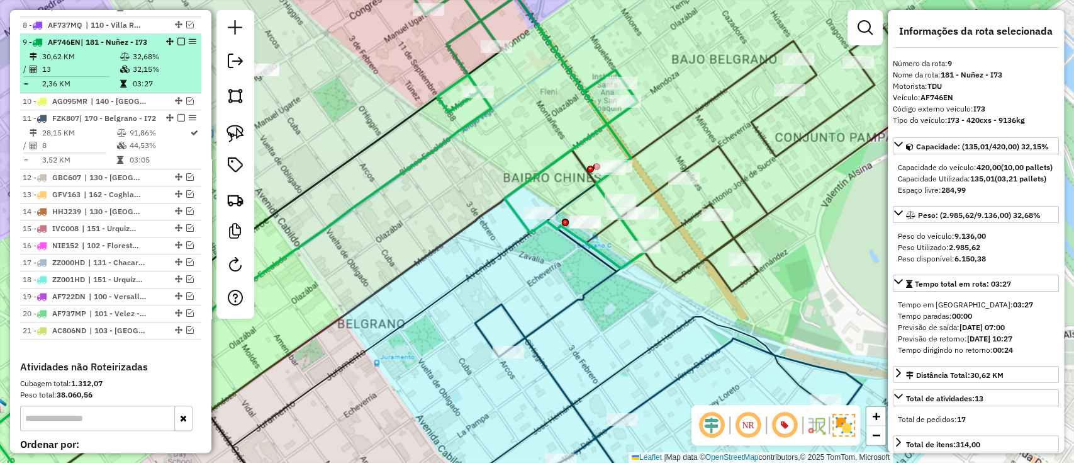
click at [178, 38] on em at bounding box center [182, 42] width 8 height 8
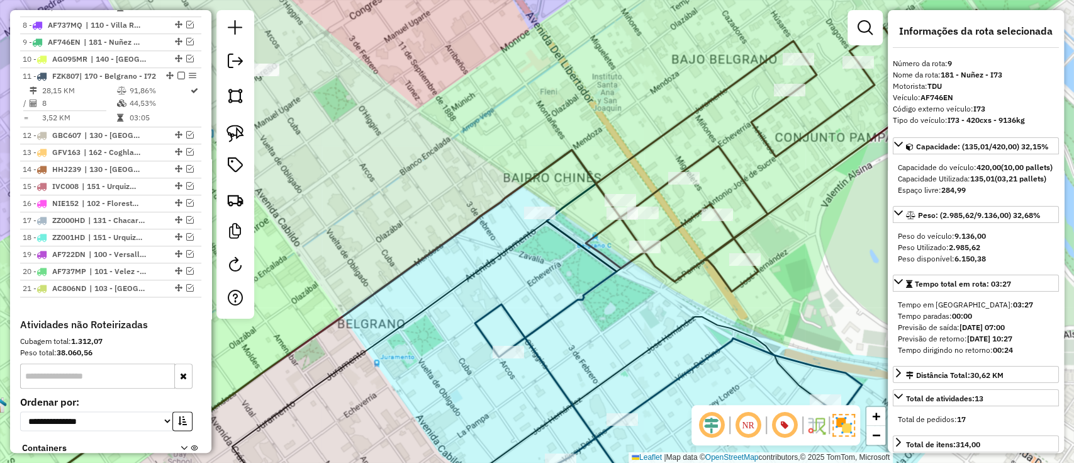
click at [728, 155] on icon at bounding box center [800, 150] width 429 height 281
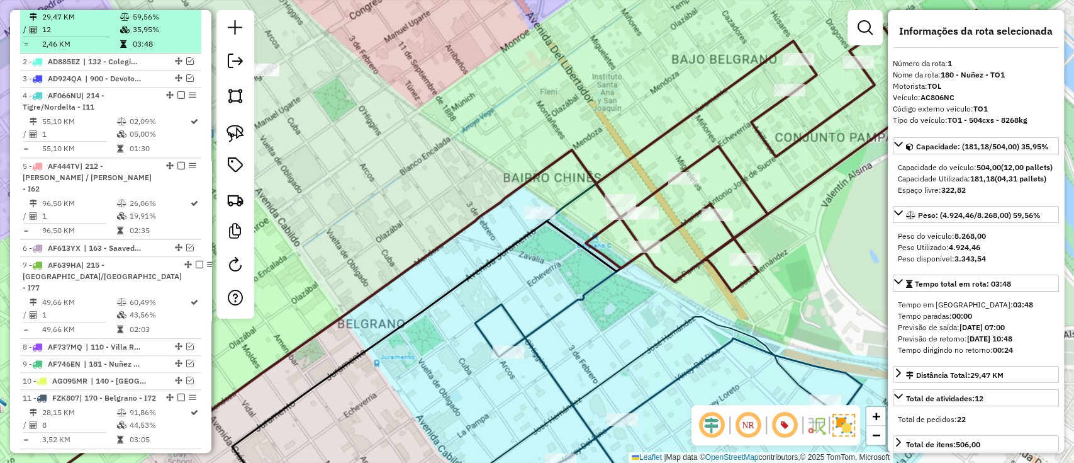
scroll to position [473, 0]
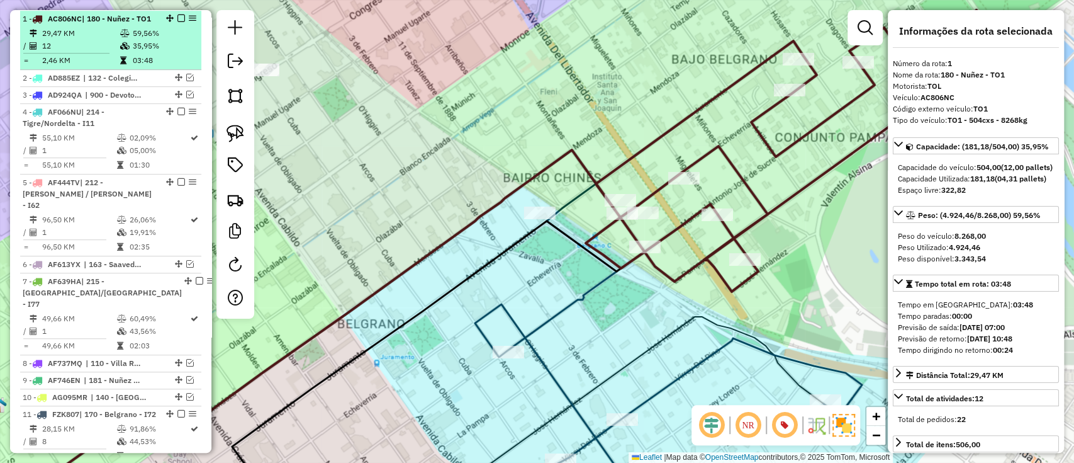
click at [183, 17] on div at bounding box center [178, 18] width 38 height 8
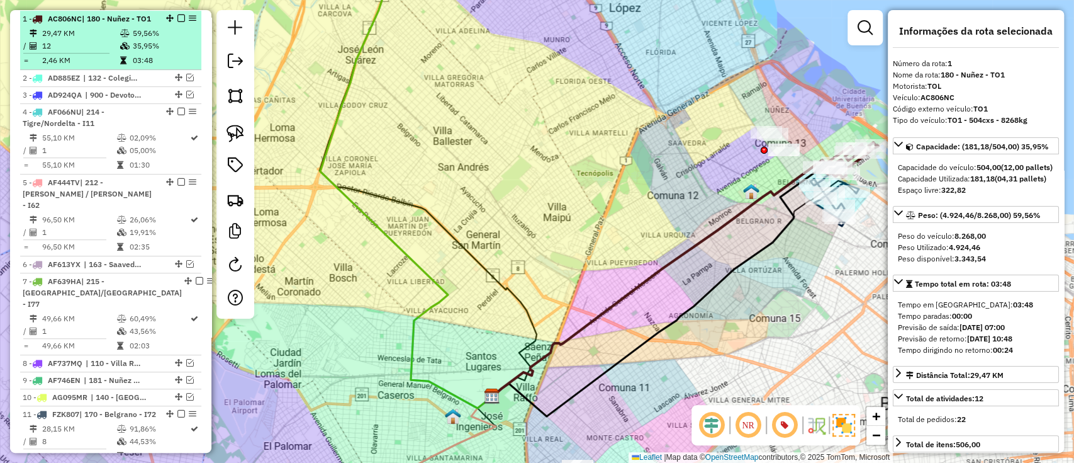
click at [178, 18] on em at bounding box center [182, 18] width 8 height 8
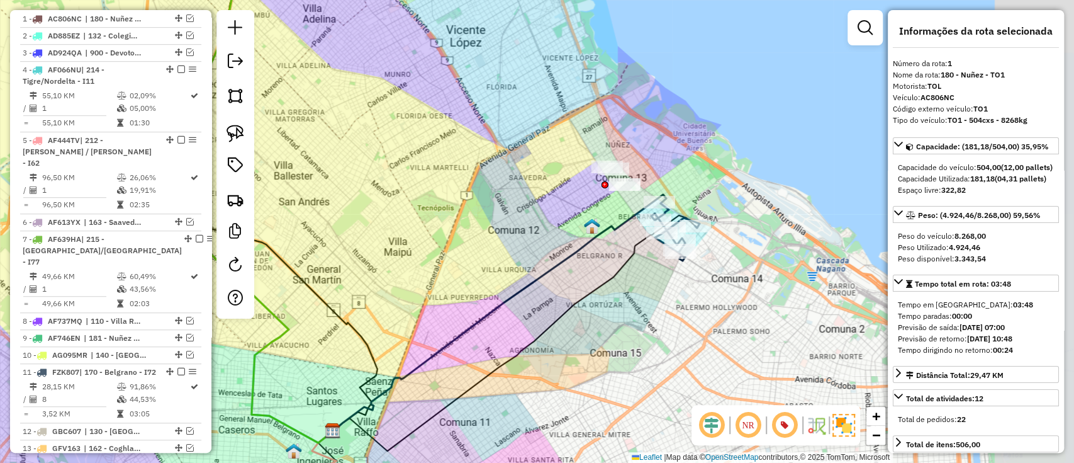
drag, startPoint x: 650, startPoint y: 212, endPoint x: 491, endPoint y: 247, distance: 163.0
click at [491, 247] on div "Janela de atendimento Grade de atendimento Capacidade Transportadoras Veículos …" at bounding box center [537, 231] width 1074 height 463
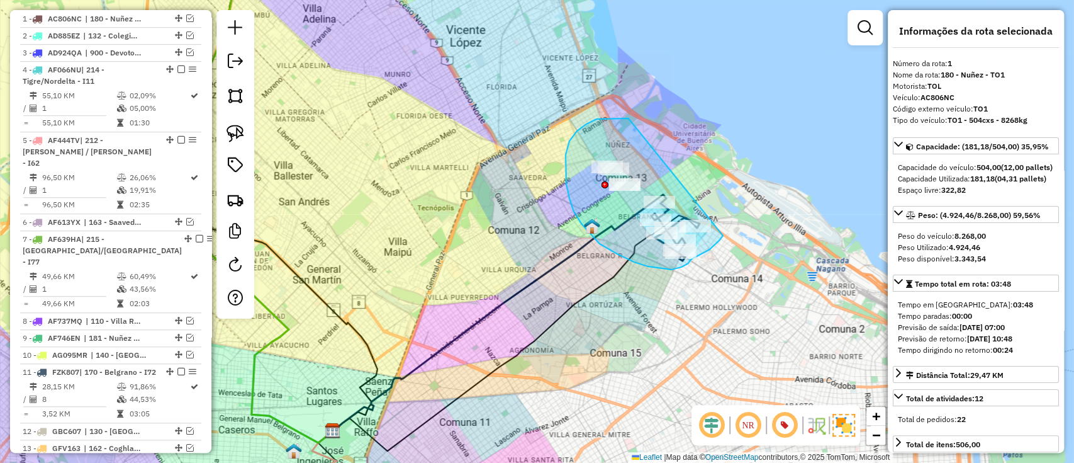
drag, startPoint x: 566, startPoint y: 184, endPoint x: 726, endPoint y: 208, distance: 161.7
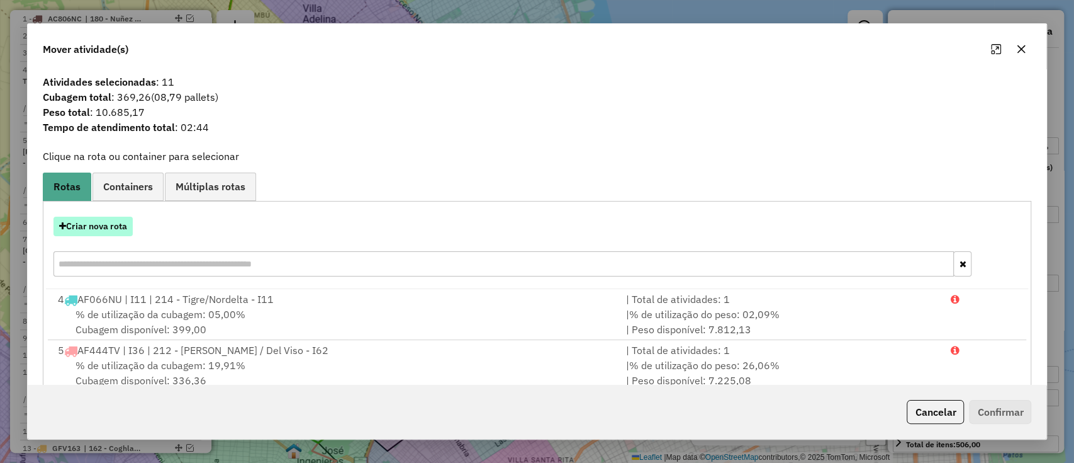
click at [91, 222] on button "Criar nova rota" at bounding box center [93, 227] width 79 height 20
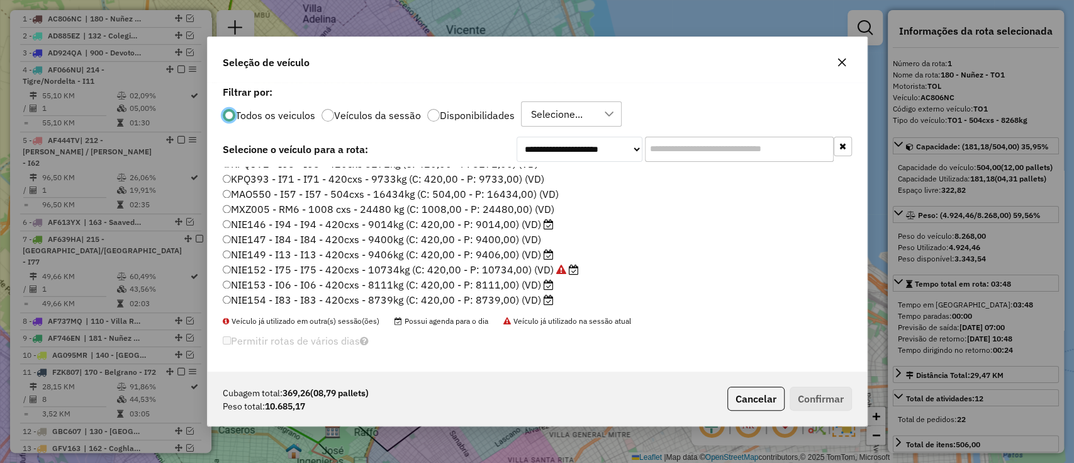
scroll to position [1447, 0]
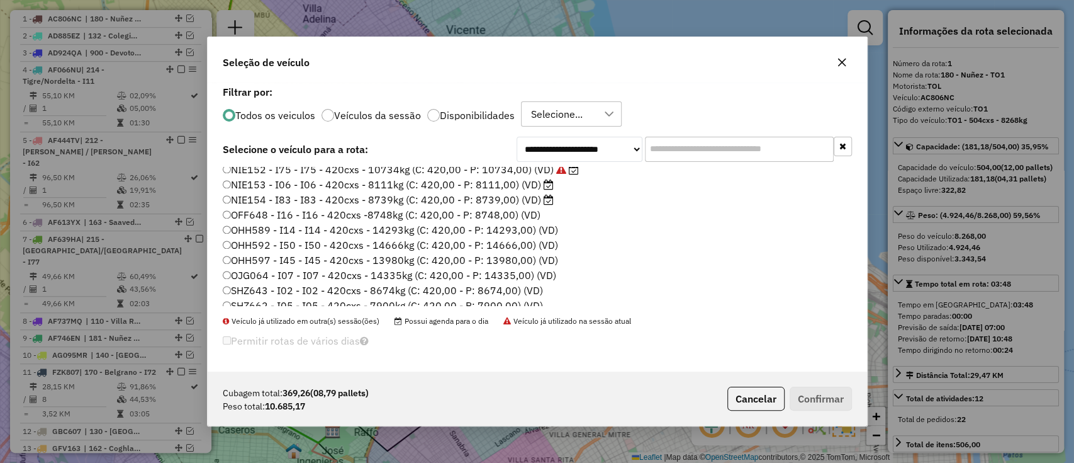
click at [341, 113] on label "Veículos da sessão" at bounding box center [377, 115] width 87 height 10
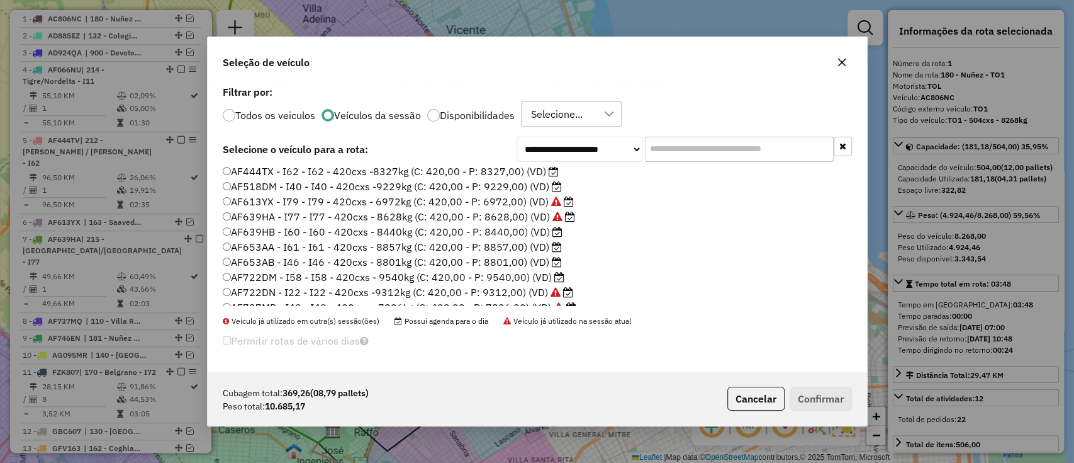
scroll to position [70, 0]
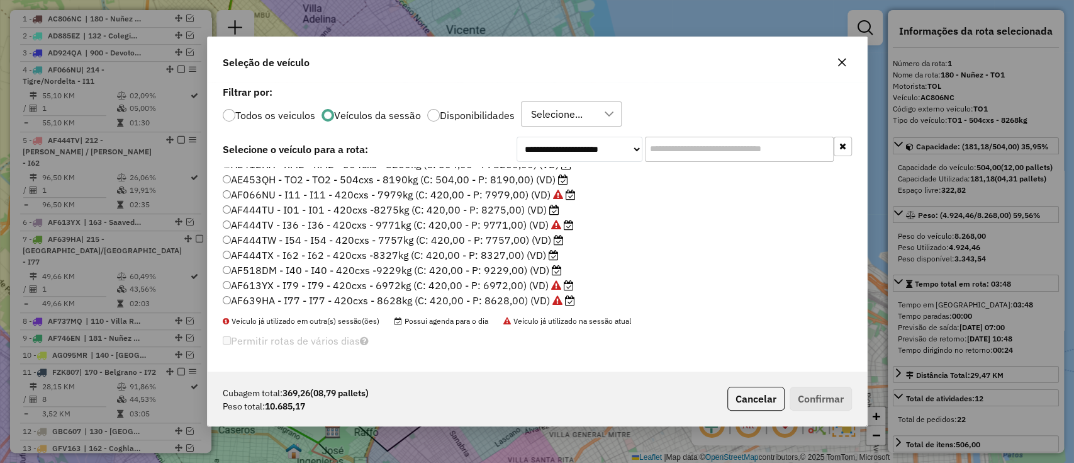
click at [471, 268] on label "AF518DM - I40 - I40 - 420cxs -9229kg (C: 420,00 - P: 9229,00) (VD)" at bounding box center [392, 269] width 339 height 15
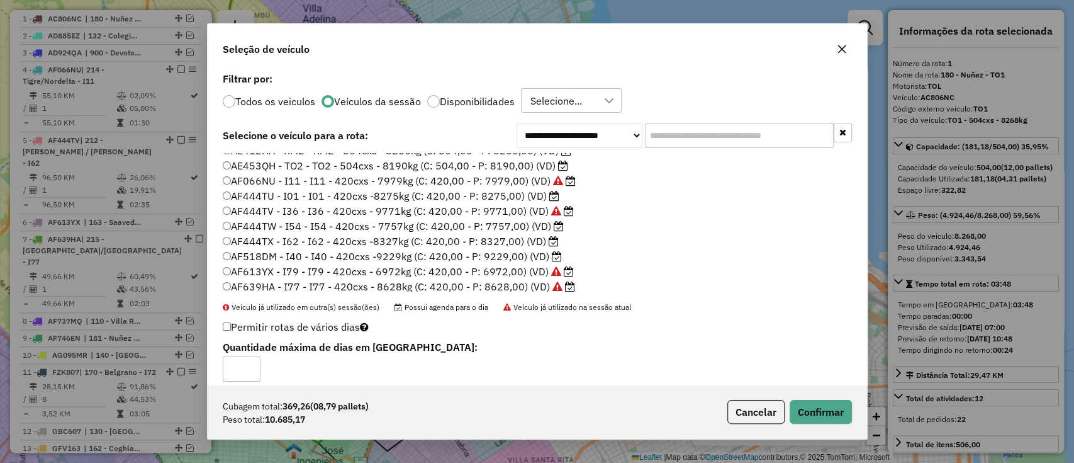
scroll to position [0, 0]
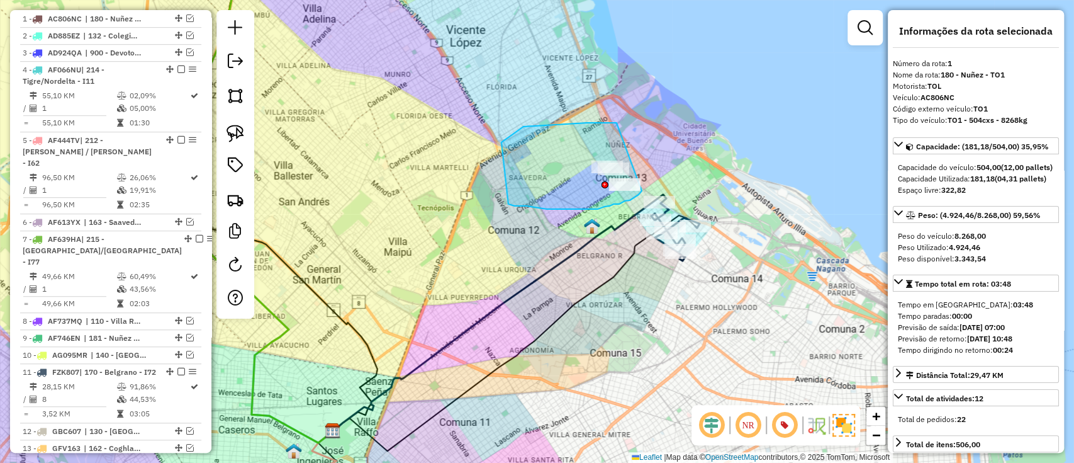
drag, startPoint x: 587, startPoint y: 123, endPoint x: 646, endPoint y: 169, distance: 75.4
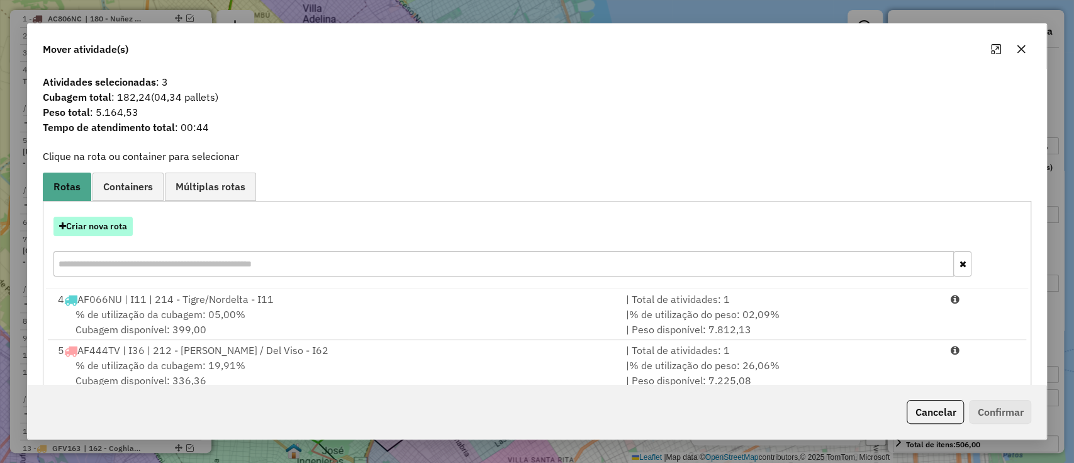
click at [104, 227] on button "Criar nova rota" at bounding box center [93, 227] width 79 height 20
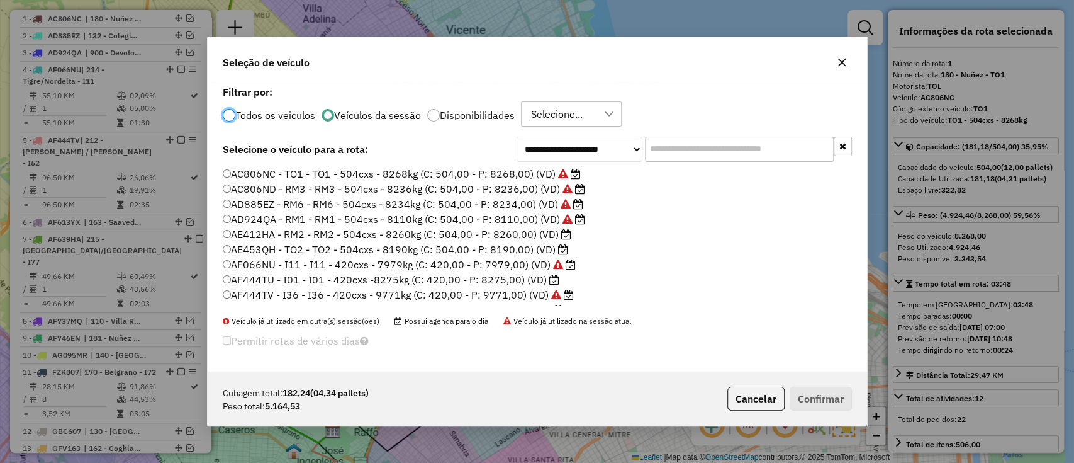
scroll to position [84, 0]
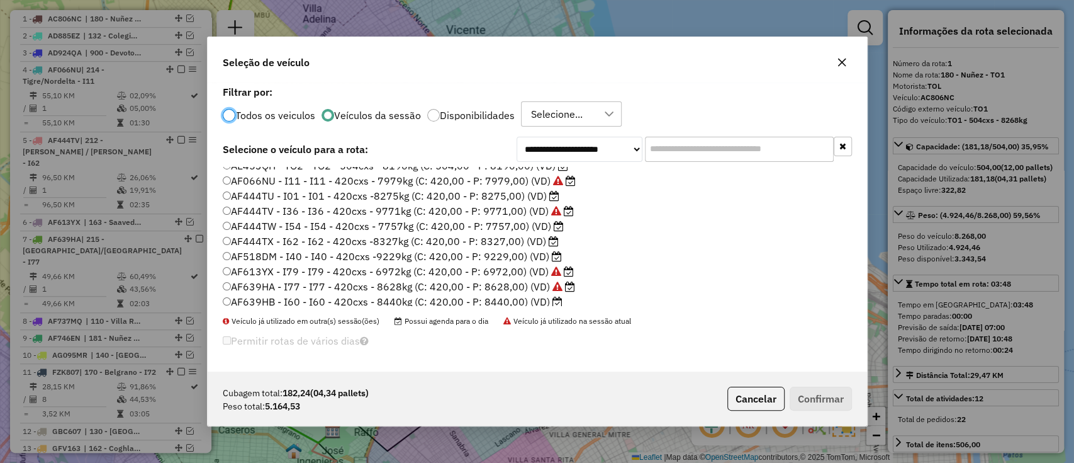
click at [392, 295] on label "AF639HB - I60 - I60 - 420cxs - 8440kg (C: 420,00 - P: 8440,00) (VD)" at bounding box center [393, 301] width 340 height 15
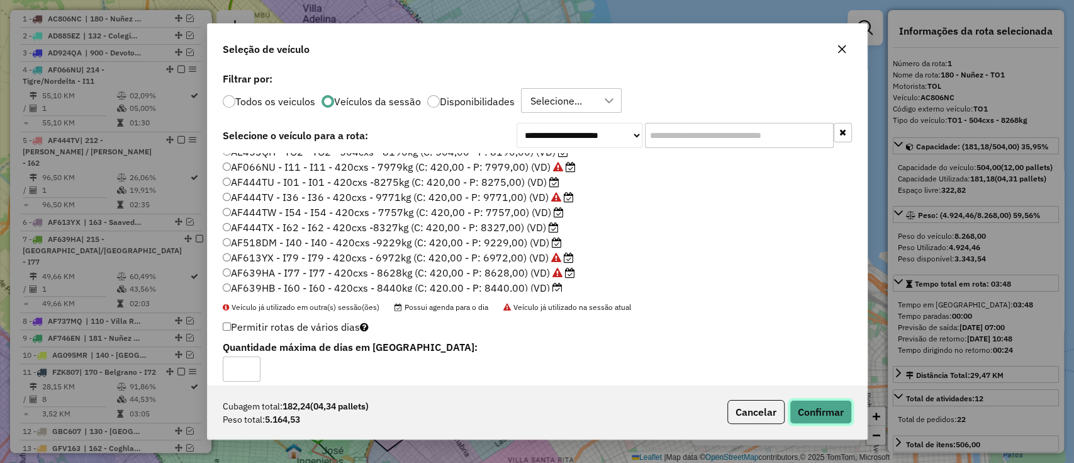
click at [813, 403] on button "Confirmar" at bounding box center [821, 412] width 62 height 24
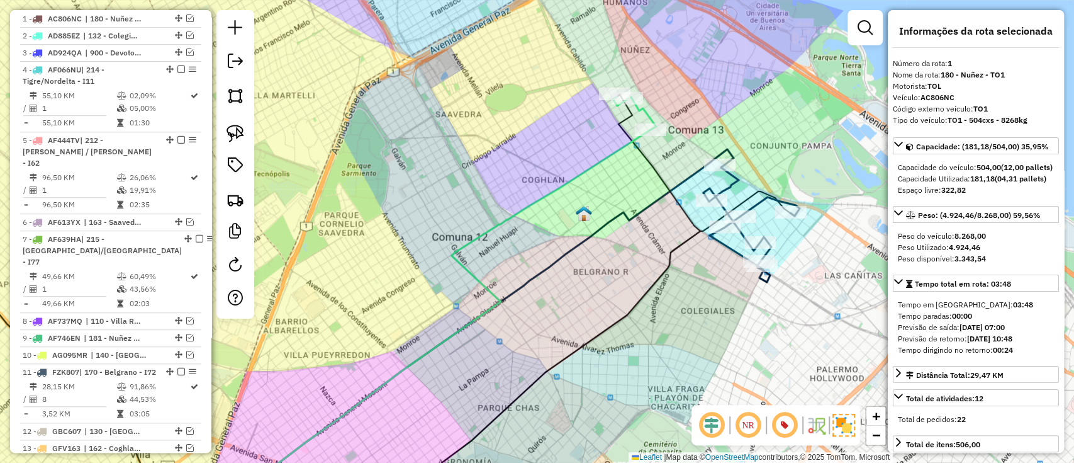
click at [762, 199] on icon at bounding box center [752, 224] width 96 height 115
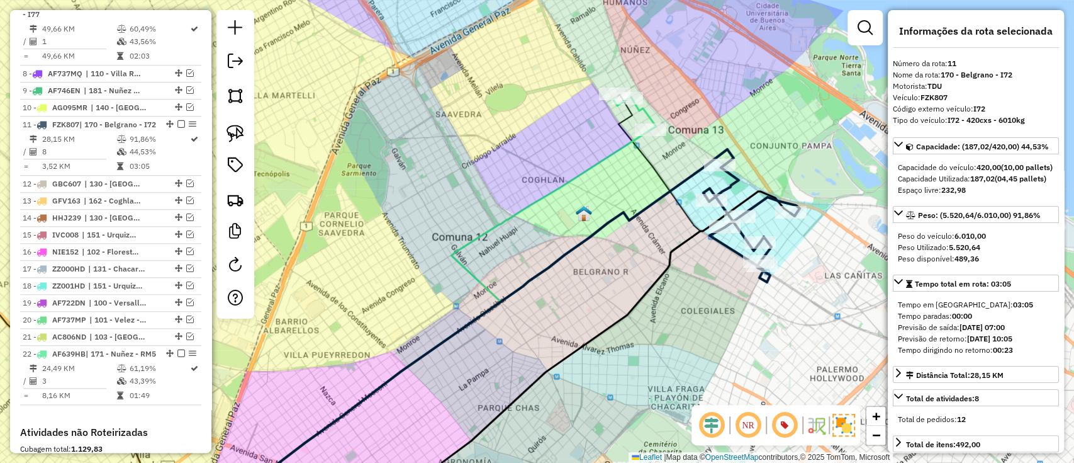
scroll to position [802, 0]
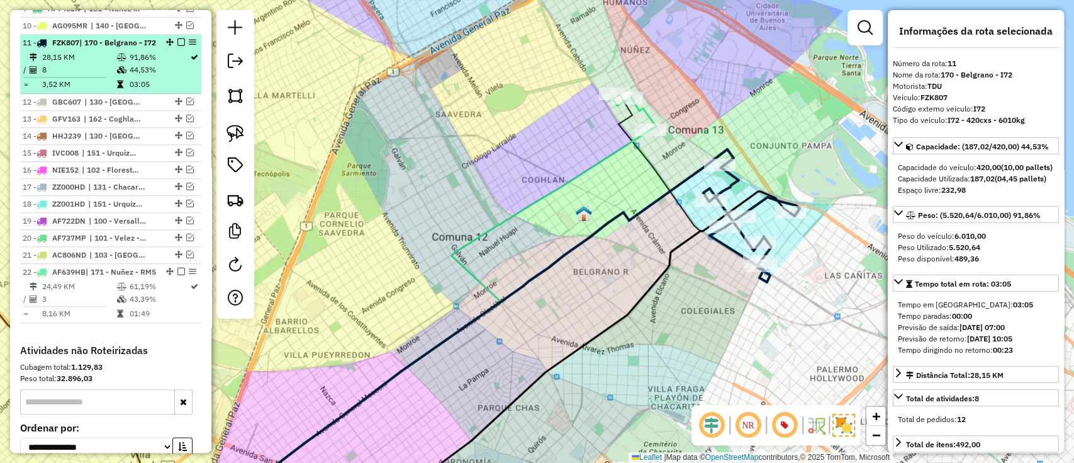
click at [181, 38] on em at bounding box center [182, 42] width 8 height 8
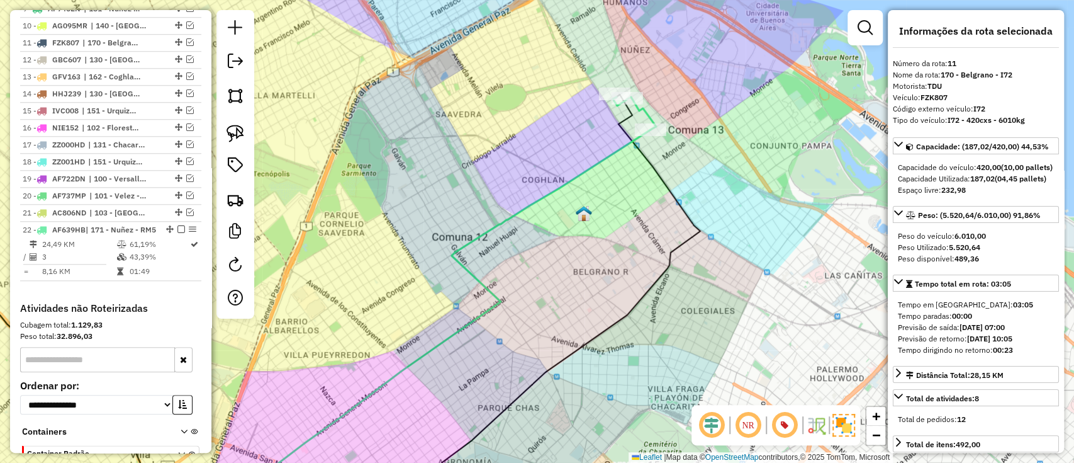
click at [606, 164] on icon at bounding box center [434, 320] width 433 height 380
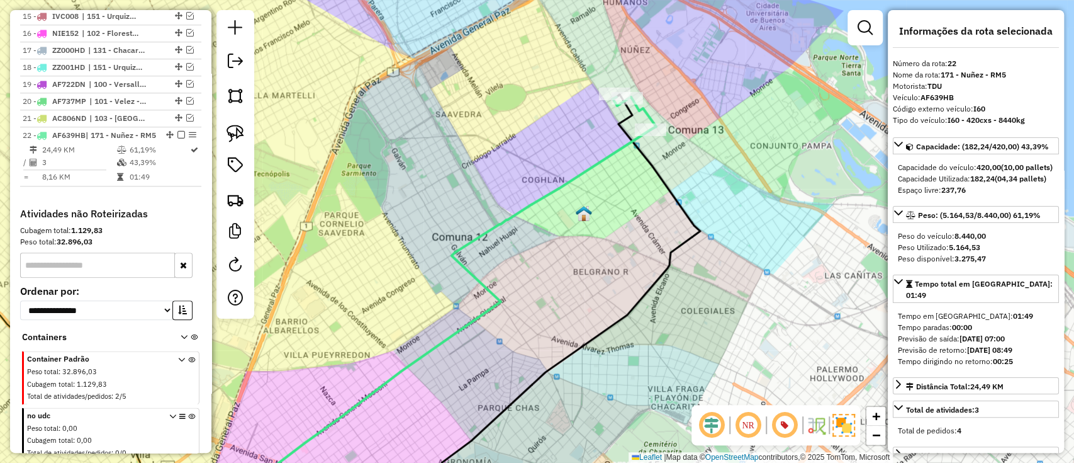
scroll to position [954, 0]
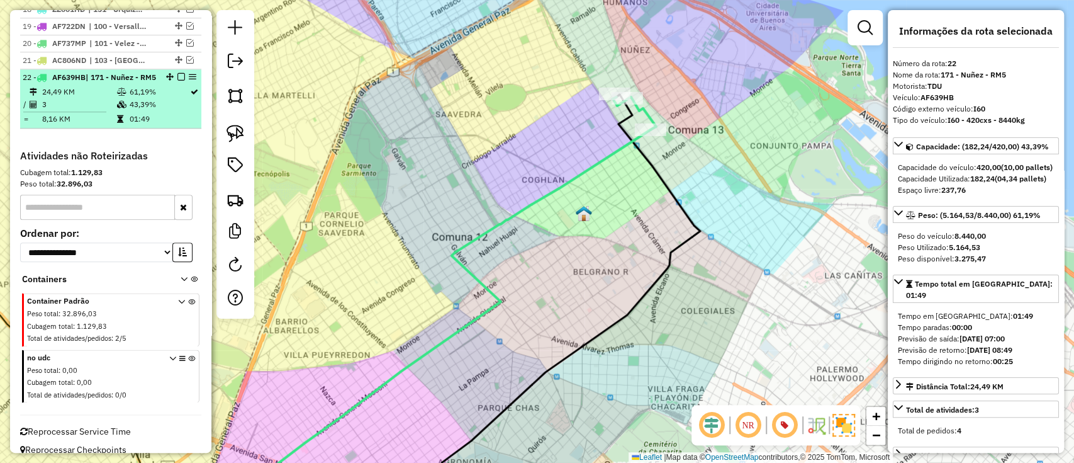
click at [179, 72] on div "22 - AF639HB | 171 - Nuñez - RM5" at bounding box center [111, 77] width 176 height 11
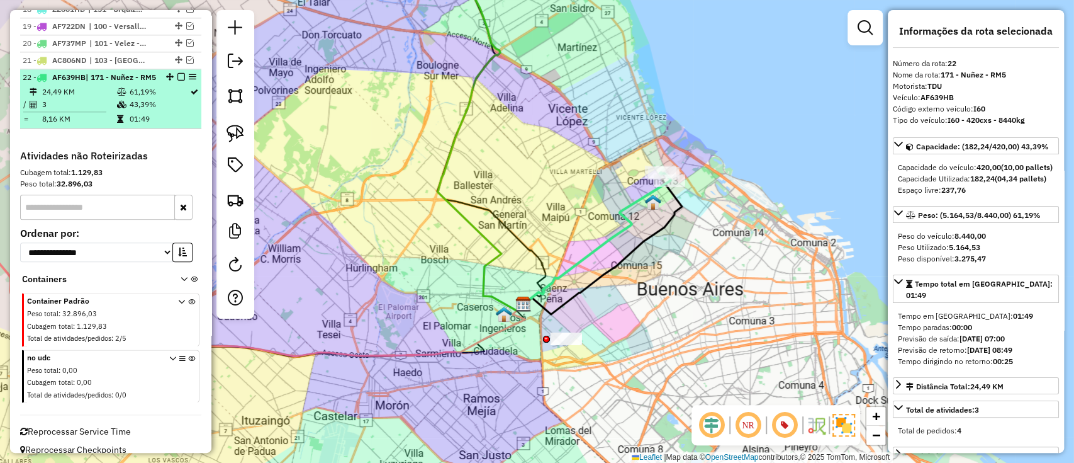
click at [178, 73] on em at bounding box center [182, 77] width 8 height 8
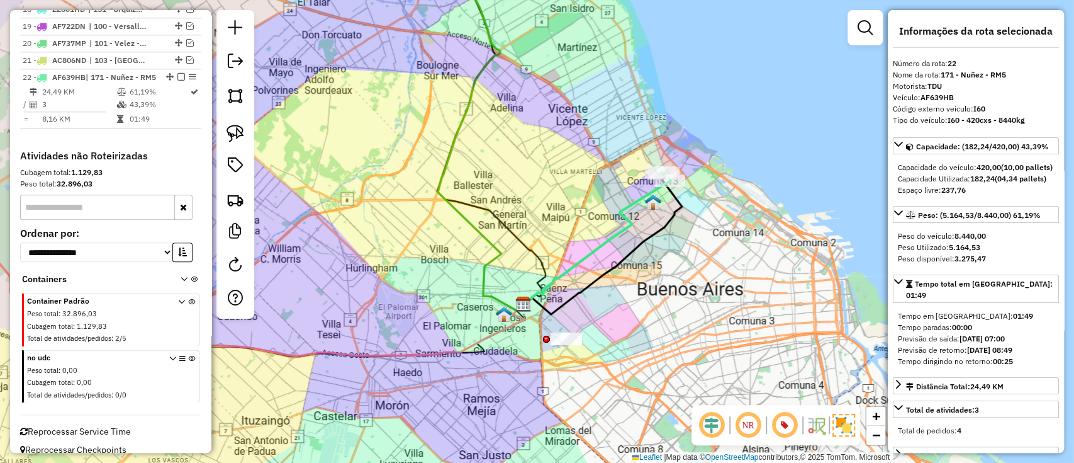
scroll to position [901, 0]
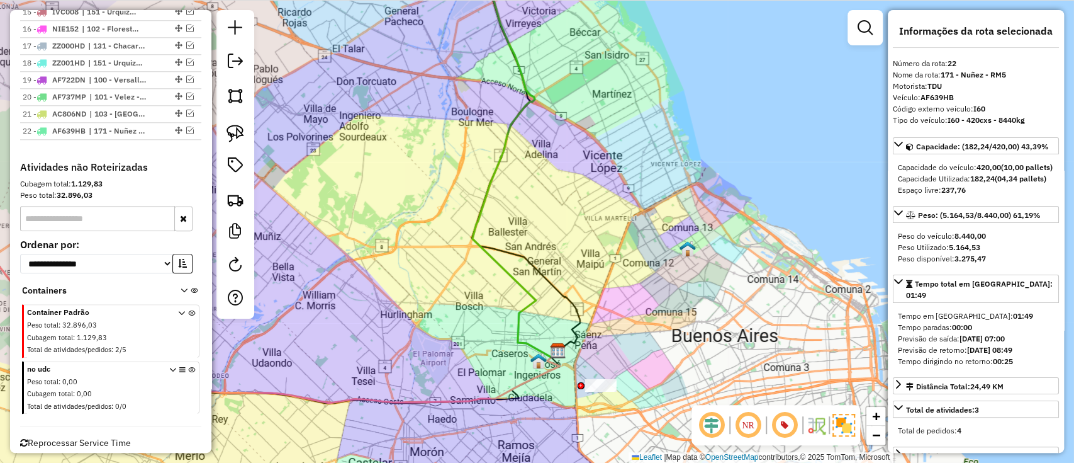
drag, startPoint x: 494, startPoint y: 154, endPoint x: 539, endPoint y: 234, distance: 91.0
click at [539, 234] on icon at bounding box center [516, 179] width 86 height 356
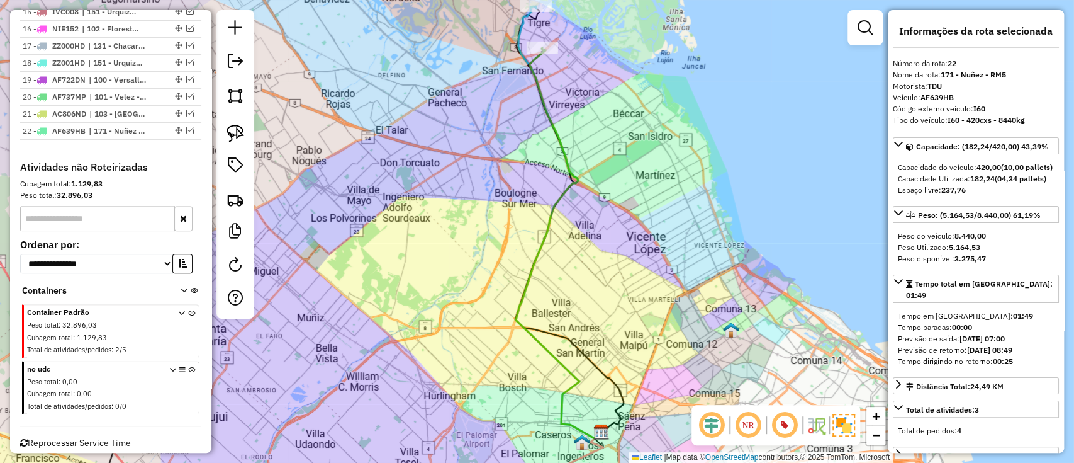
drag, startPoint x: 537, startPoint y: 93, endPoint x: 535, endPoint y: 191, distance: 98.2
click at [535, 191] on icon at bounding box center [559, 243] width 86 height 390
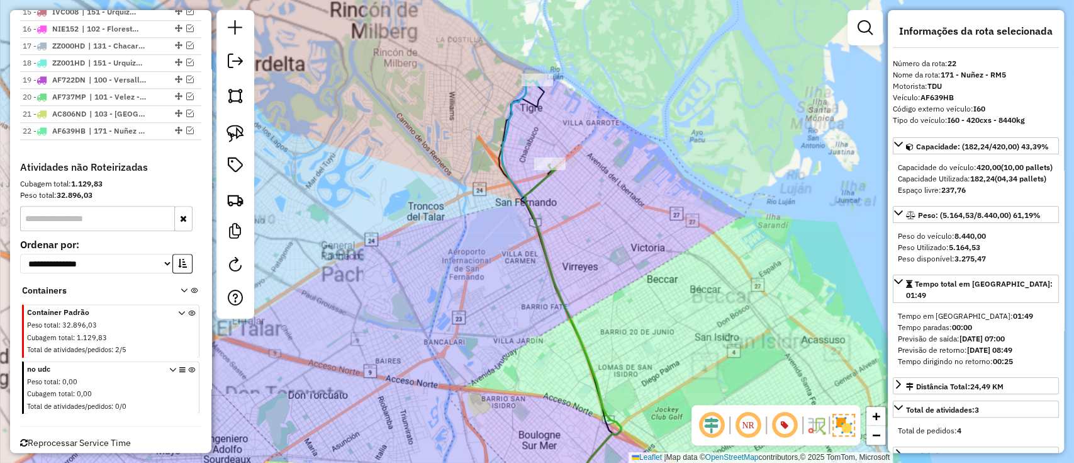
click at [538, 190] on icon at bounding box center [573, 336] width 96 height 345
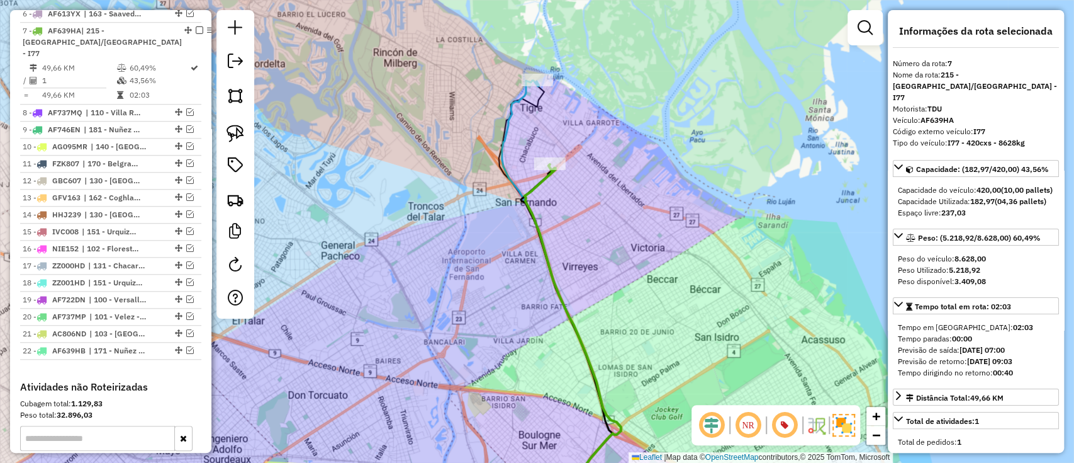
click at [514, 94] on icon at bounding box center [561, 295] width 119 height 429
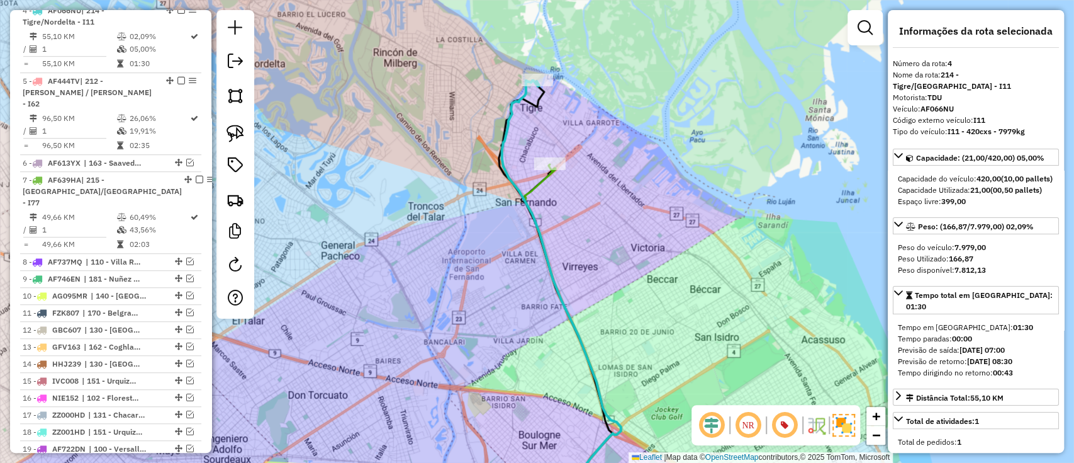
scroll to position [524, 0]
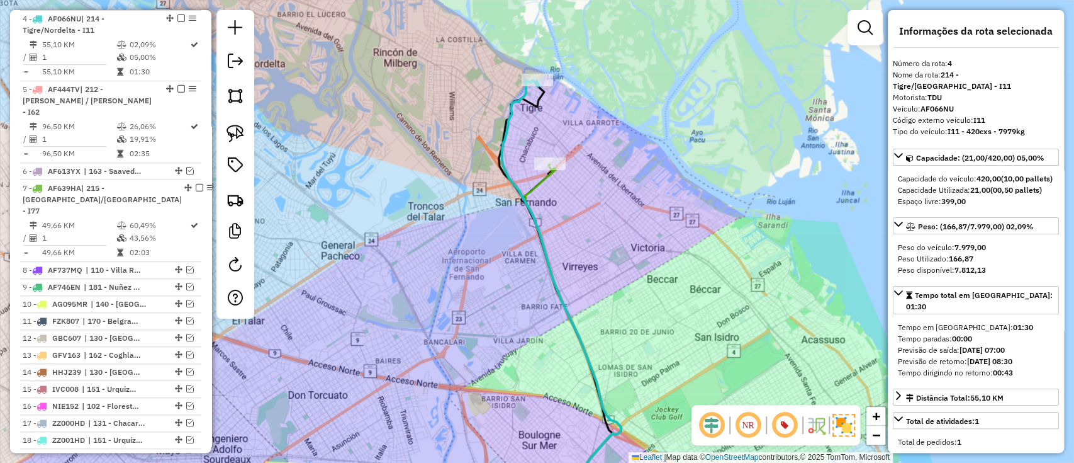
click at [537, 184] on icon at bounding box center [573, 336] width 96 height 345
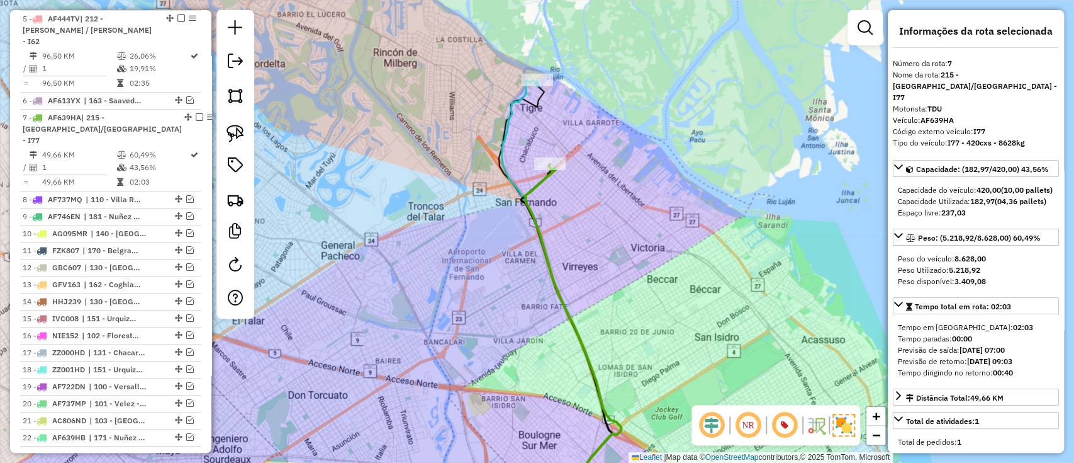
scroll to position [681, 0]
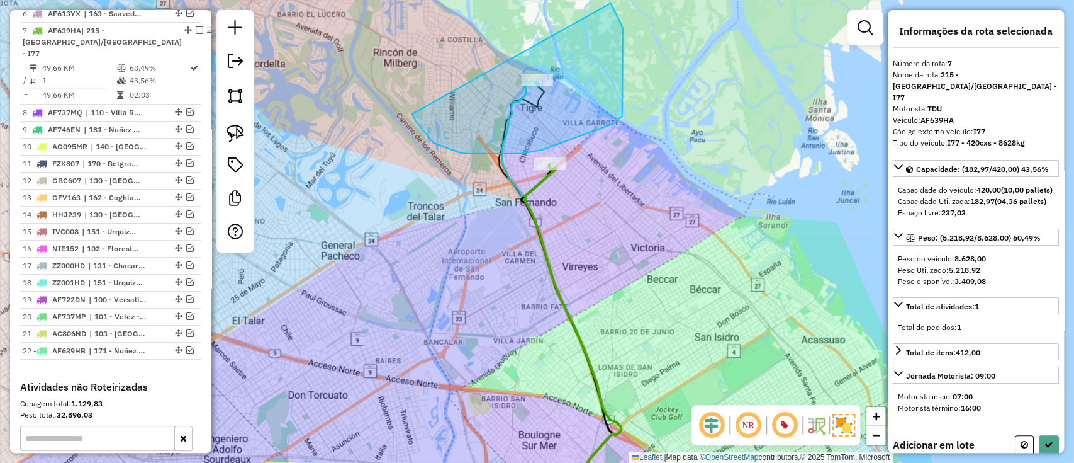
drag, startPoint x: 543, startPoint y: 150, endPoint x: 545, endPoint y: -49, distance: 198.9
click at [545, 0] on html "Aguarde... Pop-up bloqueado! Seu navegador bloqueou automáticamente a abertura …" at bounding box center [537, 231] width 1074 height 463
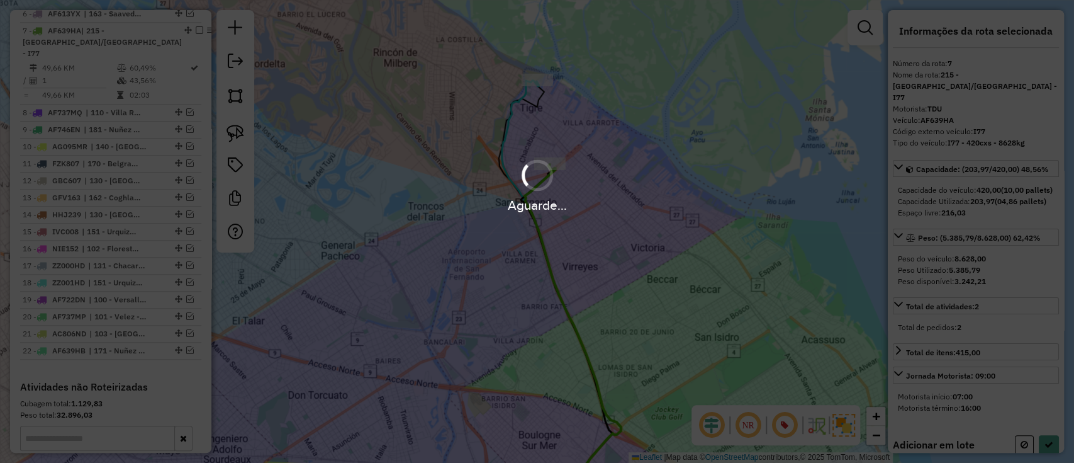
select select "**********"
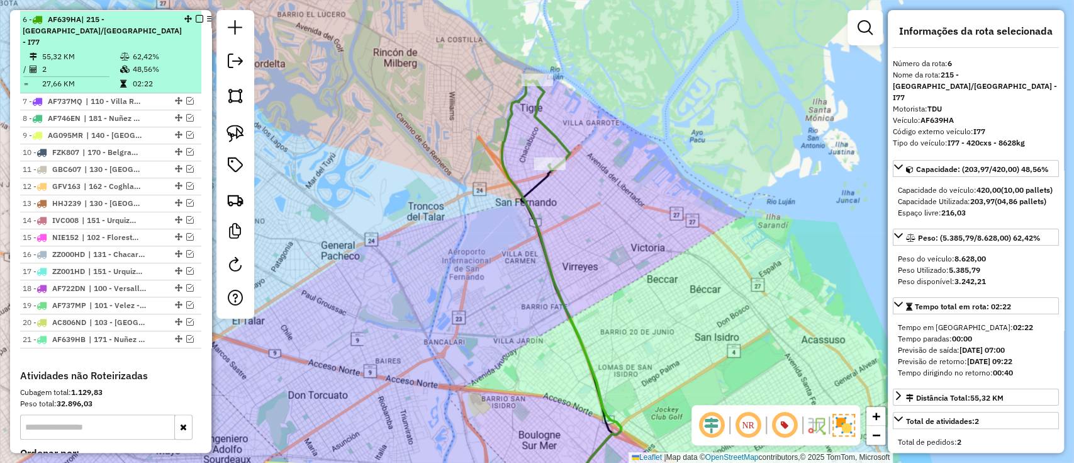
scroll to position [597, 0]
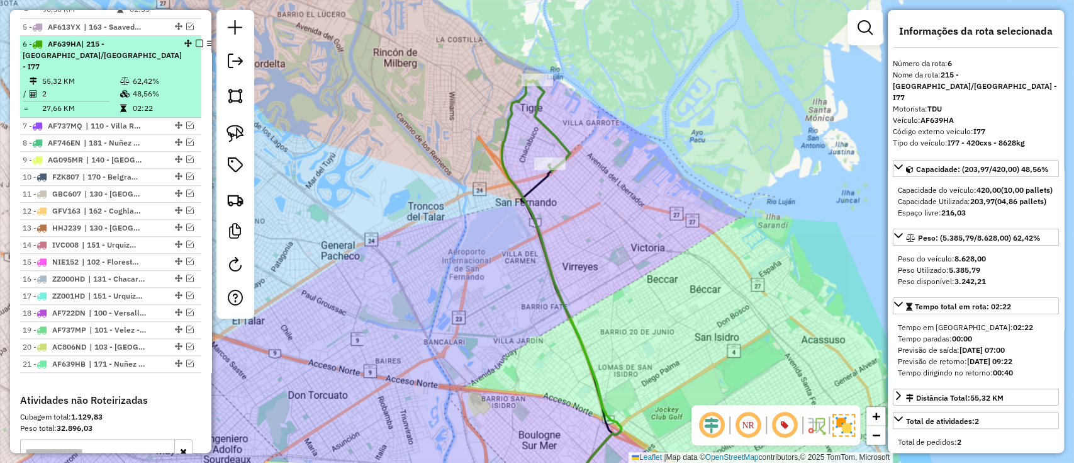
click at [196, 40] on em at bounding box center [200, 44] width 8 height 8
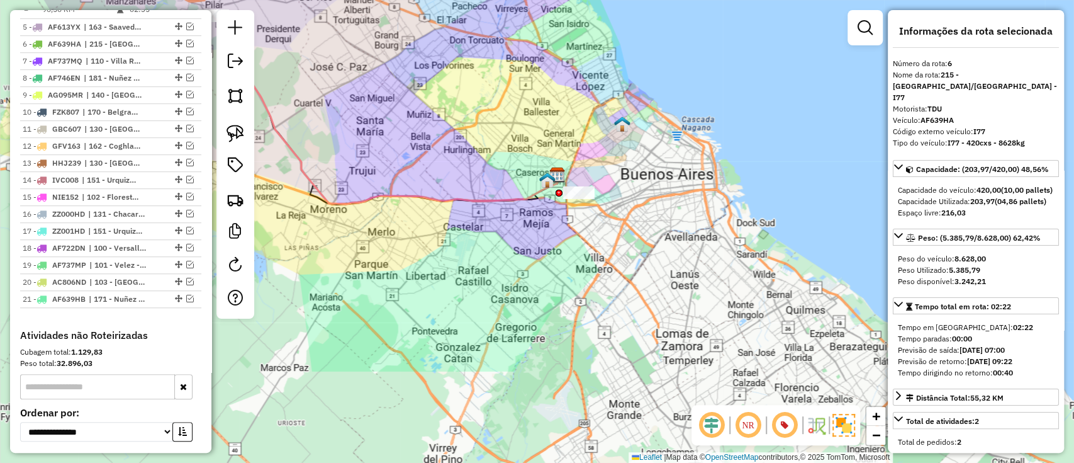
drag, startPoint x: 454, startPoint y: 193, endPoint x: 507, endPoint y: 89, distance: 116.0
click at [504, 70] on div "Janela de atendimento Grade de atendimento Capacidade Transportadoras Veículos …" at bounding box center [537, 231] width 1074 height 463
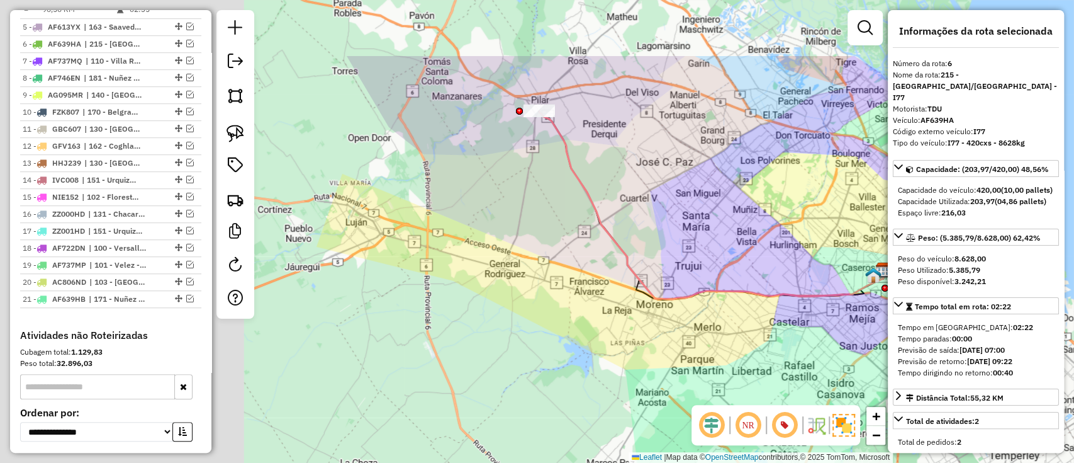
drag, startPoint x: 350, startPoint y: 103, endPoint x: 675, endPoint y: 205, distance: 340.4
click at [675, 205] on div "Janela de atendimento Grade de atendimento Capacidade Transportadoras Veículos …" at bounding box center [537, 231] width 1074 height 463
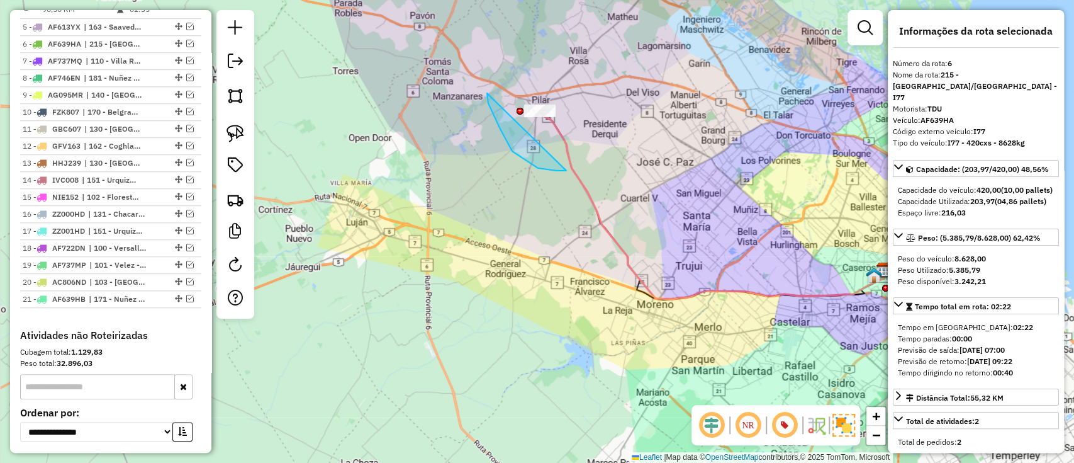
drag, startPoint x: 566, startPoint y: 171, endPoint x: 615, endPoint y: 63, distance: 118.0
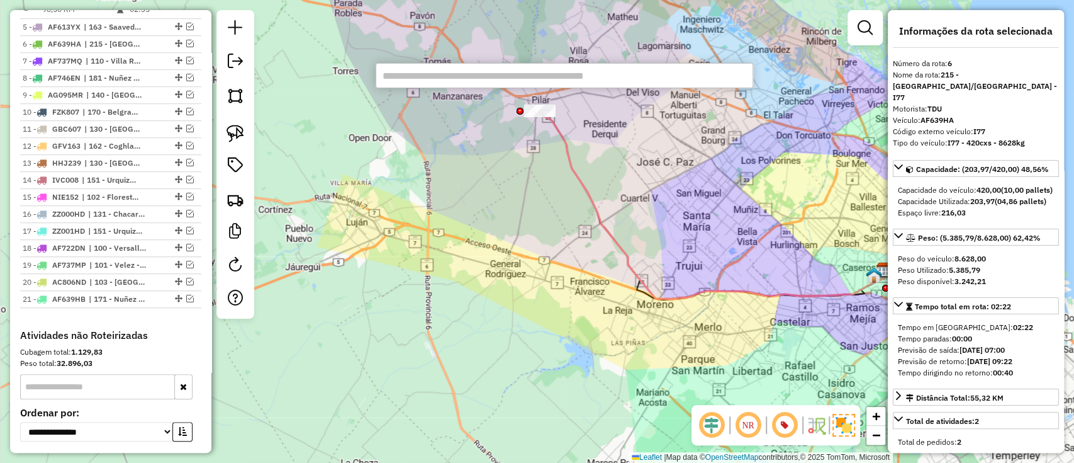
click at [416, 74] on input "text" at bounding box center [565, 75] width 378 height 25
paste input "******"
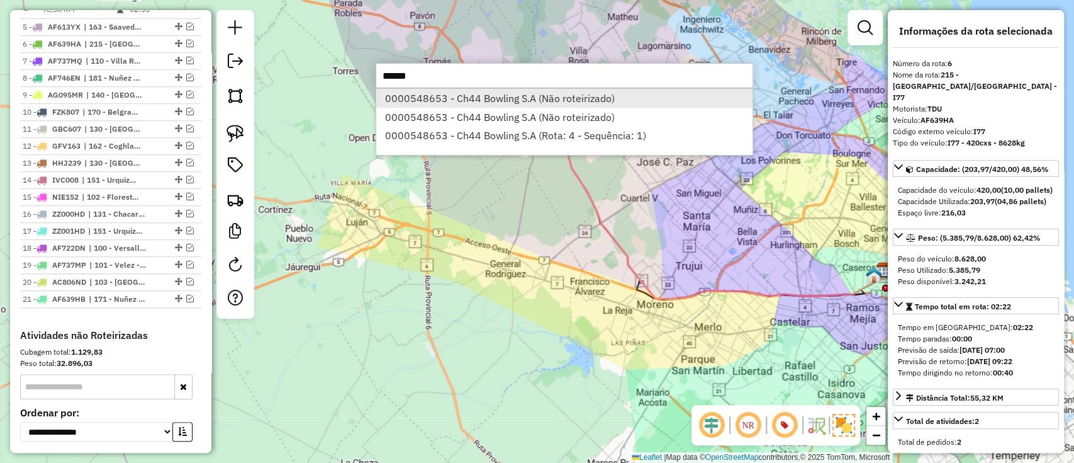
type input "******"
click at [455, 94] on li "0000548653 - Ch44 Bowling S.A (Não roteirizado)" at bounding box center [564, 98] width 376 height 19
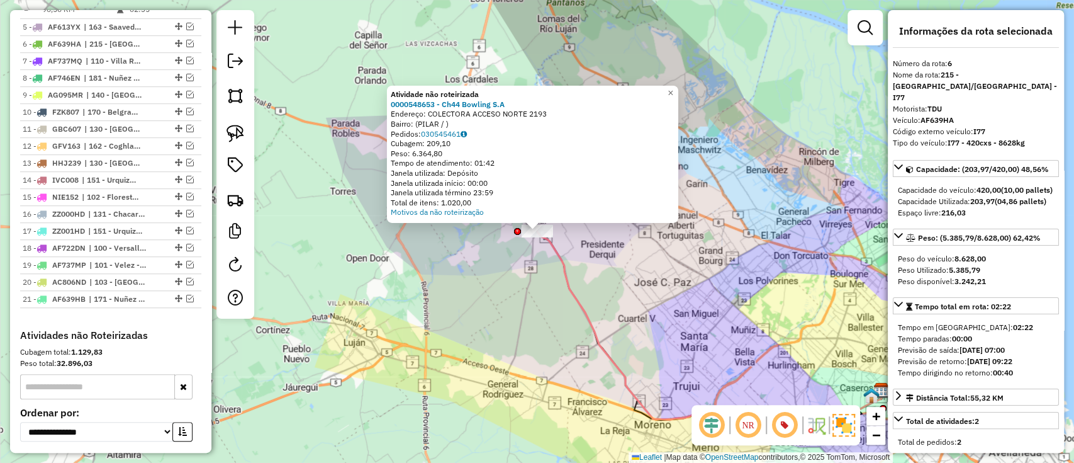
click at [538, 261] on div "Atividade não roteirizada 0000548653 - Ch44 Bowling S.A Endereço: COLECTORA ACC…" at bounding box center [537, 231] width 1074 height 463
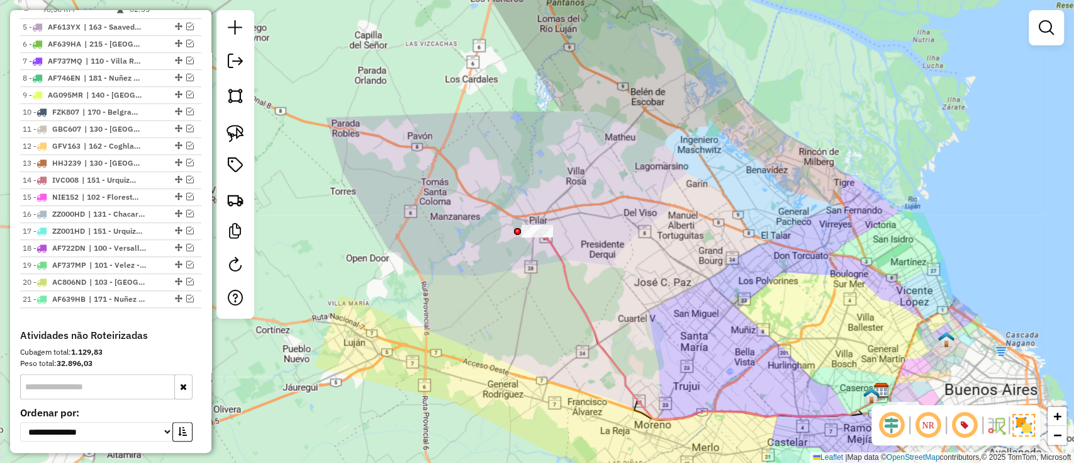
click at [520, 227] on div "Janela de atendimento Grade de atendimento Capacidade Transportadoras Veículos …" at bounding box center [537, 231] width 1074 height 463
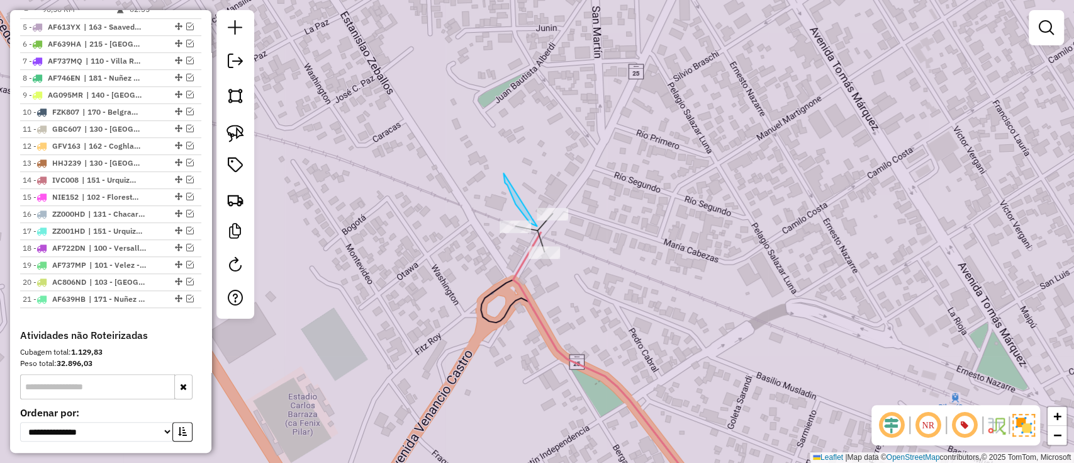
drag, startPoint x: 504, startPoint y: 179, endPoint x: 527, endPoint y: 209, distance: 37.3
click at [538, 227] on div "Janela de atendimento Grade de atendimento Capacidade Transportadoras Veículos …" at bounding box center [537, 231] width 1074 height 463
click at [519, 264] on icon at bounding box center [617, 370] width 208 height 276
select select "**********"
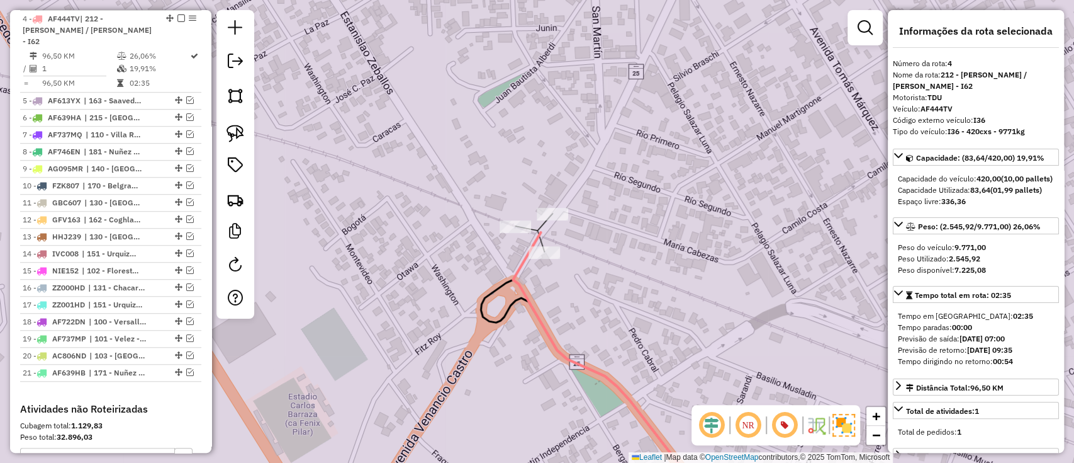
scroll to position [524, 0]
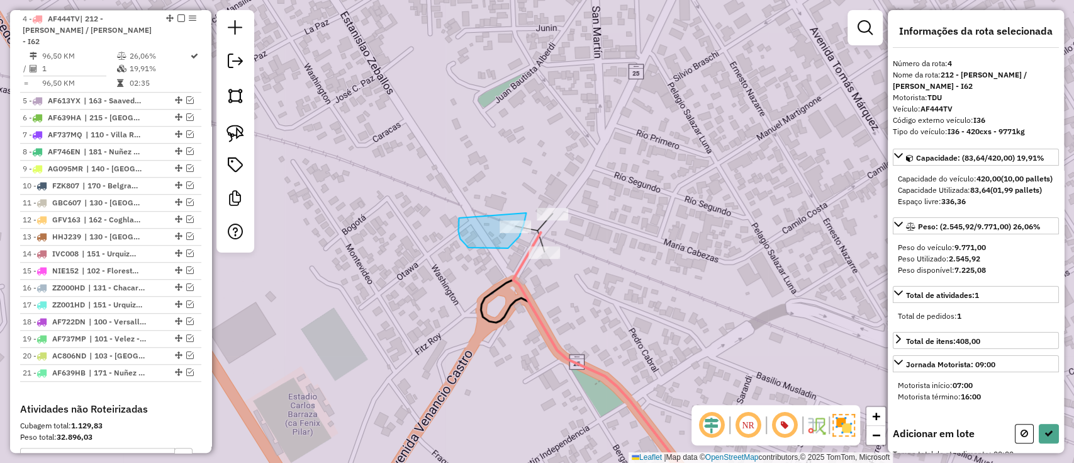
drag, startPoint x: 458, startPoint y: 232, endPoint x: 527, endPoint y: 209, distance: 72.9
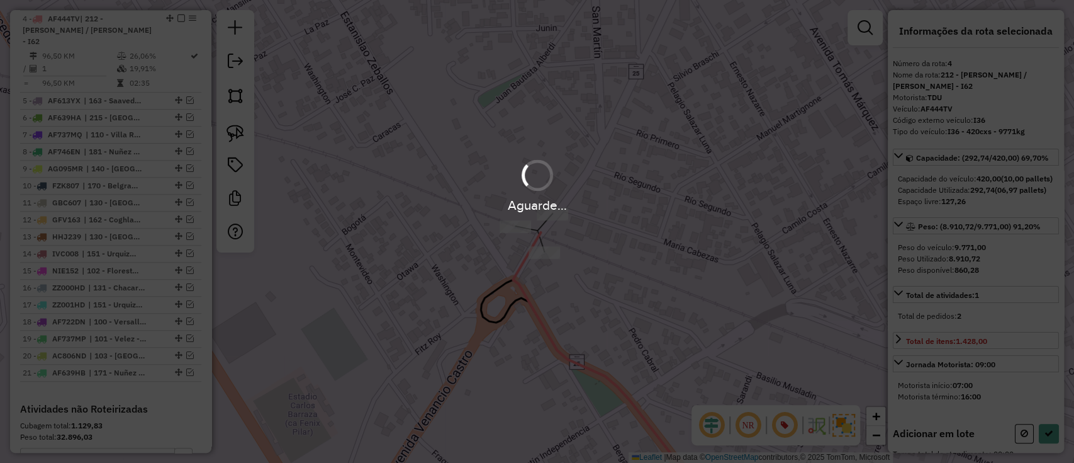
select select "**********"
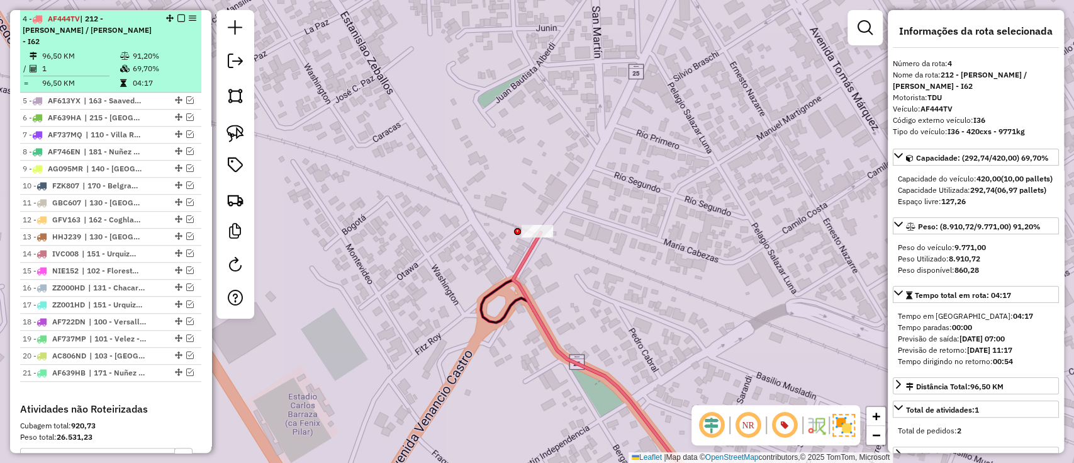
click at [178, 19] on em at bounding box center [182, 18] width 8 height 8
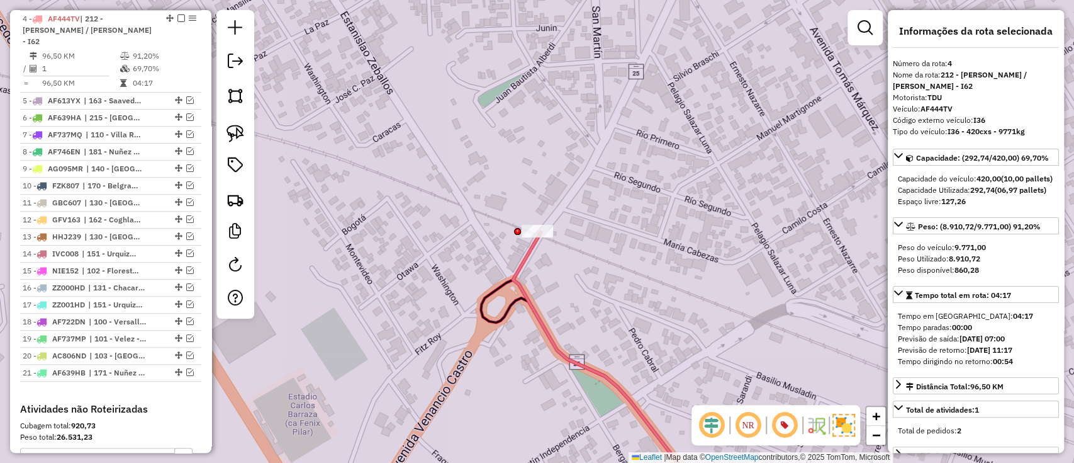
scroll to position [470, 0]
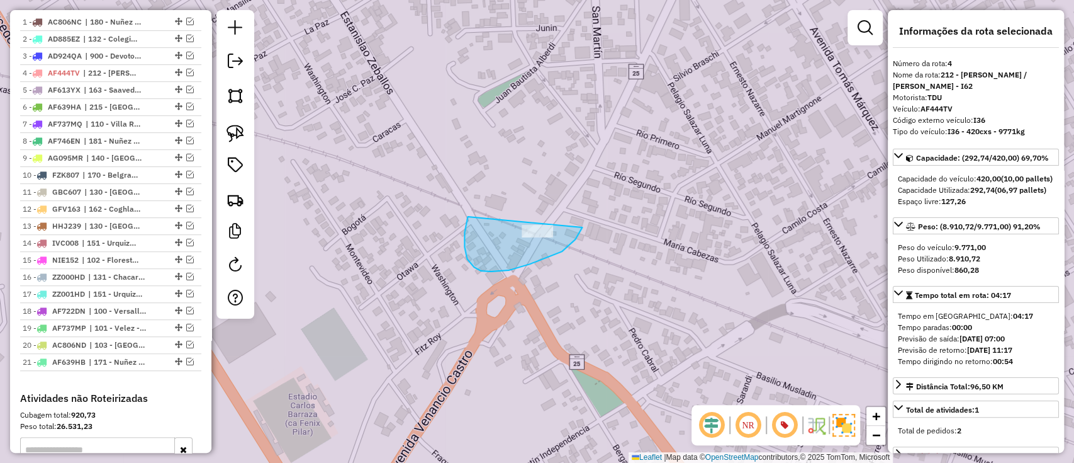
drag, startPoint x: 474, startPoint y: 268, endPoint x: 571, endPoint y: 161, distance: 143.9
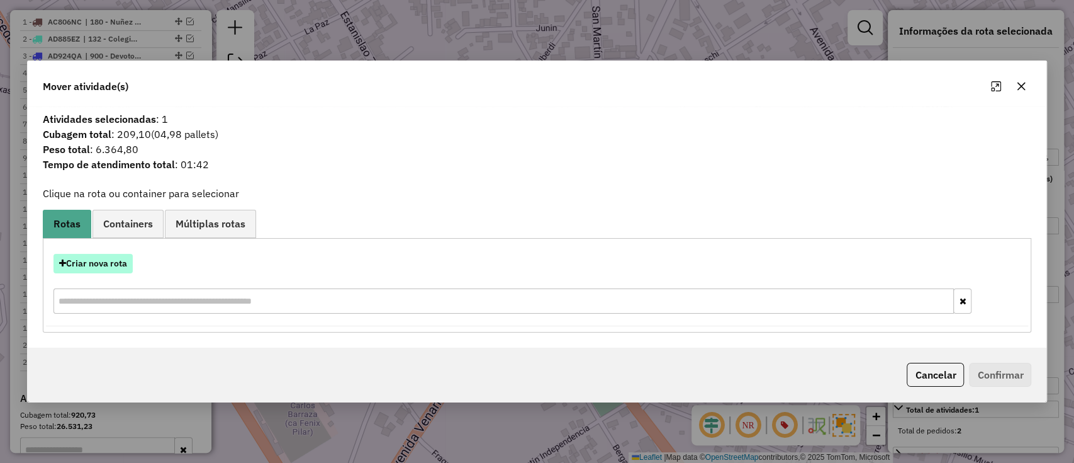
click at [105, 255] on button "Criar nova rota" at bounding box center [93, 264] width 79 height 20
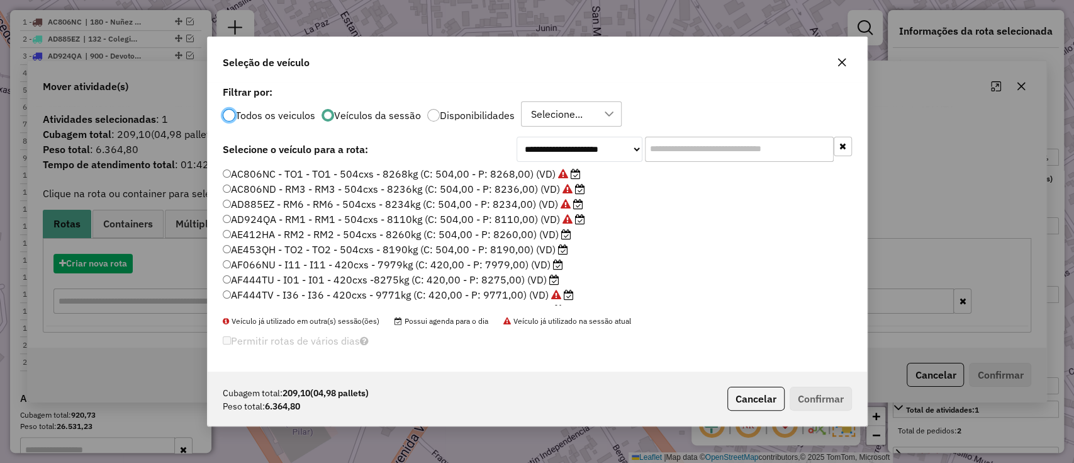
scroll to position [6, 4]
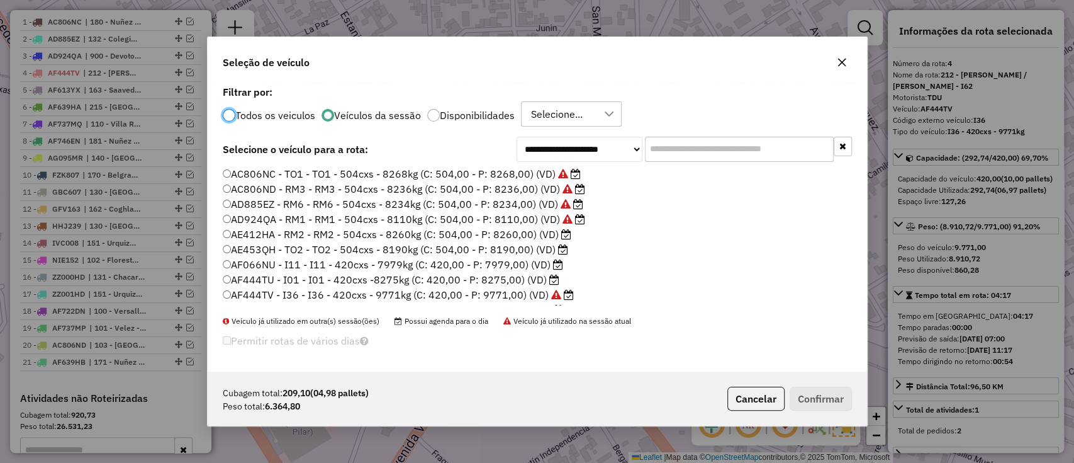
click at [459, 276] on label "AF444TU - I01 - I01 - 420cxs -8275kg (C: 420,00 - P: 8275,00) (VD)" at bounding box center [391, 279] width 337 height 15
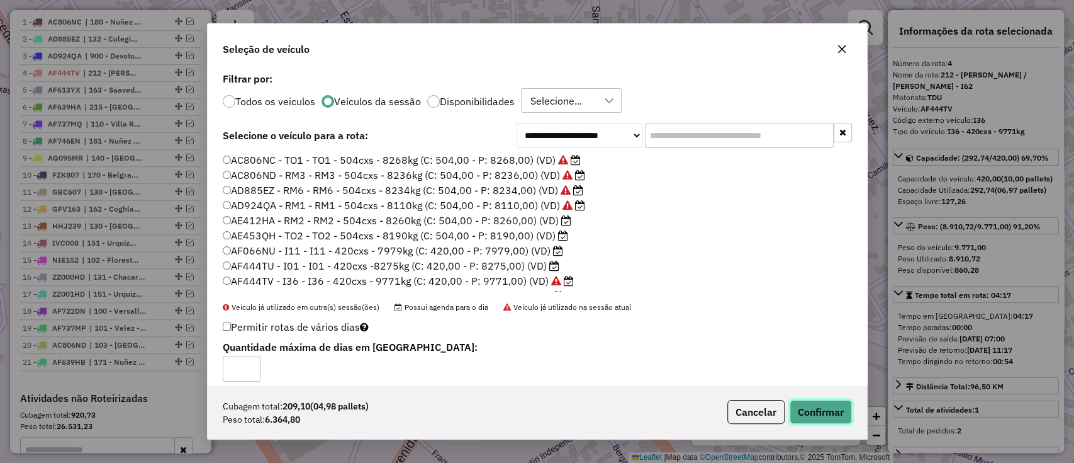
click at [816, 410] on button "Confirmar" at bounding box center [821, 412] width 62 height 24
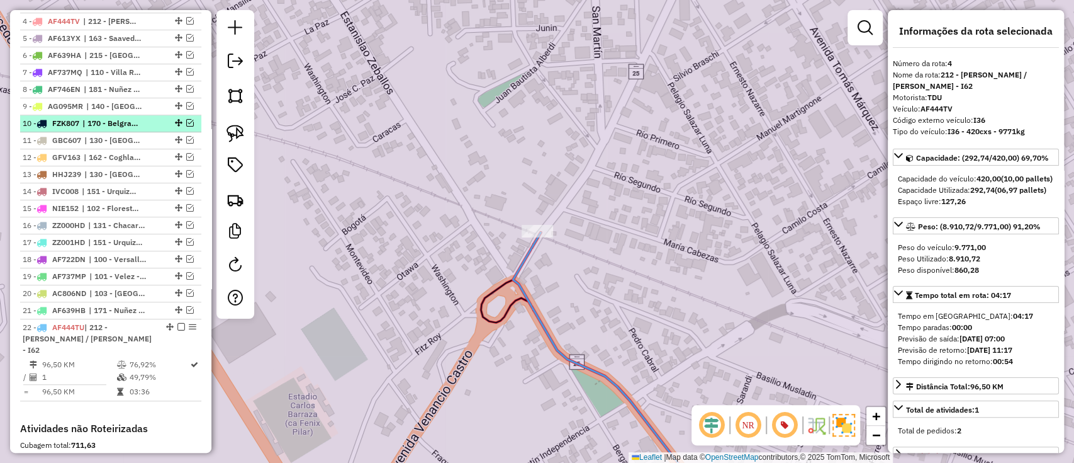
scroll to position [524, 0]
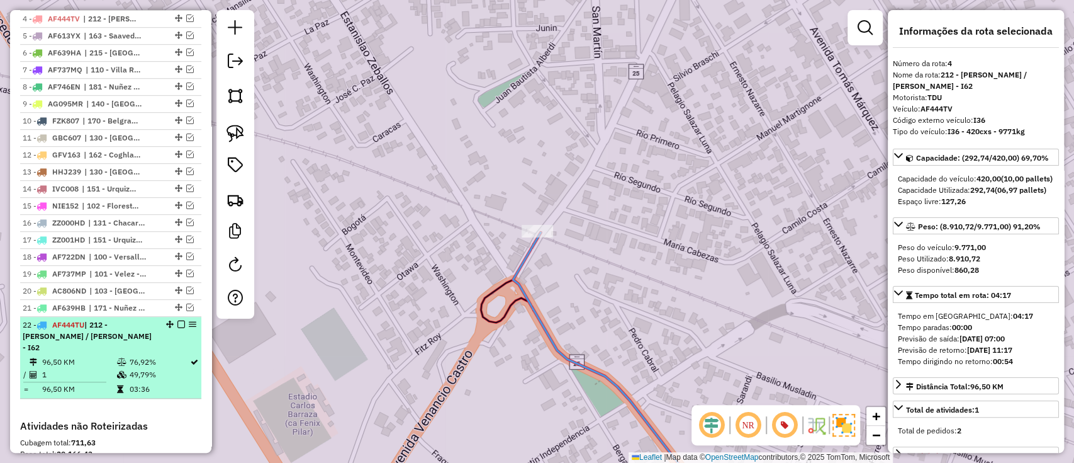
click at [178, 320] on em at bounding box center [182, 324] width 8 height 8
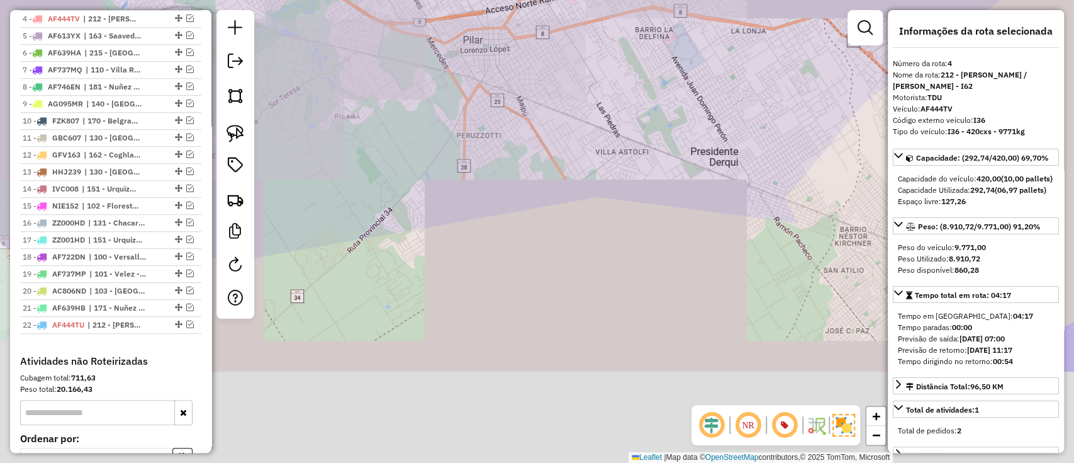
drag, startPoint x: 504, startPoint y: 132, endPoint x: 458, endPoint y: 86, distance: 64.5
click at [437, 12] on div "Janela de atendimento Grade de atendimento Capacidade Transportadoras Veículos …" at bounding box center [537, 231] width 1074 height 463
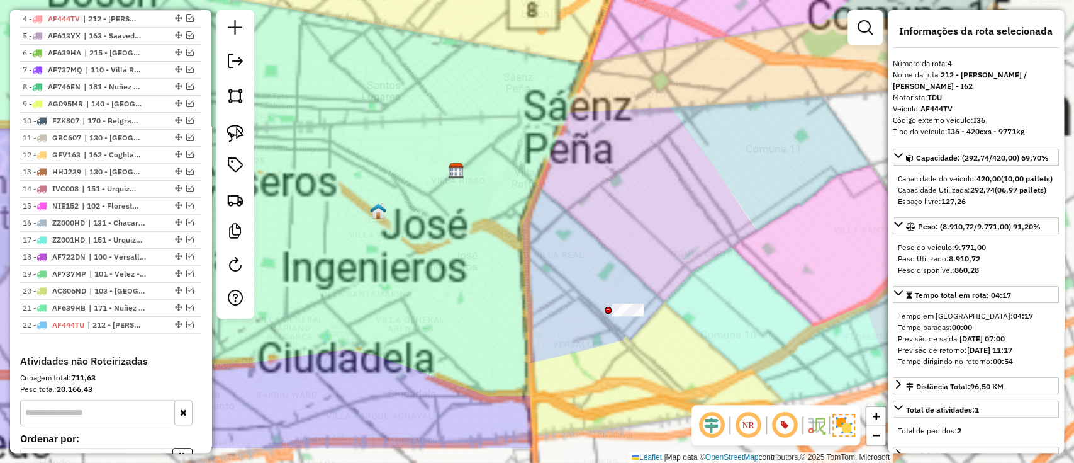
drag, startPoint x: 614, startPoint y: 223, endPoint x: 572, endPoint y: 217, distance: 42.6
click at [526, 106] on div "Janela de atendimento Grade de atendimento Capacidade Transportadoras Veículos …" at bounding box center [537, 231] width 1074 height 463
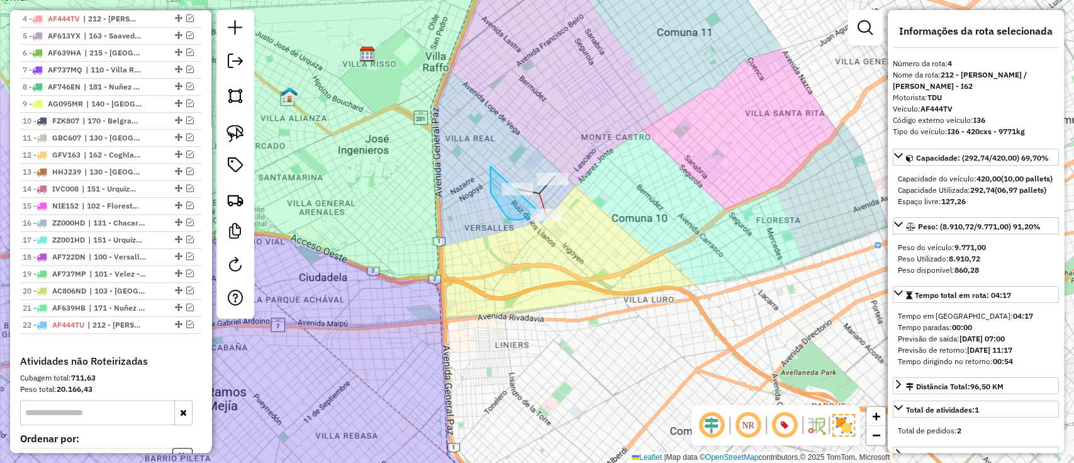
drag, startPoint x: 490, startPoint y: 166, endPoint x: 534, endPoint y: 174, distance: 44.8
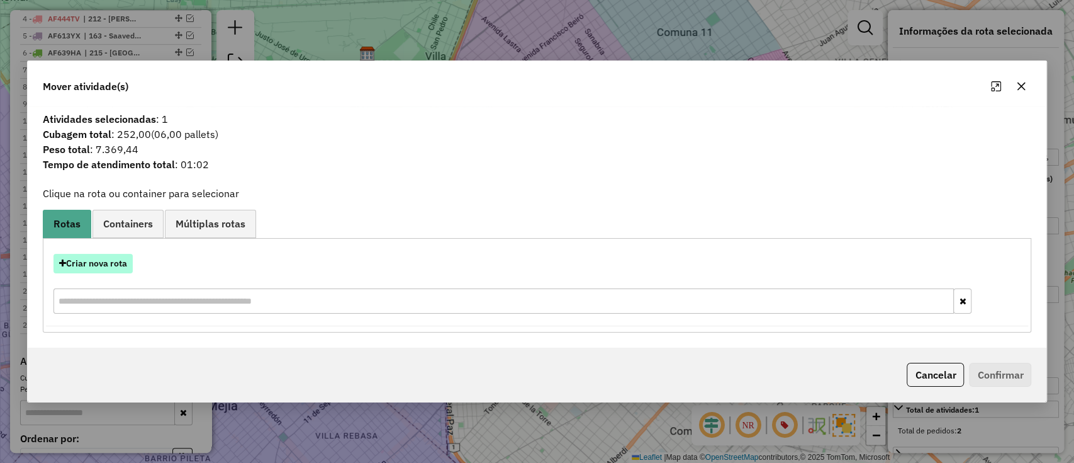
click at [111, 269] on button "Criar nova rota" at bounding box center [93, 264] width 79 height 20
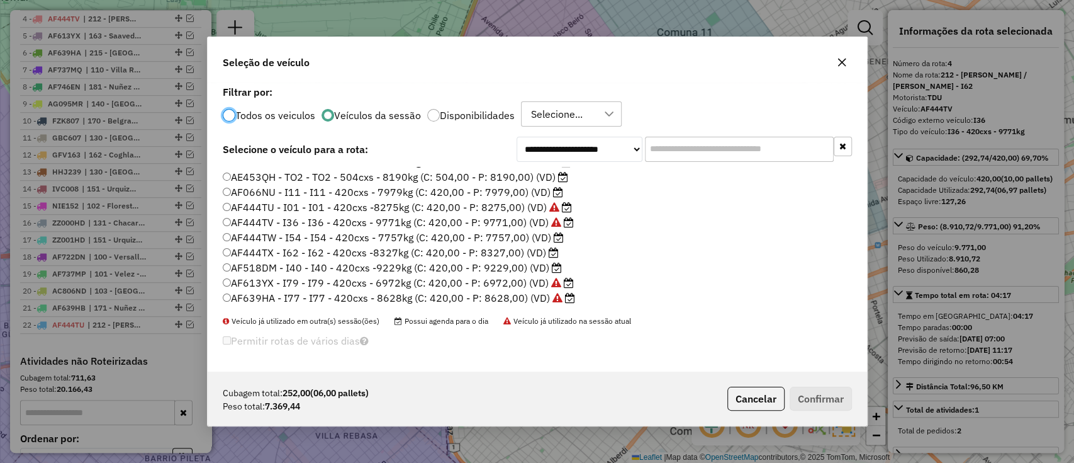
scroll to position [167, 0]
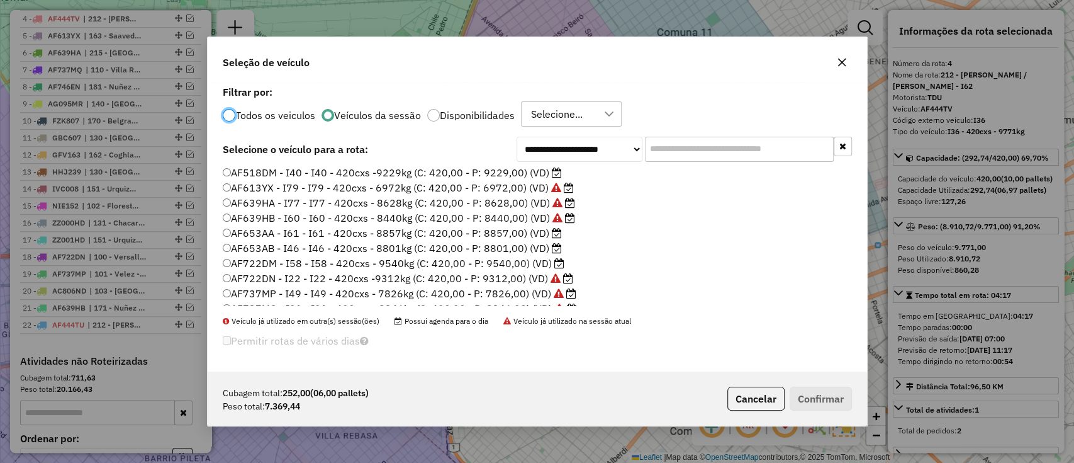
click at [499, 247] on label "AF653AB - I46 - I46 - 420cxs - 8801kg (C: 420,00 - P: 8801,00) (VD)" at bounding box center [392, 247] width 339 height 15
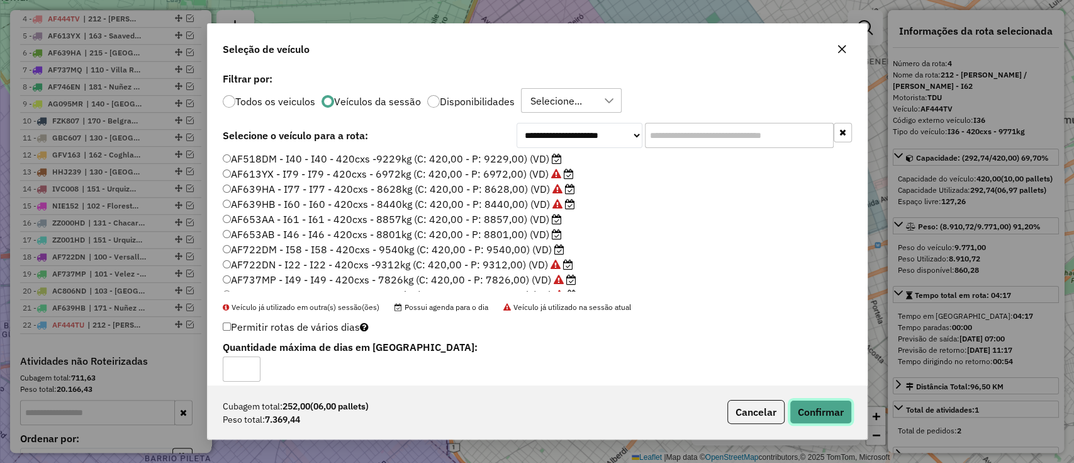
click at [820, 412] on button "Confirmar" at bounding box center [821, 412] width 62 height 24
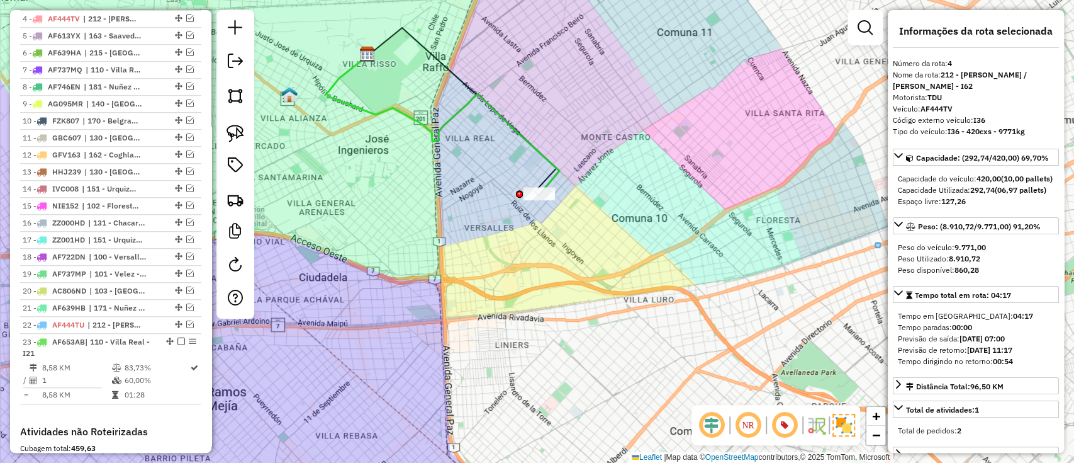
click at [553, 174] on icon at bounding box center [443, 124] width 233 height 138
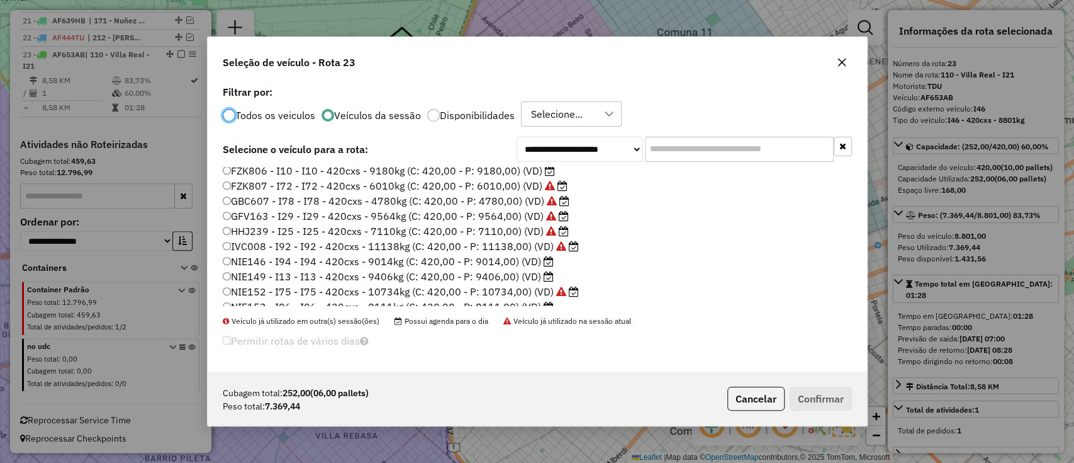
scroll to position [405, 0]
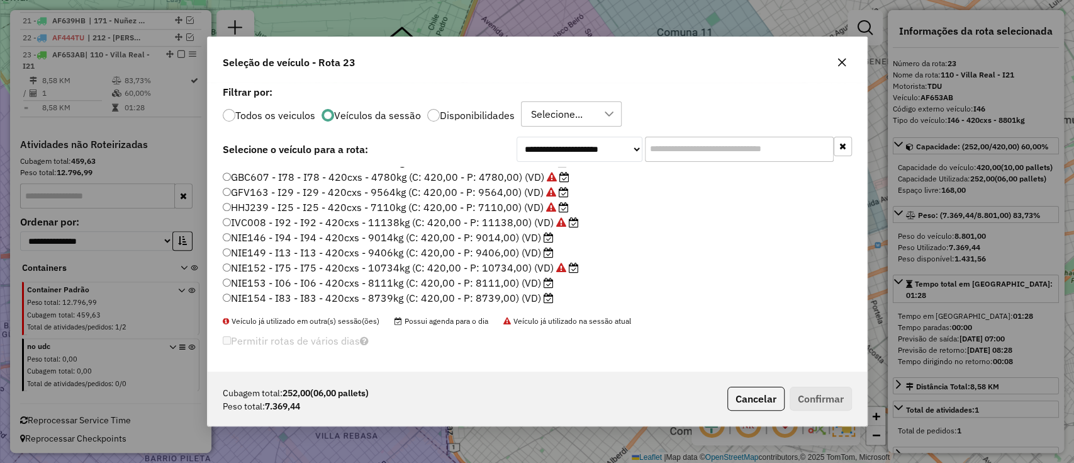
click at [493, 283] on label "NIE153 - I06 - I06 - 420cxs - 8111kg (C: 420,00 - P: 8111,00) (VD)" at bounding box center [388, 282] width 331 height 15
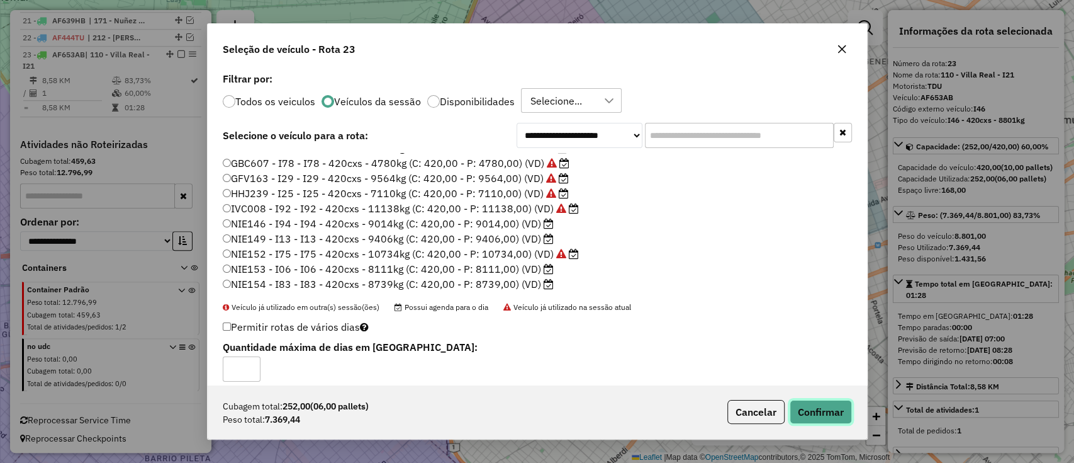
click at [845, 410] on button "Confirmar" at bounding box center [821, 412] width 62 height 24
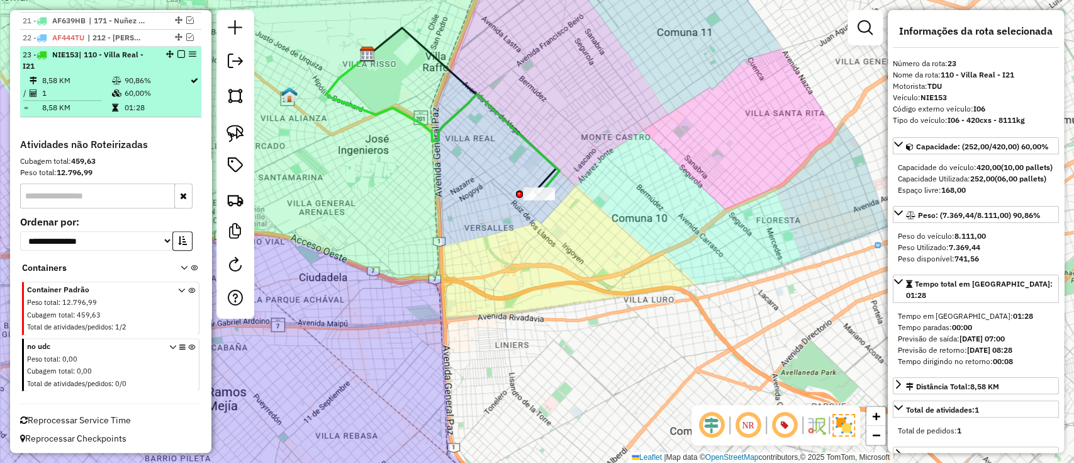
click at [178, 50] on em at bounding box center [182, 54] width 8 height 8
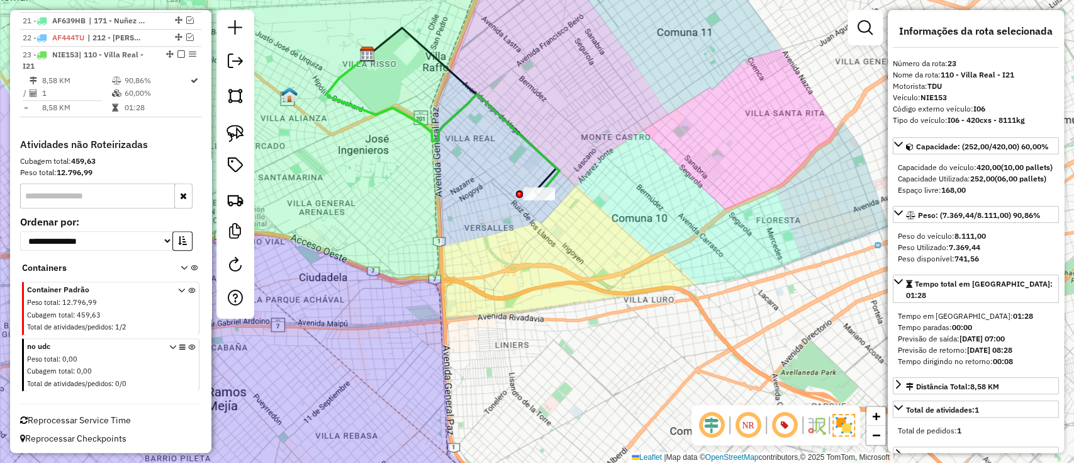
scroll to position [757, 0]
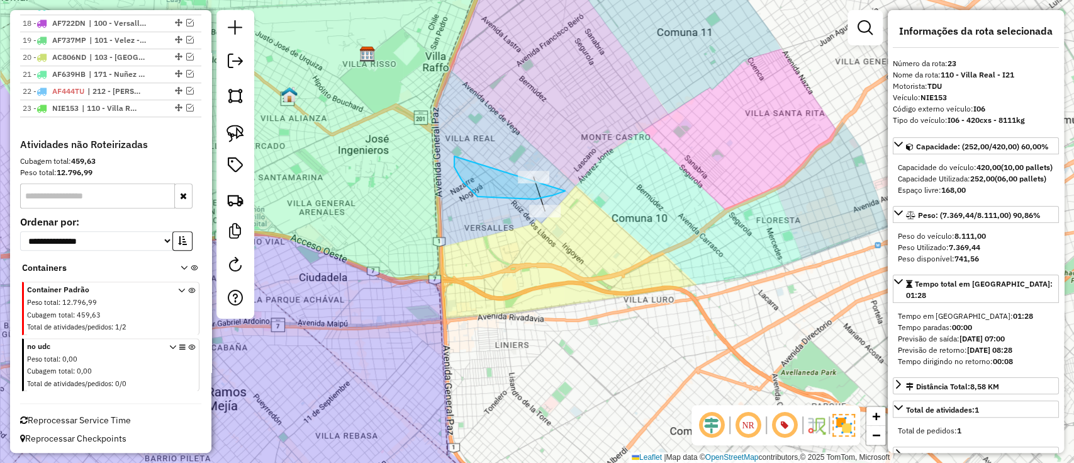
drag, startPoint x: 478, startPoint y: 196, endPoint x: 577, endPoint y: 135, distance: 116.2
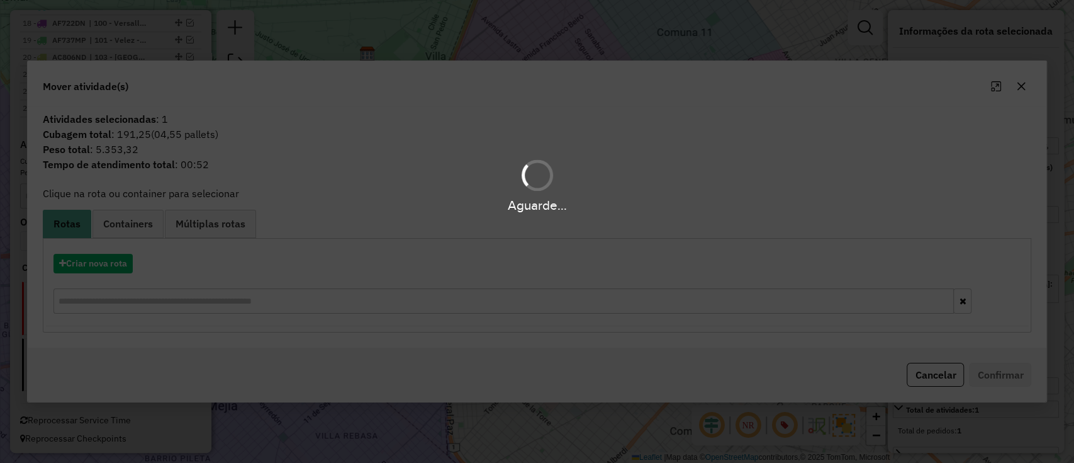
click at [93, 263] on div "Aguarde..." at bounding box center [537, 231] width 1074 height 463
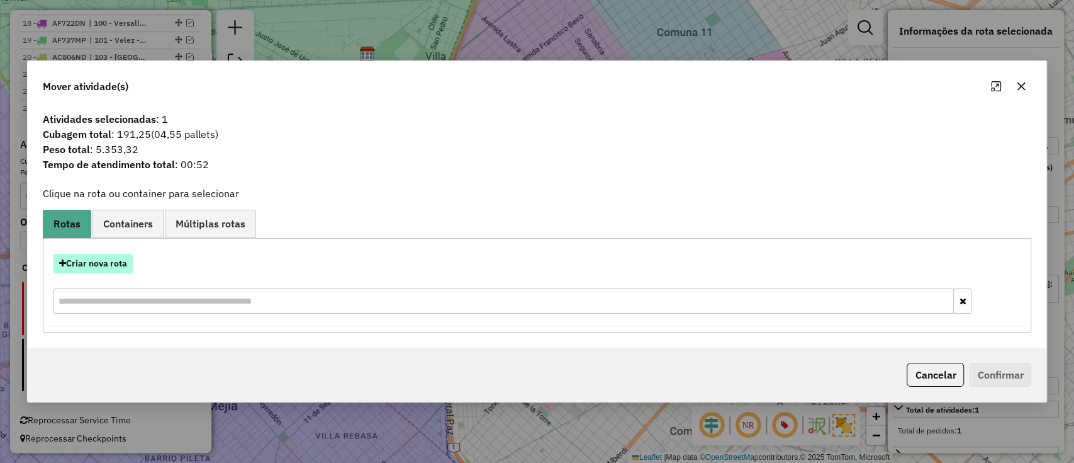
click at [94, 262] on button "Criar nova rota" at bounding box center [93, 264] width 79 height 20
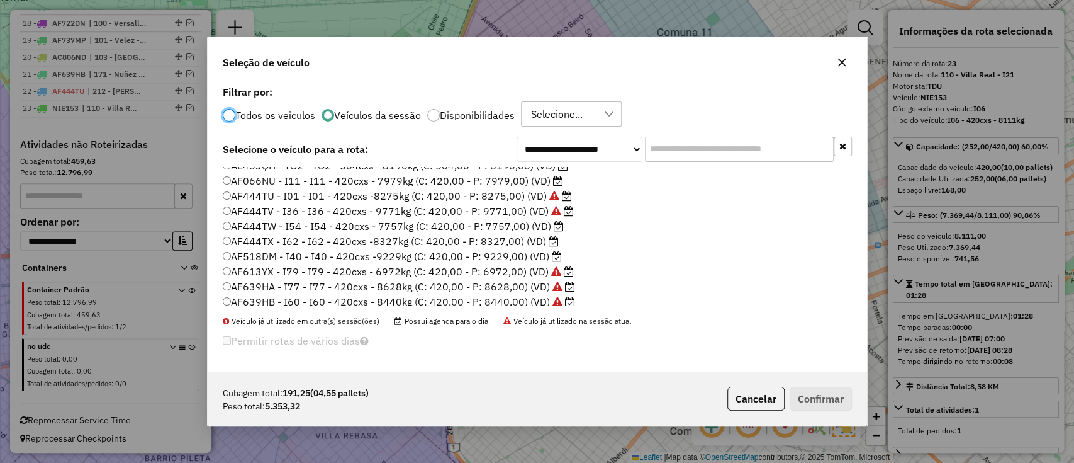
scroll to position [167, 0]
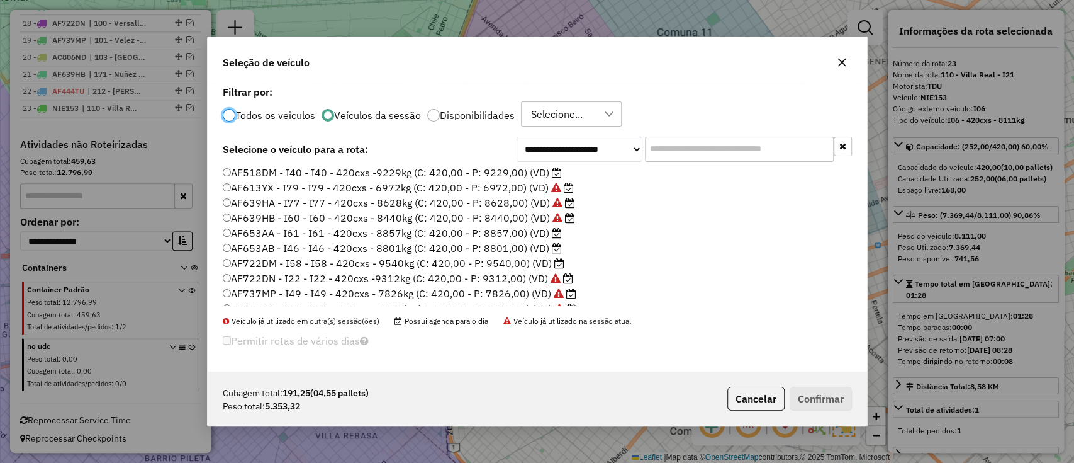
click at [509, 234] on label "AF653AA - I61 - I61 - 420cxs - 8857kg (C: 420,00 - P: 8857,00) (VD)" at bounding box center [392, 232] width 339 height 15
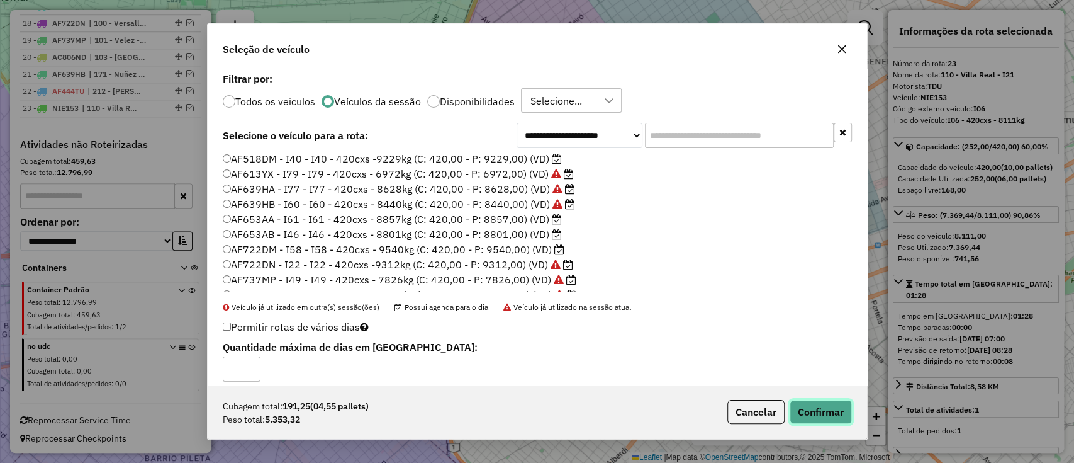
click at [831, 412] on button "Confirmar" at bounding box center [821, 412] width 62 height 24
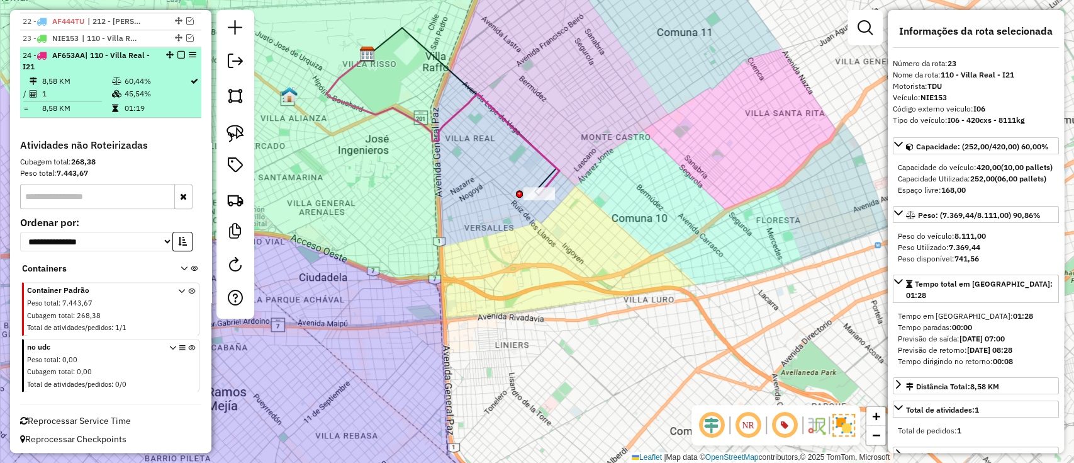
click at [178, 52] on em at bounding box center [182, 55] width 8 height 8
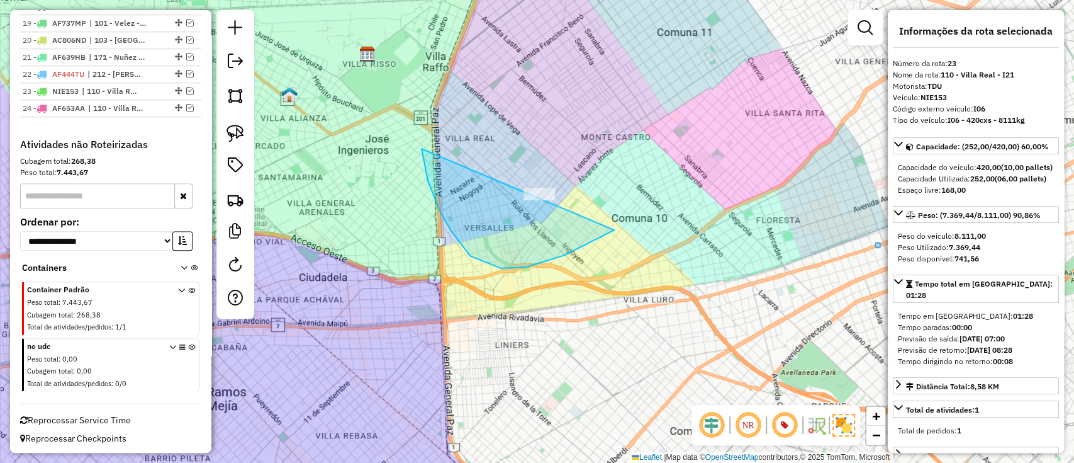
drag, startPoint x: 422, startPoint y: 149, endPoint x: 632, endPoint y: 151, distance: 210.2
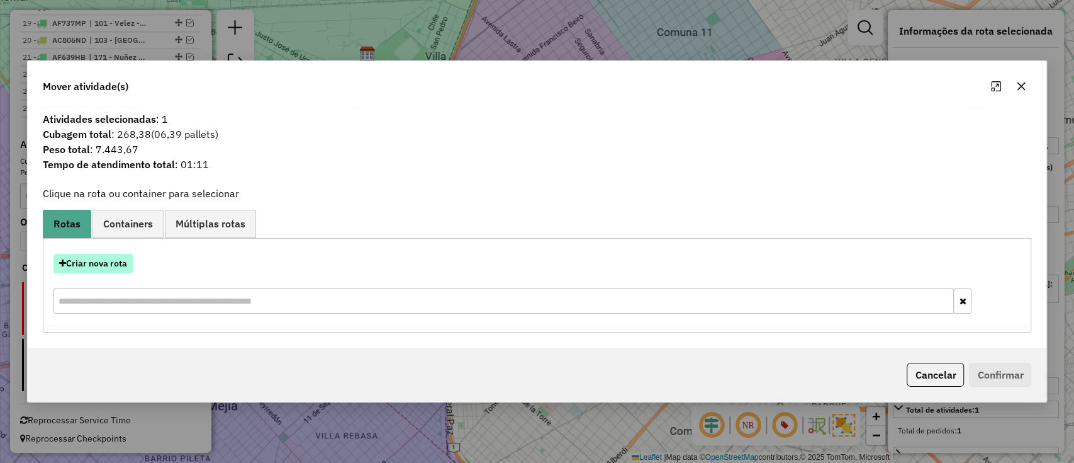
click at [89, 269] on button "Criar nova rota" at bounding box center [93, 264] width 79 height 20
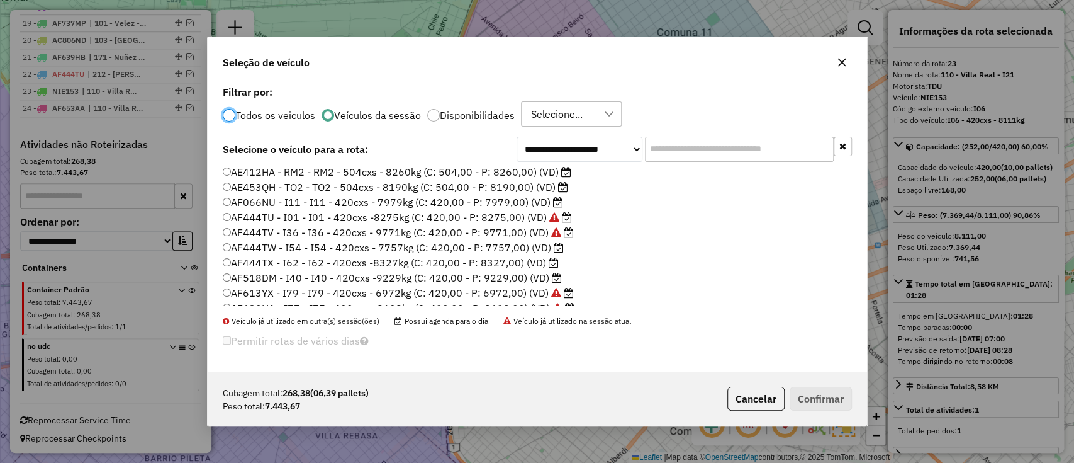
scroll to position [84, 0]
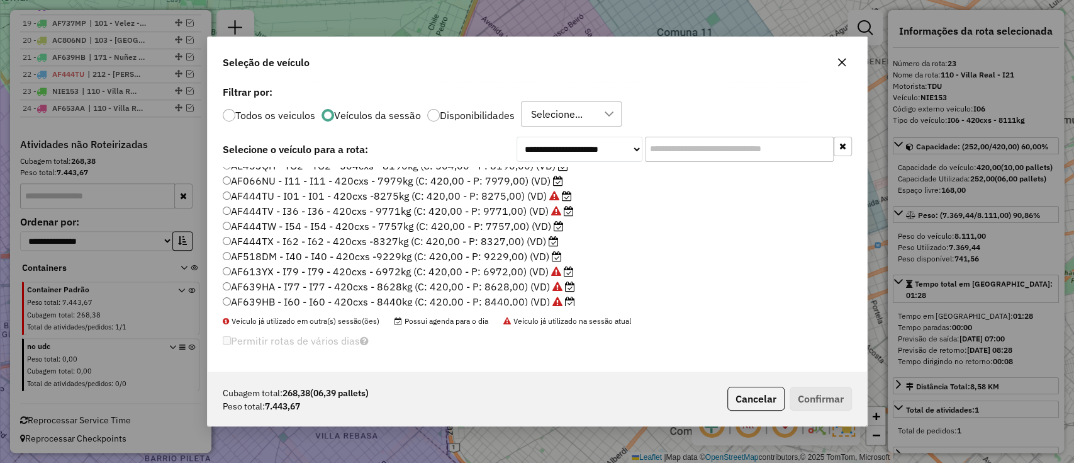
click at [486, 244] on label "AF444TX - I62 - I62 - 420cxs -8327kg (C: 420,00 - P: 8327,00) (VD)" at bounding box center [391, 241] width 336 height 15
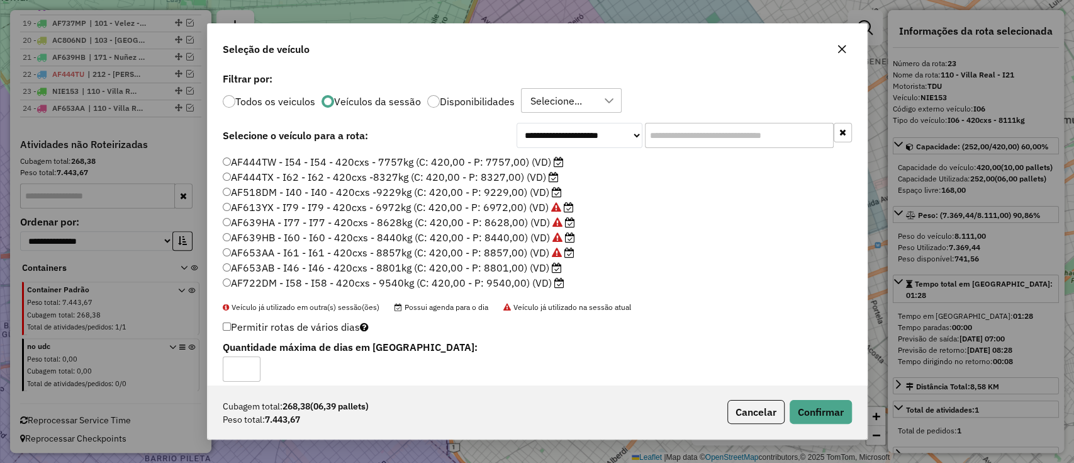
scroll to position [167, 0]
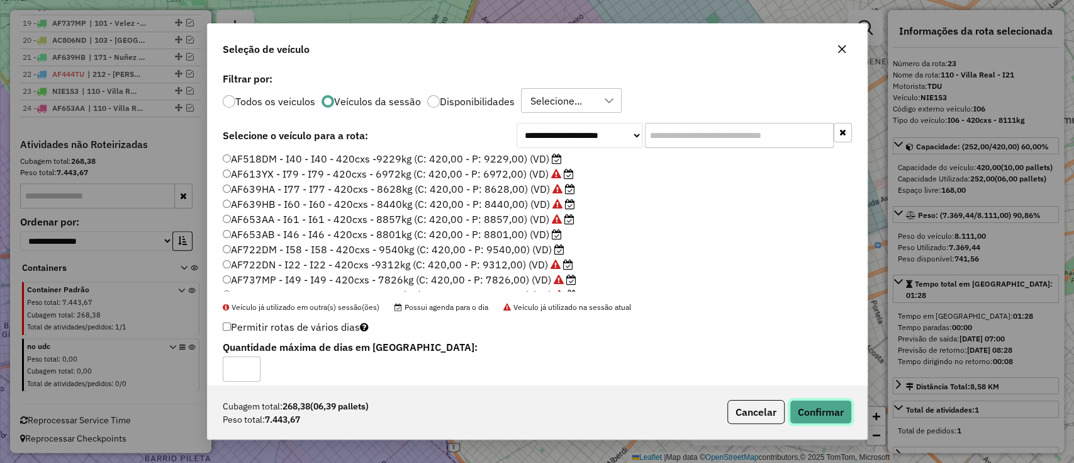
click at [832, 413] on button "Confirmar" at bounding box center [821, 412] width 62 height 24
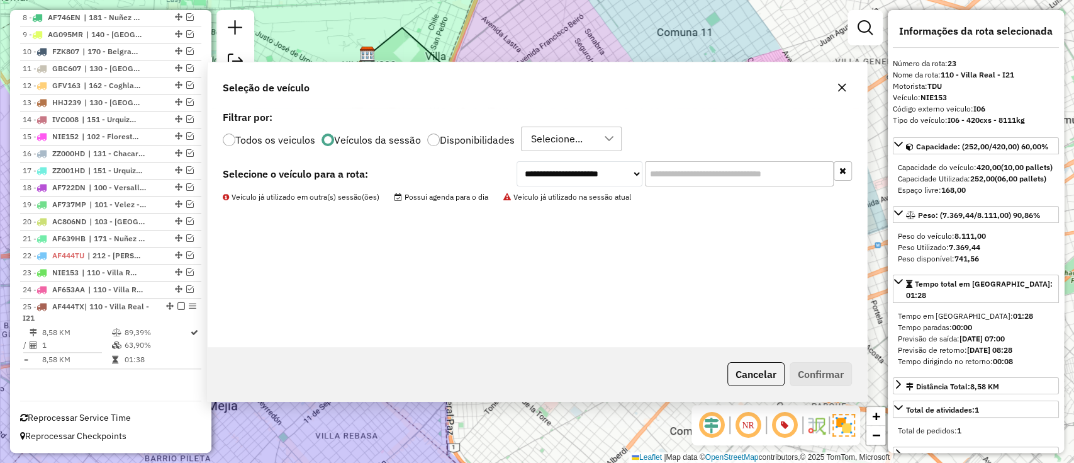
scroll to position [590, 0]
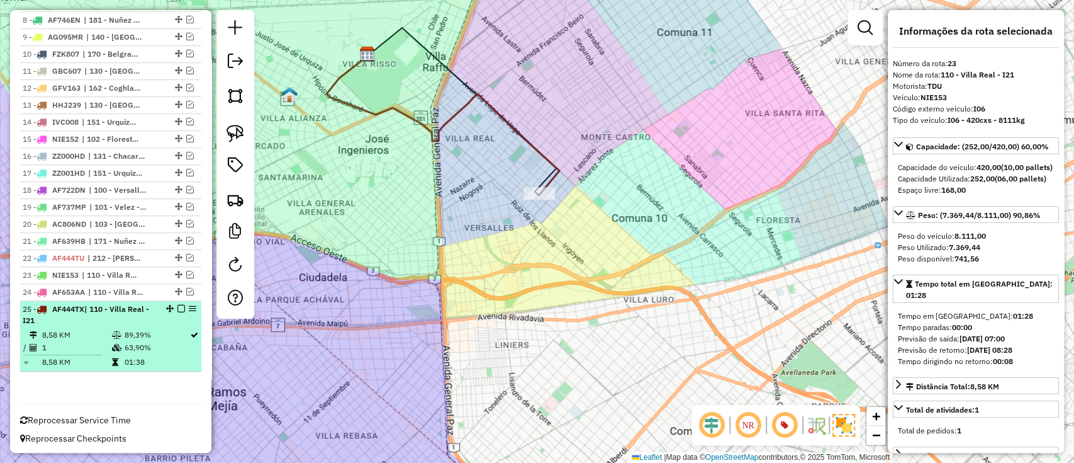
click at [178, 305] on em at bounding box center [182, 309] width 8 height 8
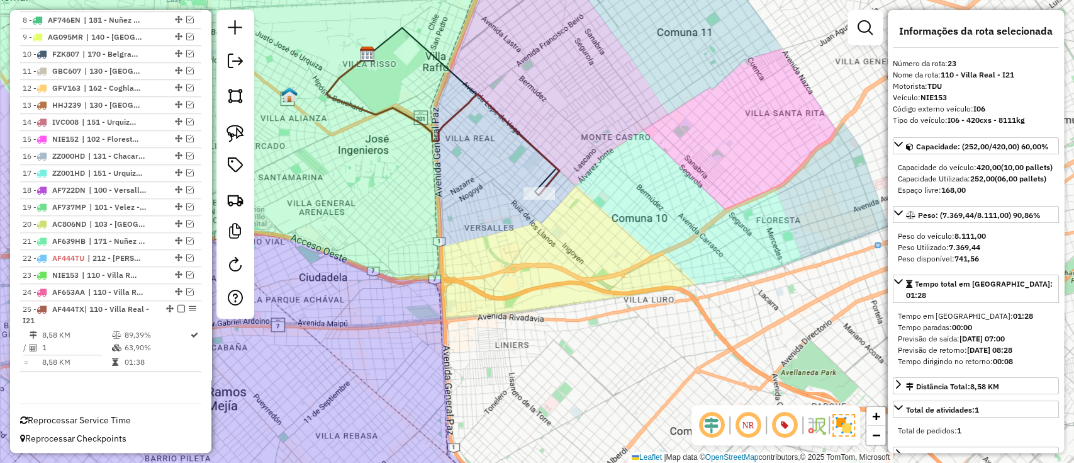
scroll to position [537, 0]
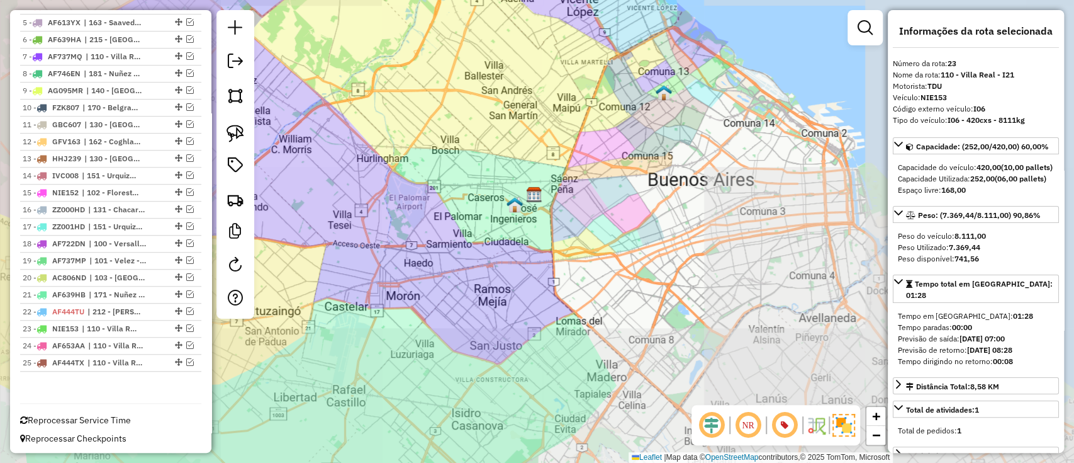
drag, startPoint x: 479, startPoint y: 206, endPoint x: 493, endPoint y: 250, distance: 46.4
click at [493, 250] on div "Janela de atendimento Grade de atendimento Capacidade Transportadoras Veículos …" at bounding box center [537, 231] width 1074 height 463
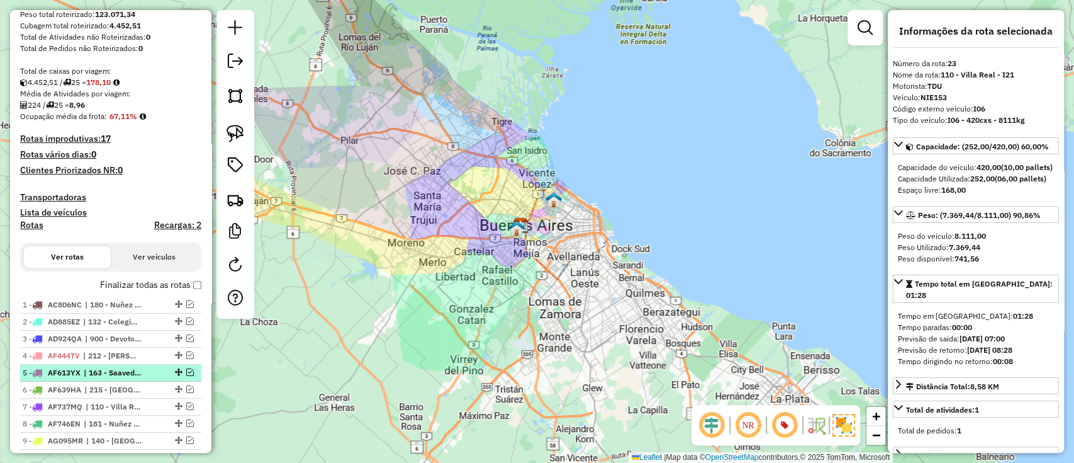
scroll to position [201, 0]
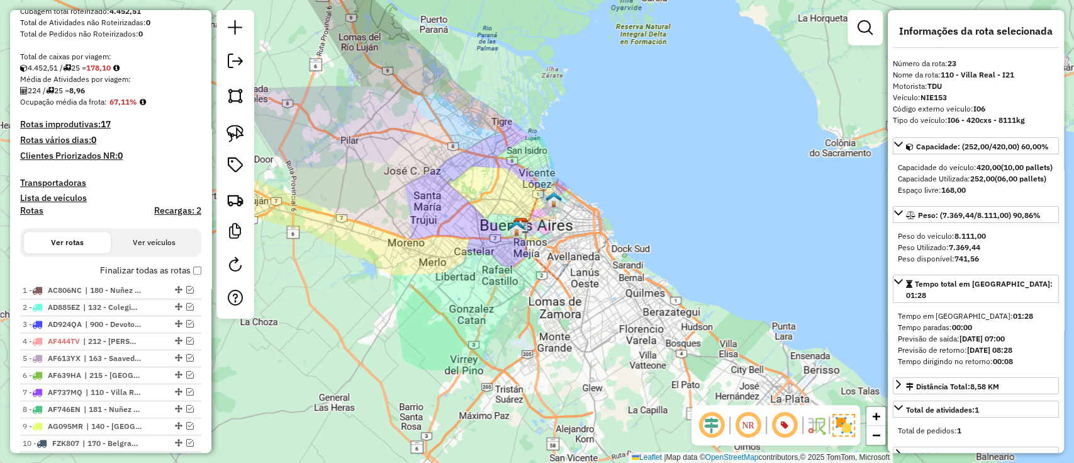
click at [127, 269] on label "Finalizar todas as rotas" at bounding box center [150, 270] width 101 height 13
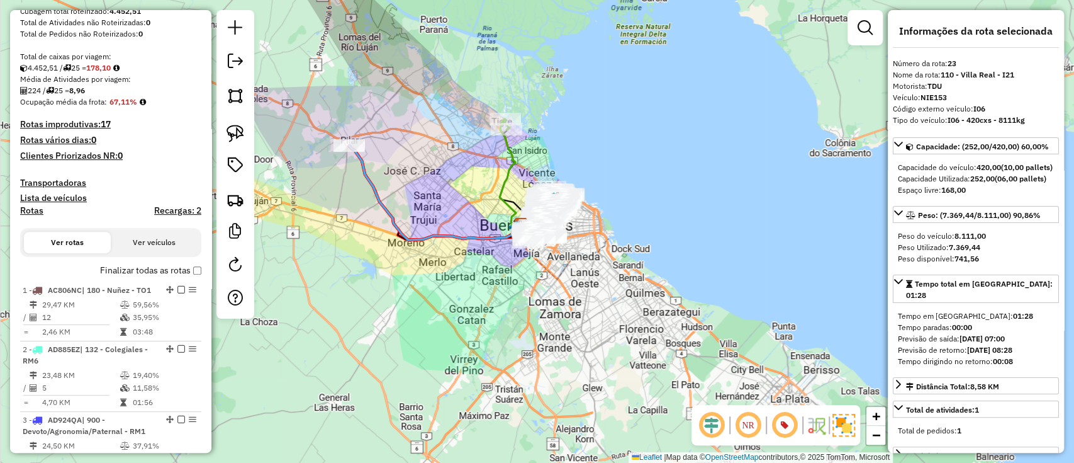
click at [28, 210] on h4 "Rotas" at bounding box center [31, 210] width 23 height 11
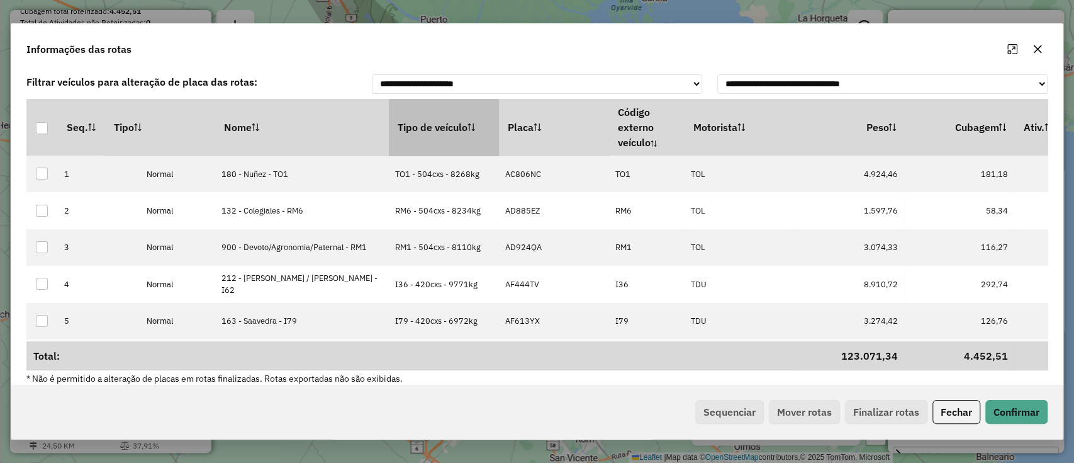
click at [389, 135] on th "Tipo de veículo" at bounding box center [444, 127] width 110 height 57
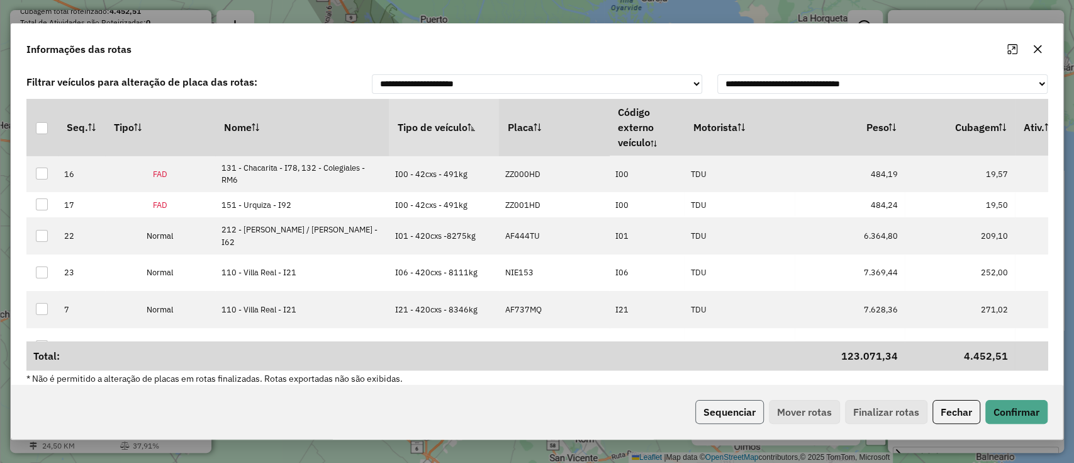
click at [736, 412] on button "Sequenciar" at bounding box center [730, 412] width 69 height 24
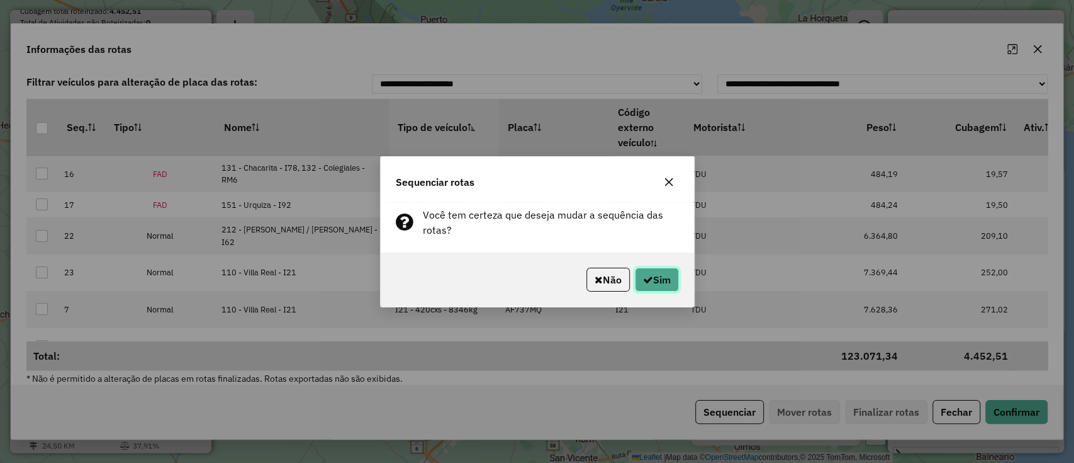
click at [651, 278] on button "Sim" at bounding box center [657, 280] width 44 height 24
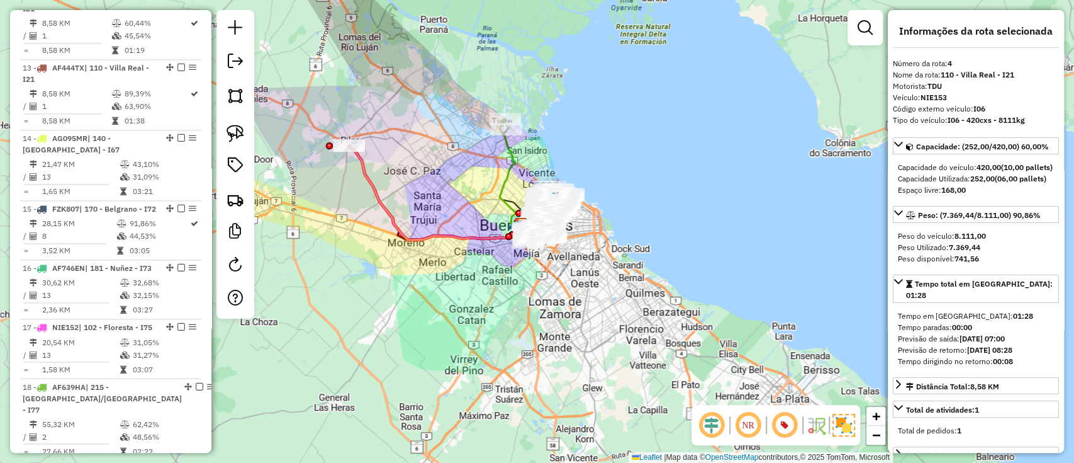
scroll to position [1863, 0]
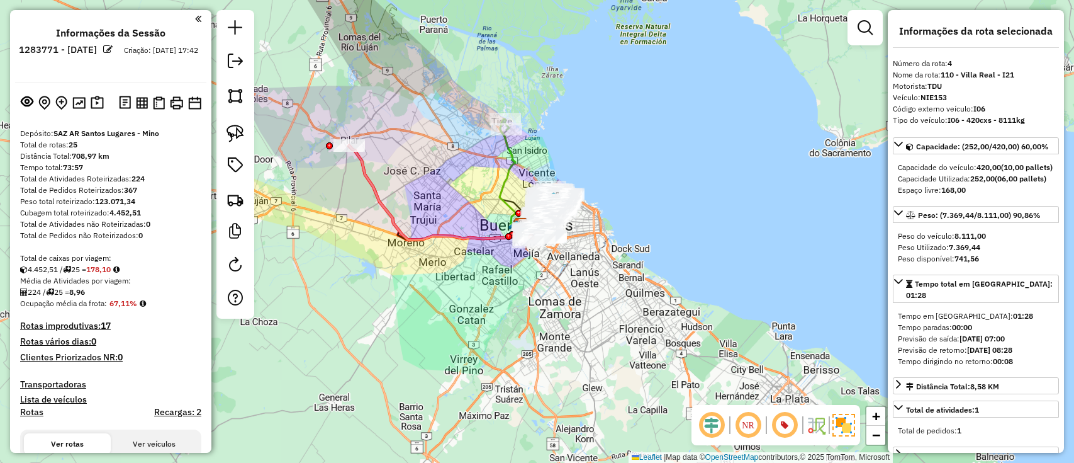
select select "**********"
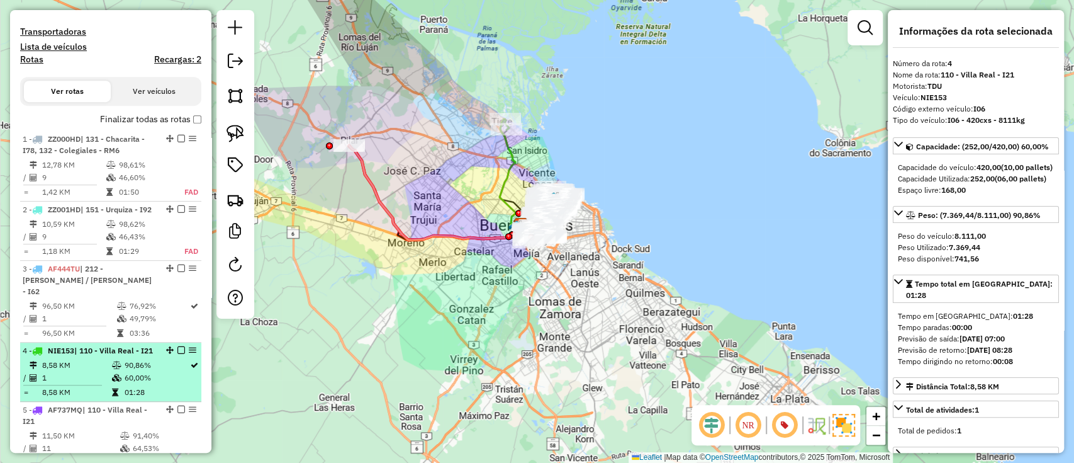
scroll to position [268, 0]
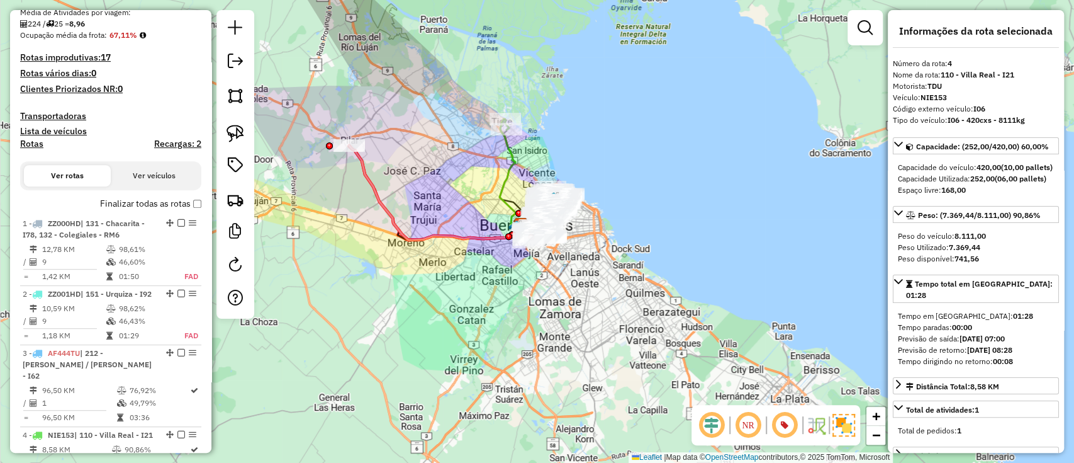
click at [134, 202] on label "Finalizar todas as rotas" at bounding box center [150, 203] width 101 height 13
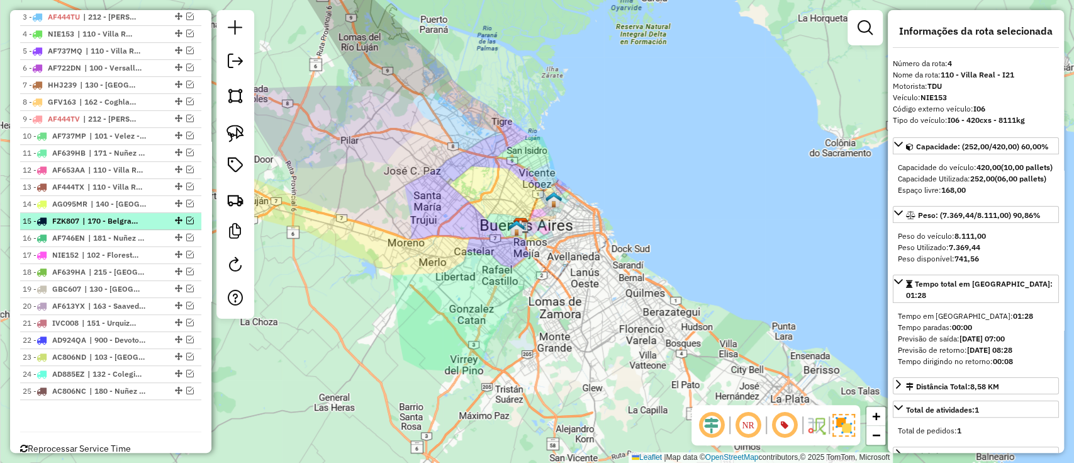
scroll to position [537, 0]
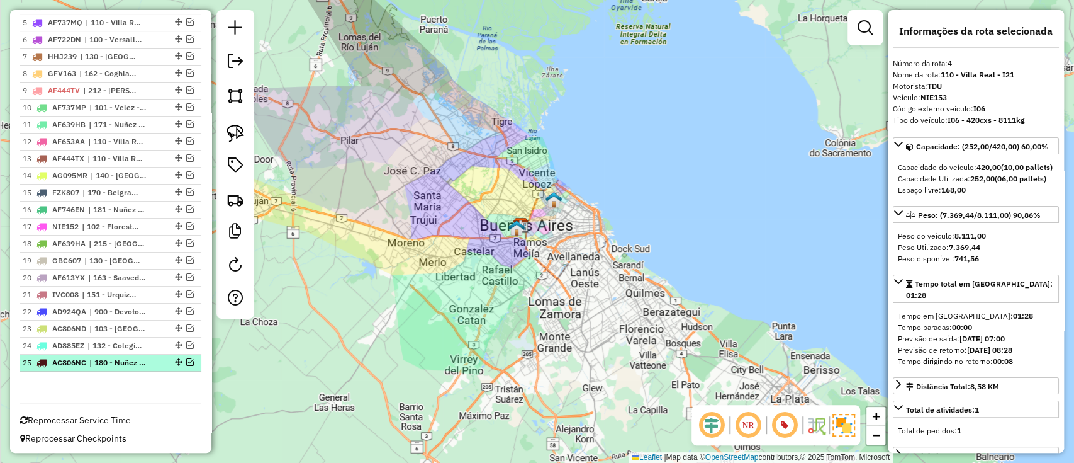
click at [94, 363] on span "| 180 - Nuñez - TO1" at bounding box center [118, 362] width 58 height 11
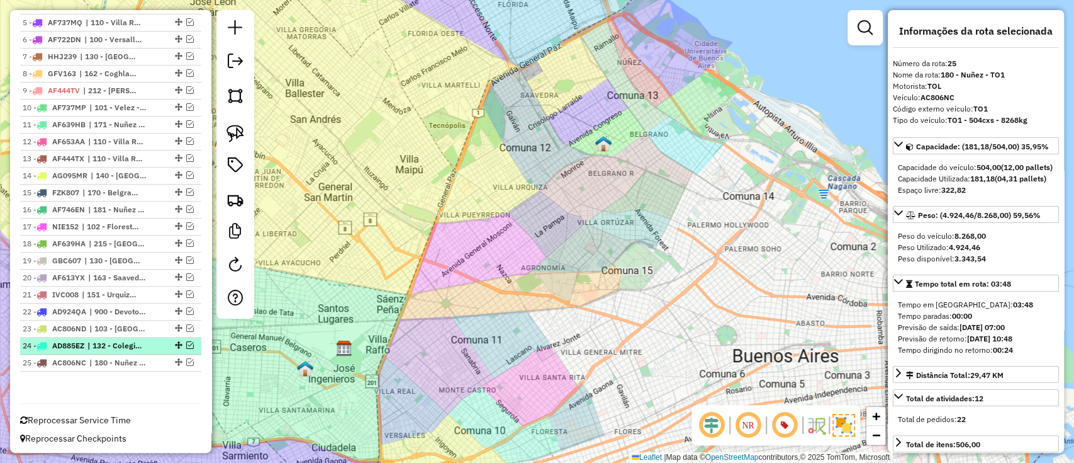
click at [90, 340] on span "| 132 - Colegiales - RM6" at bounding box center [116, 345] width 58 height 11
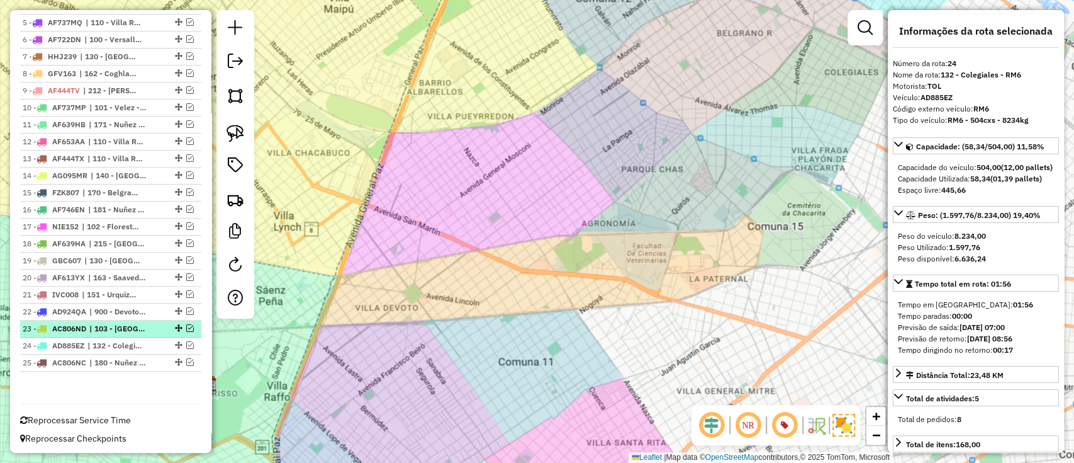
click at [90, 323] on div "23 - AC806ND | 103 - Santa Rita - RM3, 112 - Villa Del Parque - I28" at bounding box center [89, 328] width 133 height 11
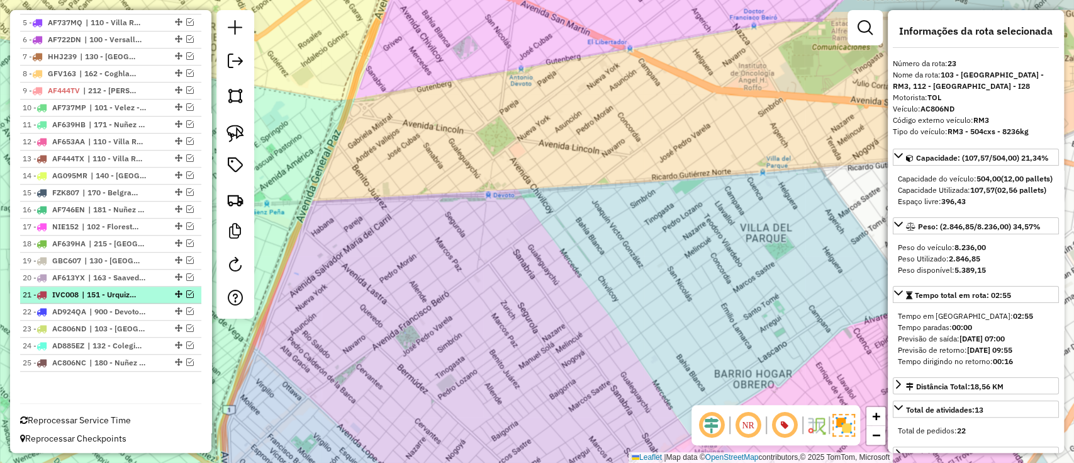
click at [87, 296] on span "| 151 - Urquiza - I92" at bounding box center [111, 294] width 58 height 11
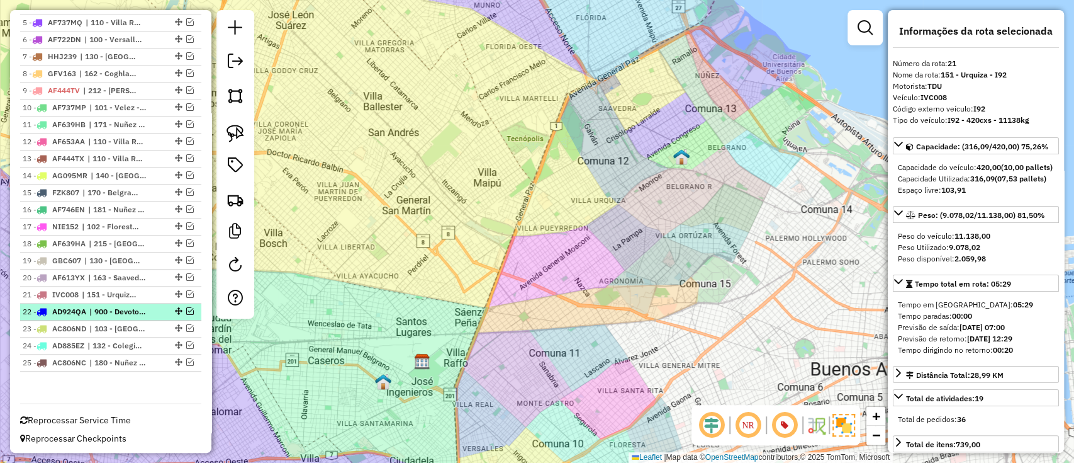
click at [86, 308] on span "AD924QA" at bounding box center [69, 311] width 34 height 9
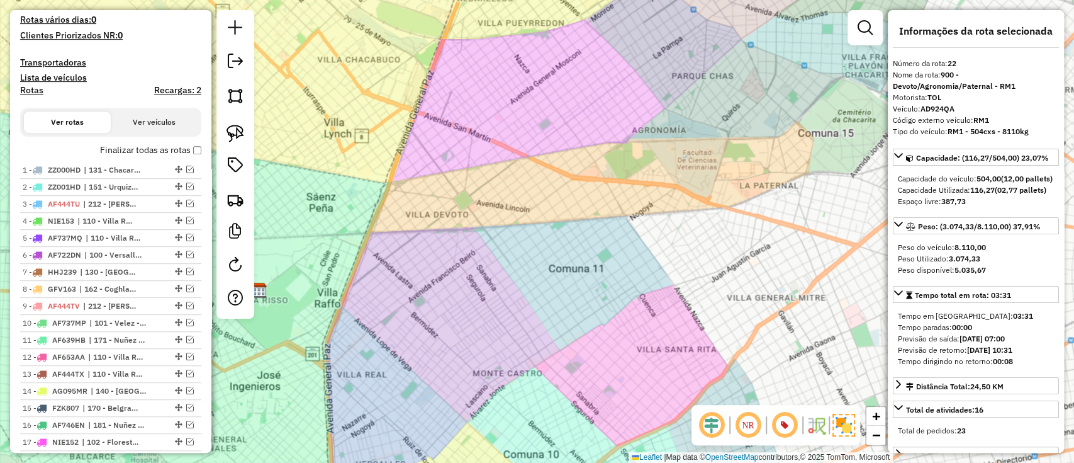
scroll to position [252, 0]
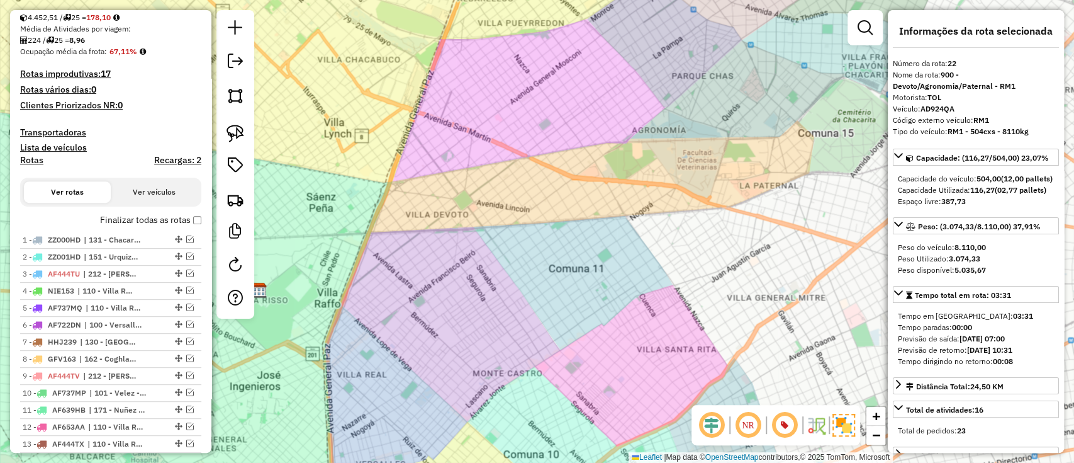
click at [132, 223] on label "Finalizar todas as rotas" at bounding box center [150, 219] width 101 height 13
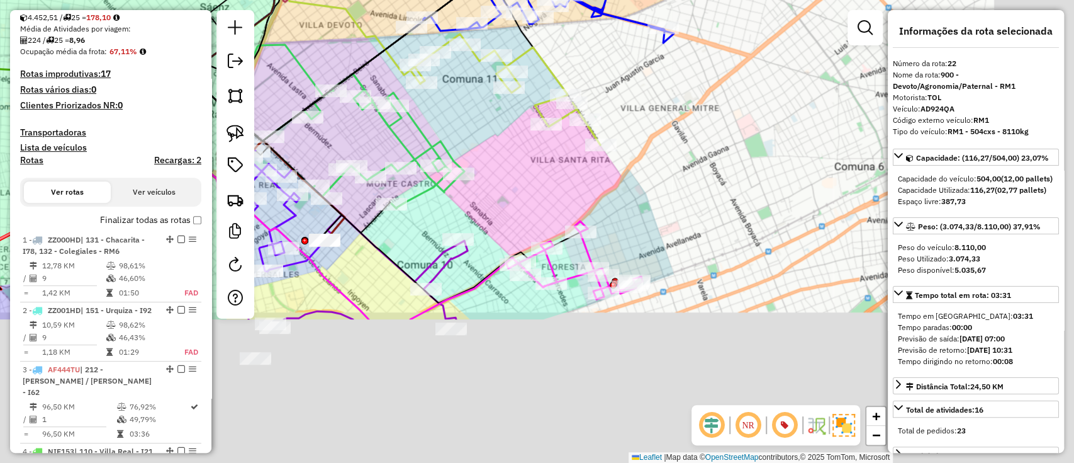
drag, startPoint x: 534, startPoint y: 204, endPoint x: 498, endPoint y: 157, distance: 59.3
click at [493, 142] on div "Janela de atendimento Grade de atendimento Capacidade Transportadoras Veículos …" at bounding box center [537, 231] width 1074 height 463
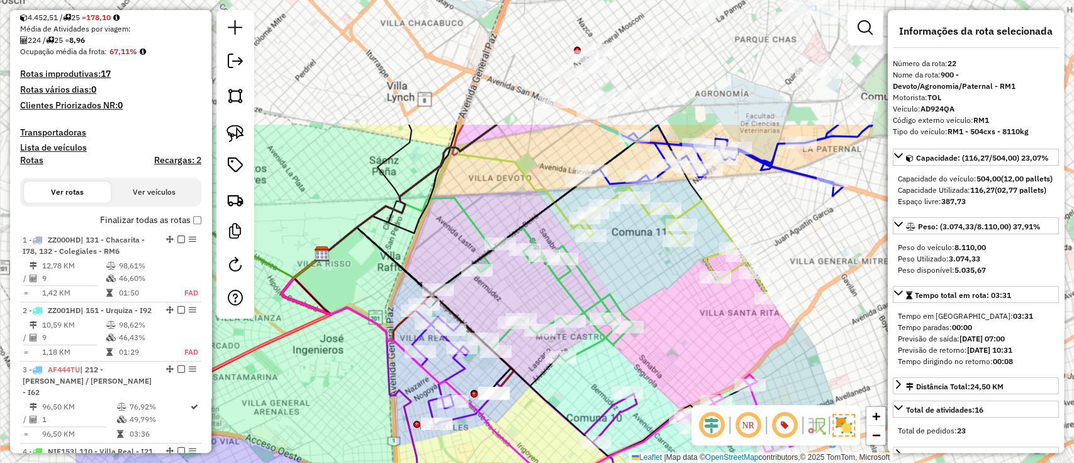
drag, startPoint x: 565, startPoint y: 217, endPoint x: 655, endPoint y: 324, distance: 140.3
click at [662, 354] on div "Janela de atendimento Grade de atendimento Capacidade Transportadoras Veículos …" at bounding box center [537, 231] width 1074 height 463
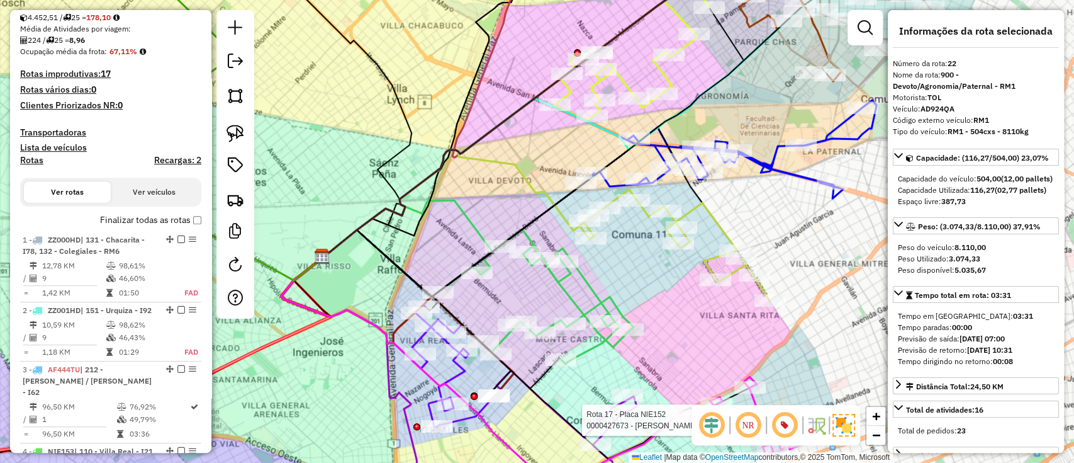
drag, startPoint x: 645, startPoint y: 248, endPoint x: 490, endPoint y: 384, distance: 206.5
click at [494, 381] on div "Rota 17 - Placa NIE152 0000427673 - Fan Qiongbi Janela de atendimento Grade de …" at bounding box center [537, 231] width 1074 height 463
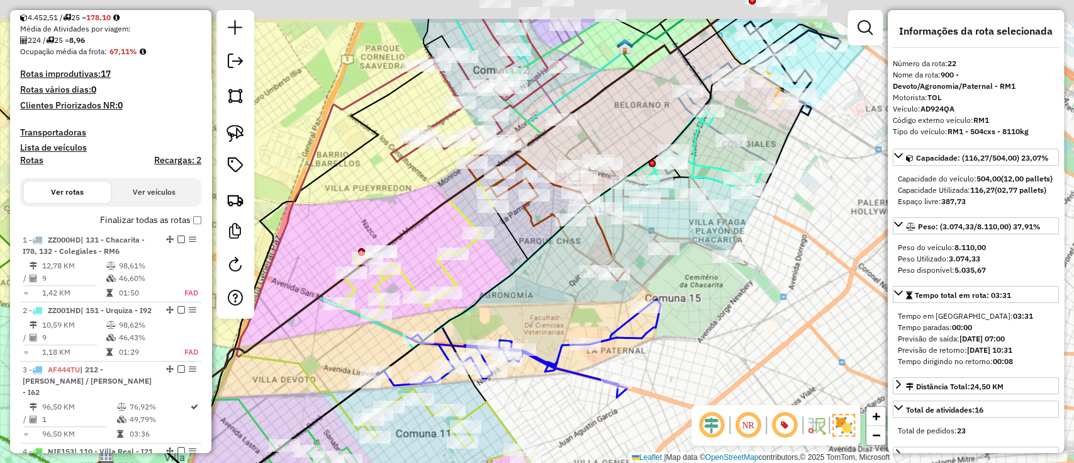
drag, startPoint x: 765, startPoint y: 68, endPoint x: 692, endPoint y: 145, distance: 106.4
click at [692, 145] on icon at bounding box center [705, 152] width 116 height 83
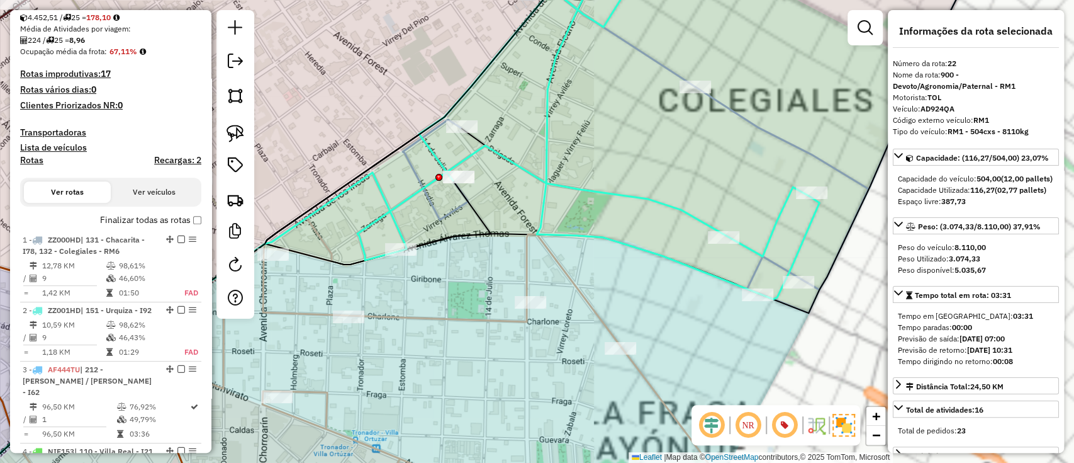
click at [697, 208] on div "Rota 17 - Placa NIE152 0000427673 - Fan Qiongbi Janela de atendimento Grade de …" at bounding box center [537, 231] width 1074 height 463
click at [689, 211] on icon at bounding box center [589, 134] width 462 height 330
select select "**********"
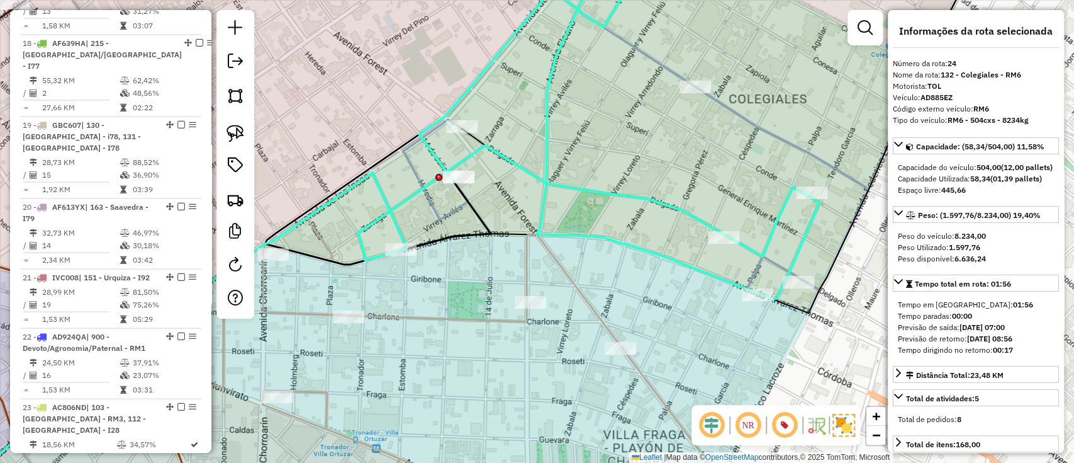
scroll to position [1863, 0]
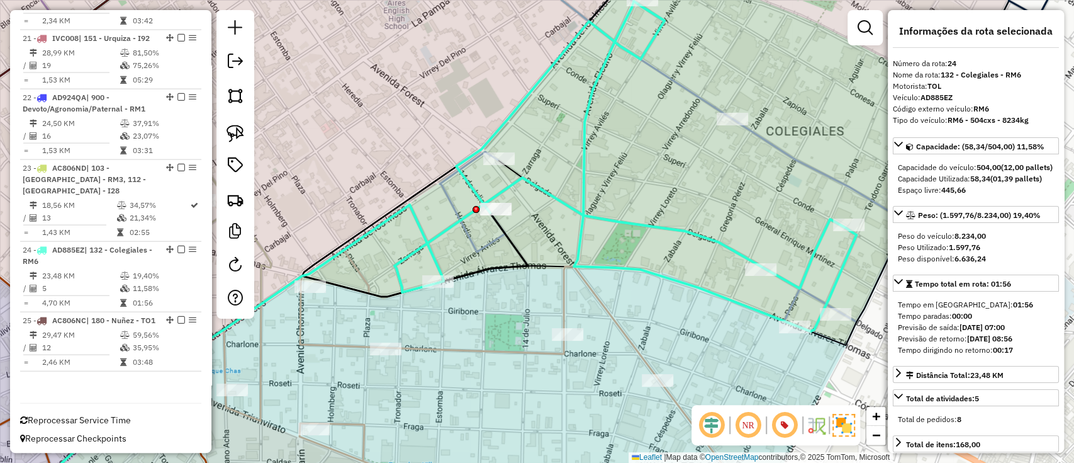
drag, startPoint x: 682, startPoint y: 200, endPoint x: 757, endPoint y: 206, distance: 75.1
click at [794, 245] on div "Janela de atendimento Grade de atendimento Capacidade Transportadoras Veículos …" at bounding box center [537, 231] width 1074 height 463
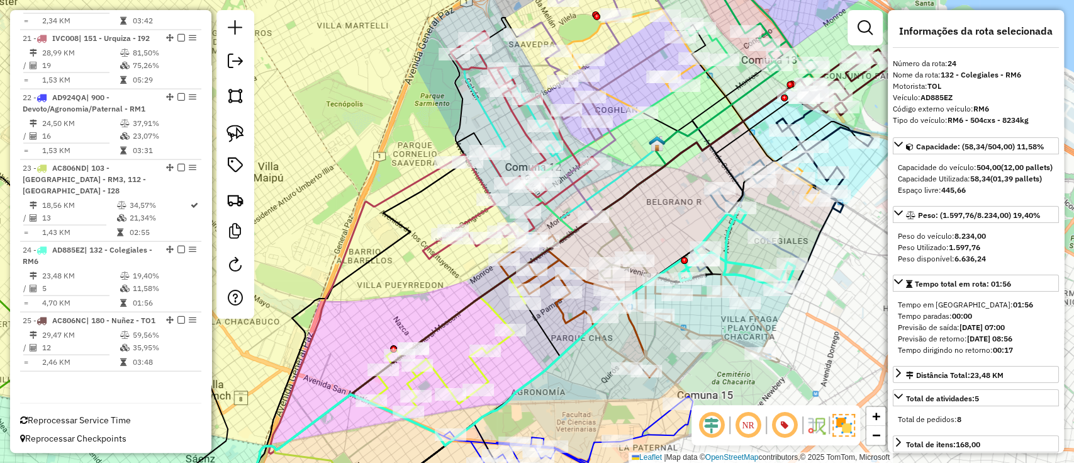
drag, startPoint x: 645, startPoint y: 155, endPoint x: 584, endPoint y: 247, distance: 110.0
click at [584, 247] on icon at bounding box center [475, 316] width 672 height 474
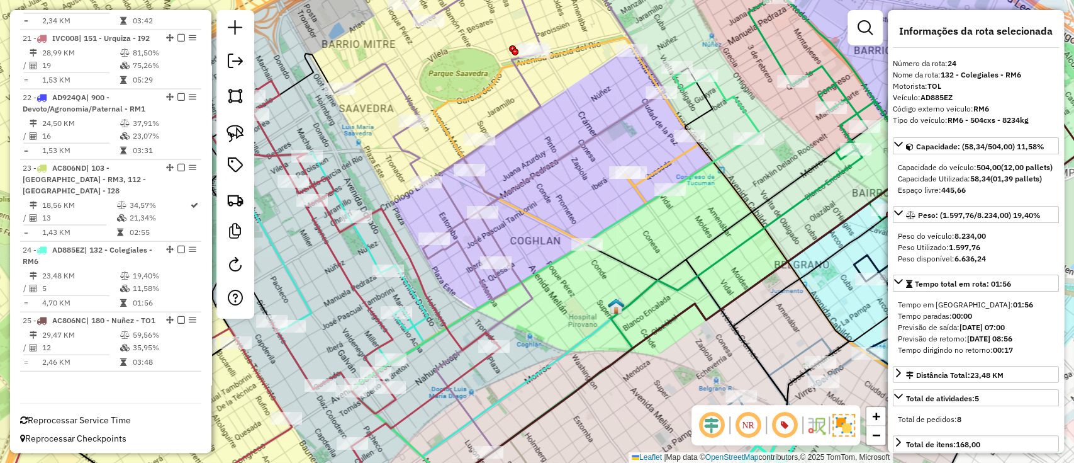
click at [668, 162] on icon at bounding box center [689, 231] width 510 height 386
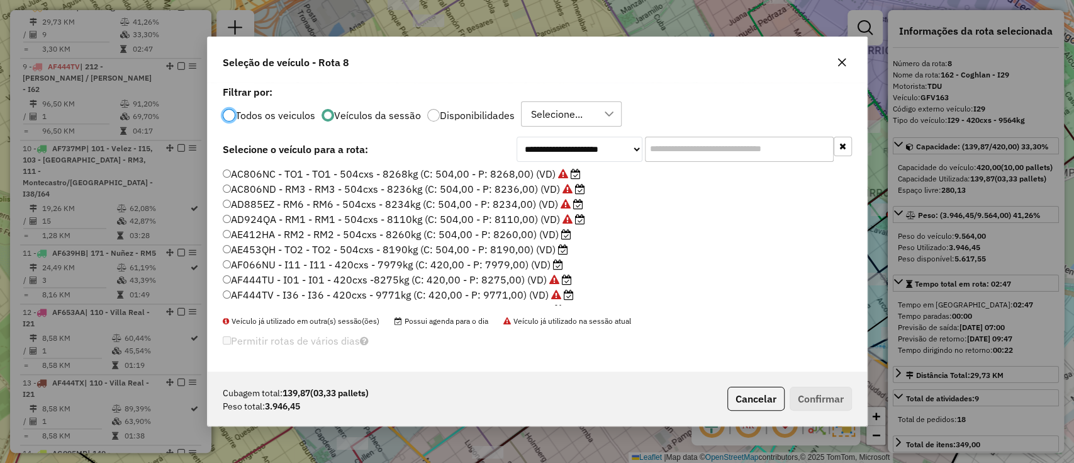
scroll to position [6, 4]
click at [493, 239] on label "AE412HA - RM2 - RM2 - 504cxs - 8260kg (C: 504,00 - P: 8260,00) (VD)" at bounding box center [397, 234] width 349 height 15
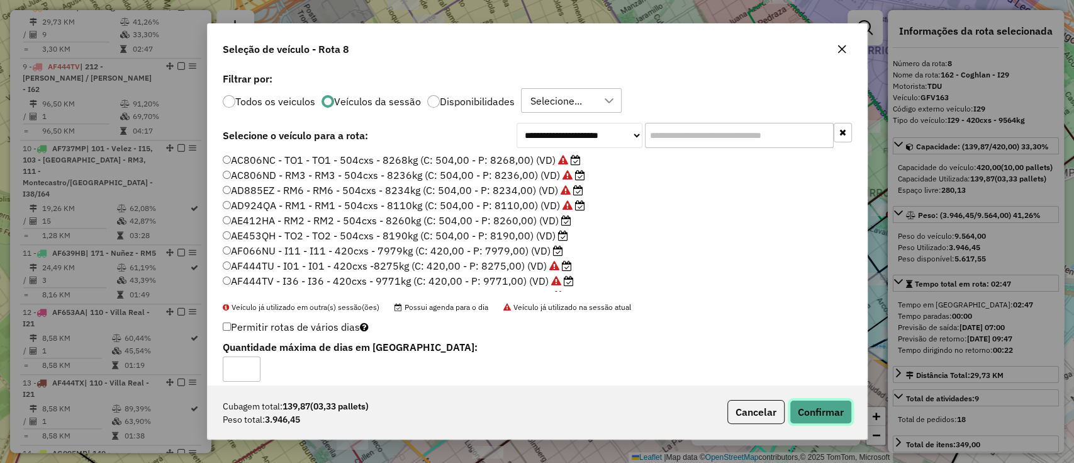
click at [809, 420] on button "Confirmar" at bounding box center [821, 412] width 62 height 24
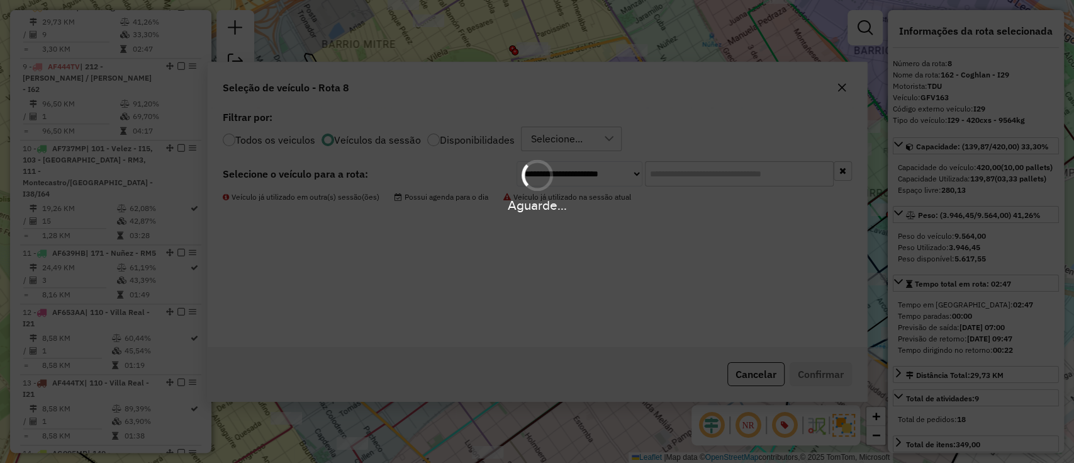
click at [811, 414] on div "Aguarde..." at bounding box center [537, 231] width 1074 height 463
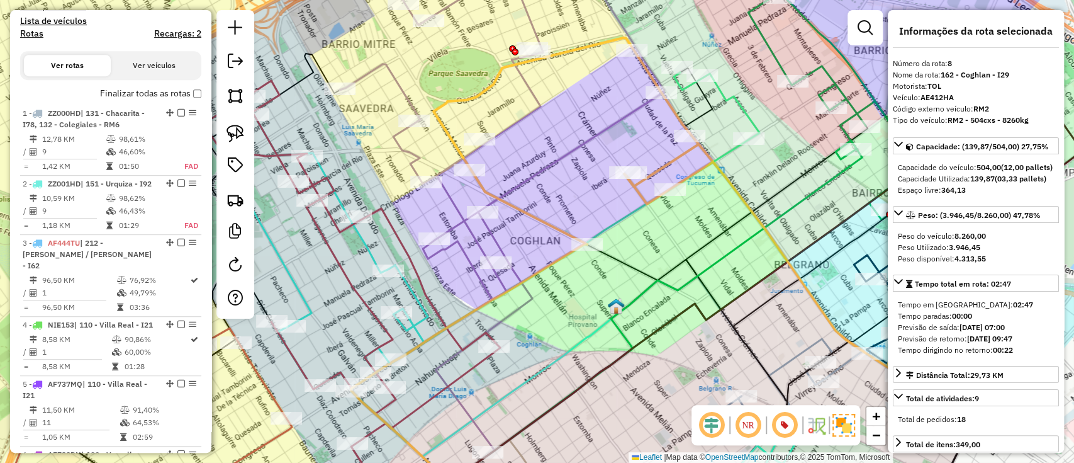
scroll to position [211, 0]
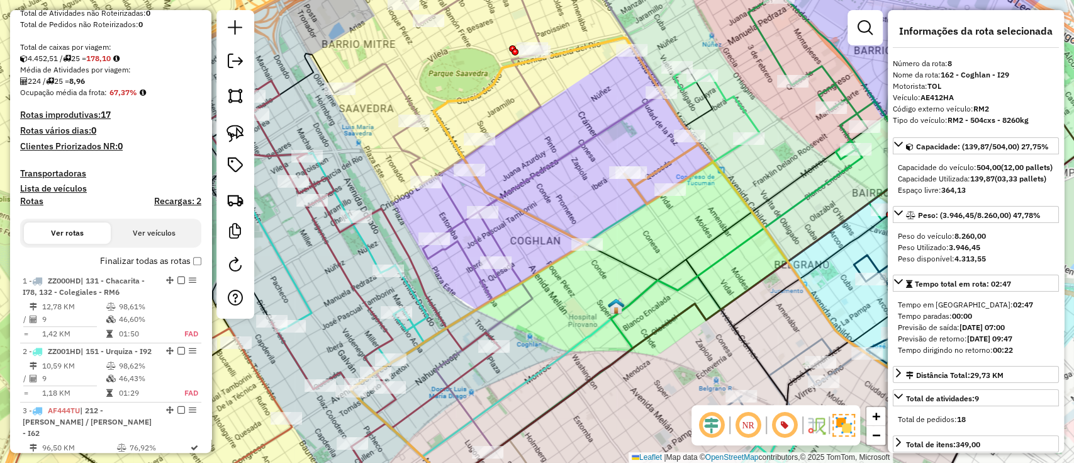
click at [118, 264] on label "Finalizar todas as rotas" at bounding box center [150, 260] width 101 height 13
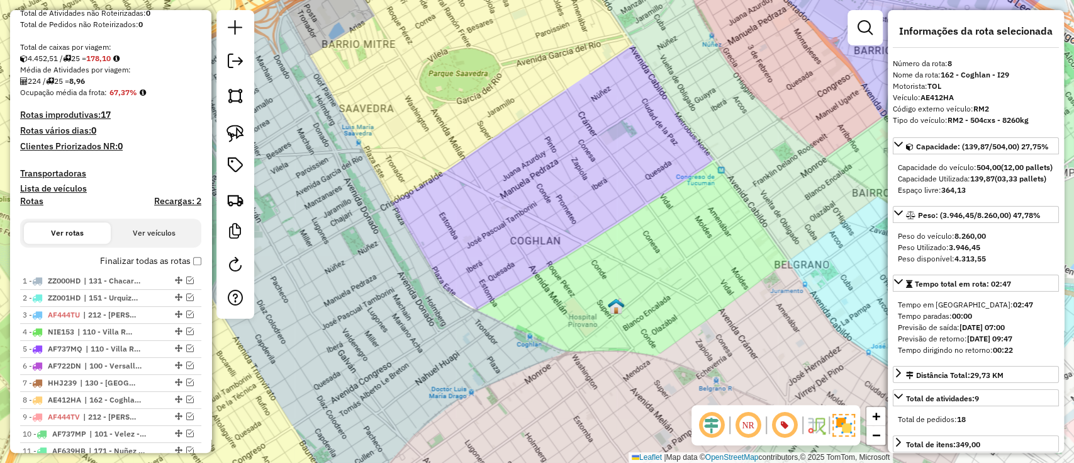
click at [166, 206] on label "Recargas: 2" at bounding box center [177, 204] width 47 height 16
click at [167, 198] on h4 "Recargas: 2" at bounding box center [177, 201] width 47 height 11
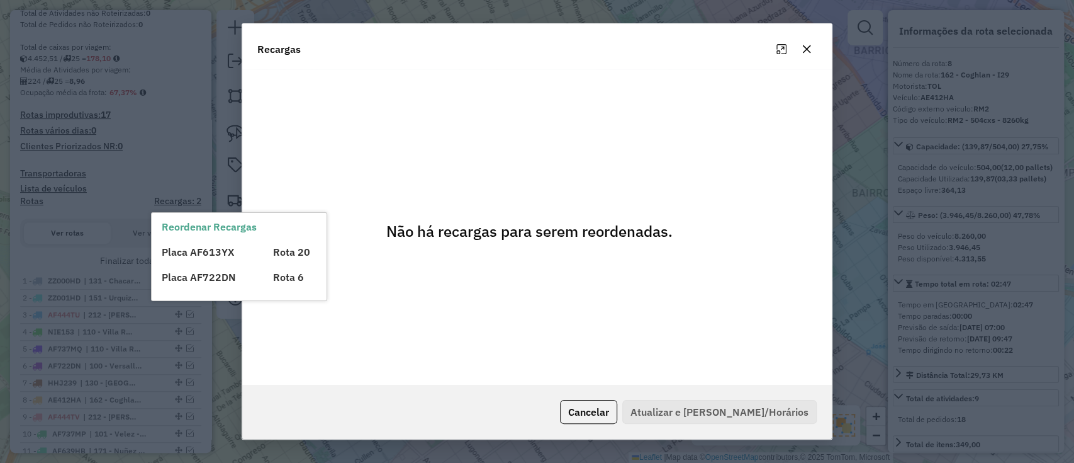
click at [811, 51] on icon "button" at bounding box center [807, 49] width 10 height 10
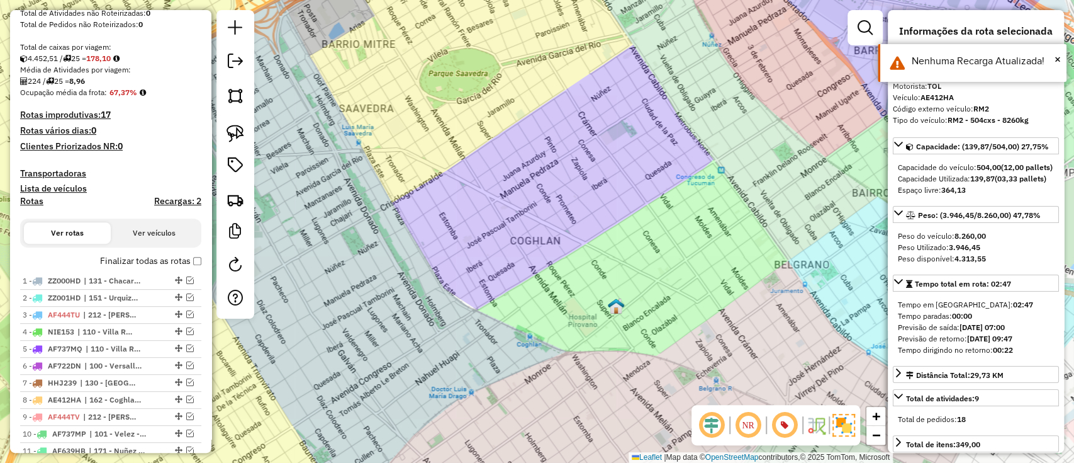
scroll to position [0, 0]
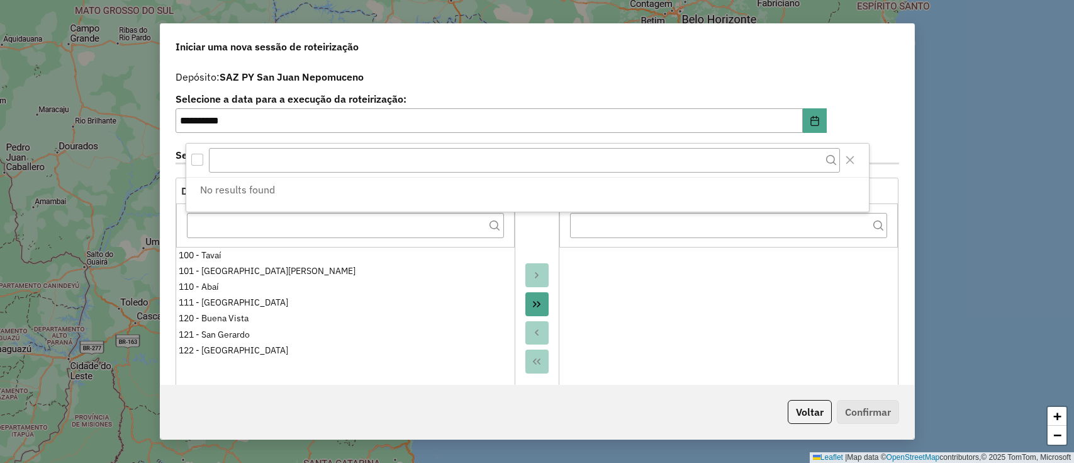
select select "*"
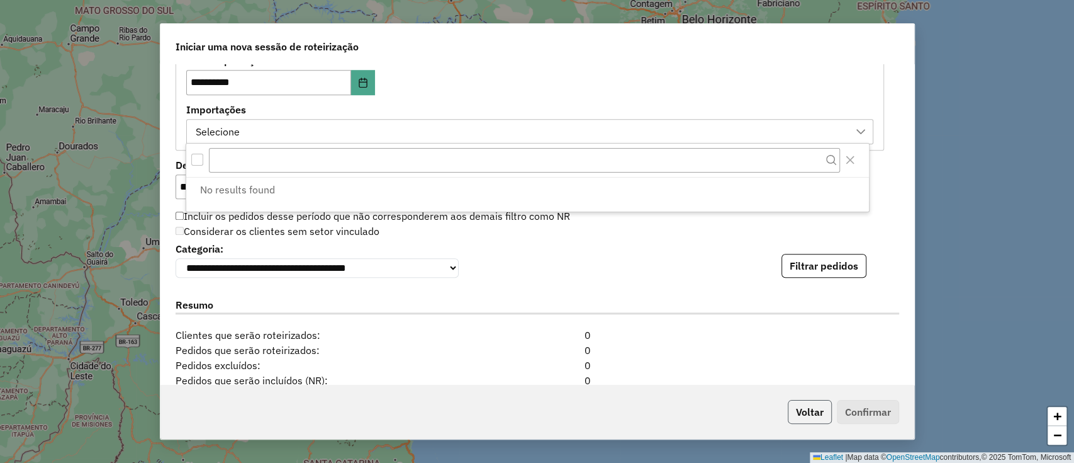
click at [800, 422] on button "Voltar" at bounding box center [810, 412] width 44 height 24
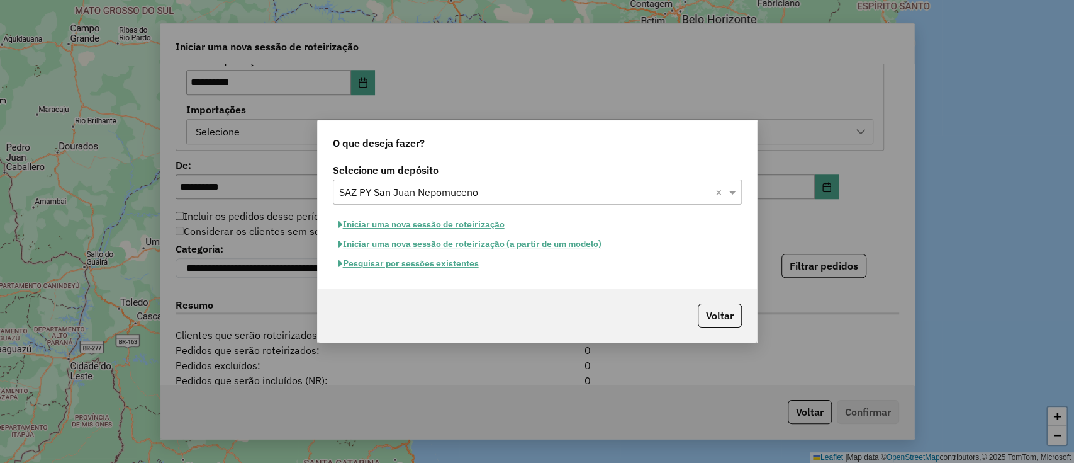
click at [799, 411] on div "O que deseja fazer? Selecione um depósito Selecione um depósito × SAZ PY San Ju…" at bounding box center [537, 231] width 1074 height 463
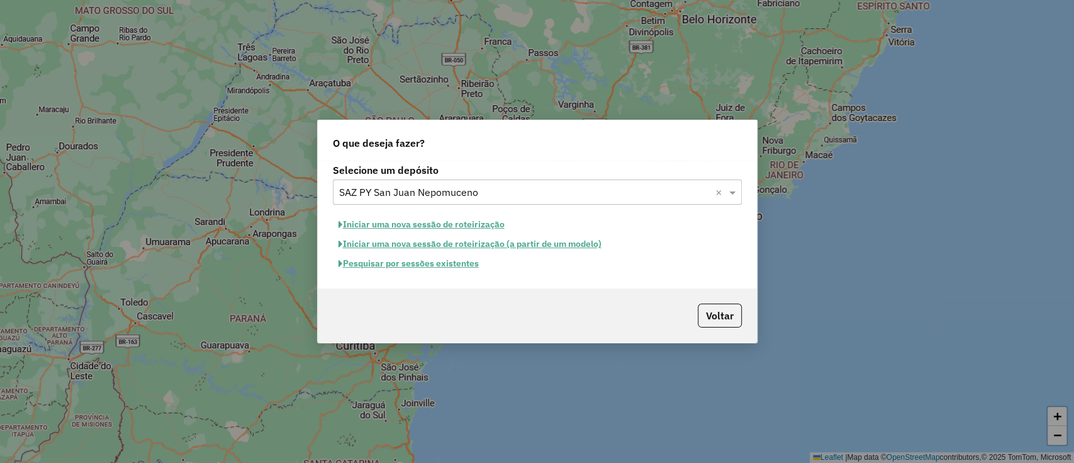
click at [408, 192] on input "text" at bounding box center [524, 192] width 371 height 15
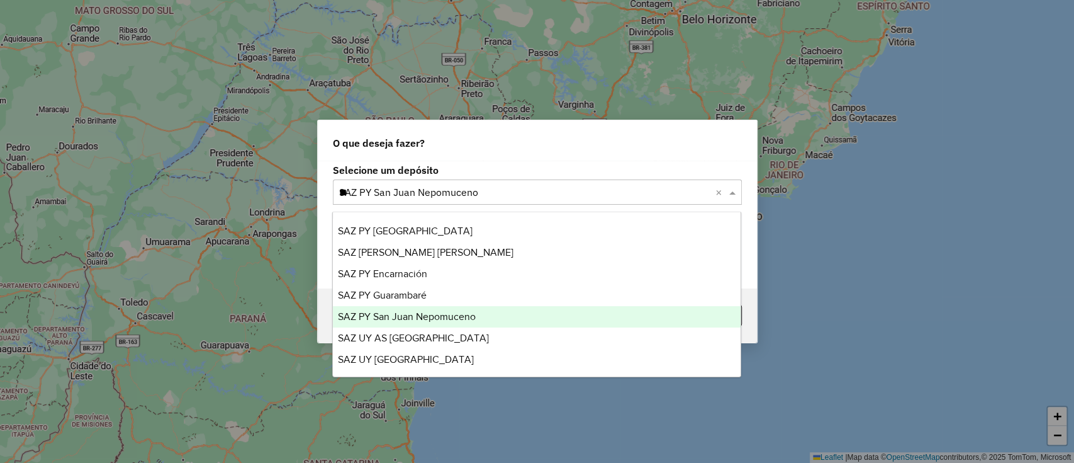
scroll to position [0, 0]
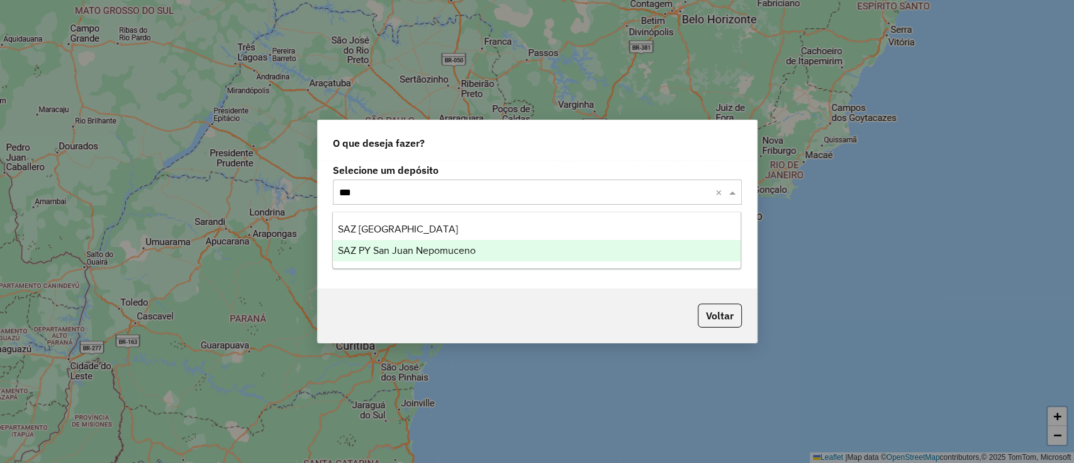
type input "****"
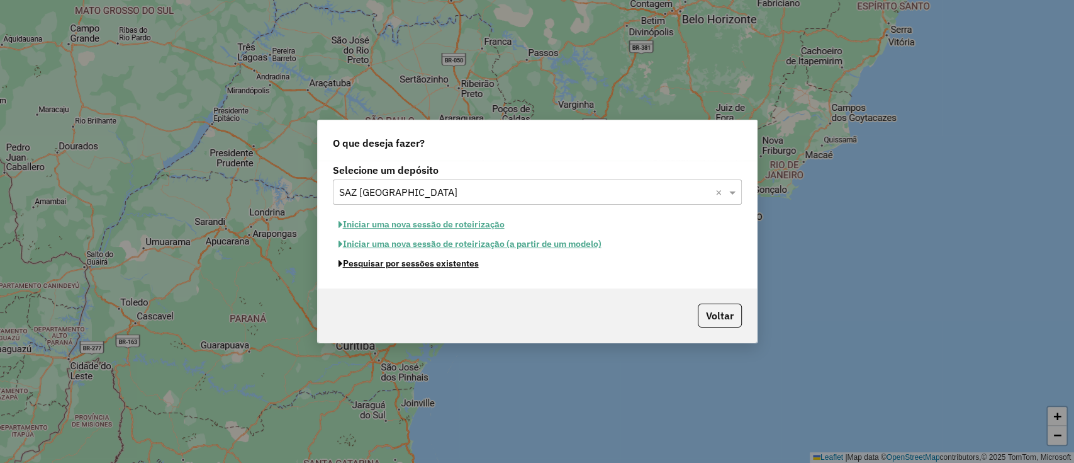
click at [424, 259] on button "Pesquisar por sessões existentes" at bounding box center [409, 264] width 152 height 20
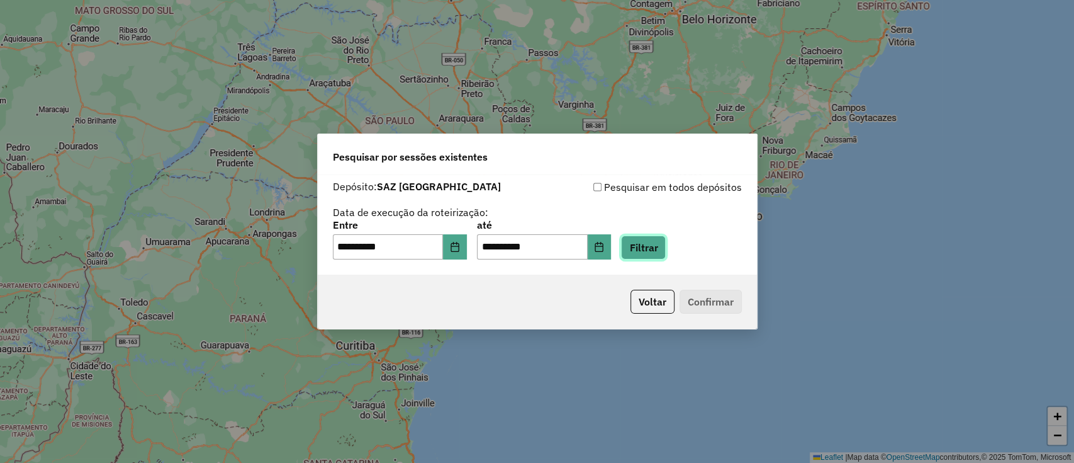
drag, startPoint x: 650, startPoint y: 246, endPoint x: 633, endPoint y: 249, distance: 17.3
click at [650, 246] on button "Filtrar" at bounding box center [643, 247] width 45 height 24
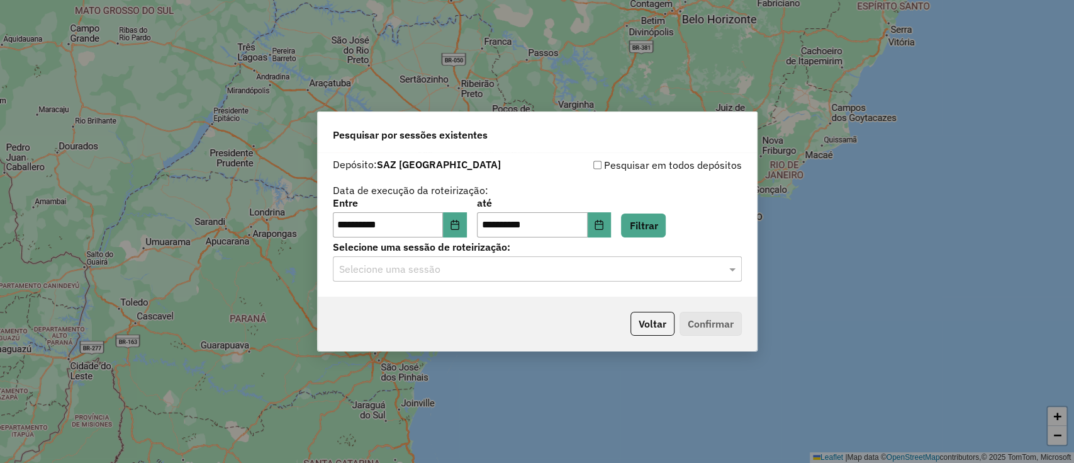
click at [514, 269] on input "text" at bounding box center [524, 269] width 371 height 15
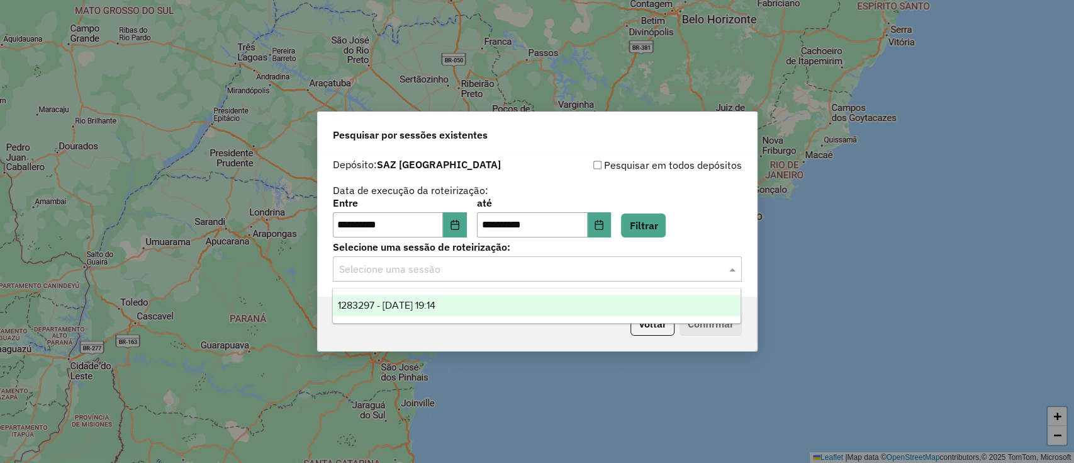
click at [499, 301] on div "1283297 - 26/09/2025 19:14" at bounding box center [537, 305] width 408 height 21
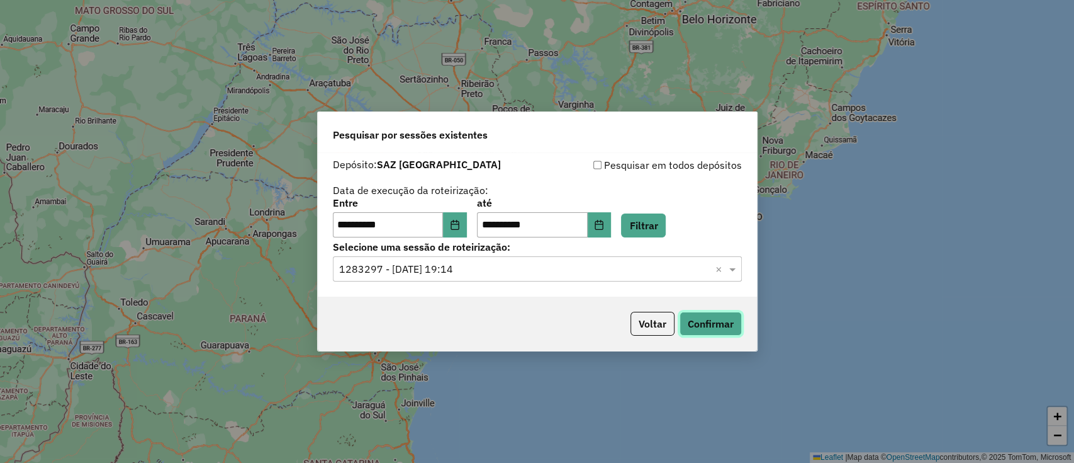
click at [684, 315] on button "Confirmar" at bounding box center [711, 324] width 62 height 24
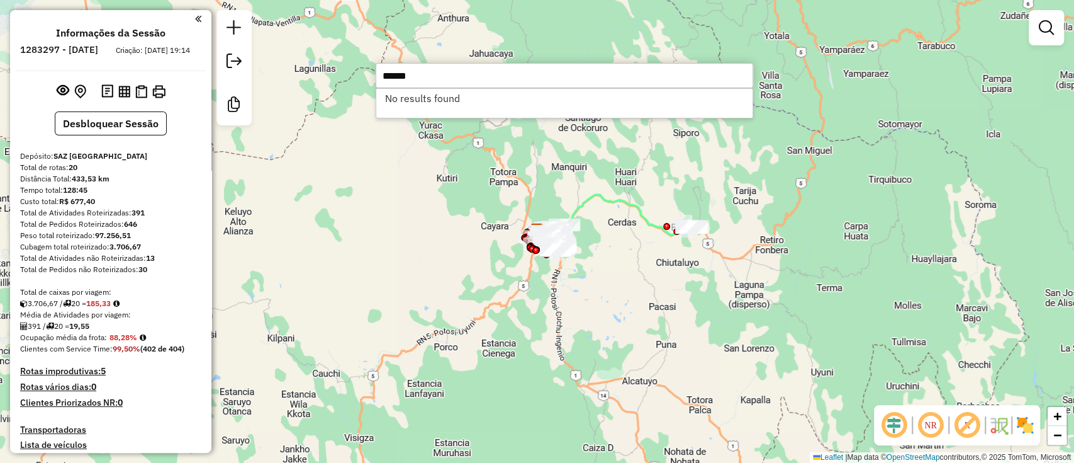
click at [382, 77] on input "******" at bounding box center [565, 75] width 378 height 25
type input "******"
drag, startPoint x: 320, startPoint y: 86, endPoint x: 293, endPoint y: 86, distance: 26.4
click at [293, 86] on hb-router-mapa "Informações da Sessão 1283297 - 26/09/2025 Criação: 25/09/2025 19:14 Desbloquea…" at bounding box center [537, 231] width 1074 height 463
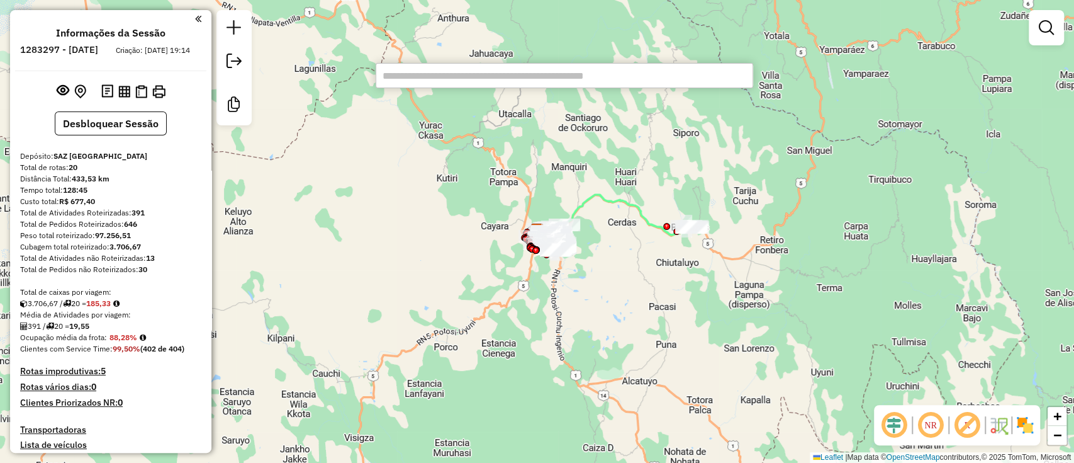
paste input "******"
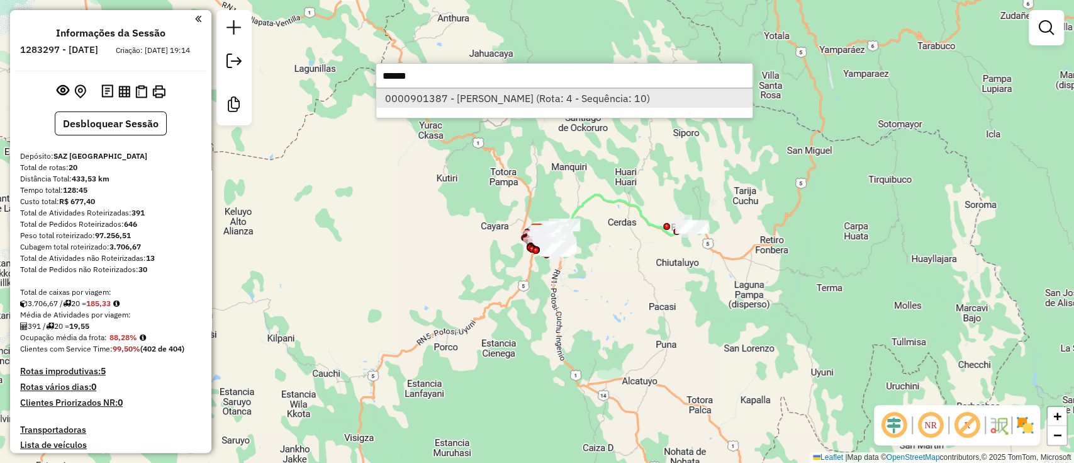
type input "******"
click at [442, 101] on li "0000901387 - ROSMERY MENACHO (Rota: 4 - Sequência: 10)" at bounding box center [564, 98] width 376 height 19
select select "**********"
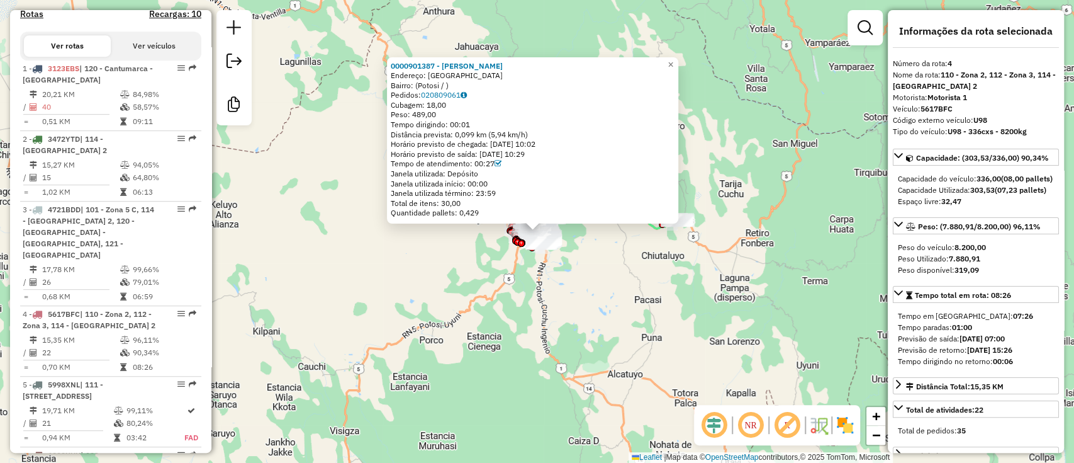
scroll to position [738, 0]
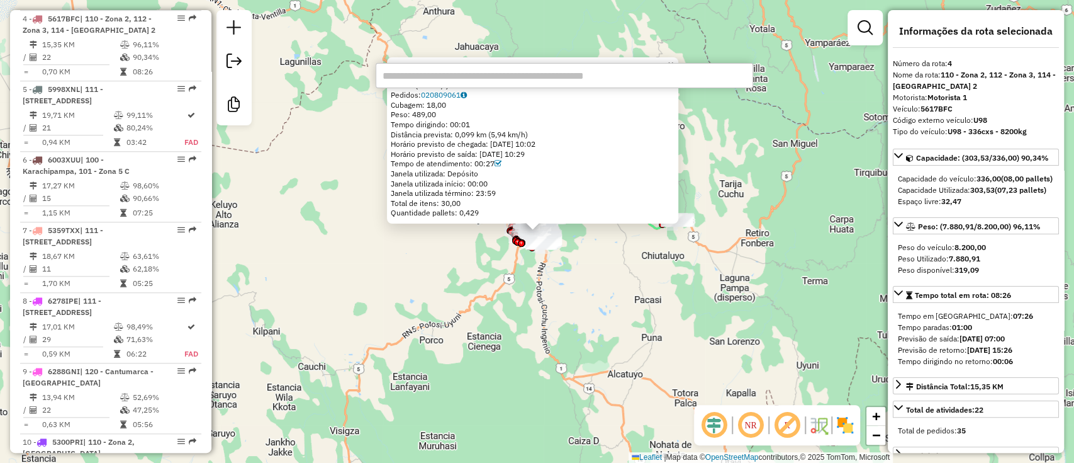
click at [429, 73] on input "text" at bounding box center [565, 75] width 378 height 25
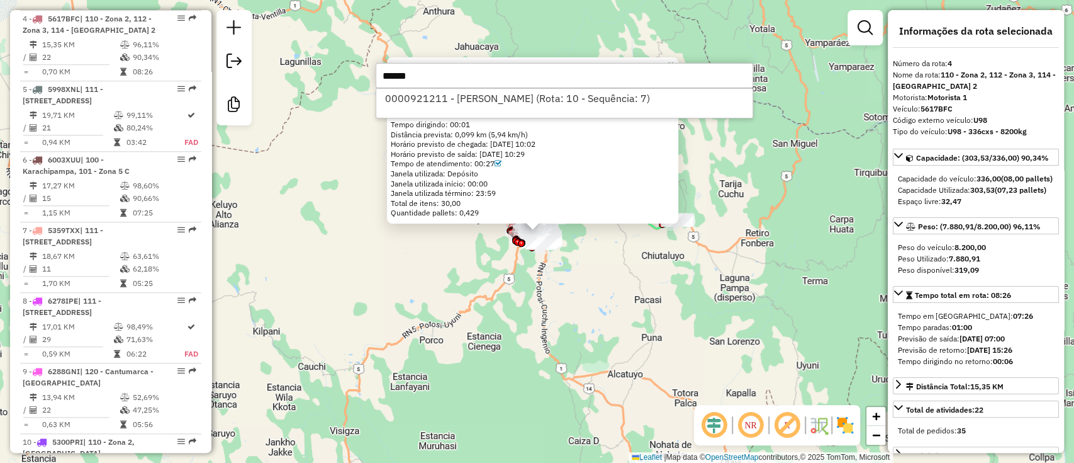
type input "******"
click at [493, 98] on li "0000921211 - DAYANA DARLINDA (Rota: 10 - Sequência: 7)" at bounding box center [564, 98] width 376 height 19
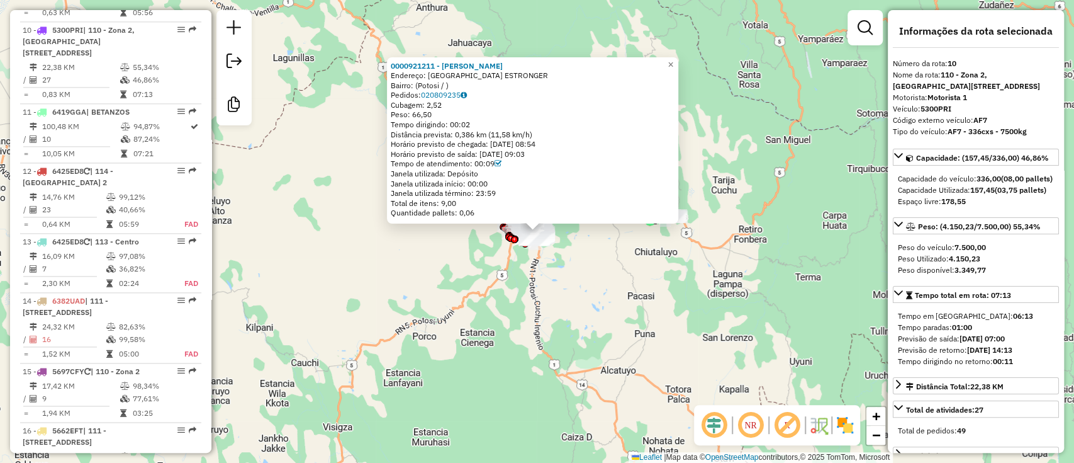
scroll to position [1172, 0]
